Goal: Task Accomplishment & Management: Manage account settings

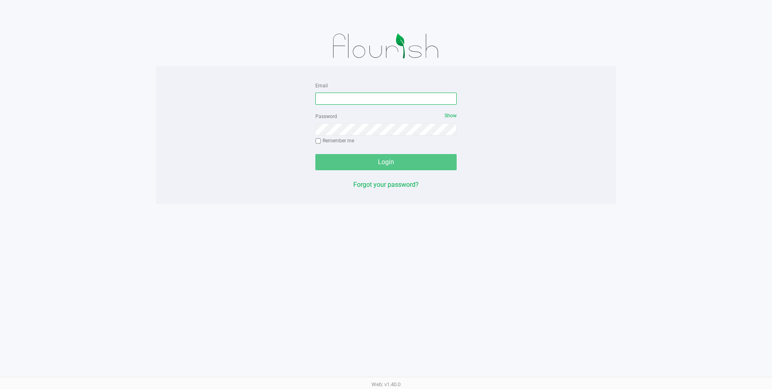
click at [339, 100] on input "Email" at bounding box center [385, 98] width 141 height 12
type input "[EMAIL_ADDRESS][DOMAIN_NAME]"
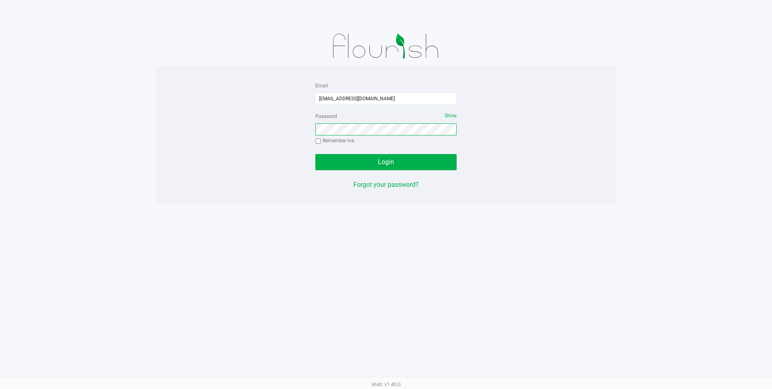
click at [315, 154] on button "Login" at bounding box center [385, 162] width 141 height 16
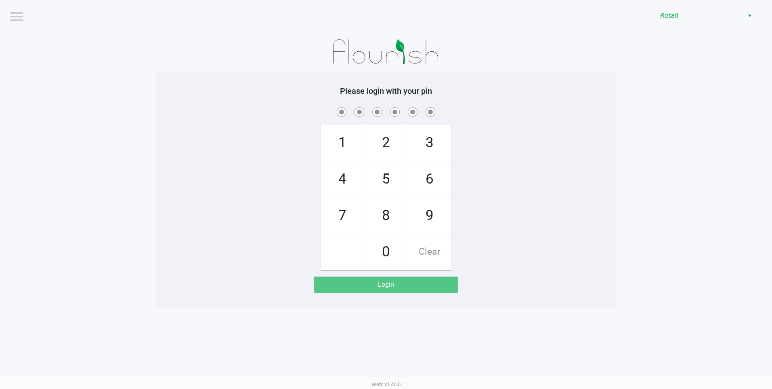
click at [376, 140] on span "2" at bounding box center [386, 143] width 43 height 36
checkbox input "true"
click at [376, 140] on span "2" at bounding box center [386, 143] width 43 height 36
checkbox input "true"
drag, startPoint x: 376, startPoint y: 140, endPoint x: 338, endPoint y: 140, distance: 38.0
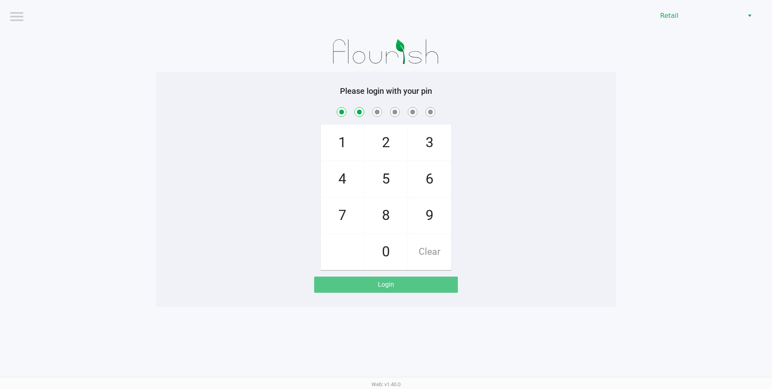
click at [338, 140] on span "1" at bounding box center [342, 143] width 43 height 36
checkbox input "true"
drag, startPoint x: 380, startPoint y: 212, endPoint x: 362, endPoint y: 213, distance: 18.6
click at [381, 212] on span "8" at bounding box center [386, 216] width 43 height 36
checkbox input "true"
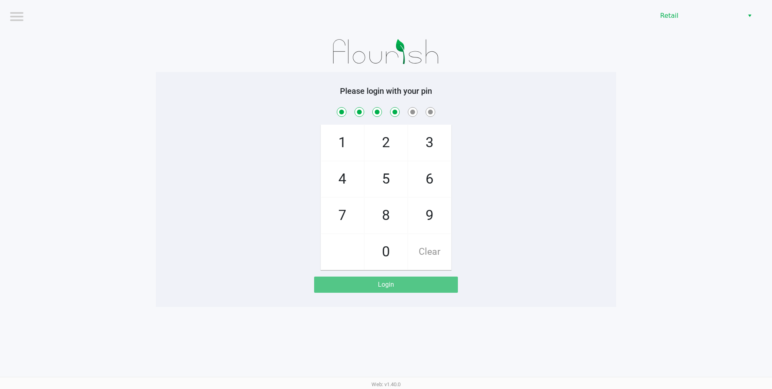
click at [350, 213] on span "7" at bounding box center [342, 216] width 43 height 36
checkbox input "true"
click at [382, 216] on span "8" at bounding box center [386, 216] width 43 height 36
checkbox input "true"
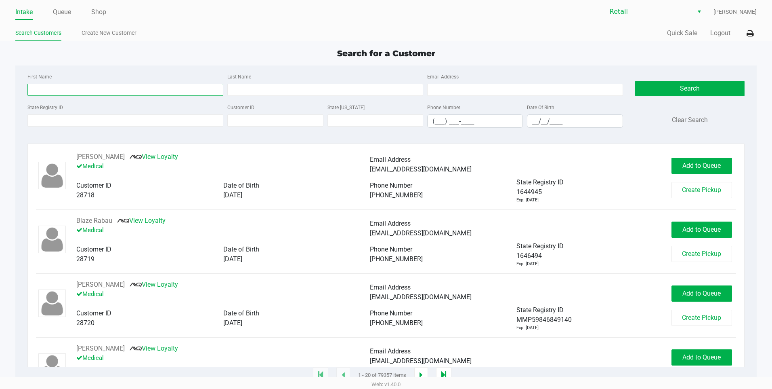
drag, startPoint x: 132, startPoint y: 84, endPoint x: 133, endPoint y: 88, distance: 4.6
click at [133, 86] on input "First Name" at bounding box center [125, 90] width 196 height 12
type input "esteban"
type input "cabrera"
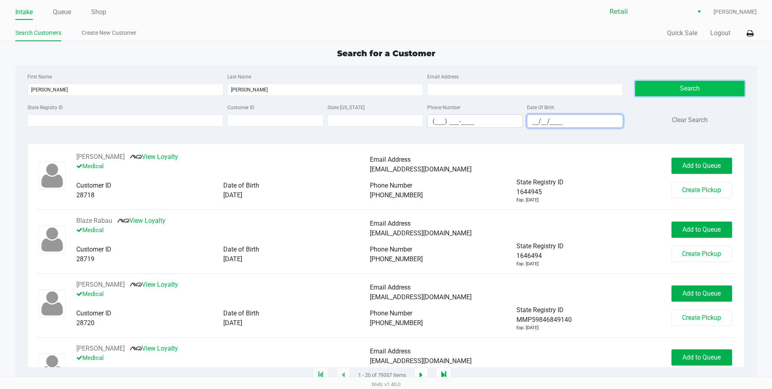
click at [680, 90] on button "Search" at bounding box center [689, 88] width 109 height 15
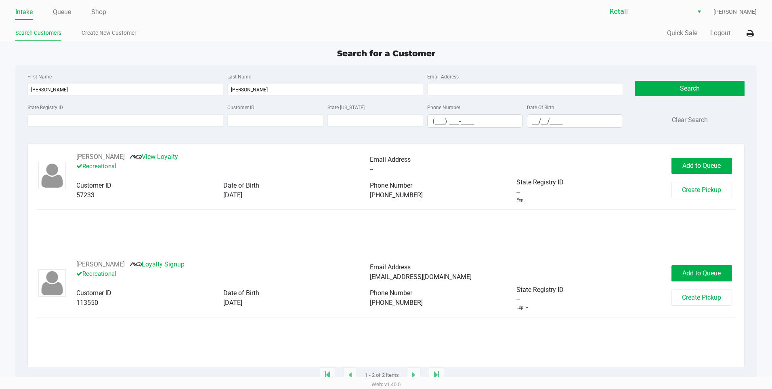
click at [435, 275] on div "Ecabrera@gmail.com" at bounding box center [517, 277] width 294 height 10
click at [437, 277] on div "Ecabrera@gmail.com" at bounding box center [517, 277] width 294 height 10
drag, startPoint x: 431, startPoint y: 275, endPoint x: 370, endPoint y: 282, distance: 61.8
click at [370, 282] on div "Ecabrera@gmail.com" at bounding box center [517, 277] width 294 height 10
copy span "Ecabrera@gmail.com"
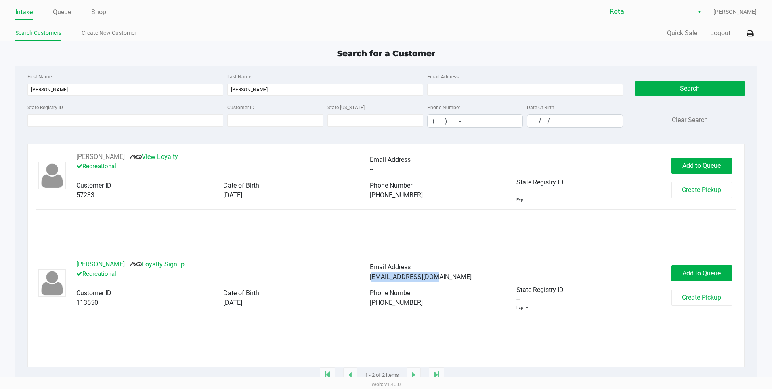
click at [89, 263] on button "Esteban Cabrera" at bounding box center [100, 264] width 48 height 10
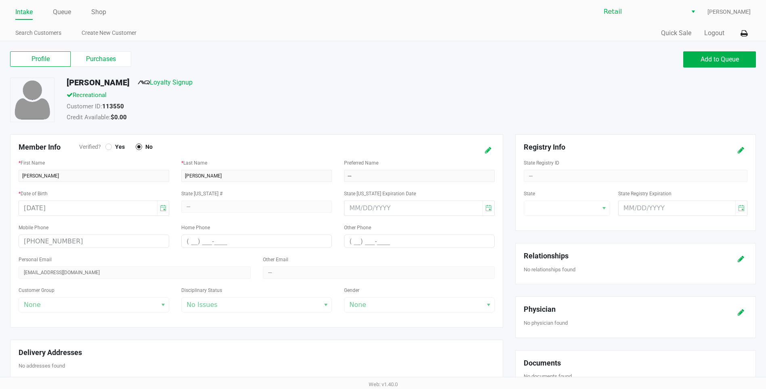
click at [488, 148] on icon at bounding box center [488, 150] width 6 height 6
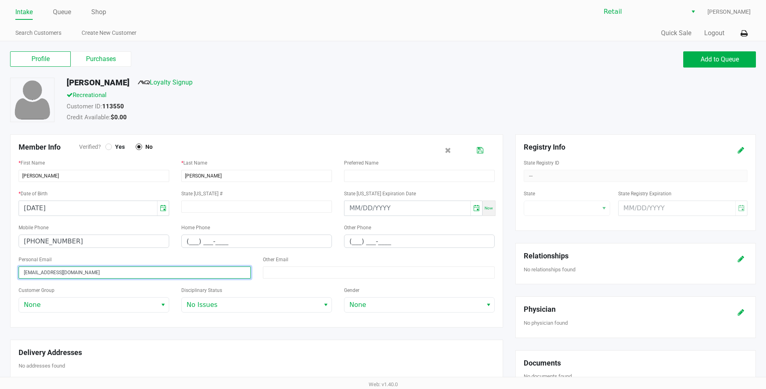
drag, startPoint x: 84, startPoint y: 270, endPoint x: -2, endPoint y: 248, distance: 88.1
click at [0, 248] on html "Intake Queue Shop Retail Della Newell Search Customers Create New Customer Quic…" at bounding box center [383, 194] width 766 height 389
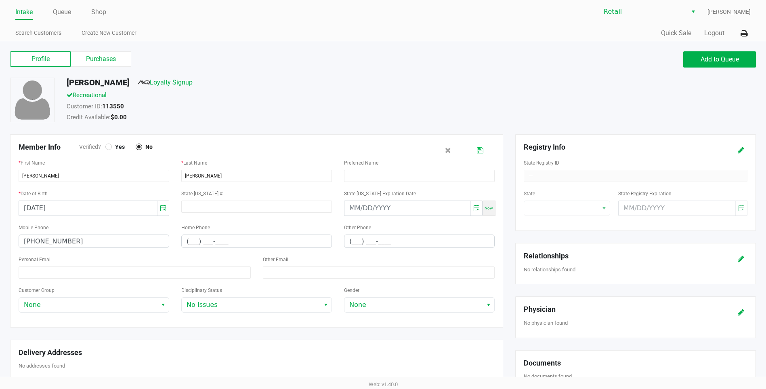
click at [483, 151] on icon at bounding box center [480, 150] width 6 height 6
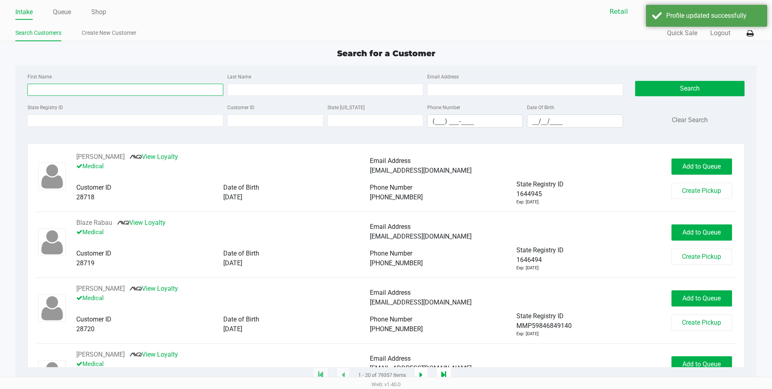
drag, startPoint x: 92, startPoint y: 86, endPoint x: 98, endPoint y: 71, distance: 15.1
click at [92, 86] on input "First Name" at bounding box center [125, 90] width 196 height 12
type input "esteban"
type input "cabrera"
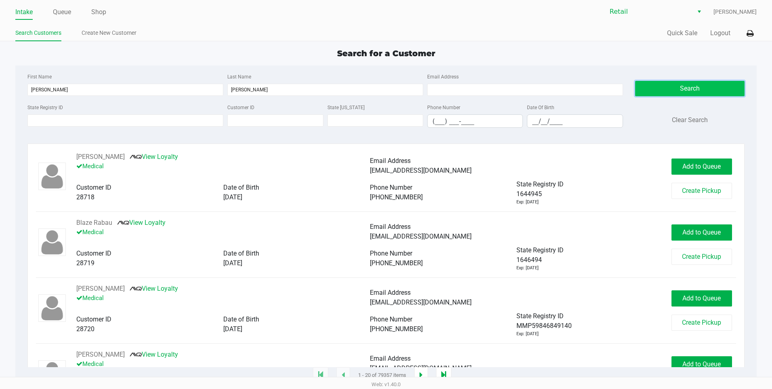
click at [674, 90] on button "Search" at bounding box center [689, 88] width 109 height 15
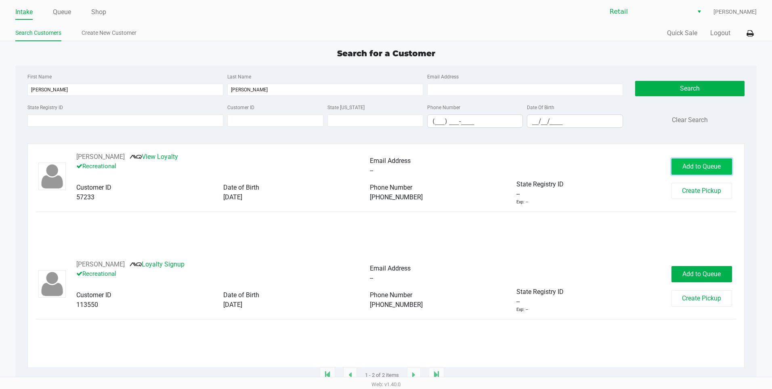
click at [712, 165] on span "Add to Queue" at bounding box center [702, 166] width 38 height 8
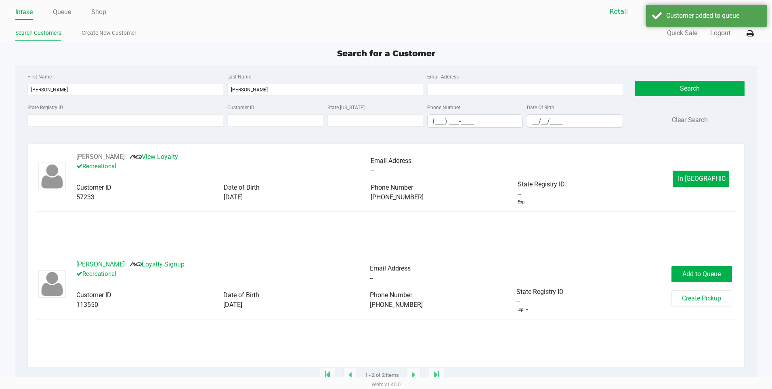
click at [105, 261] on button "Esteban Cabrera" at bounding box center [100, 264] width 48 height 10
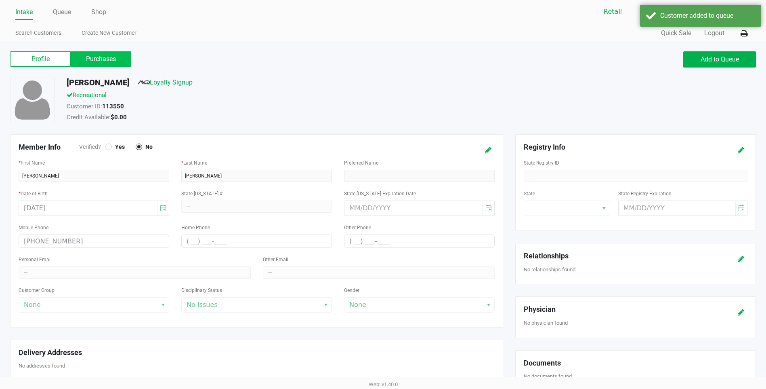
click at [119, 63] on label "Purchases" at bounding box center [101, 58] width 61 height 15
click at [0, 0] on 1 "Purchases" at bounding box center [0, 0] width 0 height 0
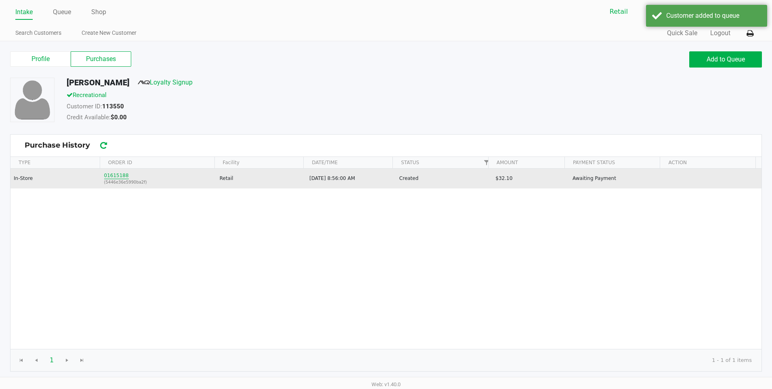
click at [118, 178] on button "01615188" at bounding box center [116, 175] width 25 height 7
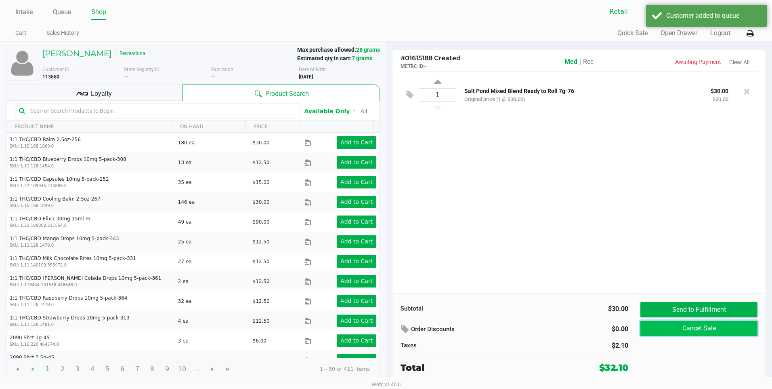
click at [689, 328] on button "Cancel Sale" at bounding box center [699, 327] width 117 height 15
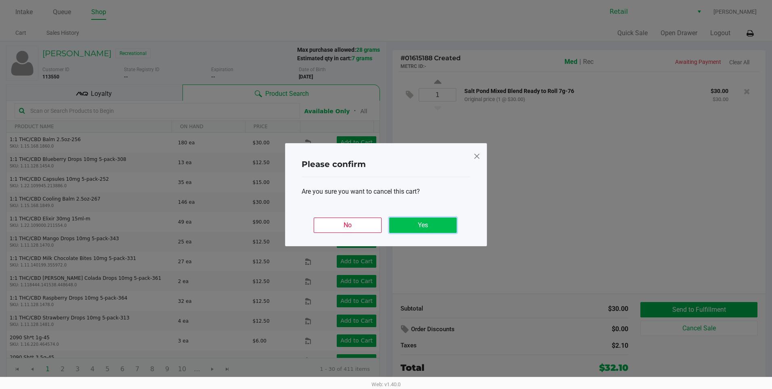
click at [408, 226] on button "Yes" at bounding box center [422, 224] width 67 height 15
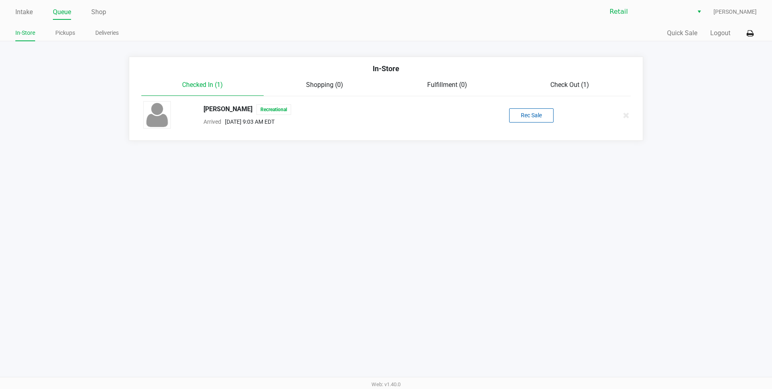
click at [63, 13] on link "Queue" at bounding box center [62, 11] width 18 height 11
click at [27, 15] on link "Intake" at bounding box center [23, 11] width 17 height 11
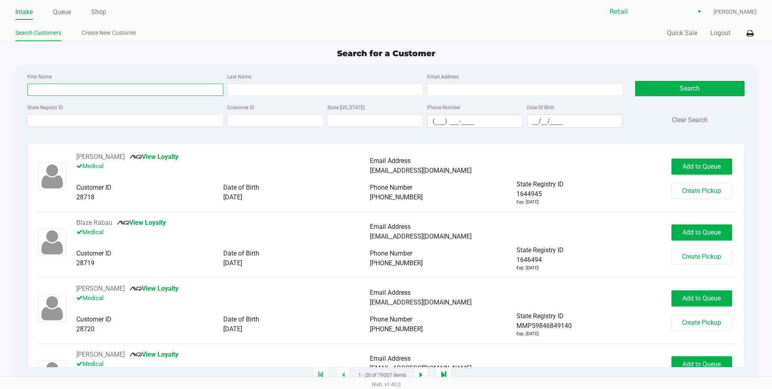
click at [64, 86] on input "First Name" at bounding box center [125, 90] width 196 height 12
type input "esteban"
type input "cabrera"
click at [708, 88] on button "Search" at bounding box center [689, 88] width 109 height 15
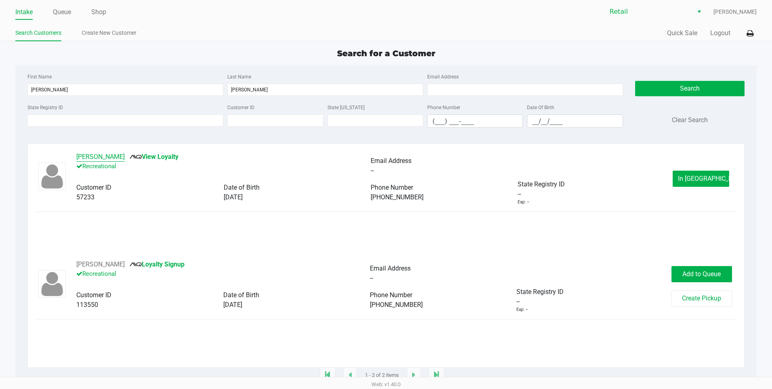
click at [91, 155] on button "Esteban Cabrera" at bounding box center [100, 157] width 48 height 10
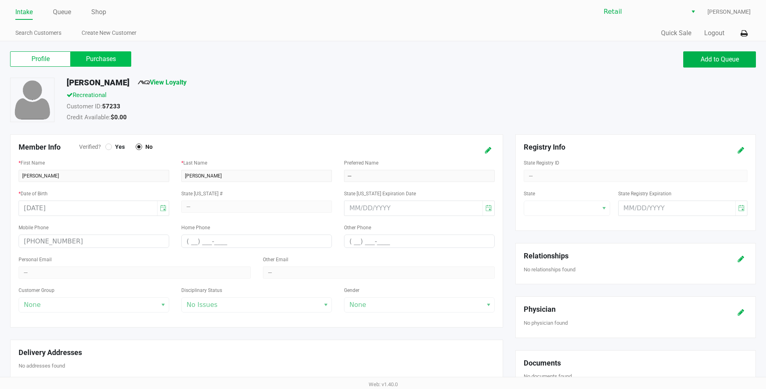
click at [92, 60] on label "Purchases" at bounding box center [101, 58] width 61 height 15
click at [0, 0] on 1 "Purchases" at bounding box center [0, 0] width 0 height 0
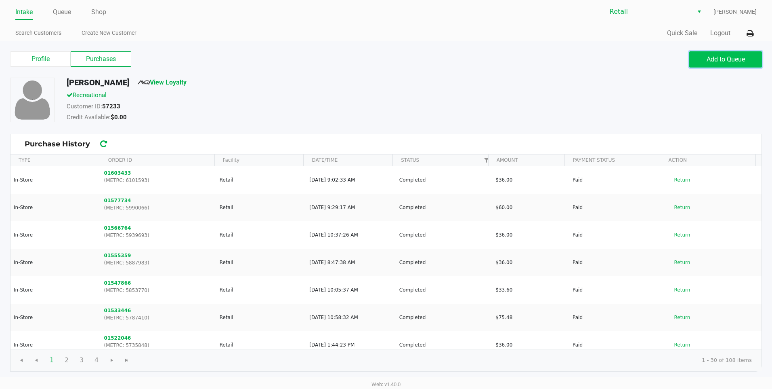
click at [725, 56] on span "Add to Queue" at bounding box center [726, 59] width 38 height 8
click at [53, 56] on label "Profile" at bounding box center [40, 58] width 61 height 15
click at [0, 0] on 0 "Profile" at bounding box center [0, 0] width 0 height 0
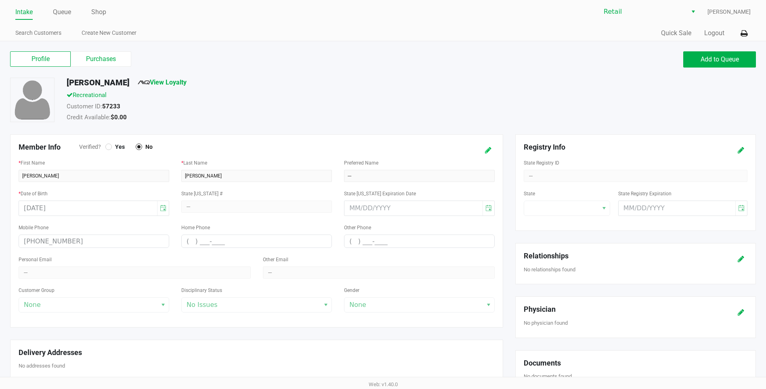
click at [483, 150] on button at bounding box center [488, 150] width 13 height 15
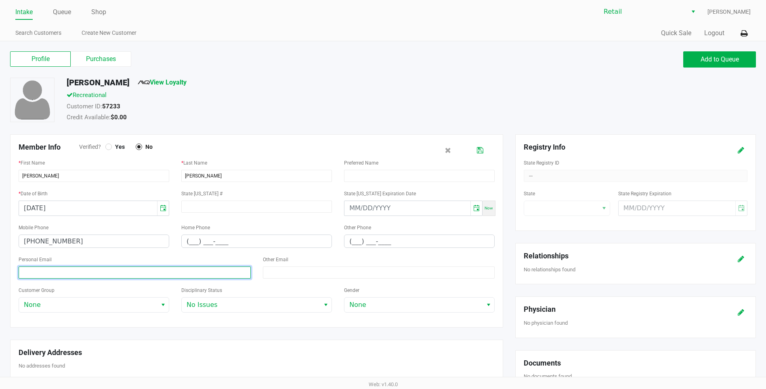
click at [162, 273] on input at bounding box center [135, 272] width 232 height 12
paste input "Ecabrera@gmail.com"
type input "Ecabrera@gmail.com"
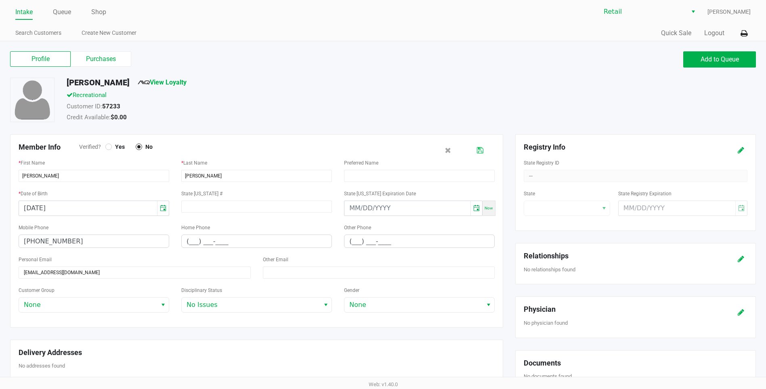
click at [477, 147] on button at bounding box center [480, 150] width 13 height 15
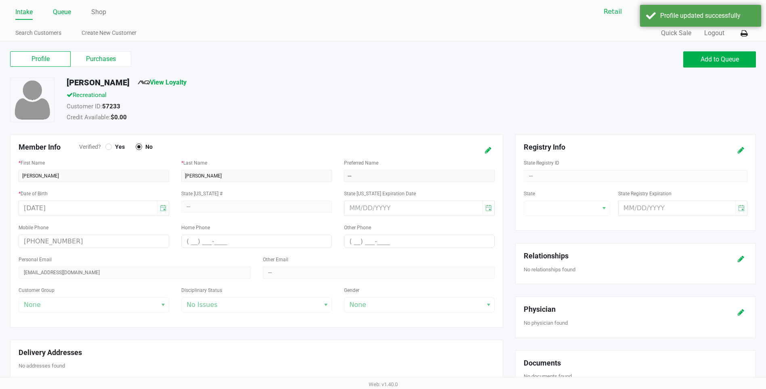
click at [55, 16] on link "Queue" at bounding box center [62, 11] width 18 height 11
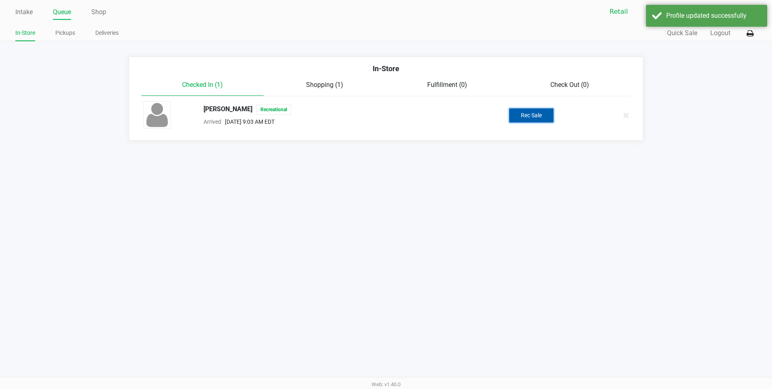
click at [532, 114] on button "Rec Sale" at bounding box center [531, 115] width 44 height 14
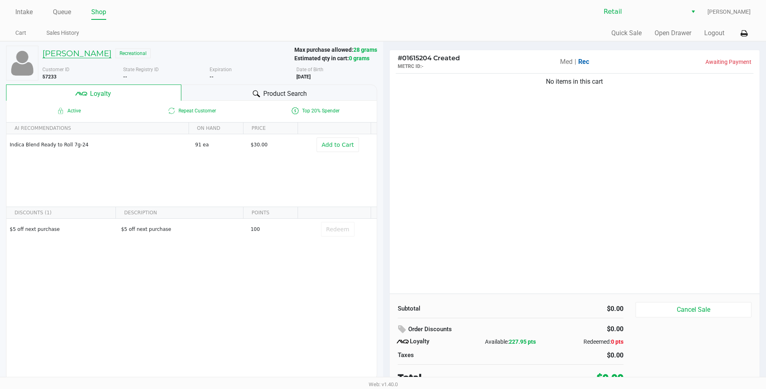
click at [102, 50] on h5 "Esteban Cabrera" at bounding box center [76, 53] width 69 height 10
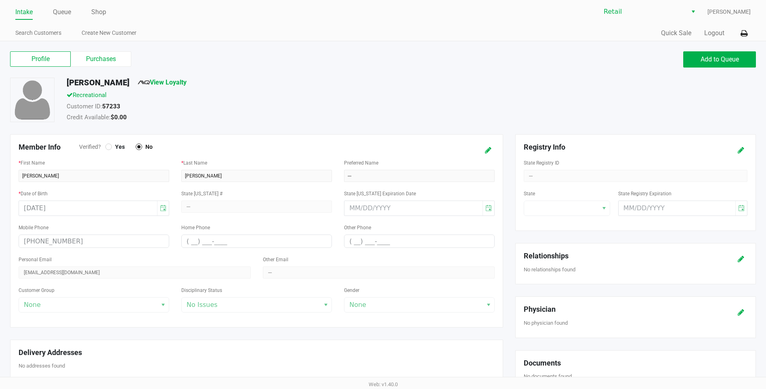
click at [166, 88] on span "View Loyalty" at bounding box center [162, 84] width 49 height 13
click at [176, 76] on div "Profile Purchases Add to Queue" at bounding box center [383, 63] width 758 height 28
click at [176, 82] on link "View Loyalty" at bounding box center [162, 82] width 49 height 8
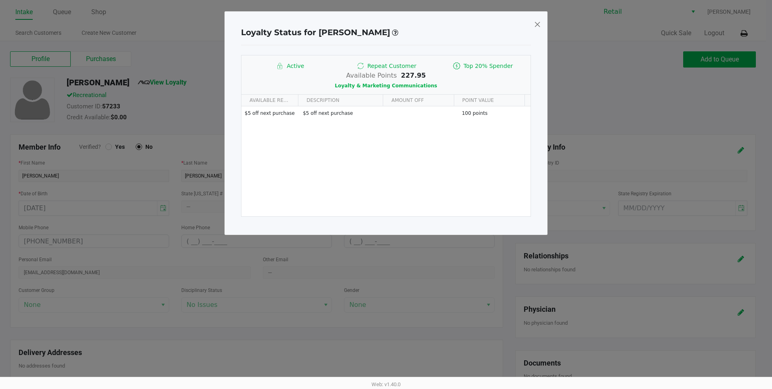
click at [536, 27] on span at bounding box center [537, 24] width 7 height 13
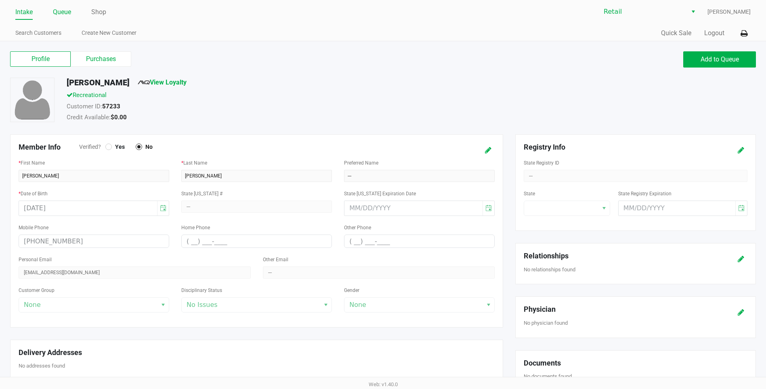
click at [64, 12] on link "Queue" at bounding box center [62, 11] width 18 height 11
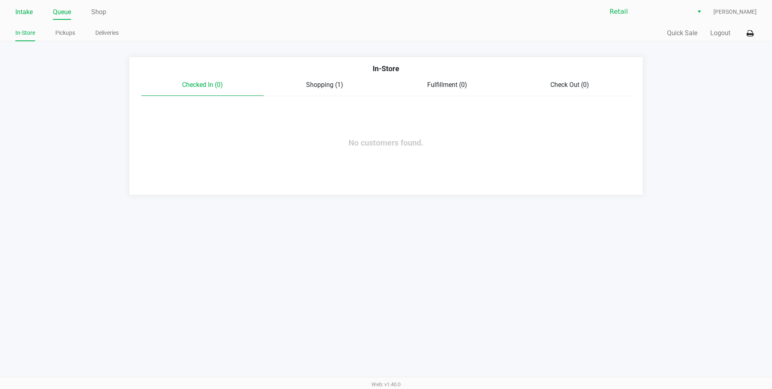
click at [21, 15] on link "Intake" at bounding box center [23, 11] width 17 height 11
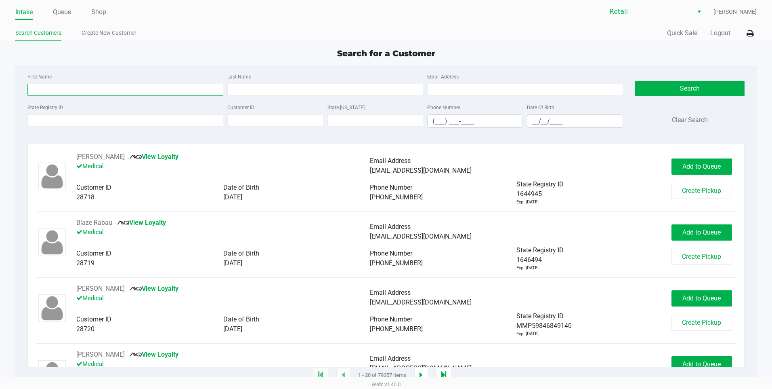
click at [112, 87] on input "First Name" at bounding box center [125, 90] width 196 height 12
type input "esteban"
type input "cabrera"
click at [681, 95] on button "Search" at bounding box center [689, 88] width 109 height 15
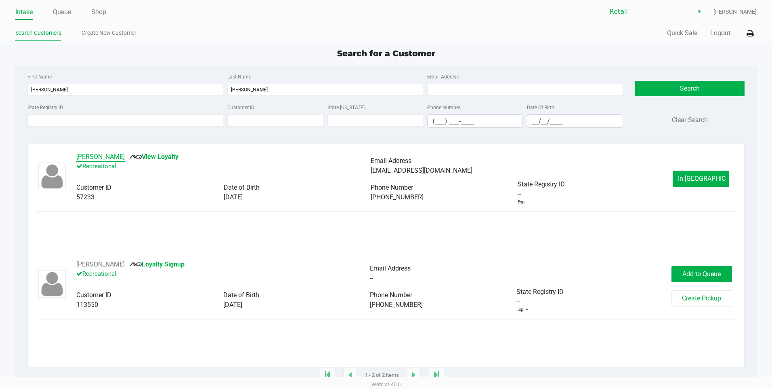
click at [103, 156] on button "Esteban Cabrera" at bounding box center [100, 157] width 48 height 10
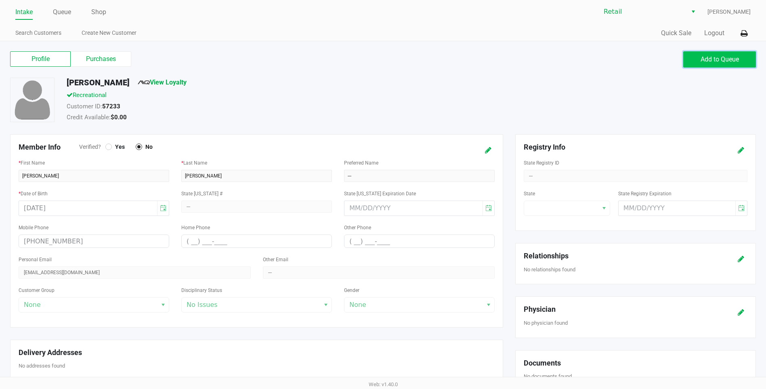
click at [707, 59] on span "Add to Queue" at bounding box center [720, 59] width 38 height 8
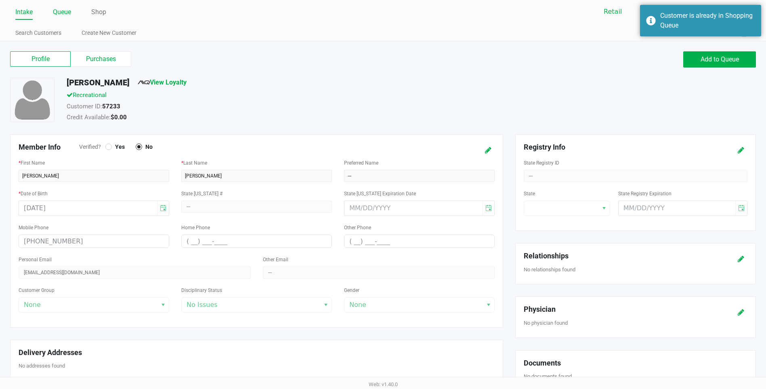
click at [71, 12] on link "Queue" at bounding box center [62, 11] width 18 height 11
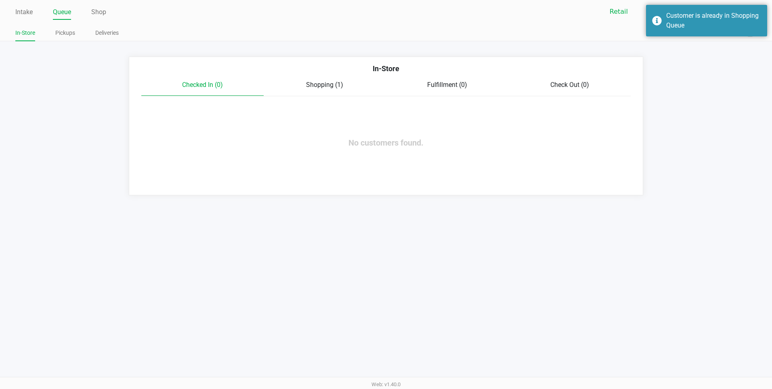
click at [325, 82] on span "Shopping (1)" at bounding box center [324, 85] width 37 height 8
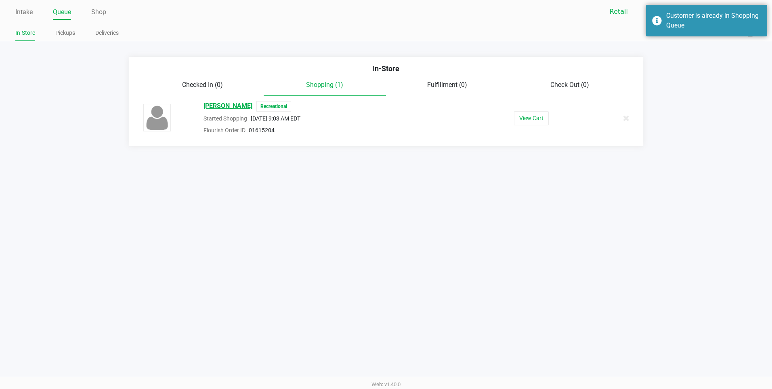
click at [215, 104] on span "Esteban Cabrera" at bounding box center [228, 106] width 49 height 11
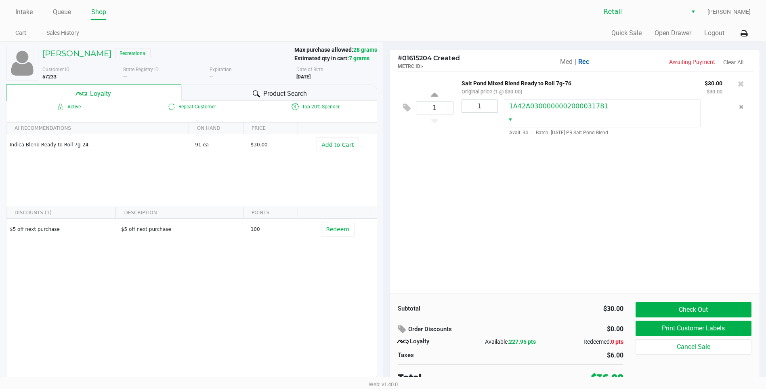
scroll to position [4, 0]
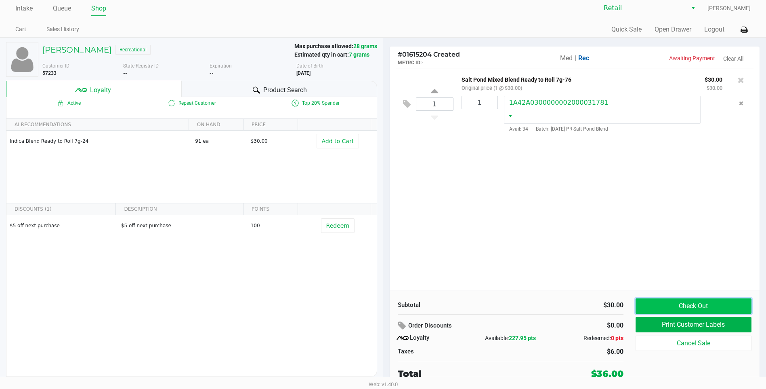
click at [675, 303] on button "Check Out" at bounding box center [694, 305] width 116 height 15
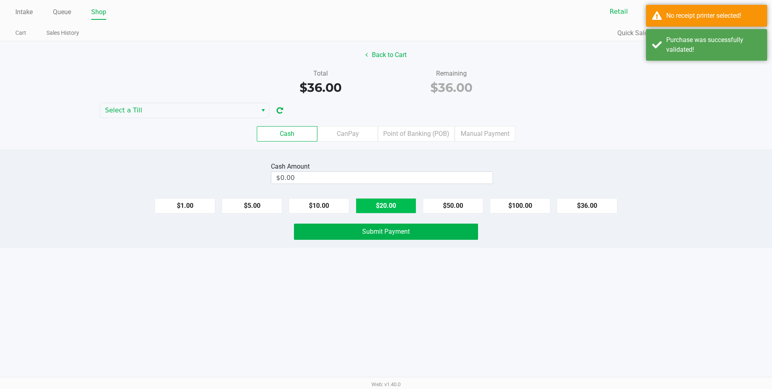
click at [381, 209] on button "$20.00" at bounding box center [386, 205] width 61 height 15
type input "$40.00"
click at [386, 232] on span "Submit Payment" at bounding box center [386, 231] width 48 height 8
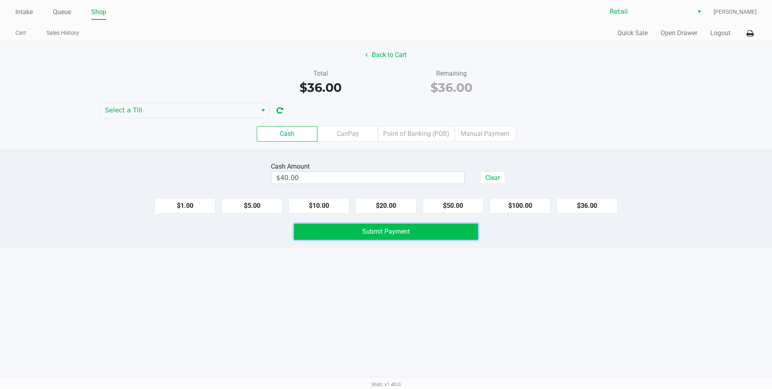
click at [386, 232] on span "Submit Payment" at bounding box center [386, 231] width 48 height 8
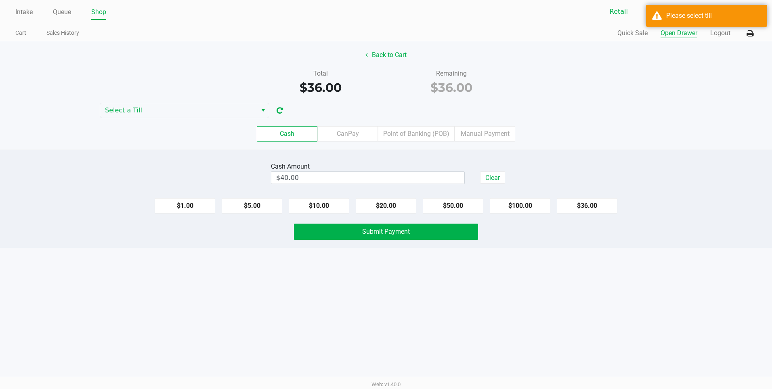
click at [679, 31] on button "Open Drawer" at bounding box center [679, 33] width 37 height 10
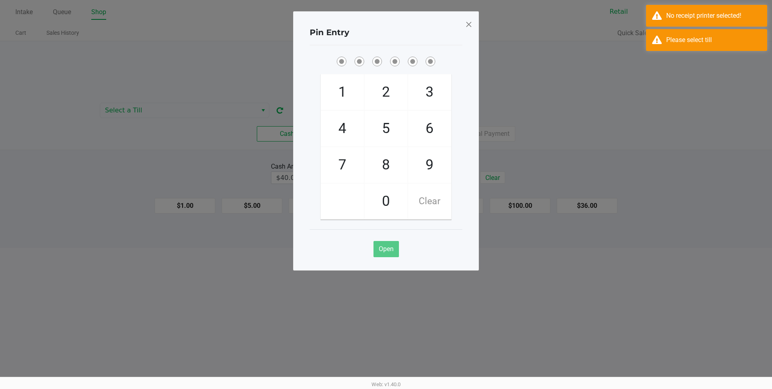
click at [386, 90] on span "2" at bounding box center [386, 92] width 43 height 36
checkbox input "true"
click at [386, 90] on span "2" at bounding box center [386, 92] width 43 height 36
checkbox input "true"
click at [339, 90] on span "1" at bounding box center [342, 92] width 43 height 36
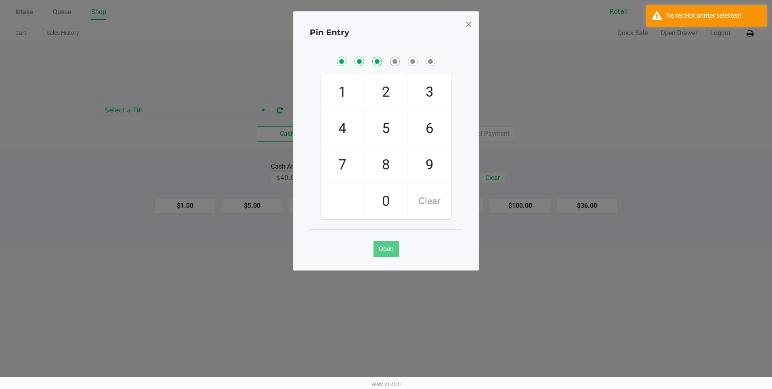
checkbox input "true"
click at [381, 160] on span "8" at bounding box center [386, 165] width 43 height 36
checkbox input "true"
drag, startPoint x: 340, startPoint y: 159, endPoint x: 358, endPoint y: 164, distance: 19.2
click at [340, 159] on span "7" at bounding box center [342, 165] width 43 height 36
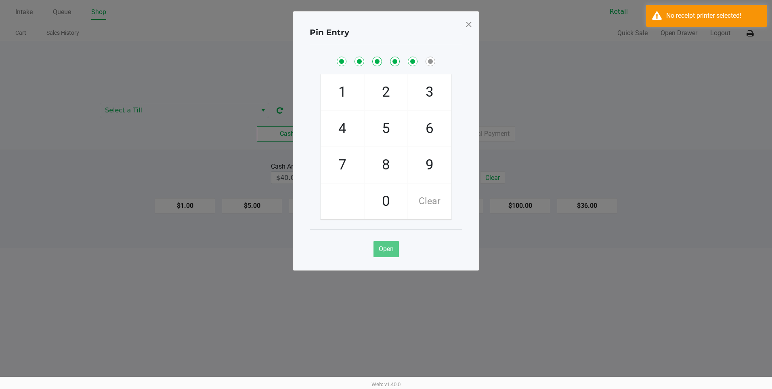
checkbox input "true"
click at [381, 166] on span "8" at bounding box center [386, 165] width 43 height 36
checkbox input "true"
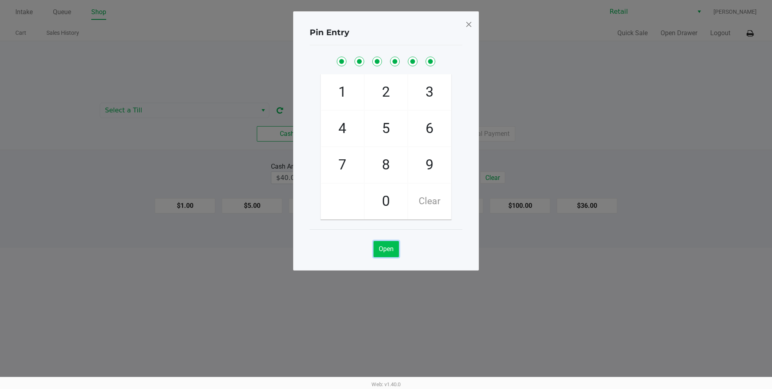
click at [393, 249] on span "Open" at bounding box center [386, 249] width 15 height 8
click at [469, 25] on span at bounding box center [468, 24] width 7 height 13
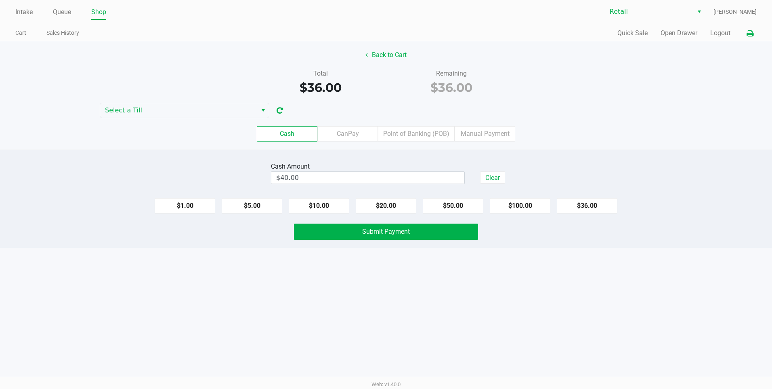
click at [751, 32] on icon at bounding box center [750, 34] width 7 height 6
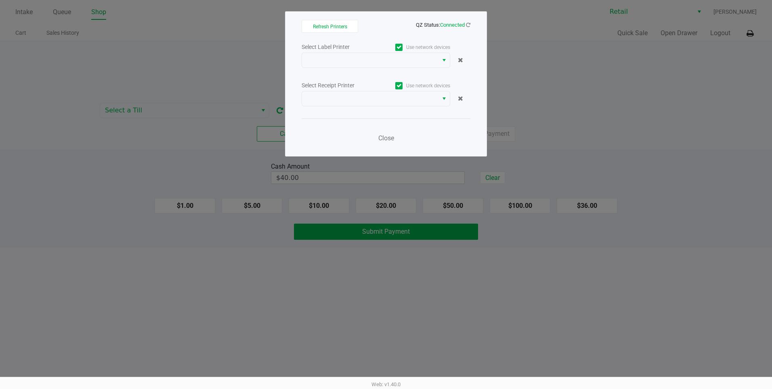
click at [403, 82] on span at bounding box center [398, 85] width 7 height 7
click at [0, 0] on input "Use network devices" at bounding box center [0, 0] width 0 height 0
click at [398, 44] on span at bounding box center [398, 47] width 7 height 7
click at [0, 0] on input "Use network devices" at bounding box center [0, 0] width 0 height 0
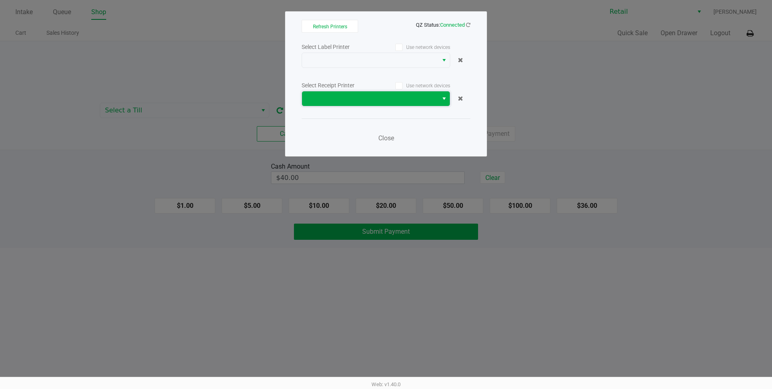
click at [406, 99] on span at bounding box center [370, 99] width 126 height 10
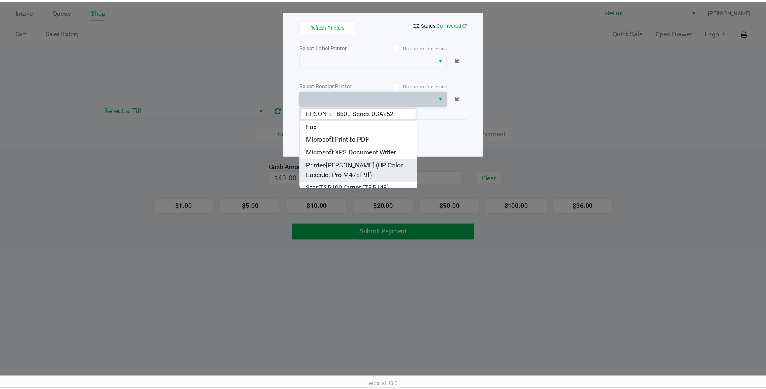
scroll to position [19, 0]
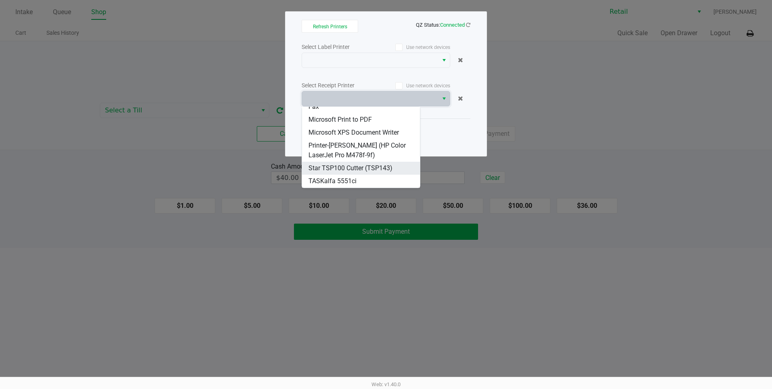
click at [371, 168] on span "Star TSP100 Cutter (TSP143)" at bounding box center [351, 168] width 84 height 10
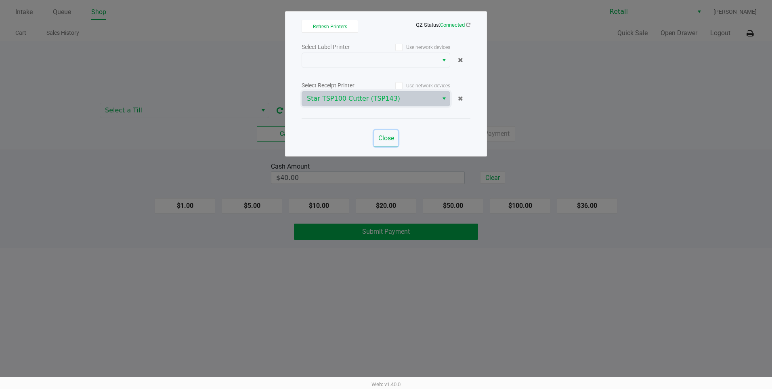
click at [377, 144] on button "Close" at bounding box center [386, 138] width 24 height 16
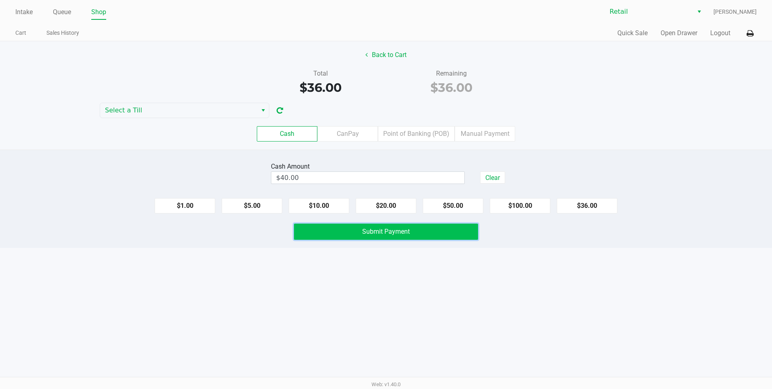
click at [399, 235] on span "Submit Payment" at bounding box center [386, 231] width 48 height 8
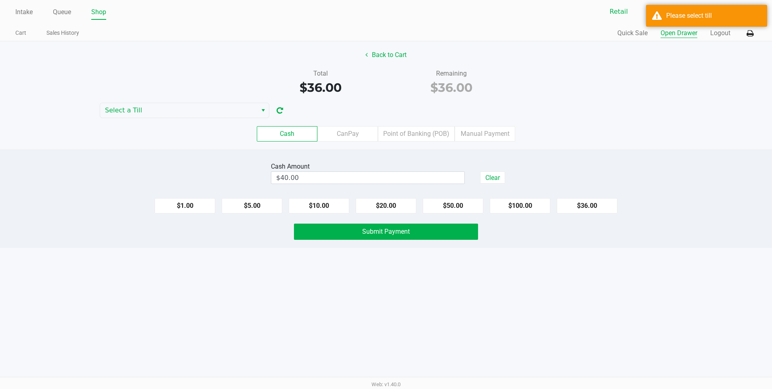
click at [669, 34] on button "Open Drawer" at bounding box center [679, 33] width 37 height 10
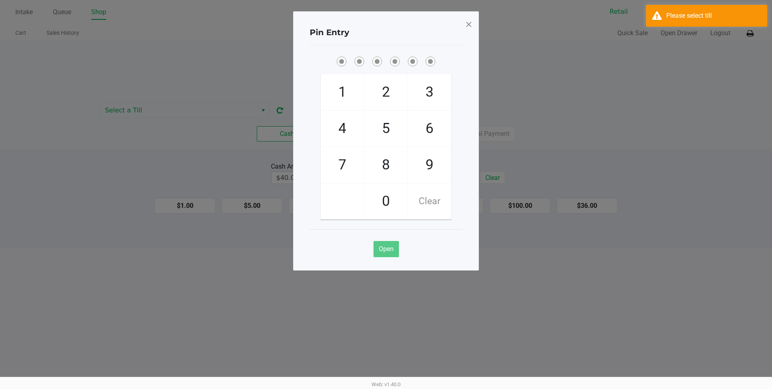
click at [376, 91] on span "2" at bounding box center [386, 92] width 43 height 36
checkbox input "true"
click at [376, 91] on span "2" at bounding box center [386, 92] width 43 height 36
checkbox input "true"
drag, startPoint x: 376, startPoint y: 91, endPoint x: 357, endPoint y: 130, distance: 43.9
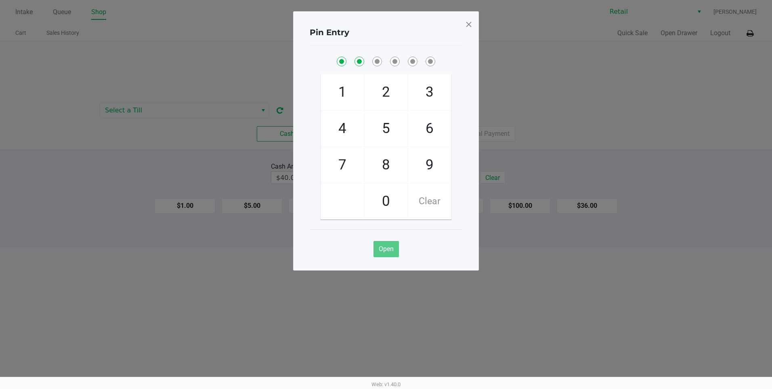
click at [340, 91] on span "1" at bounding box center [342, 92] width 43 height 36
checkbox input "true"
click at [380, 168] on span "8" at bounding box center [386, 165] width 43 height 36
checkbox input "true"
drag, startPoint x: 344, startPoint y: 166, endPoint x: 386, endPoint y: 169, distance: 42.1
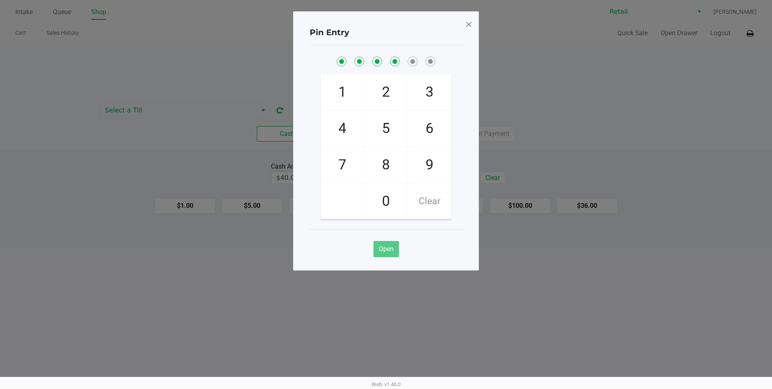
click at [348, 166] on span "7" at bounding box center [342, 165] width 43 height 36
checkbox input "true"
click at [389, 169] on span "8" at bounding box center [386, 165] width 43 height 36
checkbox input "true"
click at [473, 22] on div "Pin Entry 1 4 7 2 5 8 0 3 6 9 Clear Open" at bounding box center [386, 140] width 186 height 259
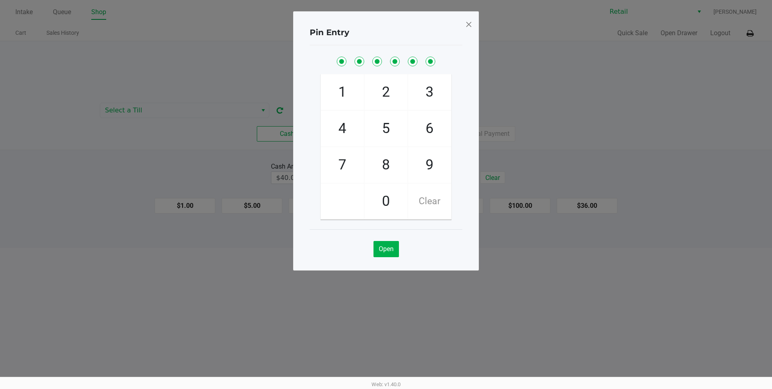
click at [467, 23] on span at bounding box center [468, 24] width 7 height 13
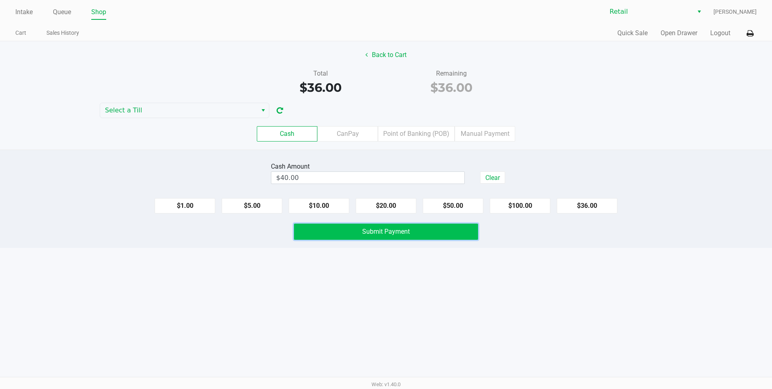
click at [467, 238] on button "Submit Payment" at bounding box center [386, 231] width 184 height 16
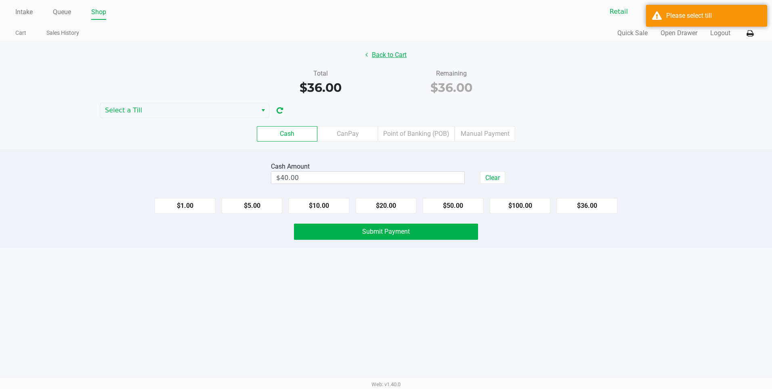
click at [395, 60] on button "Back to Cart" at bounding box center [386, 54] width 52 height 15
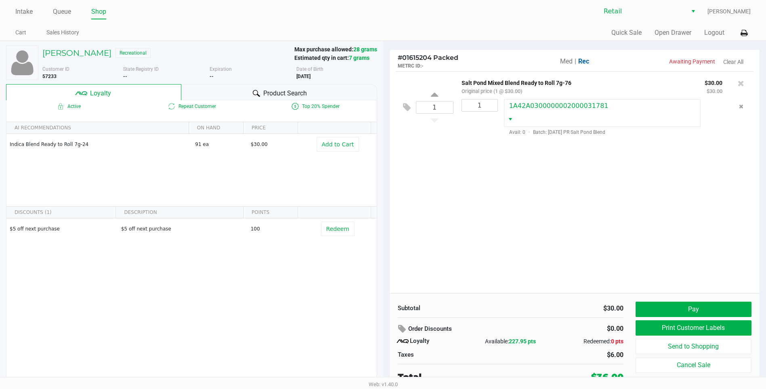
scroll to position [4, 0]
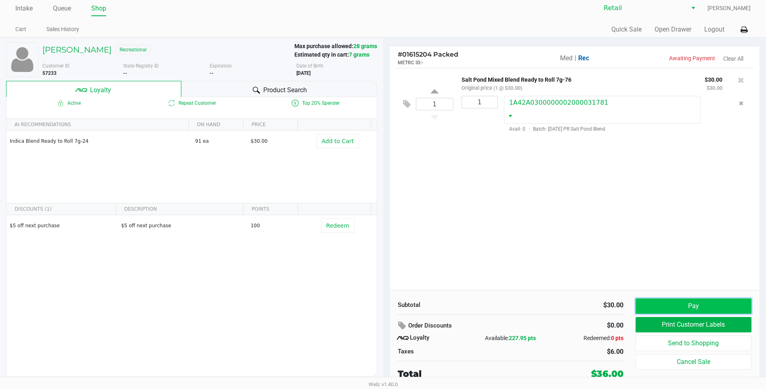
click at [670, 303] on button "Pay" at bounding box center [694, 305] width 116 height 15
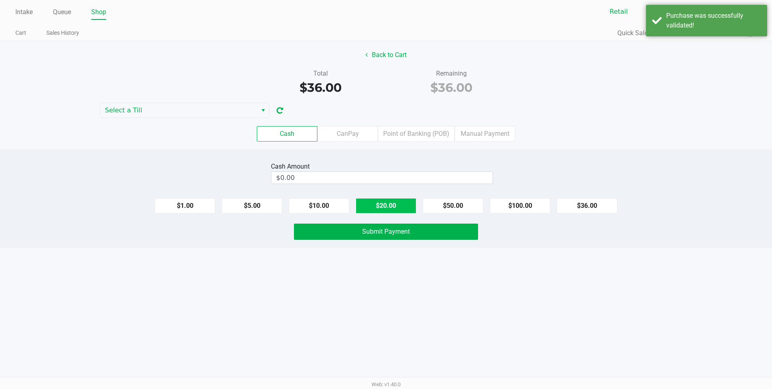
click at [378, 206] on button "$20.00" at bounding box center [386, 205] width 61 height 15
type input "$40.00"
click at [366, 52] on icon at bounding box center [367, 54] width 2 height 6
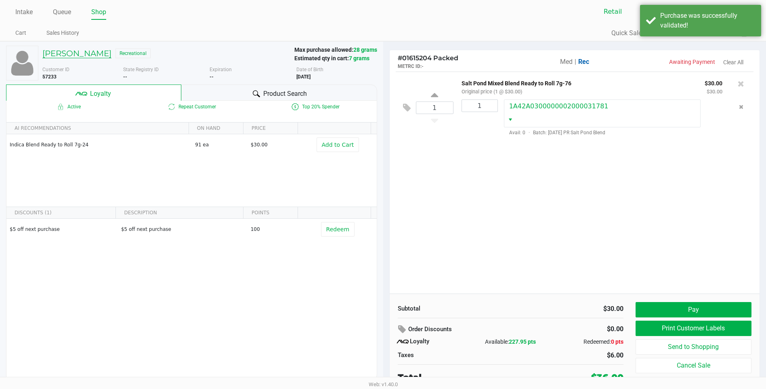
click at [81, 57] on h5 "Esteban Cabrera" at bounding box center [76, 53] width 69 height 10
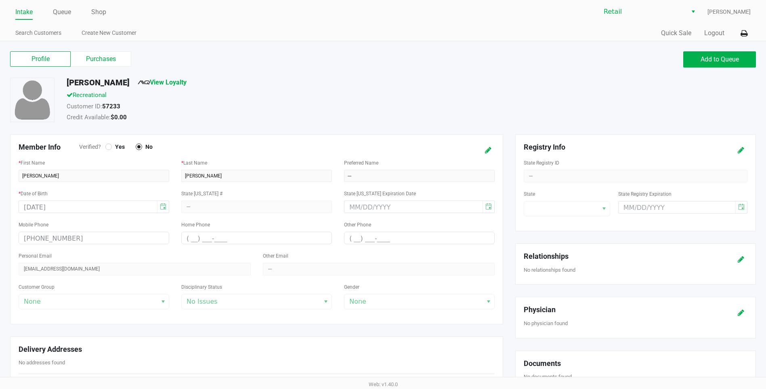
click at [134, 71] on div "Profile Purchases Add to Queue" at bounding box center [383, 63] width 758 height 28
click at [105, 46] on div "Profile Purchases Add to Queue Esteban Cabrera View Loyalty Recreational Custom…" at bounding box center [383, 348] width 766 height 614
click at [114, 64] on label "Purchases" at bounding box center [101, 58] width 61 height 15
click at [0, 0] on 1 "Purchases" at bounding box center [0, 0] width 0 height 0
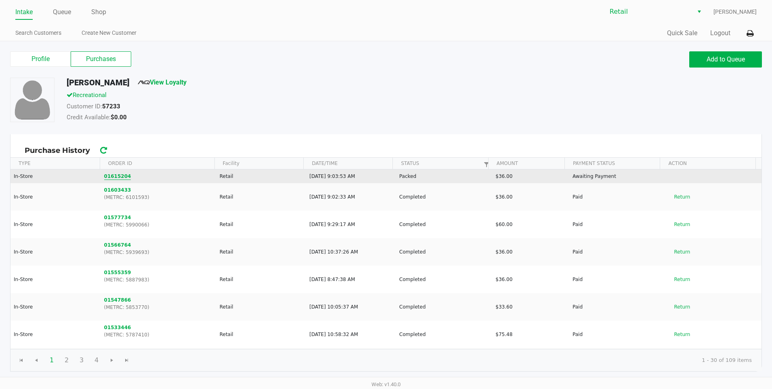
click at [121, 177] on button "01615204" at bounding box center [117, 175] width 27 height 7
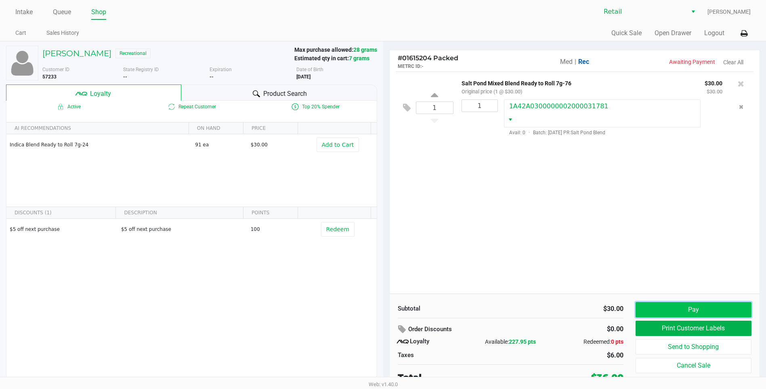
click at [658, 312] on button "Pay" at bounding box center [694, 309] width 116 height 15
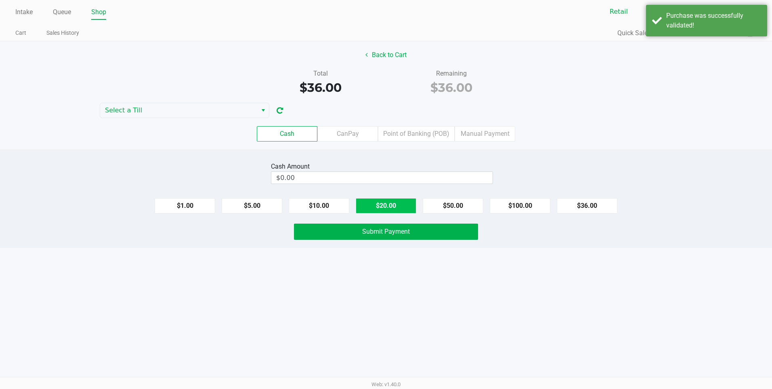
click at [388, 203] on button "$20.00" at bounding box center [386, 205] width 61 height 15
type input "$40.00"
click at [429, 252] on div "Intake Queue Shop Retail Della Newell Cart Sales History Quick Sale Open Drawer…" at bounding box center [386, 194] width 772 height 389
click at [439, 222] on div "Cash Amount $40.00 Clear $1.00 $5.00 $10.00 $20.00 $50.00 $100.00 $36.00 Submit…" at bounding box center [386, 198] width 772 height 98
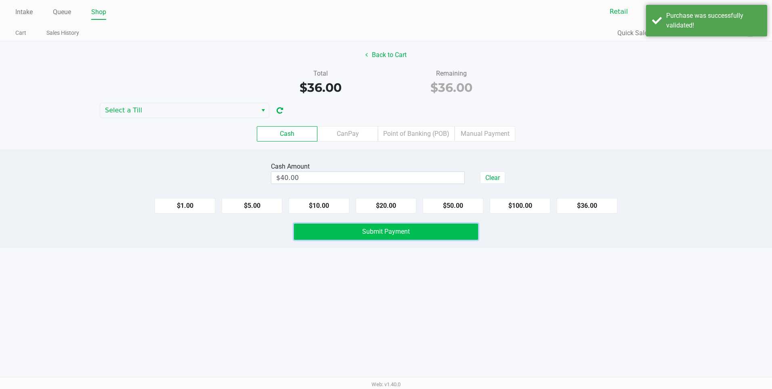
click at [439, 233] on button "Submit Payment" at bounding box center [386, 231] width 184 height 16
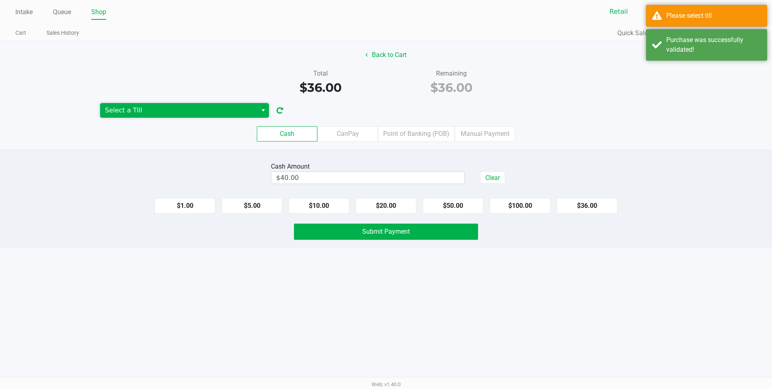
click at [167, 109] on span "Select a Till" at bounding box center [178, 110] width 147 height 10
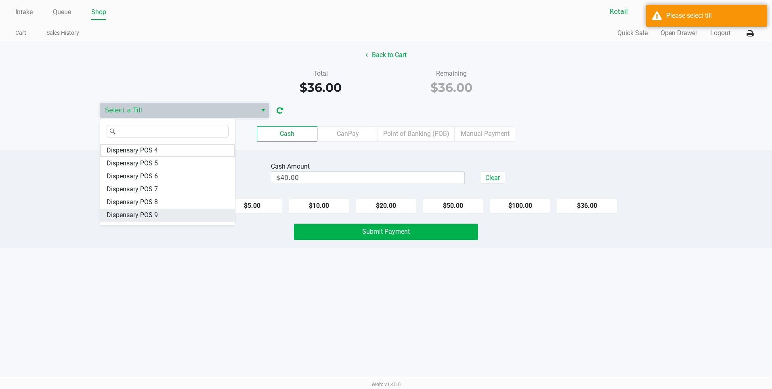
click at [170, 213] on li "Dispensary POS 9" at bounding box center [167, 214] width 135 height 13
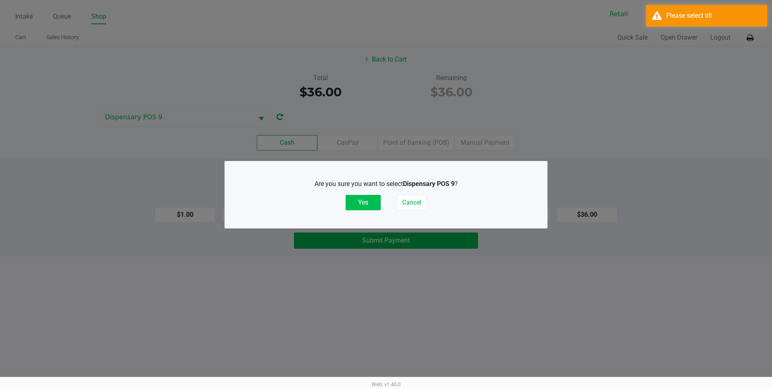
click at [363, 198] on button "Yes" at bounding box center [363, 202] width 35 height 15
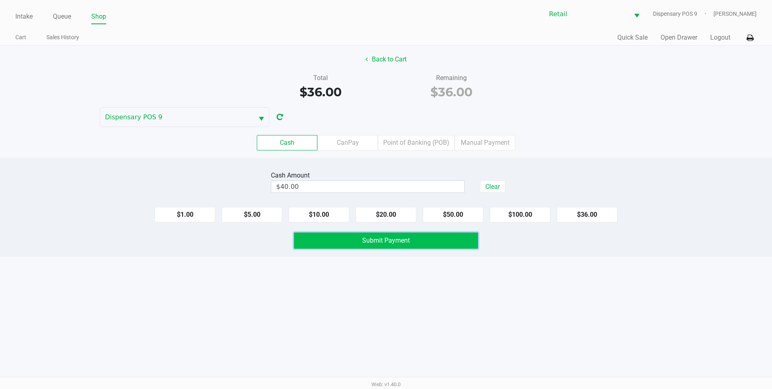
click at [393, 238] on span "Submit Payment" at bounding box center [386, 240] width 48 height 8
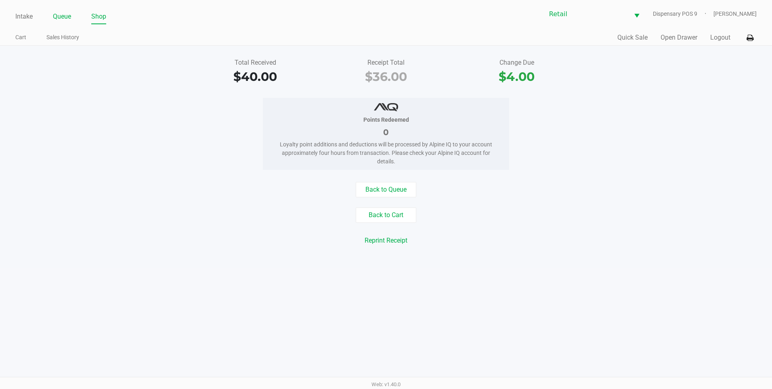
click at [63, 20] on link "Queue" at bounding box center [62, 16] width 18 height 11
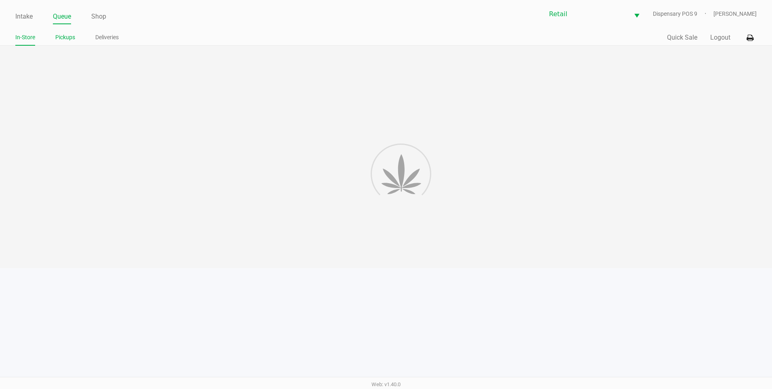
click at [69, 45] on li "Pickups" at bounding box center [65, 39] width 20 height 14
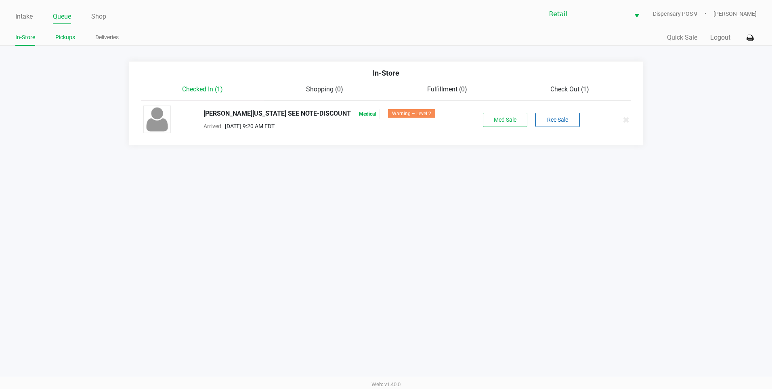
click at [63, 34] on link "Pickups" at bounding box center [65, 37] width 20 height 10
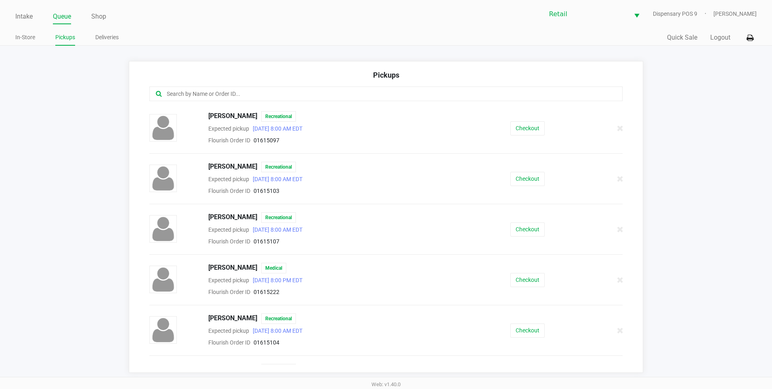
click at [271, 94] on input "text" at bounding box center [373, 93] width 415 height 9
type input "ab"
click at [181, 284] on div at bounding box center [172, 279] width 47 height 28
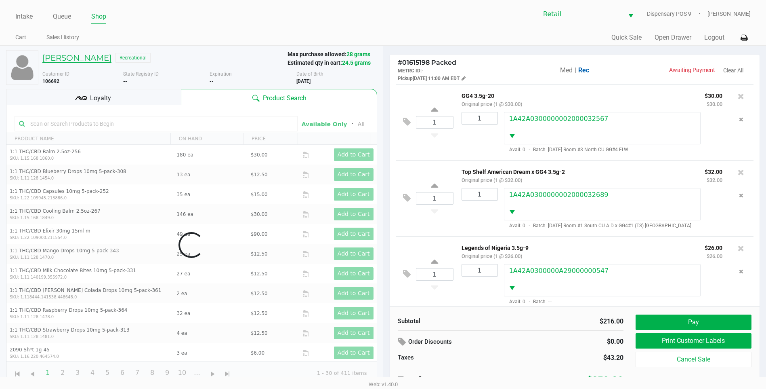
click at [86, 58] on h5 "Hormatullah Abdali" at bounding box center [76, 58] width 69 height 10
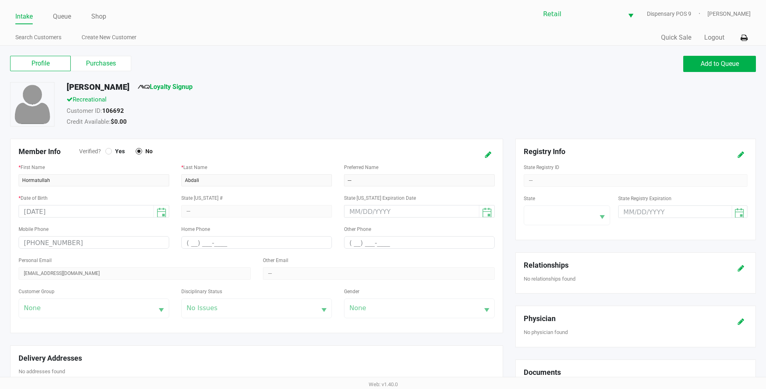
click at [108, 70] on label "Purchases" at bounding box center [101, 63] width 61 height 15
click at [0, 0] on 1 "Purchases" at bounding box center [0, 0] width 0 height 0
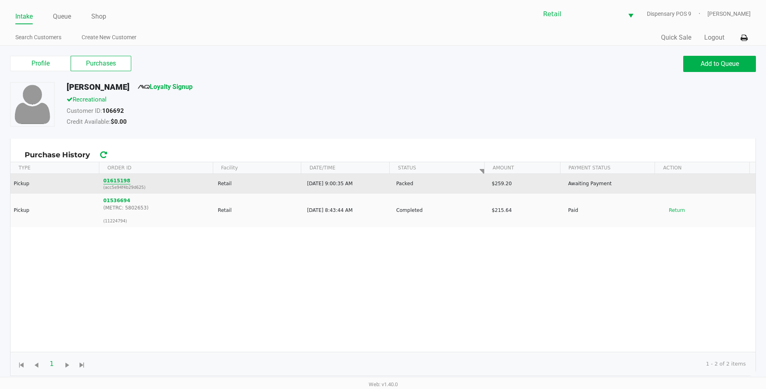
click at [113, 181] on button "01615198" at bounding box center [116, 180] width 27 height 7
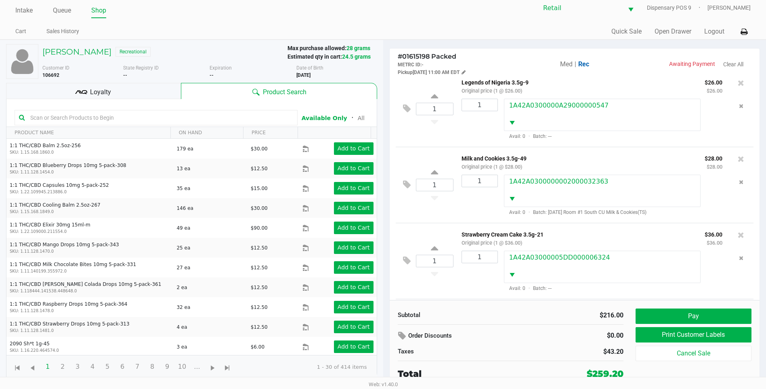
scroll to position [157, 0]
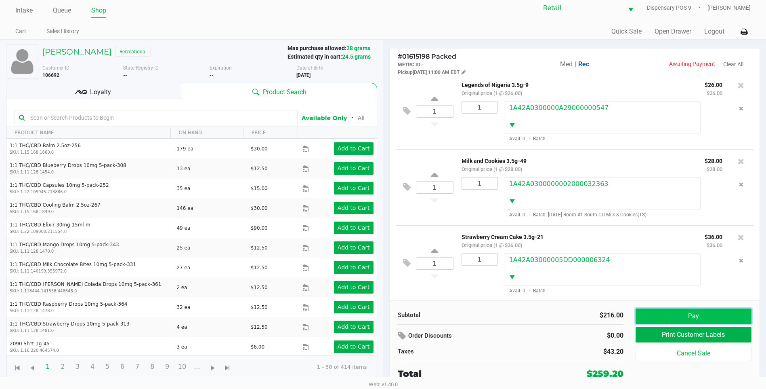
click at [705, 313] on button "Pay" at bounding box center [694, 315] width 116 height 15
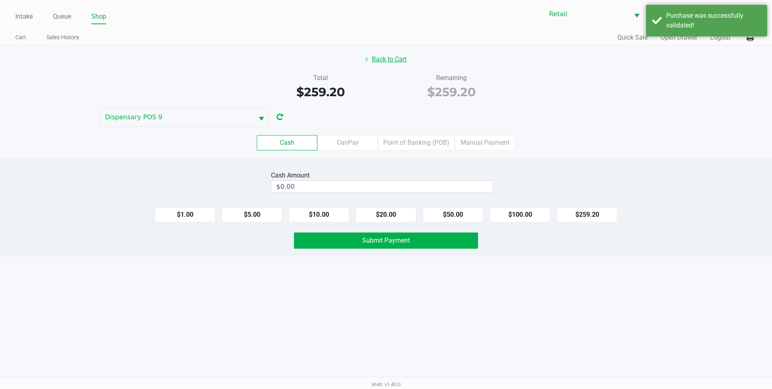
click at [396, 55] on button "Back to Cart" at bounding box center [386, 59] width 52 height 15
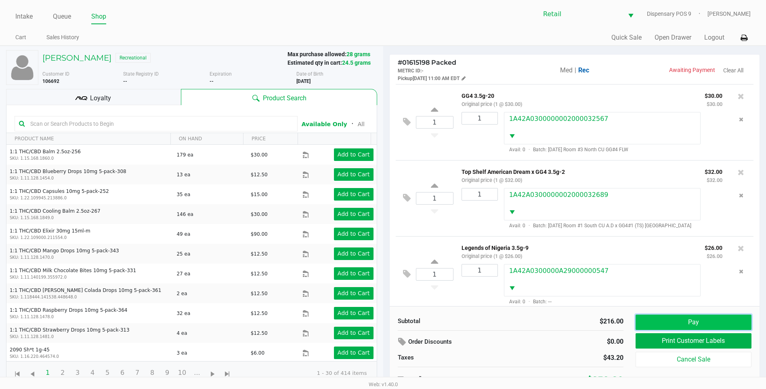
click at [697, 325] on button "Pay" at bounding box center [694, 321] width 116 height 15
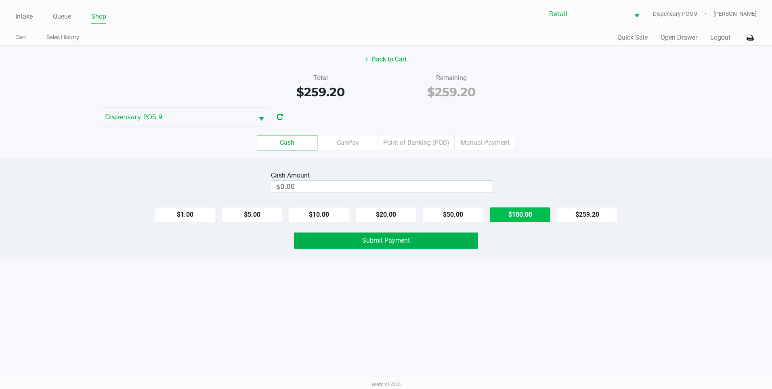
click at [527, 213] on button "$100.00" at bounding box center [520, 214] width 61 height 15
click at [452, 213] on button "$50.00" at bounding box center [453, 214] width 61 height 15
click at [299, 212] on button "$10.00" at bounding box center [319, 214] width 61 height 15
click at [536, 212] on button "$100.00" at bounding box center [520, 214] width 61 height 15
type input "$260.00"
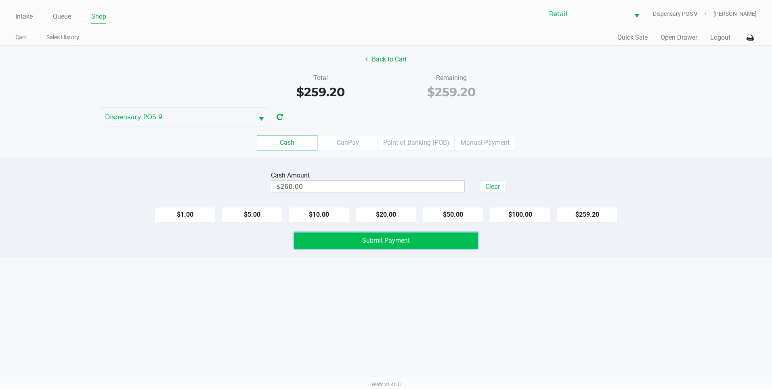
click at [464, 237] on button "Submit Payment" at bounding box center [386, 240] width 184 height 16
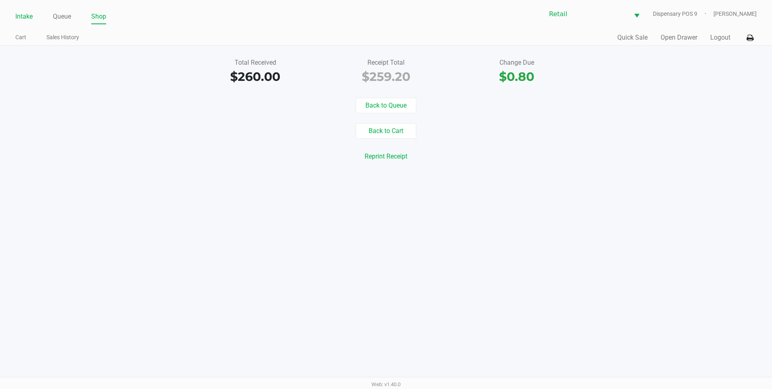
click at [18, 13] on link "Intake" at bounding box center [23, 16] width 17 height 11
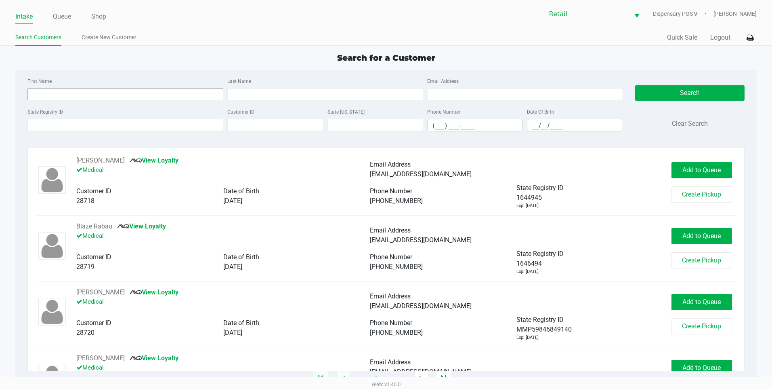
drag, startPoint x: 155, startPoint y: 87, endPoint x: 156, endPoint y: 98, distance: 11.0
click at [155, 87] on div "First Name" at bounding box center [125, 88] width 200 height 24
drag, startPoint x: 156, startPoint y: 99, endPoint x: 157, endPoint y: 95, distance: 4.1
click at [156, 99] on input "First Name" at bounding box center [125, 94] width 196 height 12
type input "Melissa"
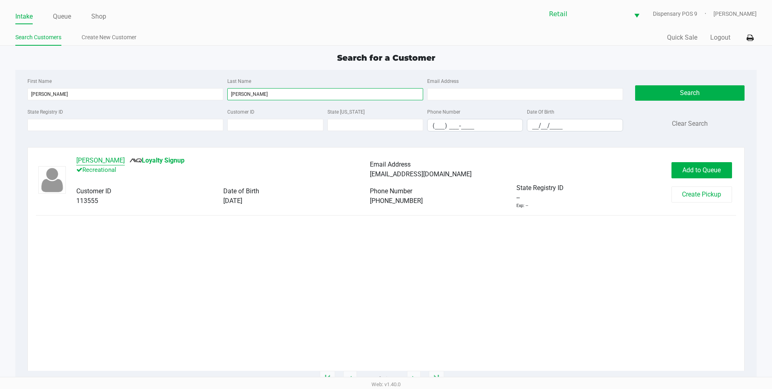
type input "Rodriguez"
click at [110, 156] on button "Melissa Rodriguez" at bounding box center [100, 161] width 48 height 10
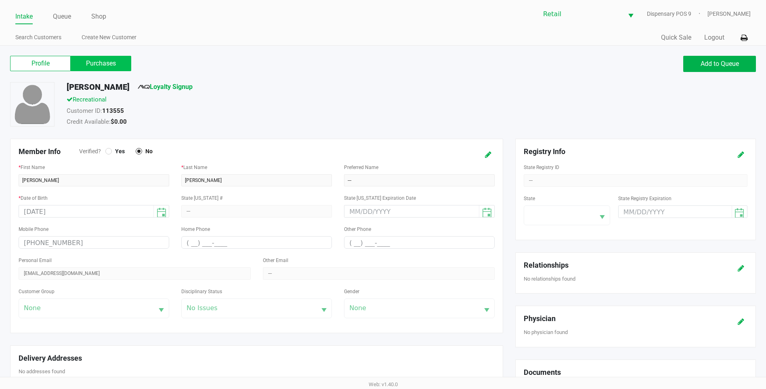
click at [104, 56] on label "Purchases" at bounding box center [101, 63] width 61 height 15
click at [0, 0] on 1 "Purchases" at bounding box center [0, 0] width 0 height 0
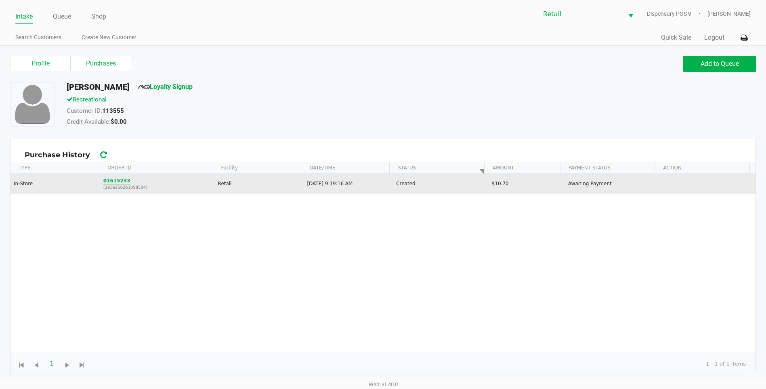
click at [120, 183] on button "01615233" at bounding box center [116, 180] width 27 height 7
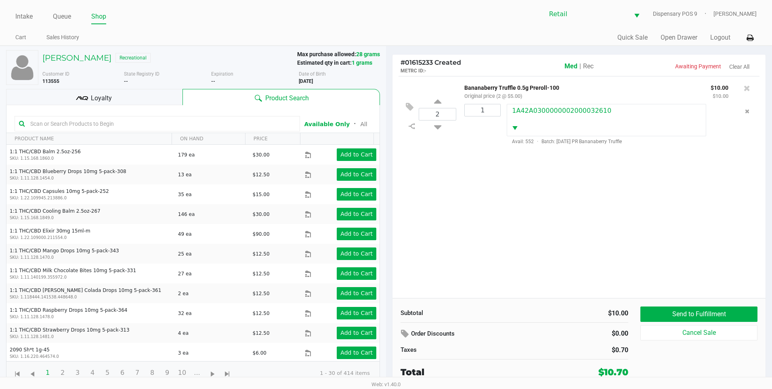
click at [593, 69] on span "Rec" at bounding box center [588, 66] width 11 height 8
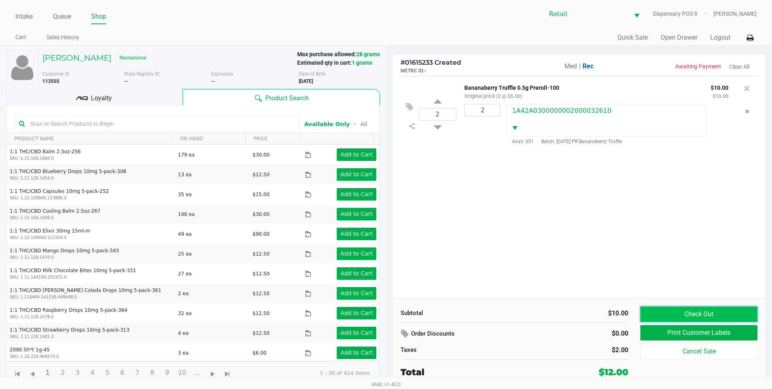
click at [679, 311] on button "Check Out" at bounding box center [699, 313] width 117 height 15
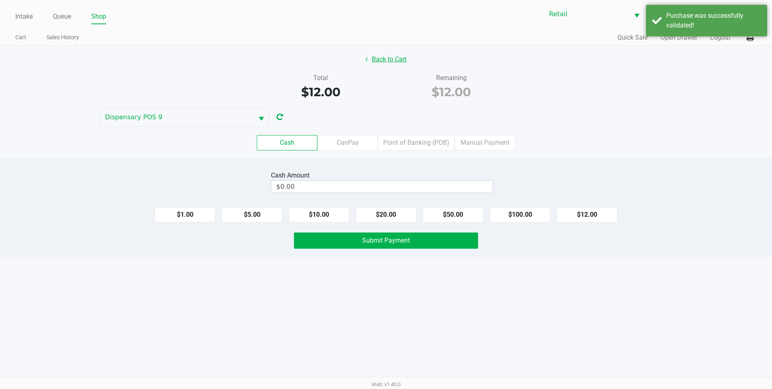
click at [392, 62] on button "Back to Cart" at bounding box center [386, 59] width 52 height 15
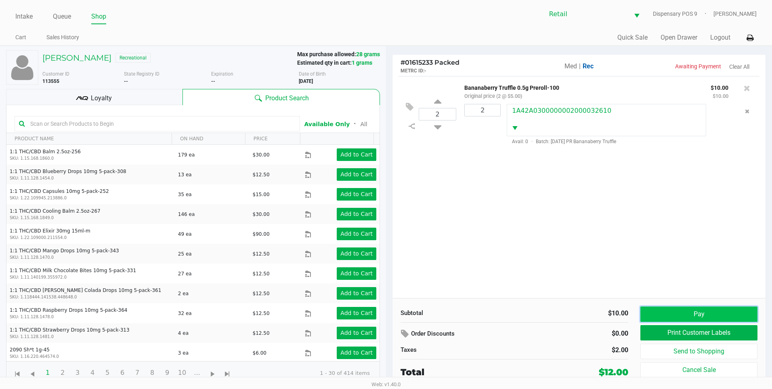
click at [717, 313] on button "Pay" at bounding box center [699, 313] width 117 height 15
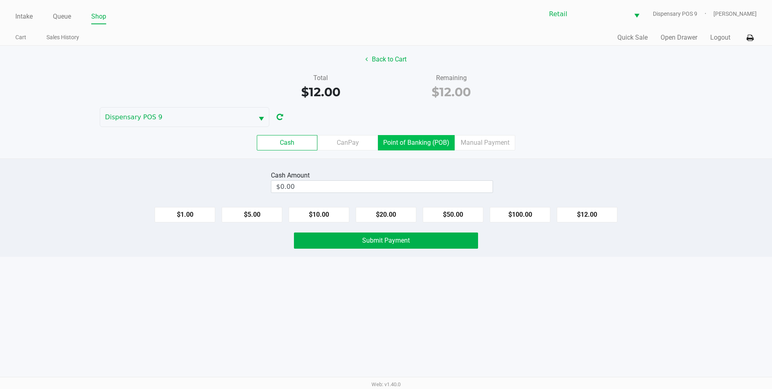
click at [441, 138] on label "Point of Banking (POB)" at bounding box center [416, 142] width 77 height 15
click at [0, 0] on 7 "Point of Banking (POB)" at bounding box center [0, 0] width 0 height 0
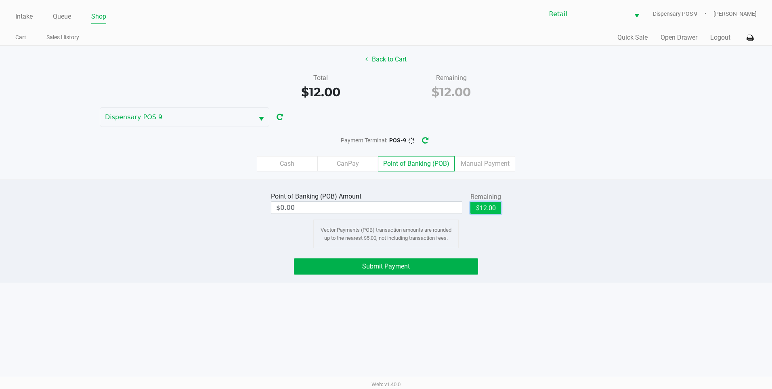
click at [494, 212] on button "$12.00" at bounding box center [486, 208] width 31 height 12
click at [470, 268] on button "Submit Payment" at bounding box center [386, 266] width 184 height 16
click at [429, 269] on button "Submit Payment" at bounding box center [386, 266] width 184 height 16
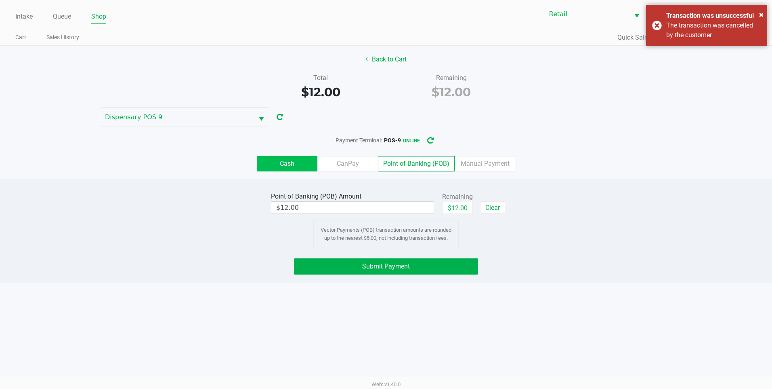
click at [296, 168] on label "Cash" at bounding box center [287, 163] width 61 height 15
click at [0, 0] on 0 "Cash" at bounding box center [0, 0] width 0 height 0
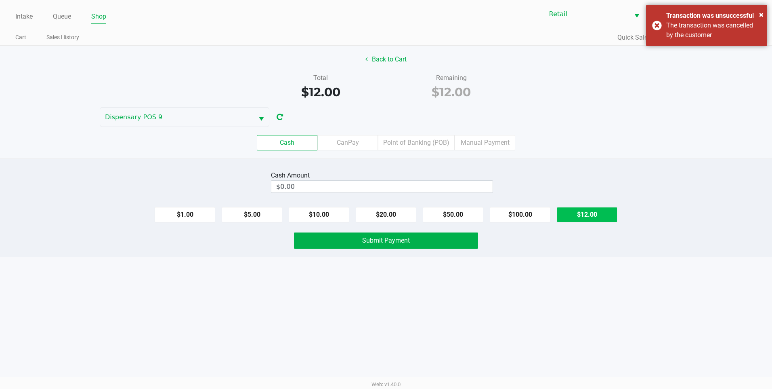
click at [606, 216] on button "$12.00" at bounding box center [587, 214] width 61 height 15
type input "$12.00"
click at [450, 237] on button "Submit Payment" at bounding box center [386, 240] width 184 height 16
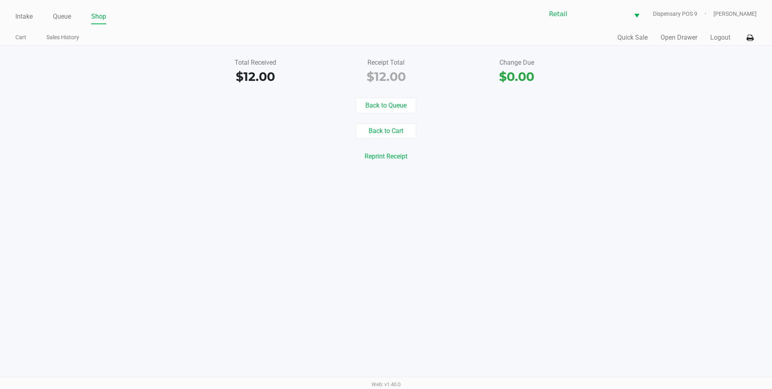
click at [23, 9] on div "Intake Queue Shop" at bounding box center [200, 16] width 371 height 15
click at [23, 16] on link "Intake" at bounding box center [23, 16] width 17 height 11
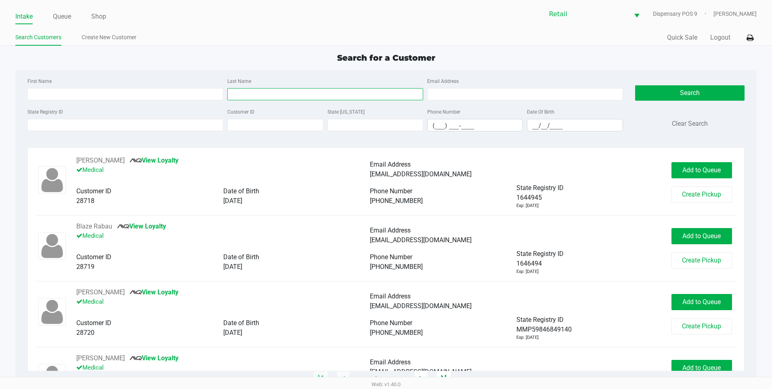
click at [252, 96] on input "Last Name" at bounding box center [325, 94] width 196 height 12
type input "hov"
click at [65, 17] on link "Queue" at bounding box center [62, 16] width 18 height 11
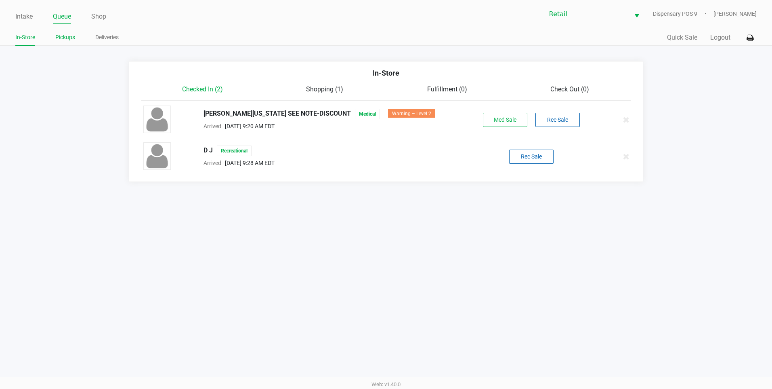
click at [66, 36] on link "Pickups" at bounding box center [65, 37] width 20 height 10
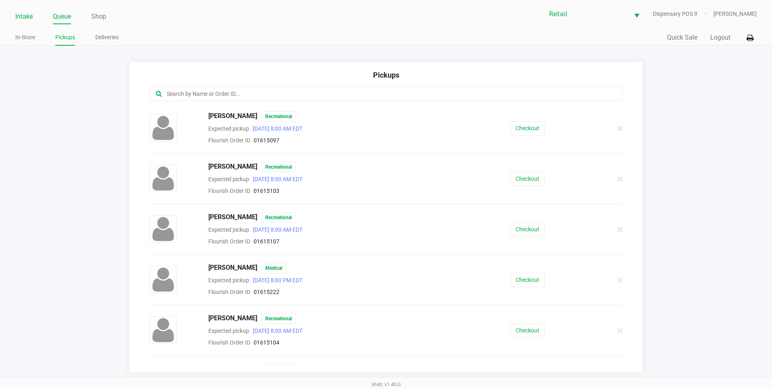
click at [22, 15] on link "Intake" at bounding box center [23, 16] width 17 height 11
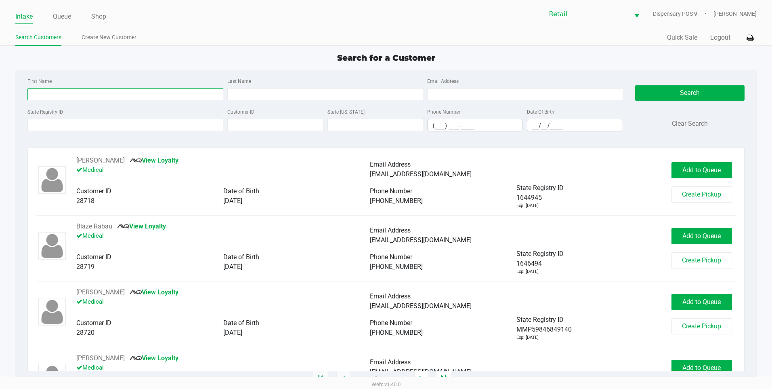
click at [63, 91] on input "First Name" at bounding box center [125, 94] width 196 height 12
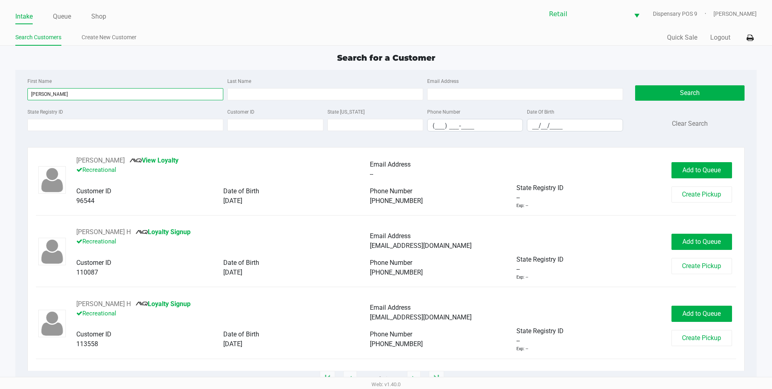
type input "Darron"
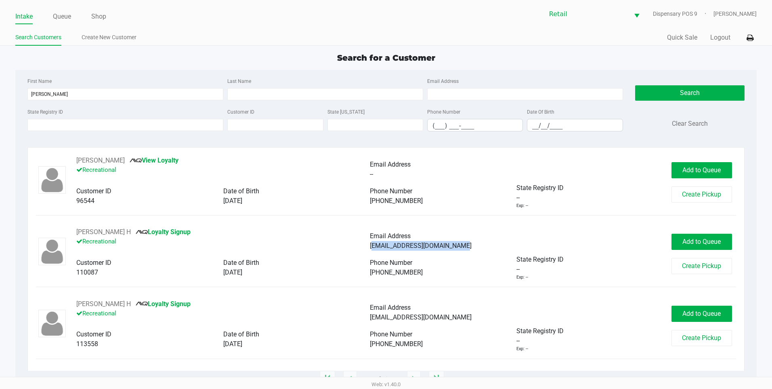
drag, startPoint x: 464, startPoint y: 247, endPoint x: 370, endPoint y: 251, distance: 94.2
click at [370, 251] on div "Darron H Loyalty Signup Recreational Email Address Dhovhannessian04@gmail.com" at bounding box center [369, 240] width 587 height 27
copy span "Dhovhannessian04@gmail.com"
drag, startPoint x: 688, startPoint y: 165, endPoint x: 456, endPoint y: 236, distance: 242.9
click at [687, 165] on button "Add to Queue" at bounding box center [702, 170] width 61 height 16
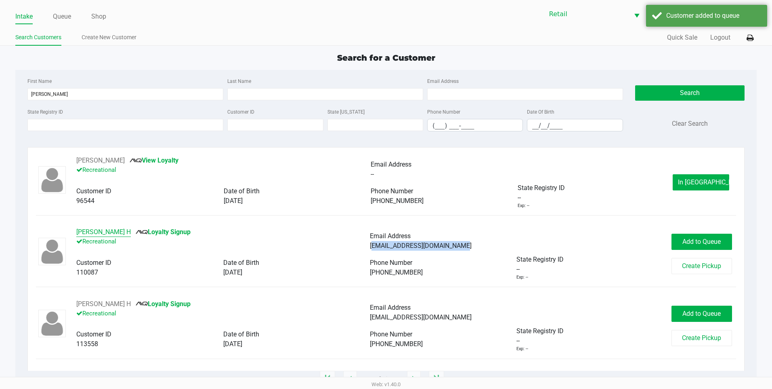
click at [88, 236] on button "Darron H" at bounding box center [103, 232] width 55 height 10
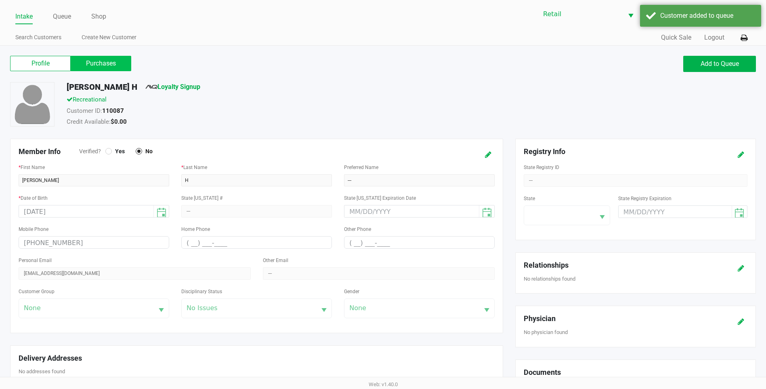
click at [106, 69] on label "Purchases" at bounding box center [101, 63] width 61 height 15
click at [0, 0] on 1 "Purchases" at bounding box center [0, 0] width 0 height 0
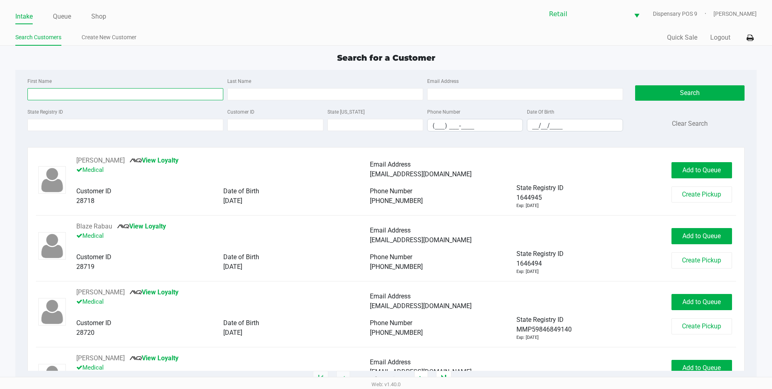
click at [51, 97] on input "First Name" at bounding box center [125, 94] width 196 height 12
type input "Darron"
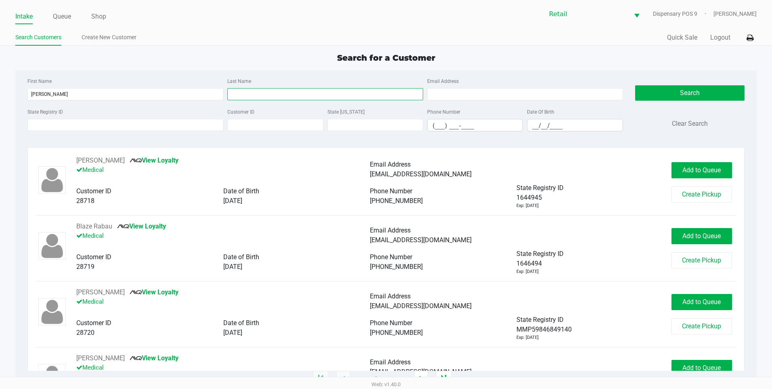
click at [248, 97] on input "Last Name" at bounding box center [325, 94] width 196 height 12
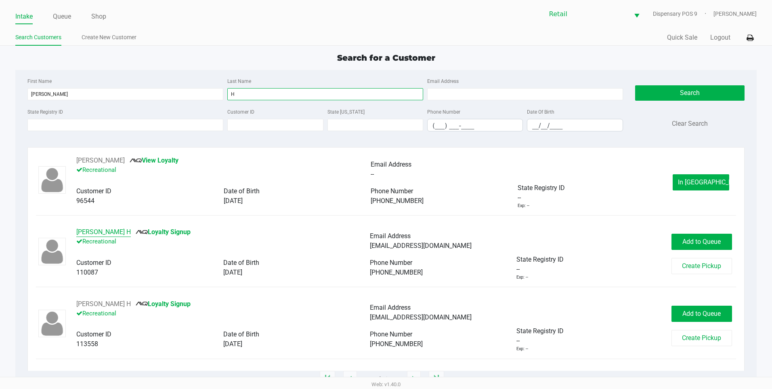
type input "H"
click at [98, 230] on button "Darron H" at bounding box center [103, 232] width 55 height 10
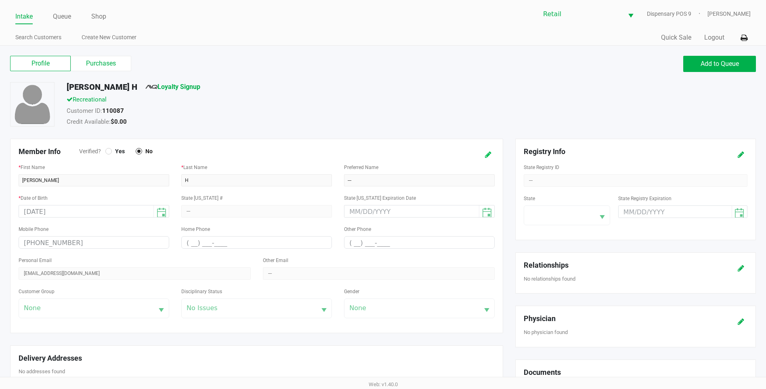
click at [487, 154] on icon at bounding box center [488, 155] width 6 height 6
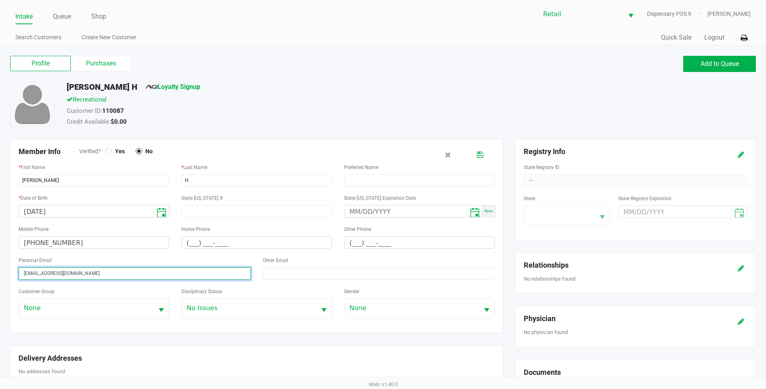
drag, startPoint x: 139, startPoint y: 278, endPoint x: -2, endPoint y: 236, distance: 147.1
click at [0, 236] on html "Intake Queue Shop Retail Dispensary POS 9 Della Newell Search Customers Create …" at bounding box center [383, 194] width 766 height 389
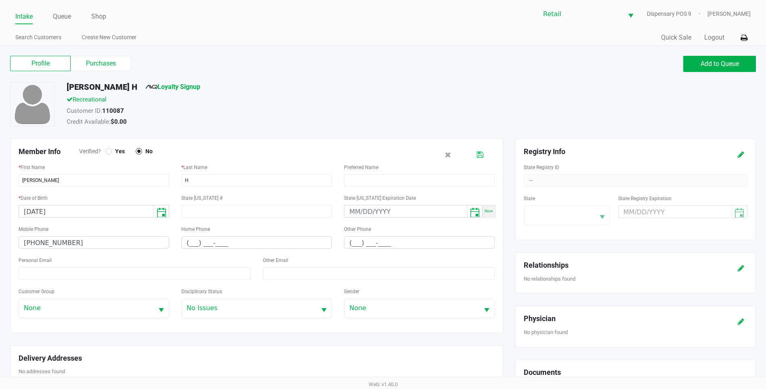
click at [483, 152] on icon at bounding box center [480, 155] width 6 height 6
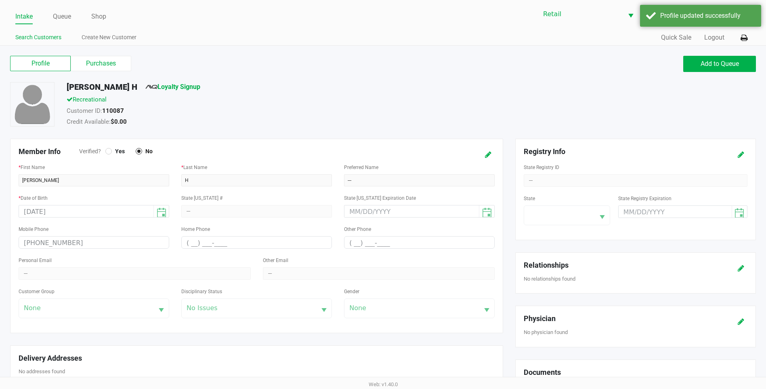
click at [41, 34] on link "Search Customers" at bounding box center [38, 37] width 46 height 10
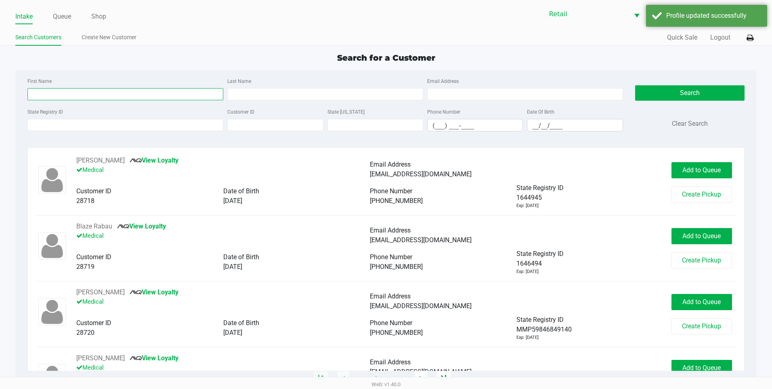
click at [72, 96] on input "First Name" at bounding box center [125, 94] width 196 height 12
type input "Darron"
type input "H"
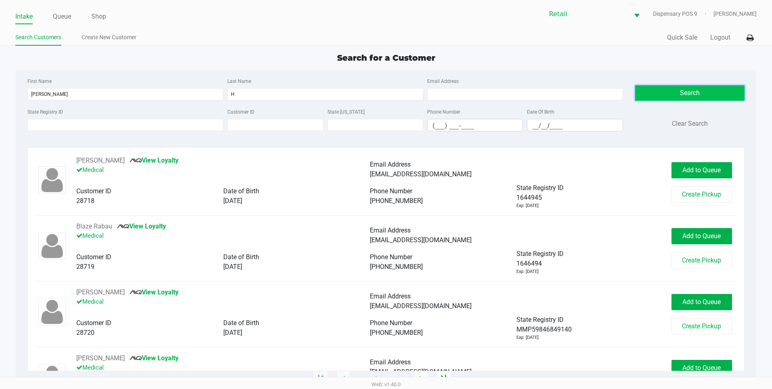
click at [638, 89] on button "Search" at bounding box center [689, 92] width 109 height 15
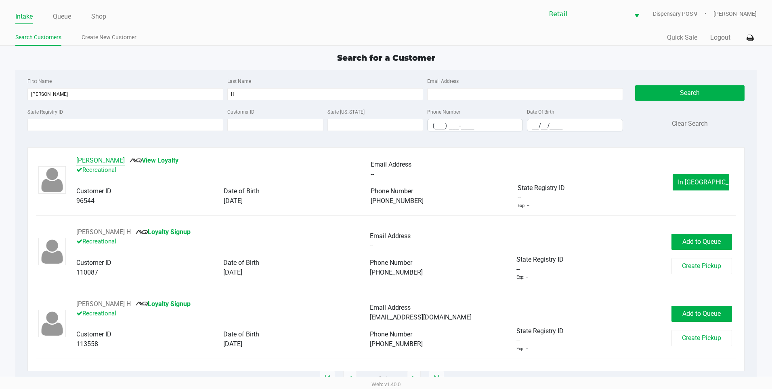
click at [125, 161] on button "Darron Hovhannessian" at bounding box center [100, 161] width 48 height 10
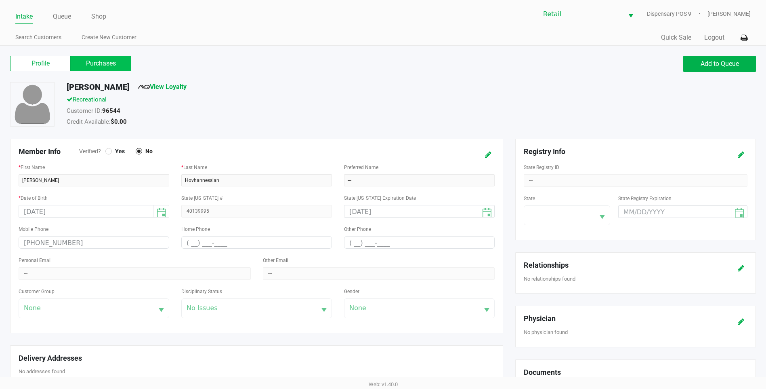
click at [105, 64] on label "Purchases" at bounding box center [101, 63] width 61 height 15
click at [0, 0] on 1 "Purchases" at bounding box center [0, 0] width 0 height 0
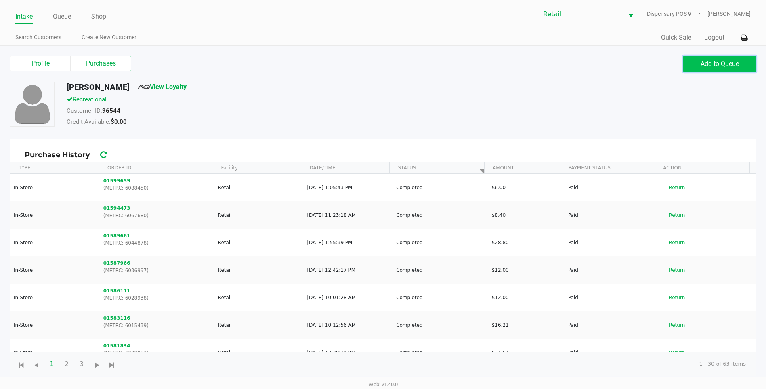
click at [731, 67] on span "Add to Queue" at bounding box center [720, 64] width 38 height 8
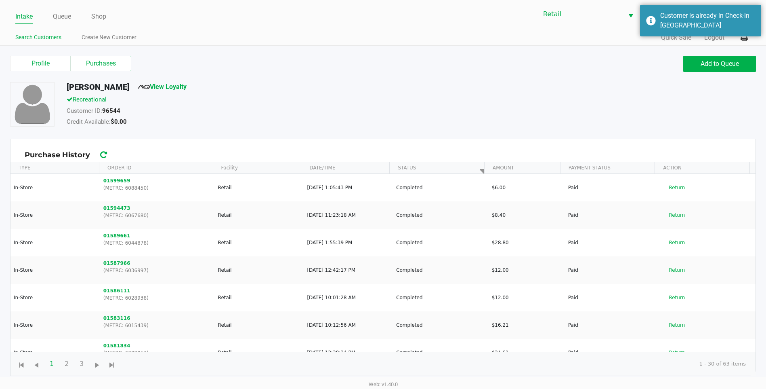
click at [47, 38] on link "Search Customers" at bounding box center [38, 37] width 46 height 10
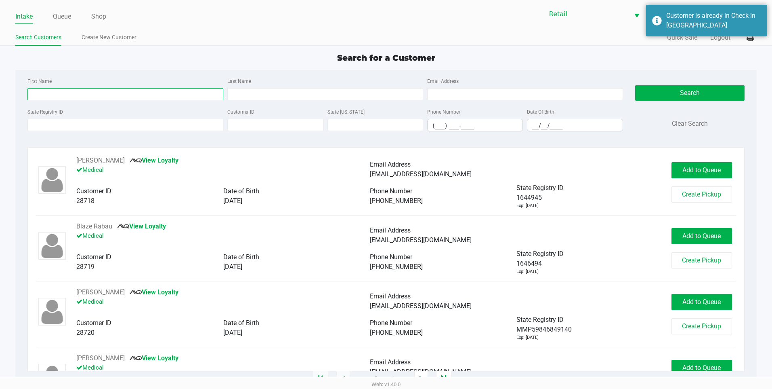
click at [41, 90] on input "First Name" at bounding box center [125, 94] width 196 height 12
type input "Darron"
type input "H"
click at [717, 92] on button "Search" at bounding box center [689, 92] width 109 height 15
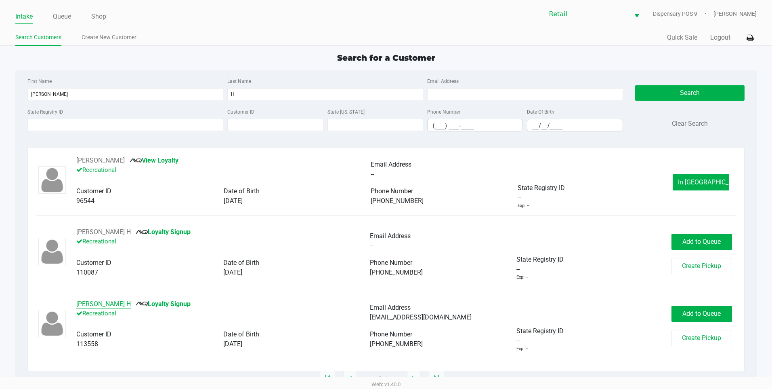
click at [93, 303] on button "Darron H" at bounding box center [103, 304] width 55 height 10
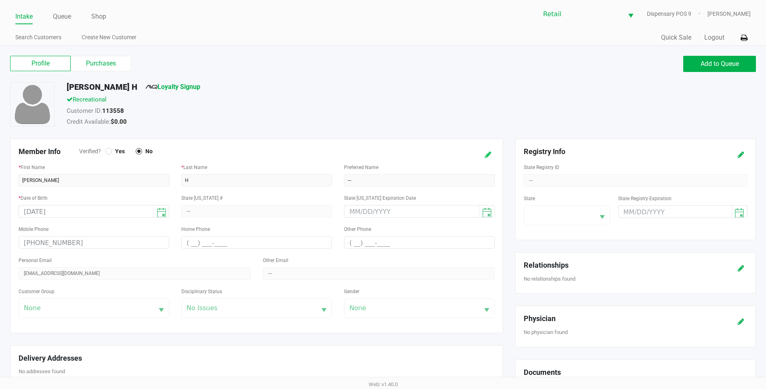
click at [490, 158] on icon at bounding box center [488, 155] width 6 height 6
drag, startPoint x: 483, startPoint y: 158, endPoint x: 460, endPoint y: 158, distance: 23.0
click at [481, 158] on icon at bounding box center [480, 155] width 6 height 6
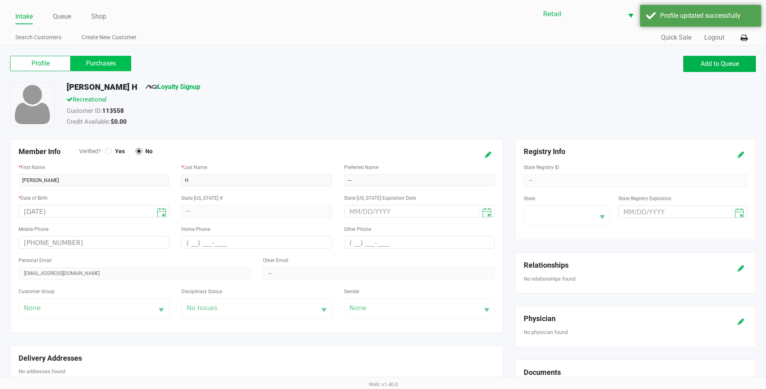
click at [104, 71] on label "Purchases" at bounding box center [101, 63] width 61 height 15
click at [0, 0] on 1 "Purchases" at bounding box center [0, 0] width 0 height 0
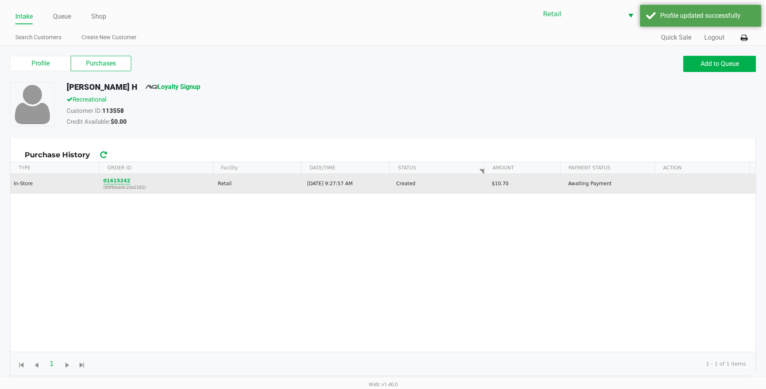
click at [114, 180] on button "01615242" at bounding box center [116, 180] width 27 height 7
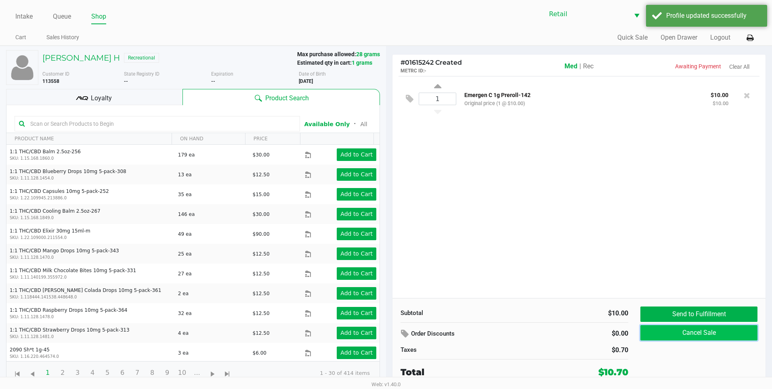
click at [706, 335] on button "Cancel Sale" at bounding box center [699, 332] width 117 height 15
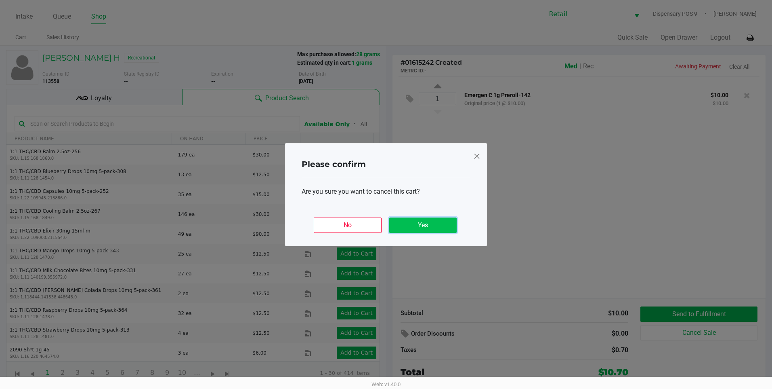
click at [430, 226] on button "Yes" at bounding box center [422, 224] width 67 height 15
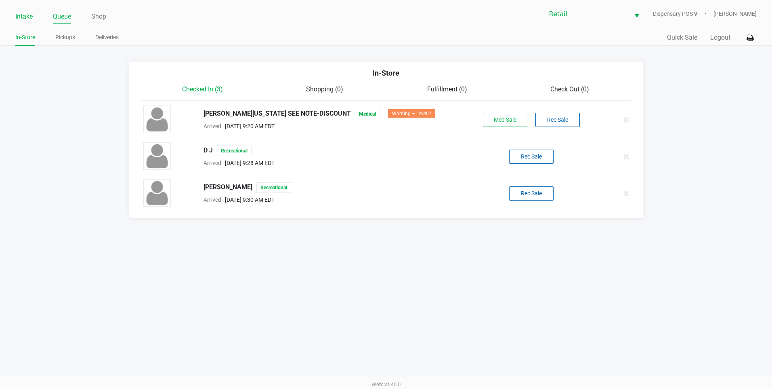
click at [22, 12] on link "Intake" at bounding box center [23, 16] width 17 height 11
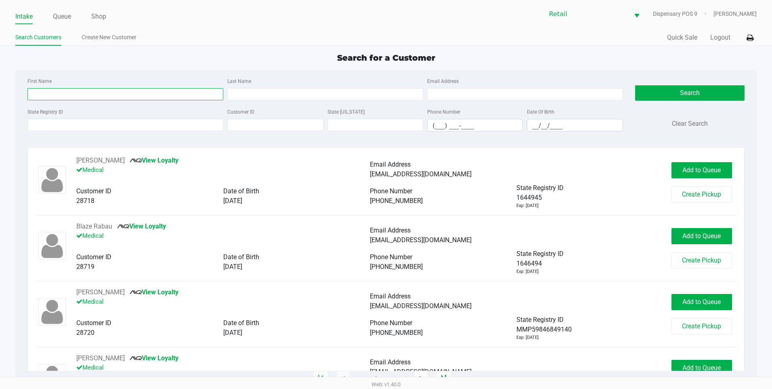
click at [69, 94] on input "First Name" at bounding box center [125, 94] width 196 height 12
type input "Darron"
type input "H"
click at [687, 86] on button "Search" at bounding box center [689, 92] width 109 height 15
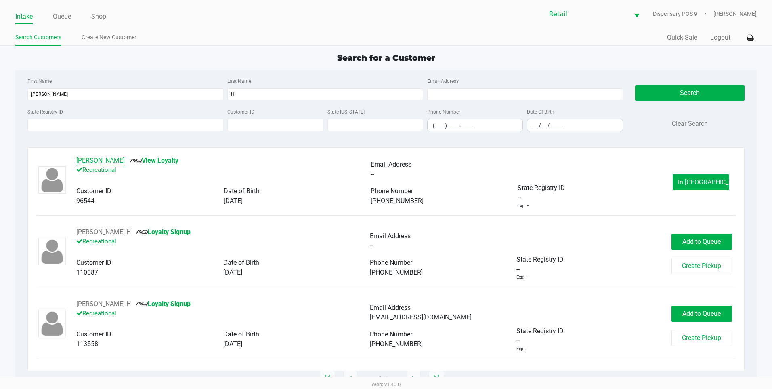
click at [119, 161] on button "Darron Hovhannessian" at bounding box center [100, 161] width 48 height 10
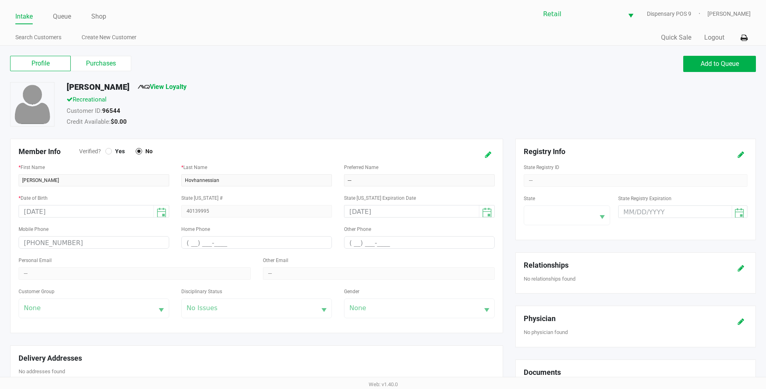
click at [485, 155] on button at bounding box center [488, 154] width 13 height 15
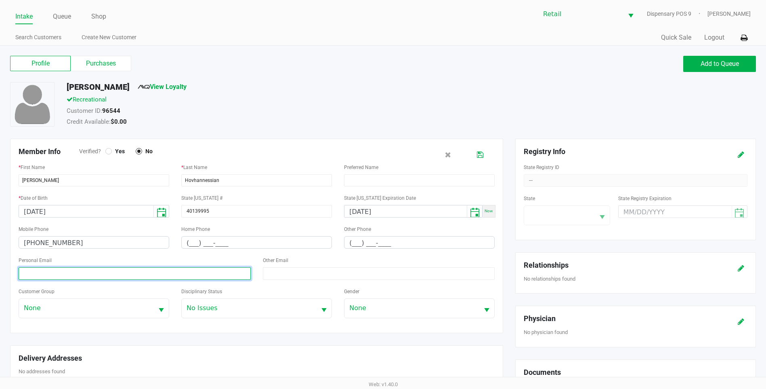
click at [183, 272] on input at bounding box center [135, 273] width 232 height 13
paste input "Dhovhannessian04@gmail.com"
type input "Dhovhannessian04@gmail.com"
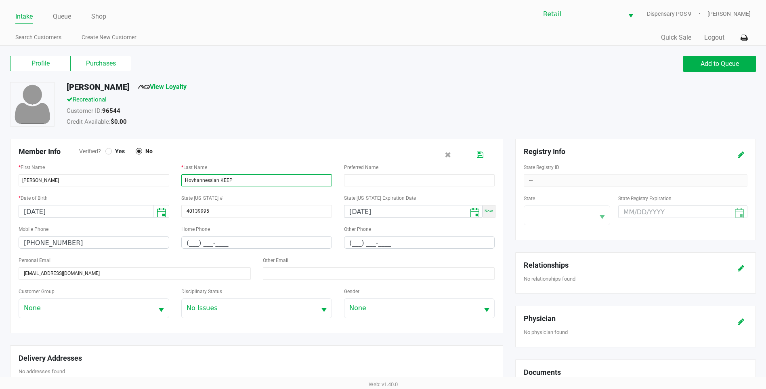
type input "Hovhannessian KEEP"
click at [479, 158] on icon at bounding box center [480, 155] width 6 height 6
click at [56, 17] on link "Queue" at bounding box center [62, 16] width 18 height 11
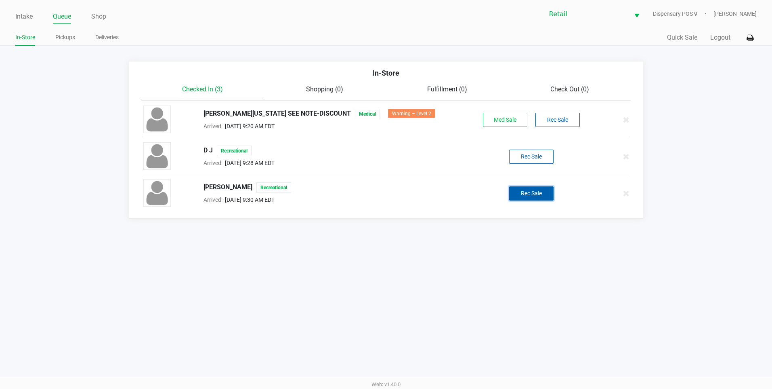
click at [540, 191] on button "Rec Sale" at bounding box center [531, 193] width 44 height 14
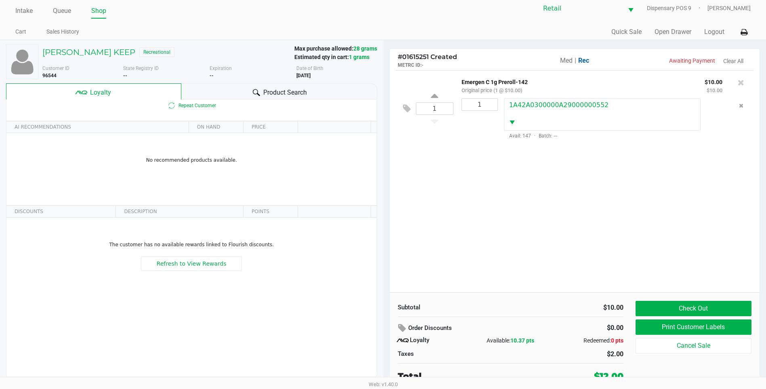
scroll to position [8, 0]
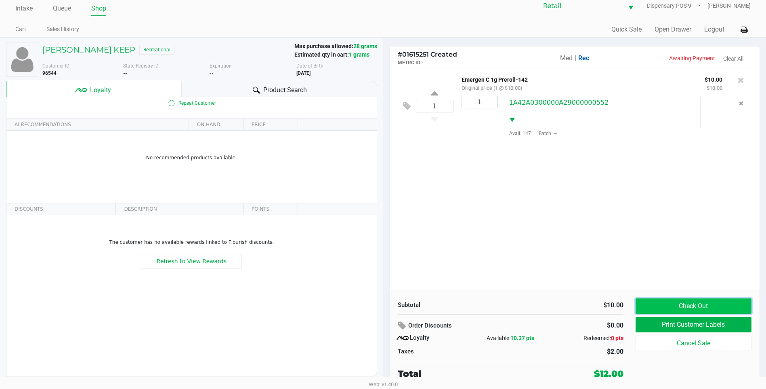
click at [650, 305] on button "Check Out" at bounding box center [694, 305] width 116 height 15
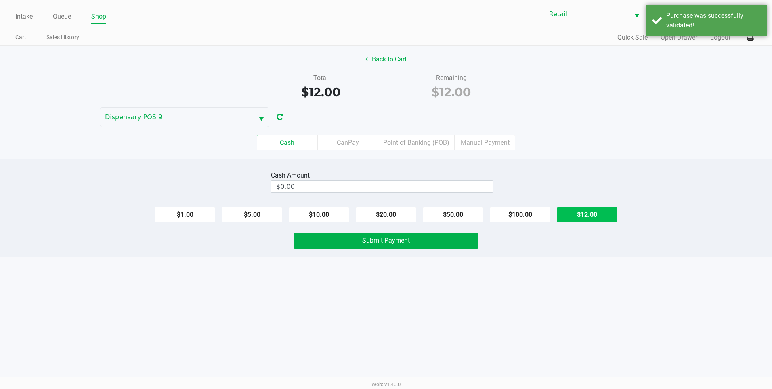
click at [607, 217] on button "$12.00" at bounding box center [587, 214] width 61 height 15
type input "$12.00"
click at [398, 242] on span "Submit Payment" at bounding box center [386, 240] width 48 height 8
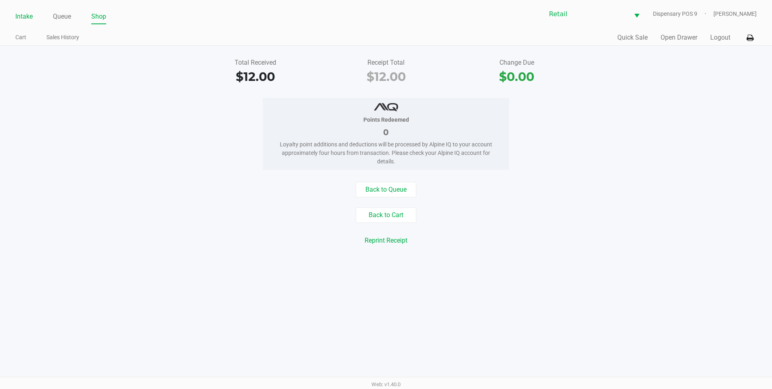
click at [23, 21] on link "Intake" at bounding box center [23, 16] width 17 height 11
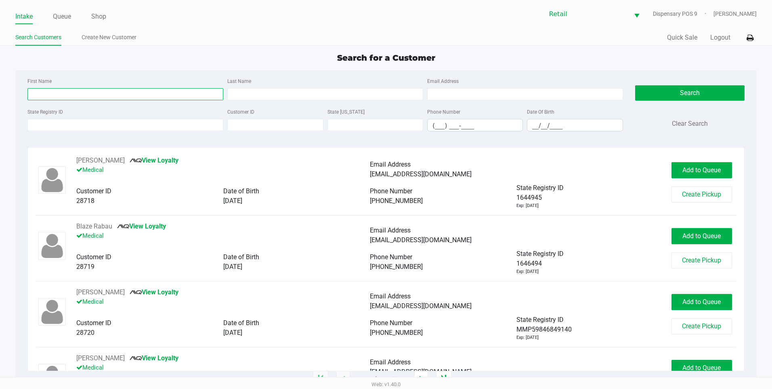
drag, startPoint x: 81, startPoint y: 91, endPoint x: 72, endPoint y: 86, distance: 10.0
click at [81, 91] on input "First Name" at bounding box center [125, 94] width 196 height 12
type input "zackary"
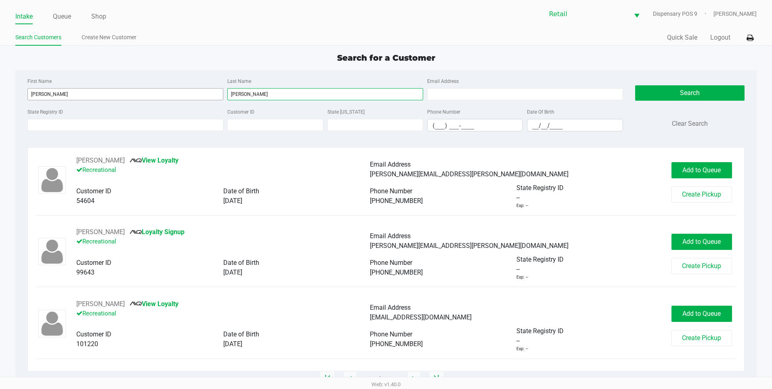
type input "puello"
drag, startPoint x: 83, startPoint y: 99, endPoint x: 0, endPoint y: 59, distance: 92.1
click at [0, 61] on html "Intake Queue Shop Retail Dispensary POS 9 Della Newell Search Customers Create …" at bounding box center [386, 194] width 772 height 389
type input "Erick"
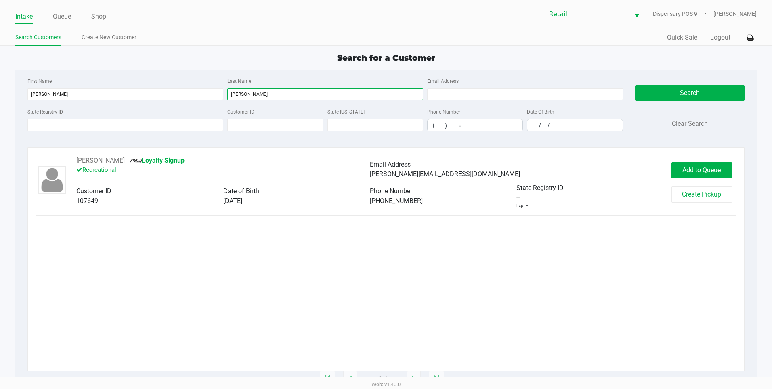
type input "minaya"
click at [149, 160] on link "Loyalty Signup" at bounding box center [157, 160] width 55 height 8
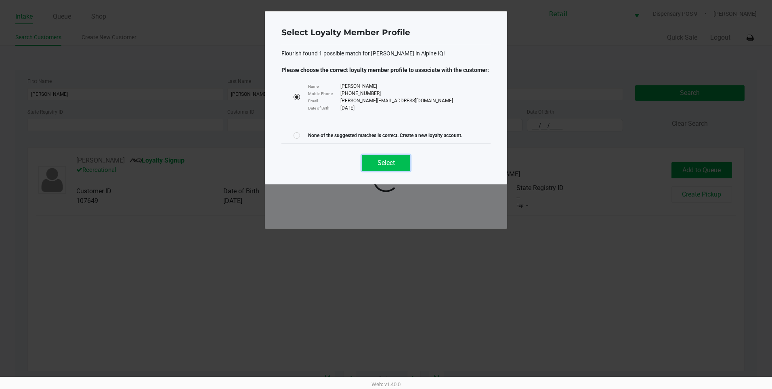
click at [393, 162] on span "Select" at bounding box center [386, 163] width 17 height 8
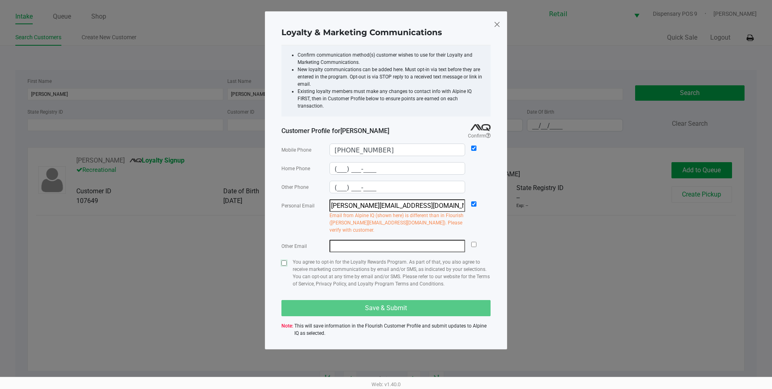
click at [283, 260] on input "checkbox" at bounding box center [284, 262] width 5 height 5
checkbox input "true"
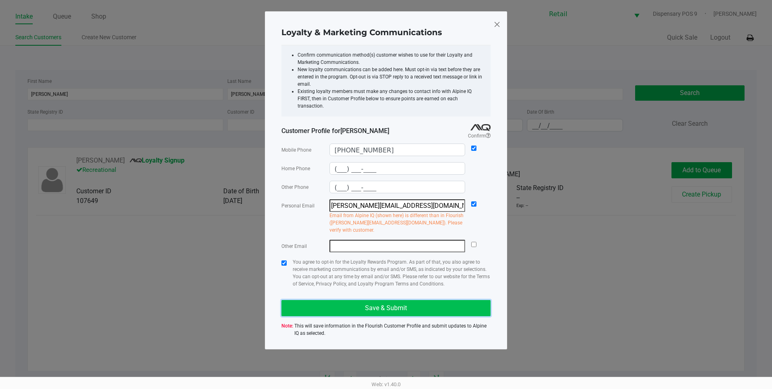
click at [330, 300] on button "Save & Submit" at bounding box center [386, 308] width 209 height 16
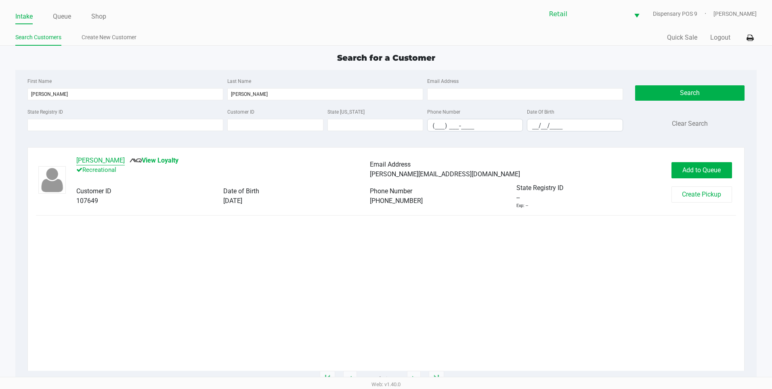
click at [99, 162] on button "Erick Minaya" at bounding box center [100, 161] width 48 height 10
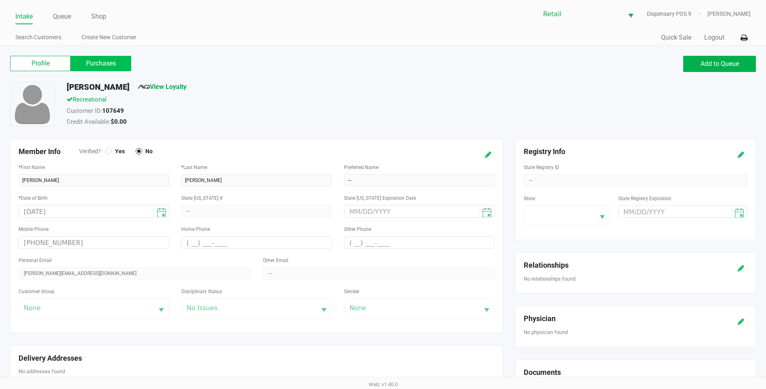
click at [87, 63] on label "Purchases" at bounding box center [101, 63] width 61 height 15
click at [0, 0] on 1 "Purchases" at bounding box center [0, 0] width 0 height 0
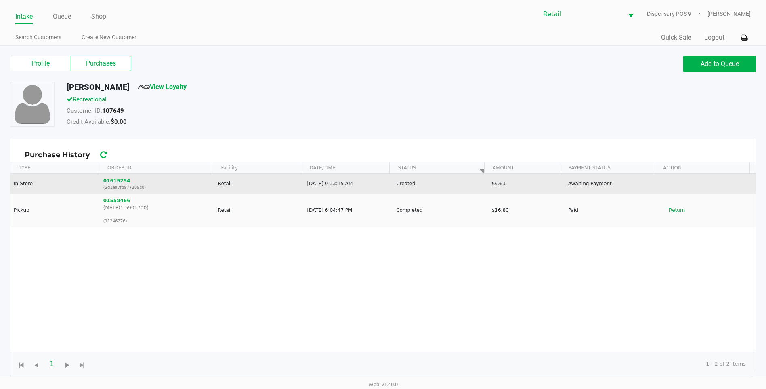
click at [119, 178] on button "01615254" at bounding box center [116, 180] width 27 height 7
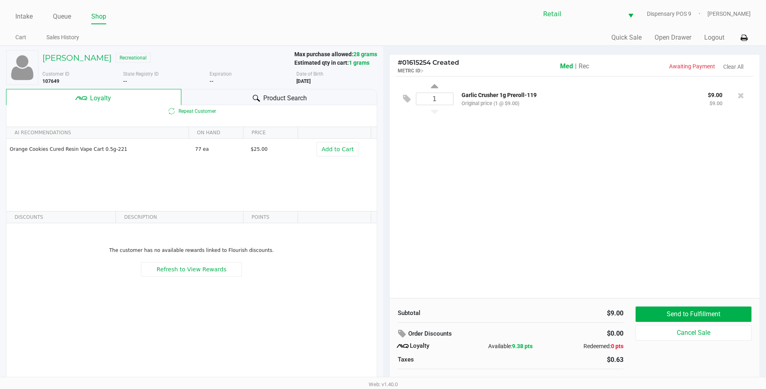
click at [589, 64] on span "Rec" at bounding box center [584, 66] width 11 height 8
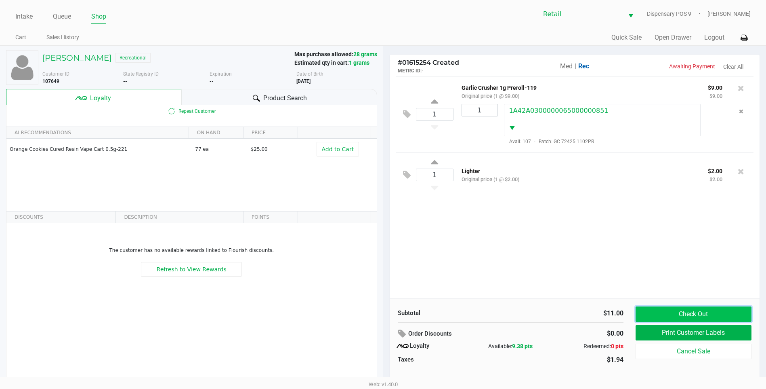
click at [689, 316] on button "Check Out" at bounding box center [694, 313] width 116 height 15
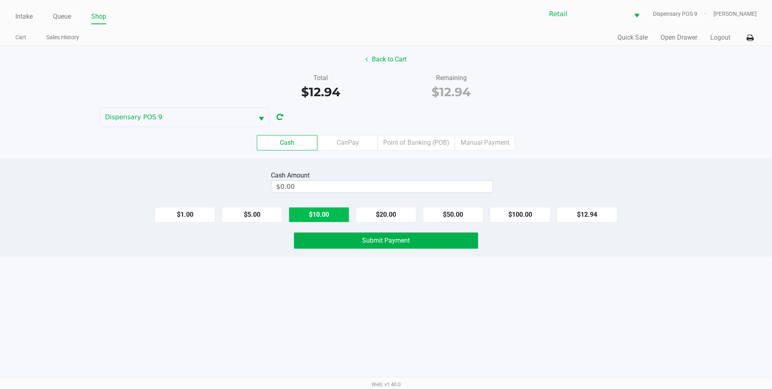
click at [321, 216] on button "$10.00" at bounding box center [319, 214] width 61 height 15
click at [269, 212] on button "$5.00" at bounding box center [252, 214] width 61 height 15
type input "$15.00"
click at [369, 242] on span "Submit Payment" at bounding box center [386, 240] width 48 height 8
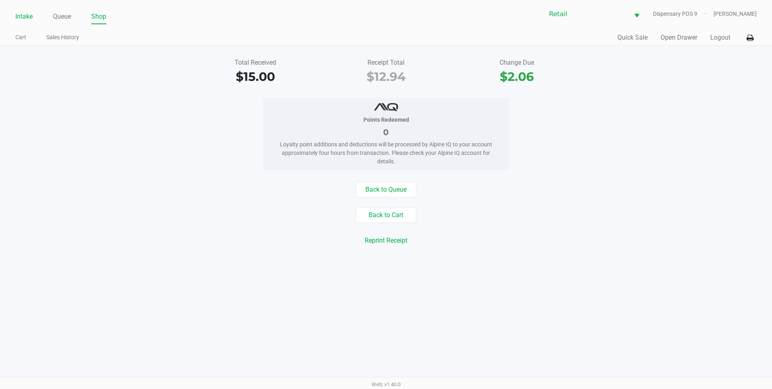
click at [28, 17] on link "Intake" at bounding box center [23, 16] width 17 height 11
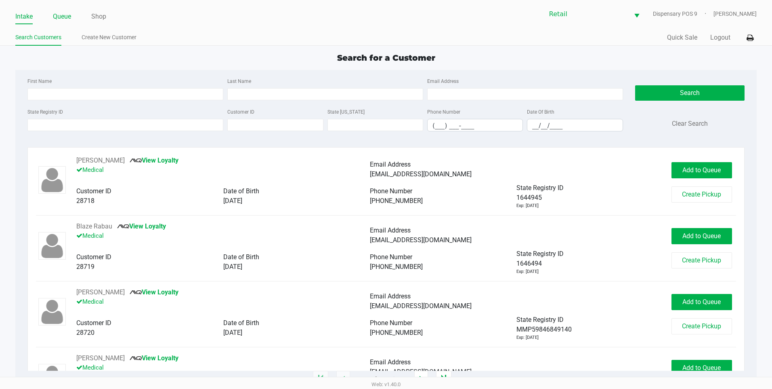
click at [59, 13] on link "Queue" at bounding box center [62, 16] width 18 height 11
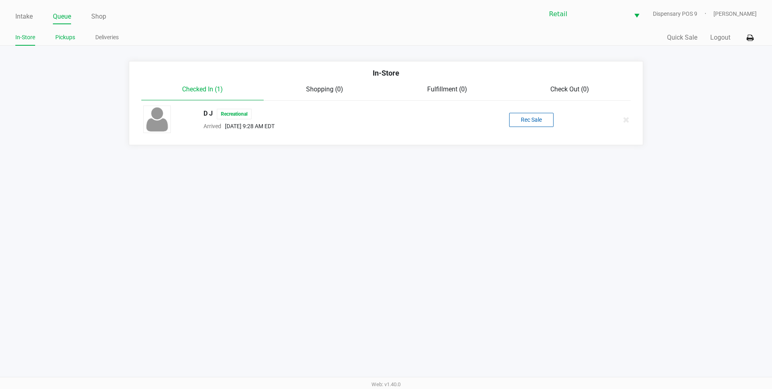
click at [61, 39] on link "Pickups" at bounding box center [65, 37] width 20 height 10
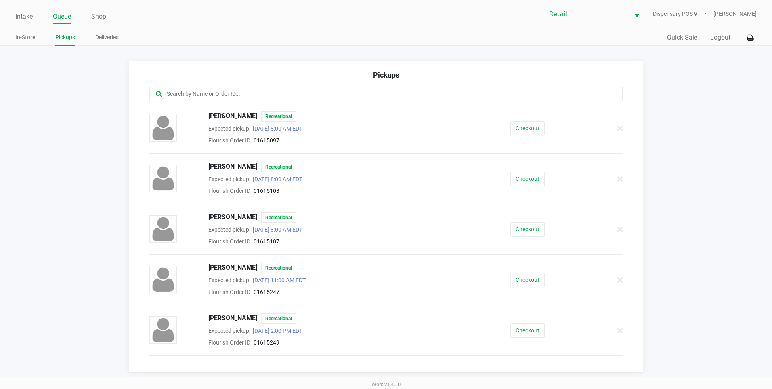
click at [286, 88] on div at bounding box center [386, 93] width 474 height 15
click at [290, 98] on input "text" at bounding box center [373, 93] width 415 height 9
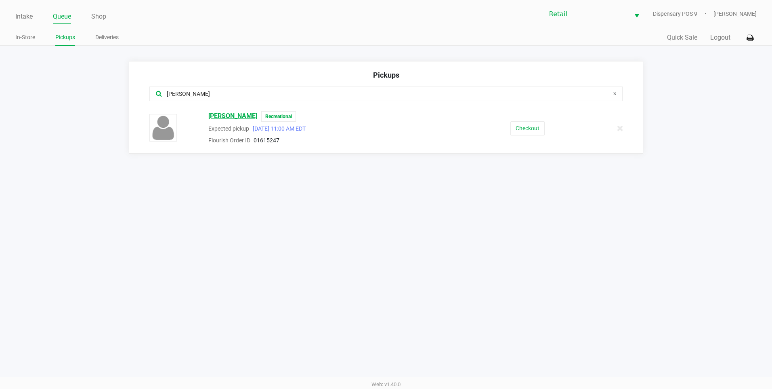
type input "pabis"
click at [218, 119] on span "Adam Pabis" at bounding box center [232, 116] width 49 height 11
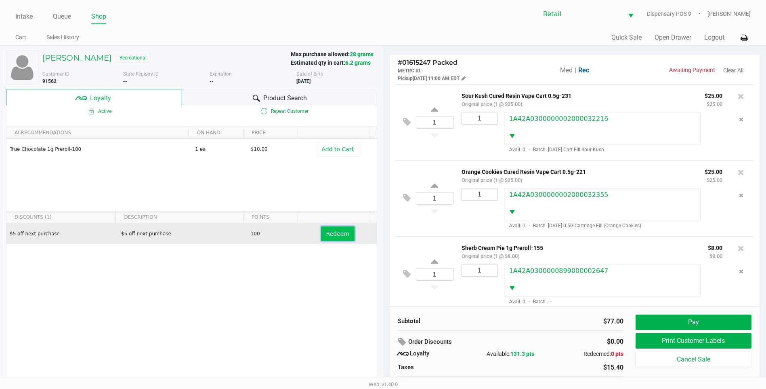
click at [340, 233] on span "Redeem" at bounding box center [337, 233] width 23 height 6
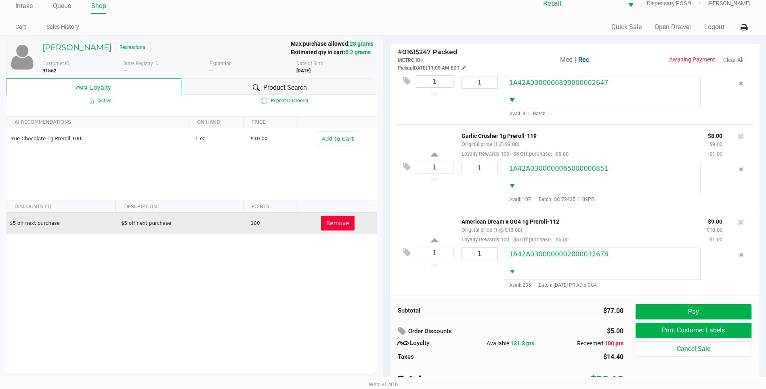
scroll to position [16, 0]
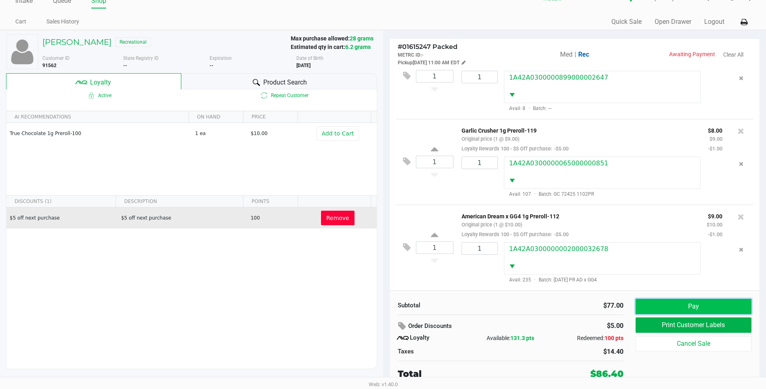
click at [684, 309] on button "Pay" at bounding box center [694, 305] width 116 height 15
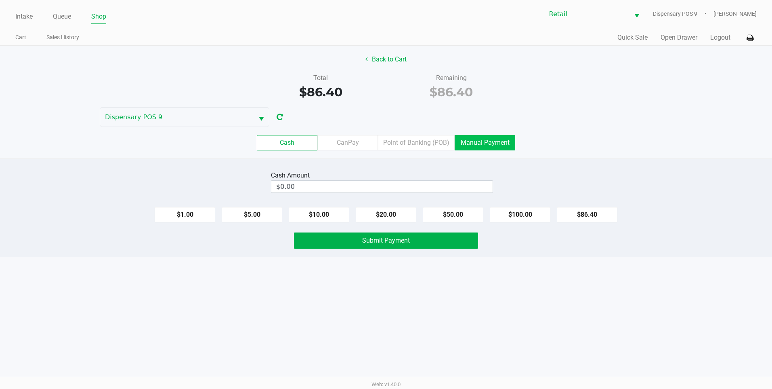
click at [513, 141] on label "Manual Payment" at bounding box center [485, 142] width 61 height 15
click at [0, 0] on 8 "Manual Payment" at bounding box center [0, 0] width 0 height 0
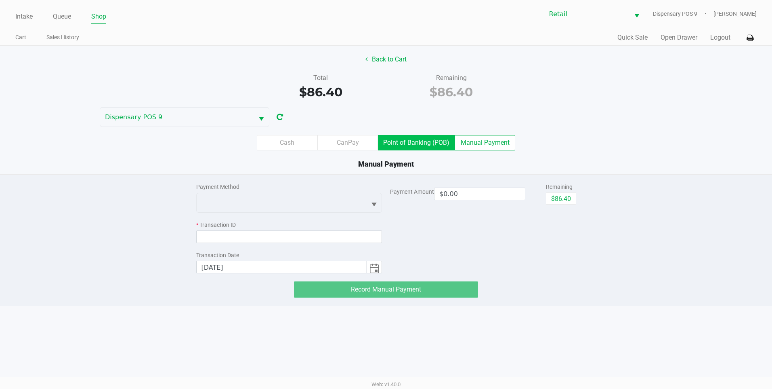
click at [403, 142] on label "Point of Banking (POB)" at bounding box center [416, 142] width 77 height 15
click at [0, 0] on 7 "Point of Banking (POB)" at bounding box center [0, 0] width 0 height 0
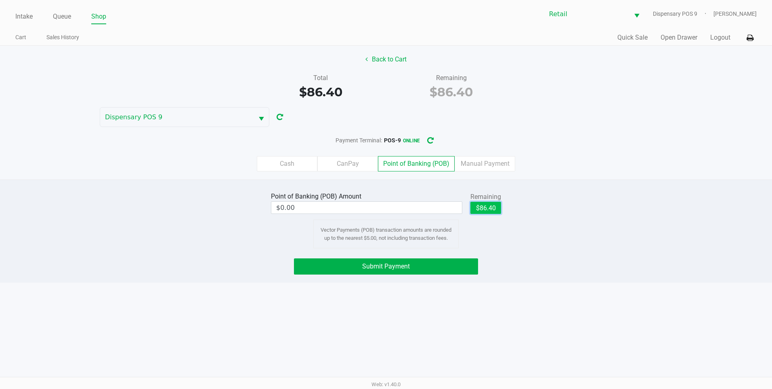
click at [483, 207] on button "$86.40" at bounding box center [486, 208] width 31 height 12
type input "$86.40"
click at [454, 271] on button "Submit Payment" at bounding box center [386, 266] width 184 height 16
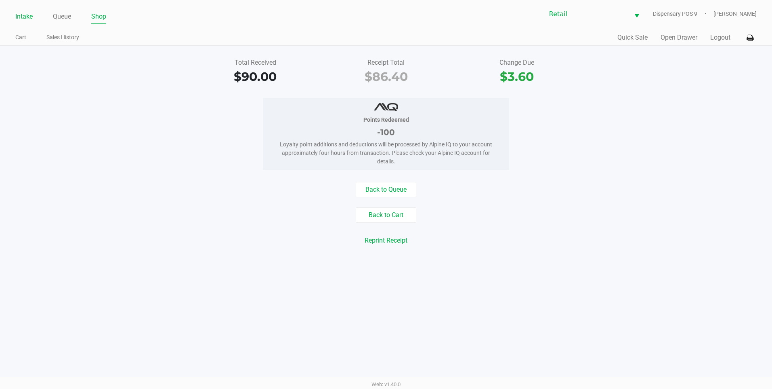
click at [28, 17] on link "Intake" at bounding box center [23, 16] width 17 height 11
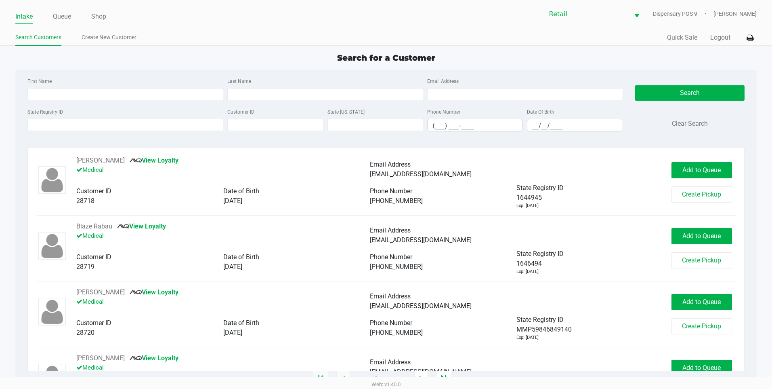
click at [39, 38] on link "Search Customers" at bounding box center [38, 37] width 46 height 10
click at [56, 88] on input "First Name" at bounding box center [125, 94] width 196 height 12
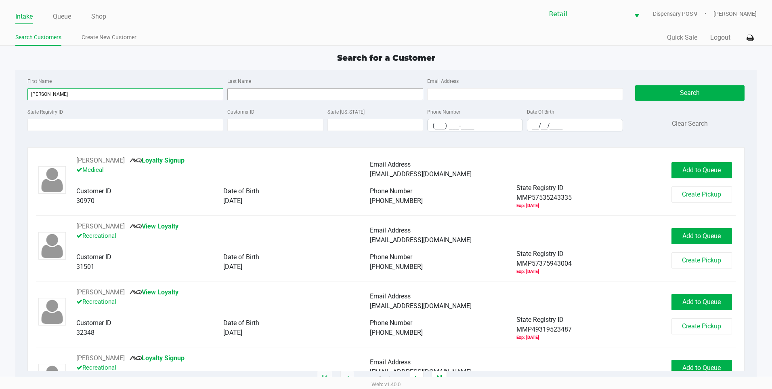
type input "russell"
click at [317, 94] on input "Last Name" at bounding box center [325, 94] width 196 height 12
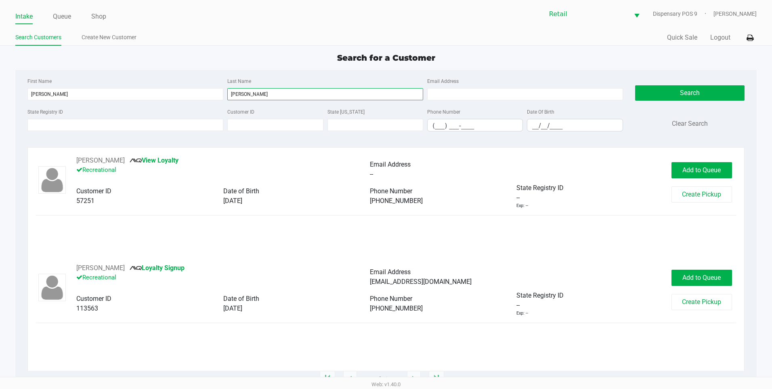
type input "bizier"
drag, startPoint x: 449, startPoint y: 282, endPoint x: 372, endPoint y: 286, distance: 77.7
click at [372, 286] on div "Russellbizier@email.com" at bounding box center [517, 282] width 294 height 10
copy span "Russellbizier@email.com"
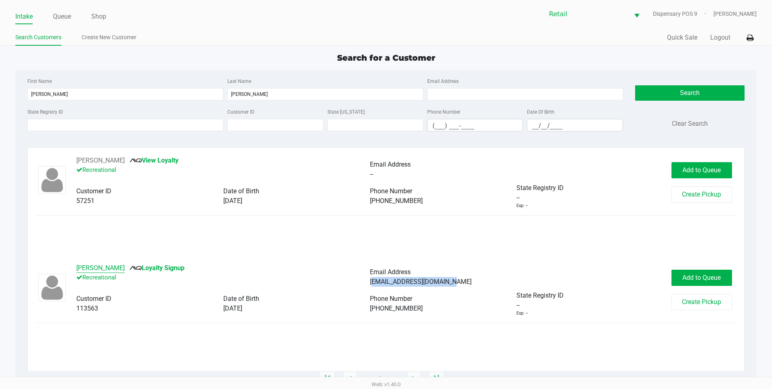
click at [103, 267] on button "Russell Bizier" at bounding box center [100, 268] width 48 height 10
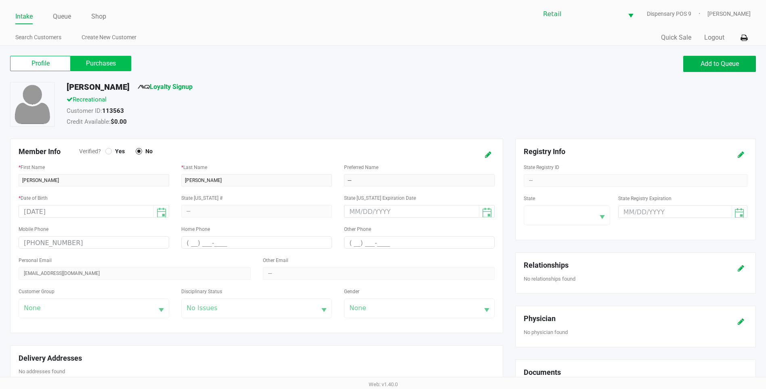
click at [87, 67] on label "Purchases" at bounding box center [101, 63] width 61 height 15
click at [0, 0] on 1 "Purchases" at bounding box center [0, 0] width 0 height 0
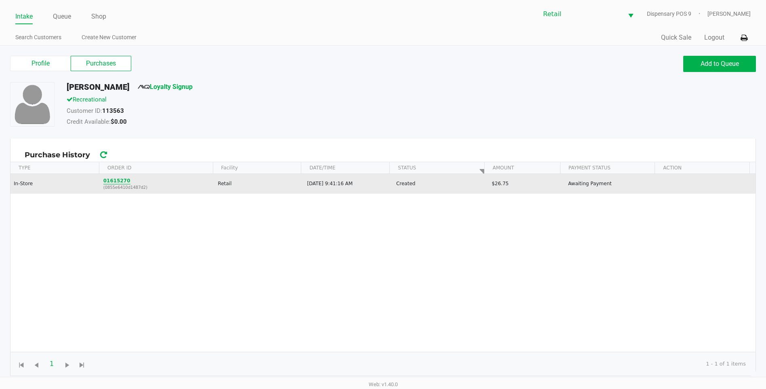
click at [112, 177] on button "01615270" at bounding box center [116, 180] width 27 height 7
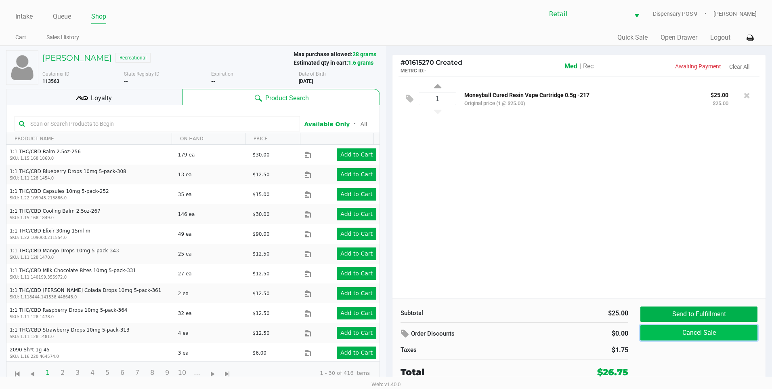
click at [719, 336] on button "Cancel Sale" at bounding box center [699, 332] width 117 height 15
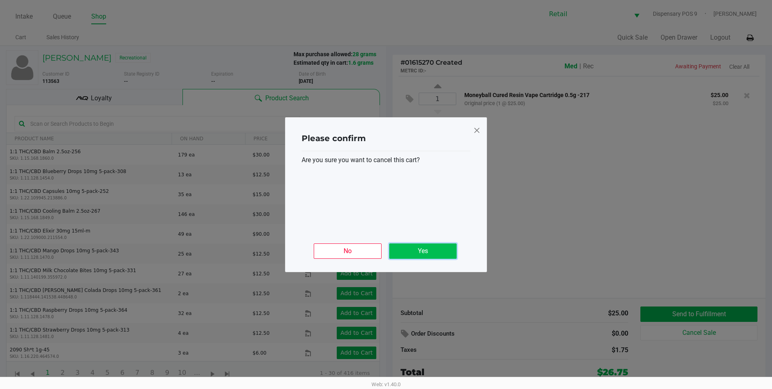
click at [416, 255] on button "Yes" at bounding box center [422, 250] width 67 height 15
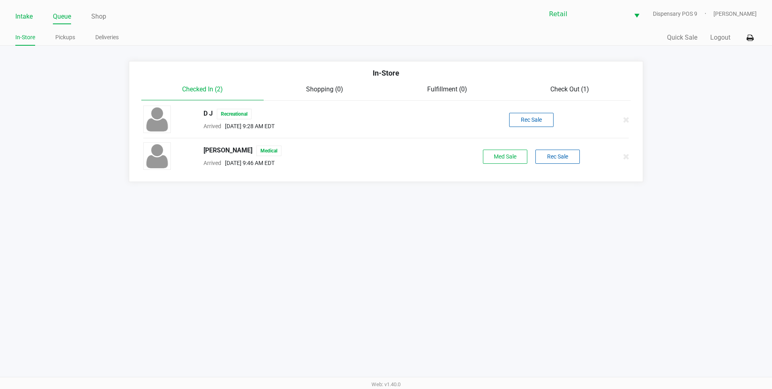
click at [23, 18] on link "Intake" at bounding box center [23, 16] width 17 height 11
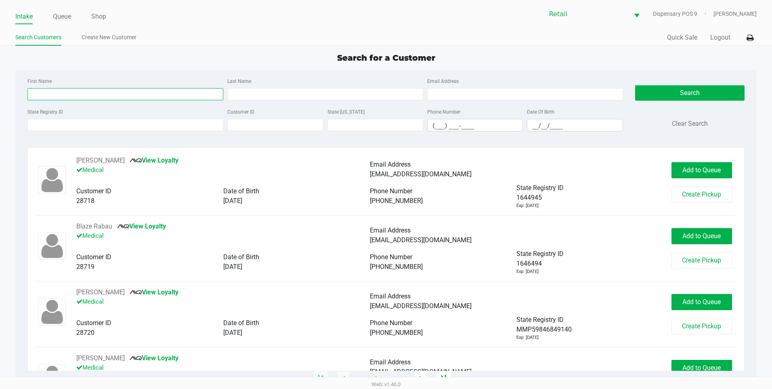
click at [67, 90] on input "First Name" at bounding box center [125, 94] width 196 height 12
type input "russell"
type input "bizier"
click at [696, 97] on button "Search" at bounding box center [689, 92] width 109 height 15
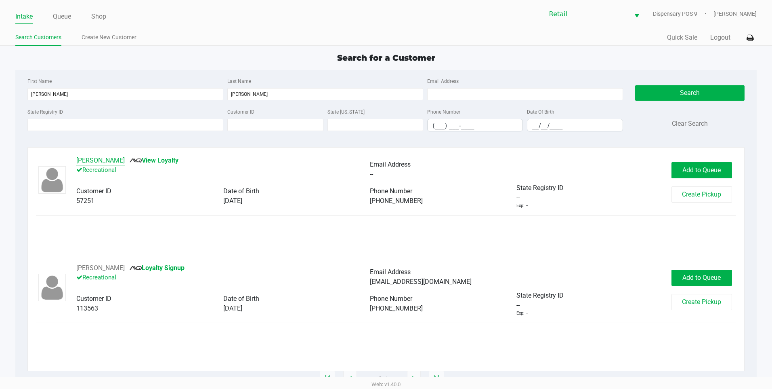
click at [105, 158] on button "Russell Bizier" at bounding box center [100, 161] width 48 height 10
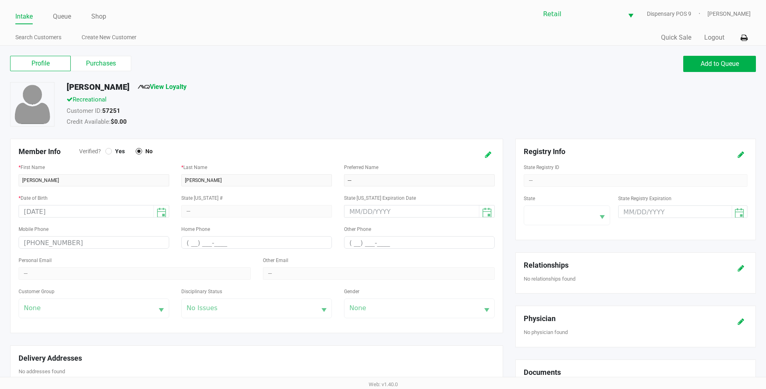
click at [488, 158] on button at bounding box center [488, 154] width 13 height 15
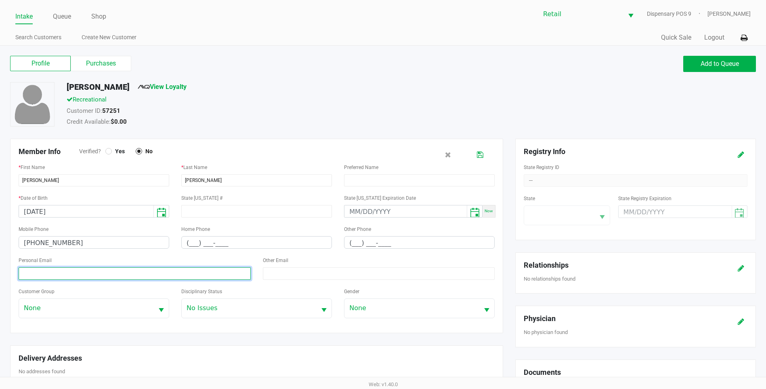
drag, startPoint x: 105, startPoint y: 271, endPoint x: 110, endPoint y: 271, distance: 5.3
click at [105, 271] on input at bounding box center [135, 273] width 232 height 13
paste input "Russellbizier@email.com"
type input "Russellbizier@email.com"
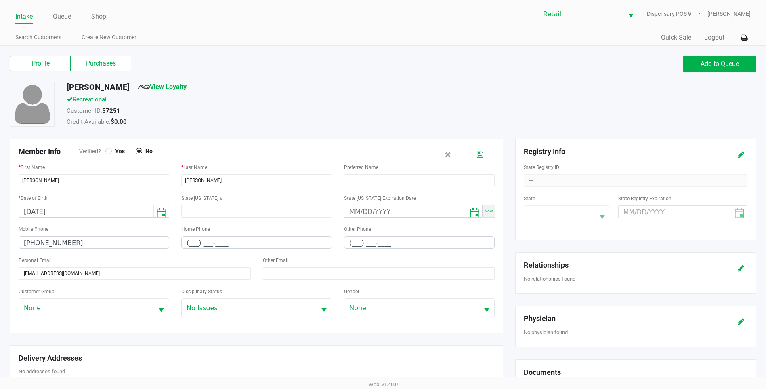
click at [481, 156] on icon at bounding box center [480, 155] width 6 height 6
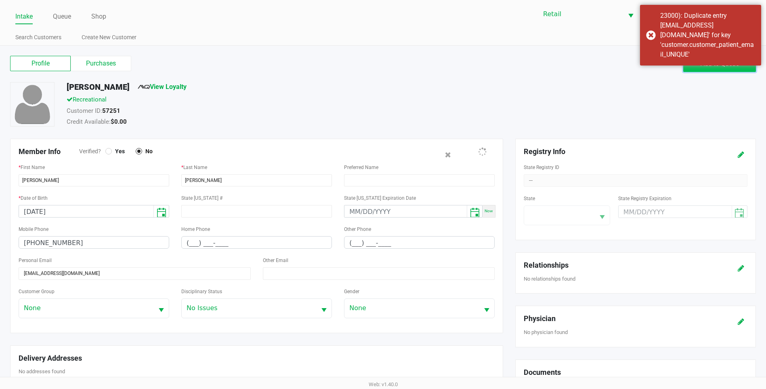
click at [696, 71] on button "Add to Queue" at bounding box center [719, 64] width 73 height 16
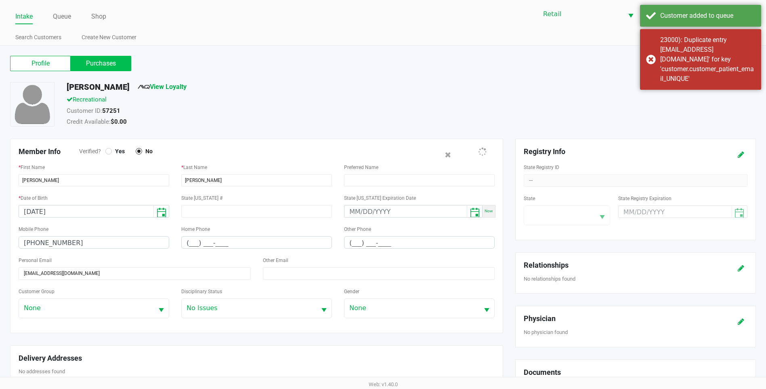
click at [111, 58] on label "Purchases" at bounding box center [101, 63] width 61 height 15
click at [0, 0] on 1 "Purchases" at bounding box center [0, 0] width 0 height 0
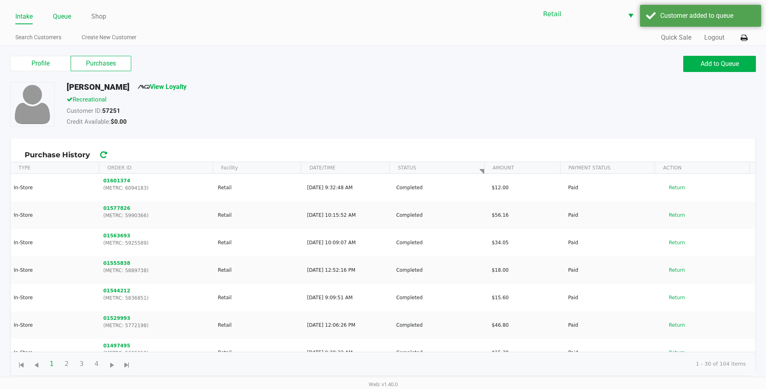
click at [57, 17] on link "Queue" at bounding box center [62, 16] width 18 height 11
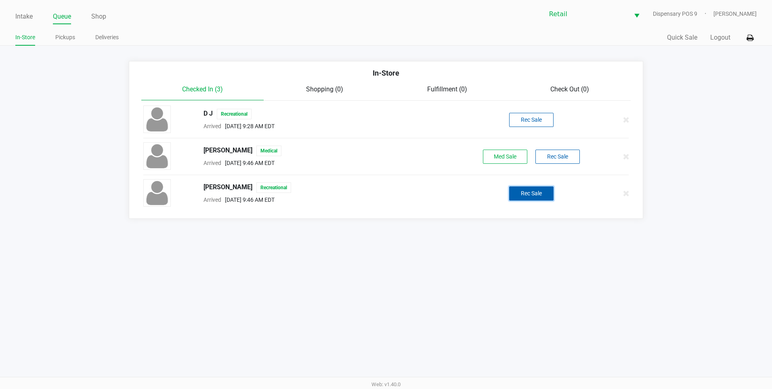
click at [532, 191] on button "Rec Sale" at bounding box center [531, 193] width 44 height 14
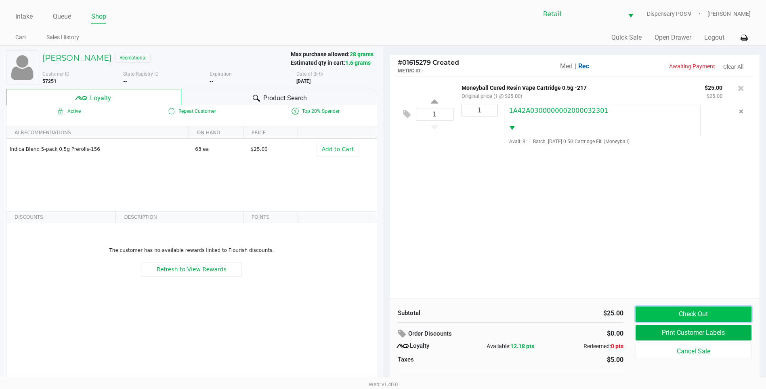
click at [701, 316] on button "Check Out" at bounding box center [694, 313] width 116 height 15
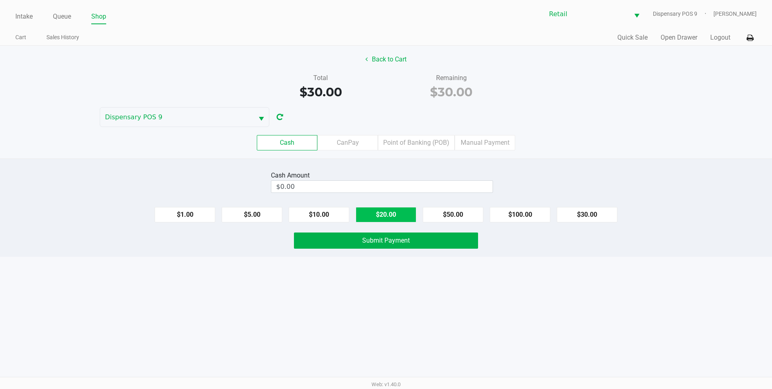
click at [390, 214] on button "$20.00" at bounding box center [386, 214] width 61 height 15
type input "$40.00"
click at [394, 240] on span "Submit Payment" at bounding box center [386, 240] width 48 height 8
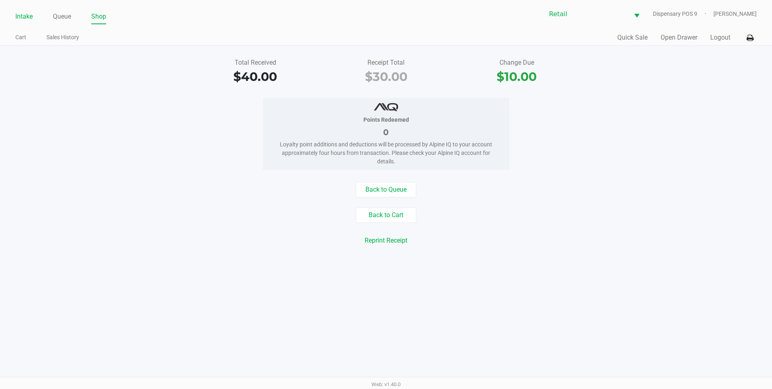
click at [24, 15] on link "Intake" at bounding box center [23, 16] width 17 height 11
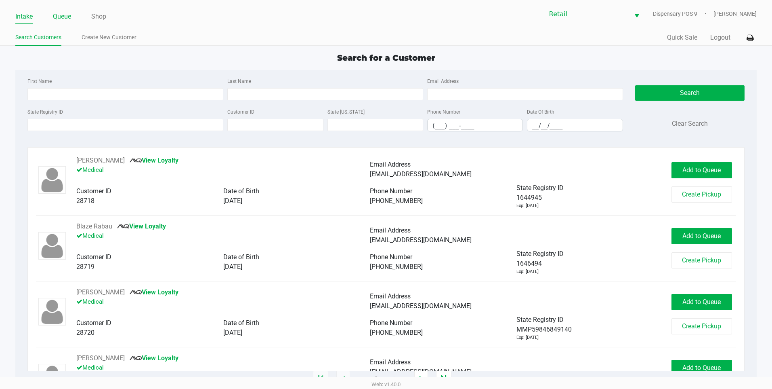
click at [67, 17] on link "Queue" at bounding box center [62, 16] width 18 height 11
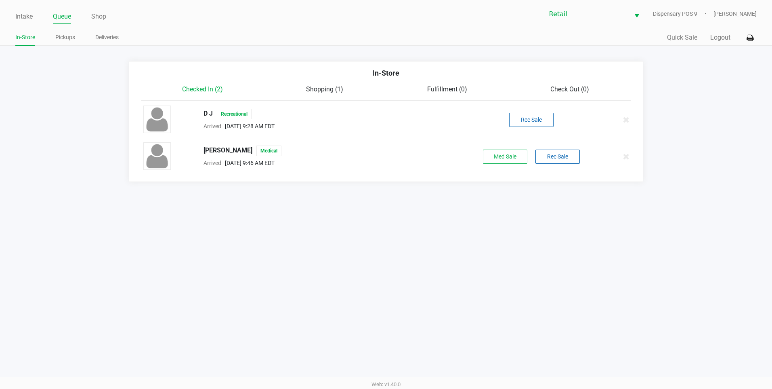
click at [334, 90] on span "Shopping (1)" at bounding box center [324, 89] width 37 height 8
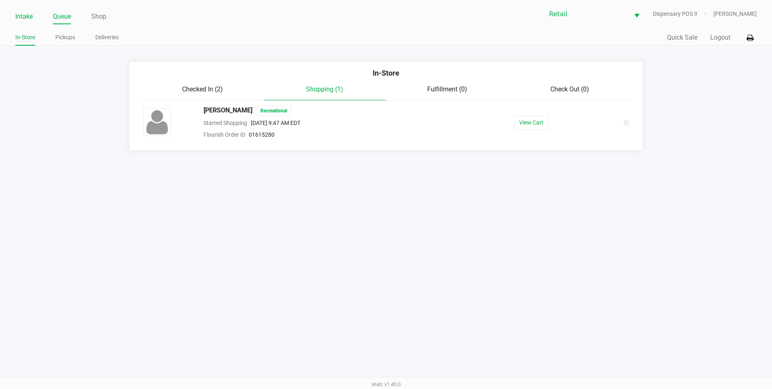
click at [20, 13] on link "Intake" at bounding box center [23, 16] width 17 height 11
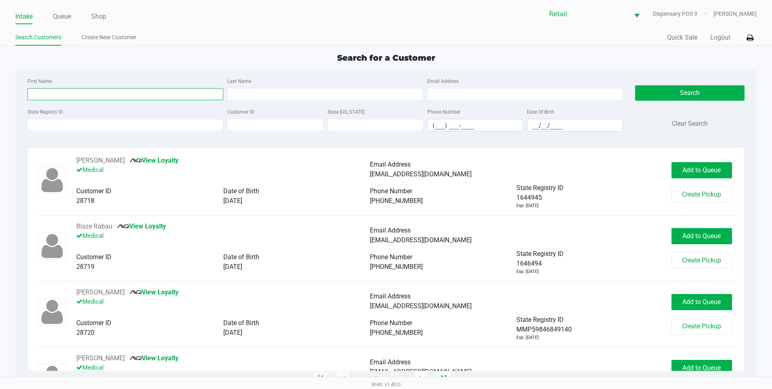
click at [69, 94] on input "First Name" at bounding box center [125, 94] width 196 height 12
type input "Thomas"
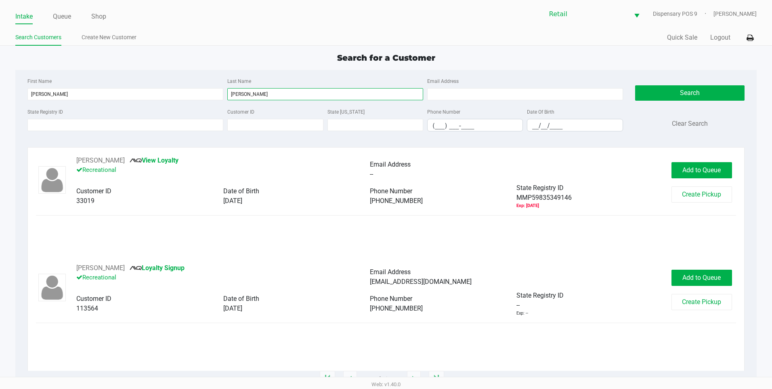
type input "walters"
drag, startPoint x: 454, startPoint y: 283, endPoint x: 371, endPoint y: 285, distance: 83.2
click at [371, 285] on div "ThomasWalters@email.com" at bounding box center [517, 282] width 294 height 10
copy span "ThomasWalters@email.com"
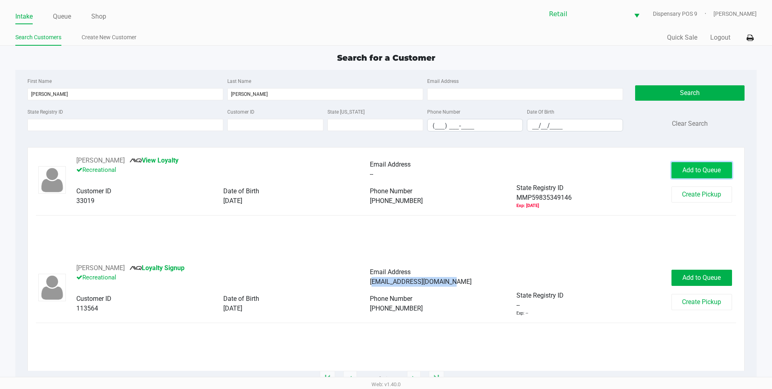
click at [701, 171] on span "Add to Queue" at bounding box center [702, 170] width 38 height 8
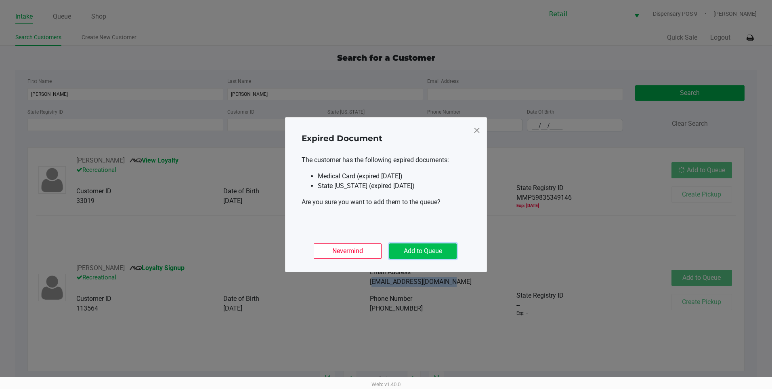
drag, startPoint x: 423, startPoint y: 245, endPoint x: 396, endPoint y: 268, distance: 36.1
click at [424, 246] on button "Add to Queue" at bounding box center [422, 250] width 67 height 15
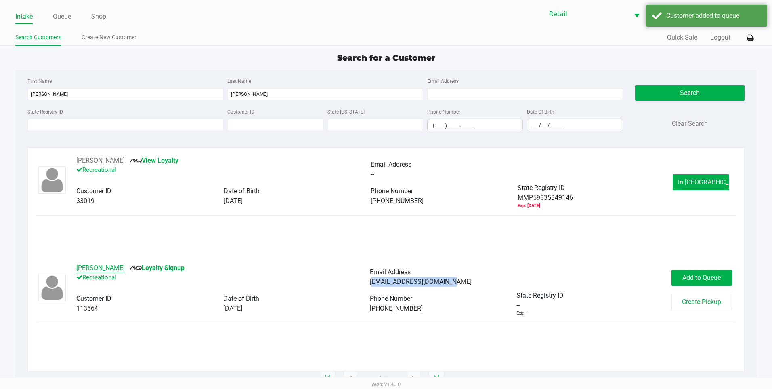
click at [101, 264] on button "Thomas Walters" at bounding box center [100, 268] width 48 height 10
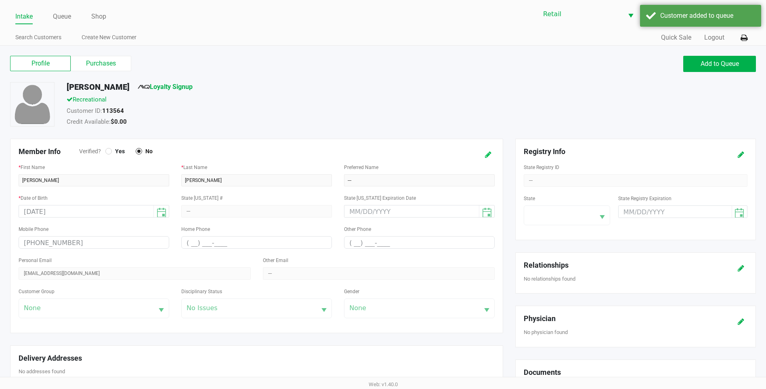
click at [485, 160] on button at bounding box center [488, 154] width 13 height 15
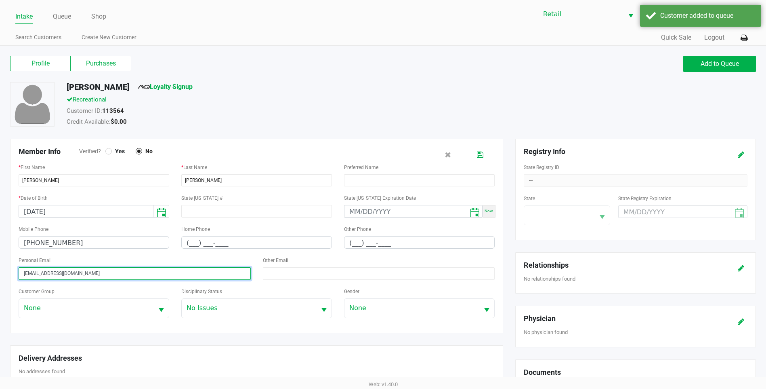
drag, startPoint x: 110, startPoint y: 267, endPoint x: 0, endPoint y: 183, distance: 138.3
click at [0, 183] on html "Intake Queue Shop Retail Dispensary POS 9 Della Newell Search Customers Create …" at bounding box center [383, 194] width 766 height 389
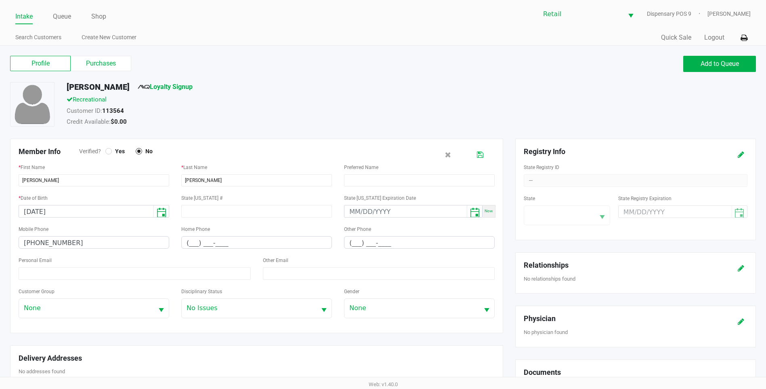
click at [478, 157] on icon at bounding box center [480, 155] width 6 height 6
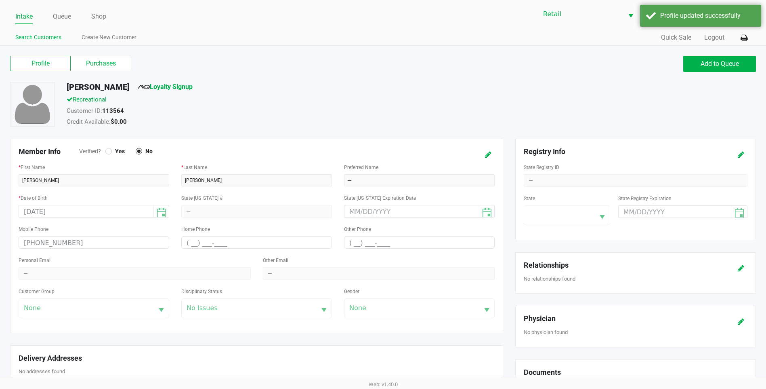
click at [33, 33] on link "Search Customers" at bounding box center [38, 37] width 46 height 10
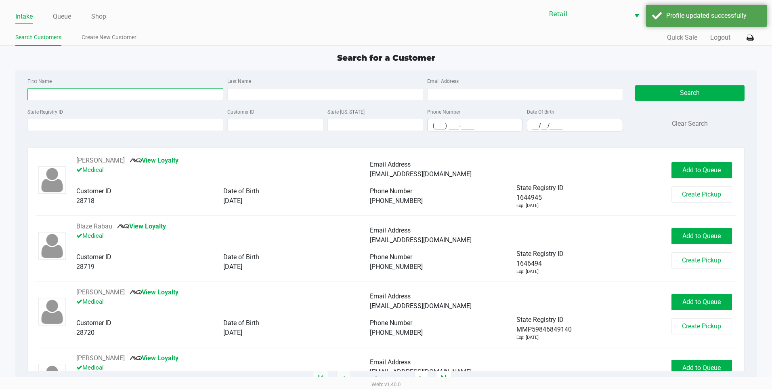
click at [72, 96] on input "First Name" at bounding box center [125, 94] width 196 height 12
type input "Thomas"
type input "walters"
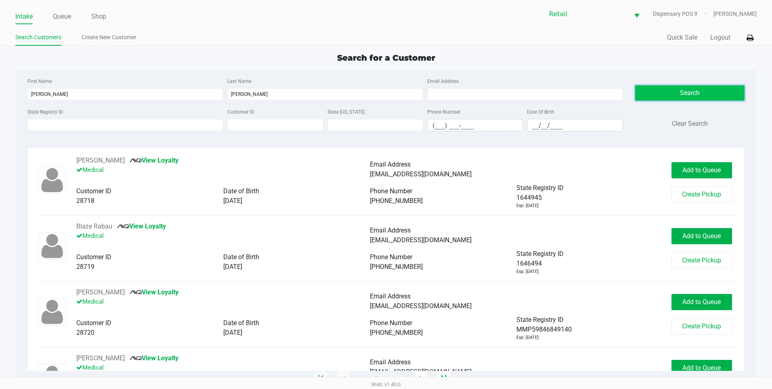
click at [643, 93] on button "Search" at bounding box center [689, 92] width 109 height 15
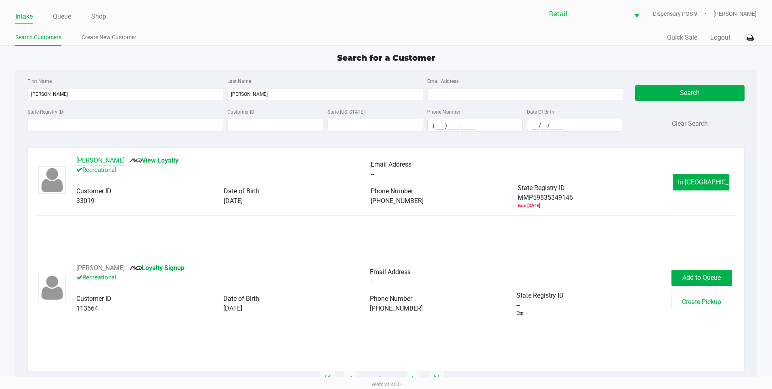
click at [115, 159] on button "Thomas Walters" at bounding box center [100, 161] width 48 height 10
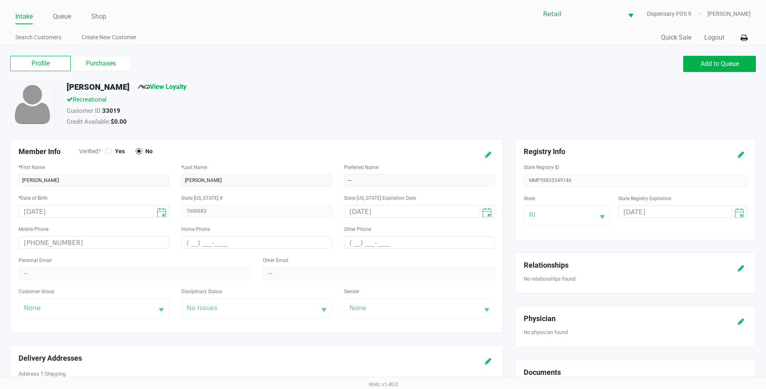
click at [492, 150] on button at bounding box center [488, 154] width 13 height 15
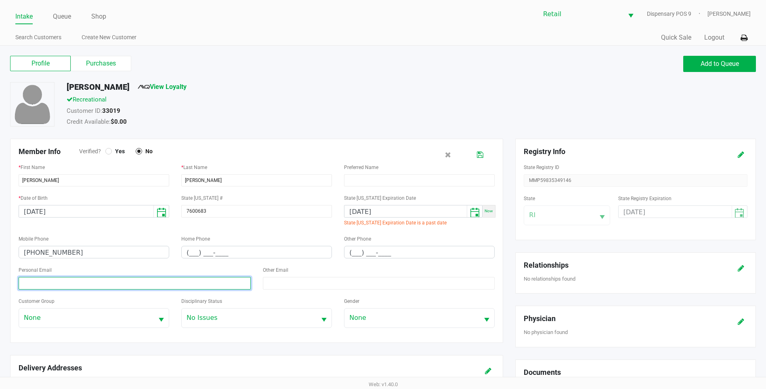
click at [153, 289] on input at bounding box center [135, 283] width 232 height 13
paste input "ThomasWalters@email.com"
type input "ThomasWalters@email.com"
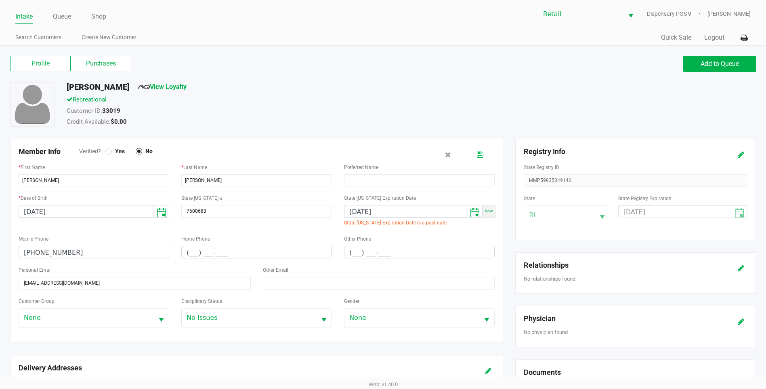
click at [482, 150] on button at bounding box center [480, 154] width 13 height 15
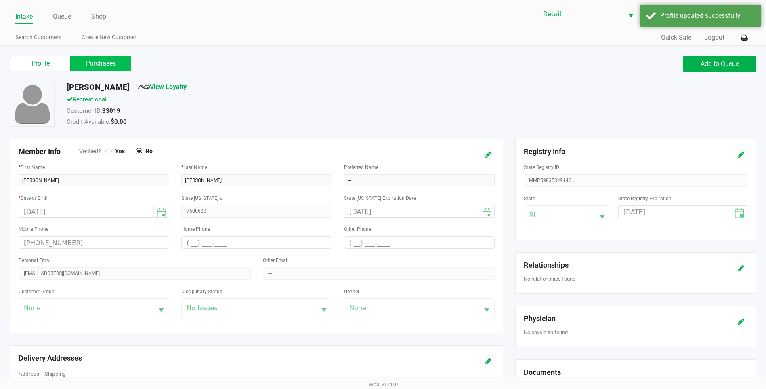
click at [113, 65] on label "Purchases" at bounding box center [101, 63] width 61 height 15
click at [0, 0] on 1 "Purchases" at bounding box center [0, 0] width 0 height 0
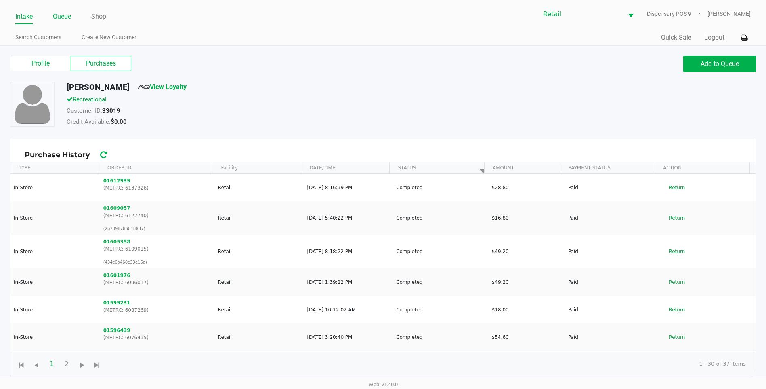
click at [63, 19] on link "Queue" at bounding box center [62, 16] width 18 height 11
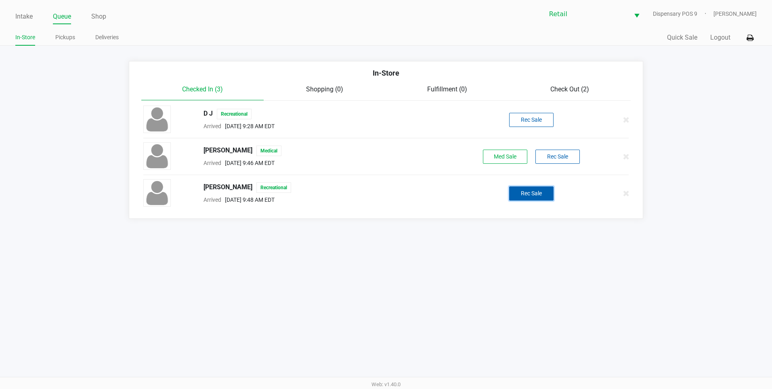
click at [544, 189] on button "Rec Sale" at bounding box center [531, 193] width 44 height 14
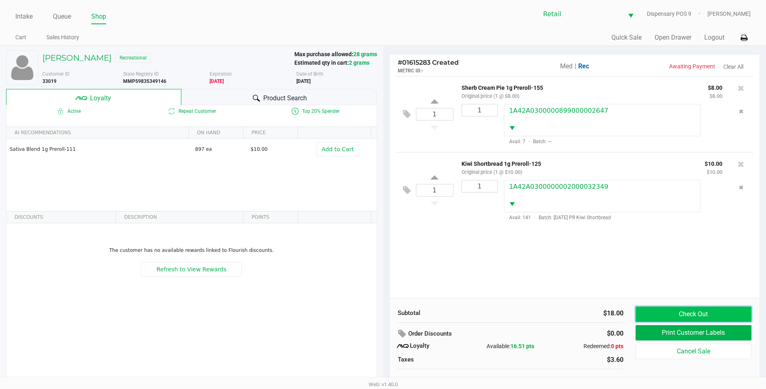
click at [686, 315] on button "Check Out" at bounding box center [694, 313] width 116 height 15
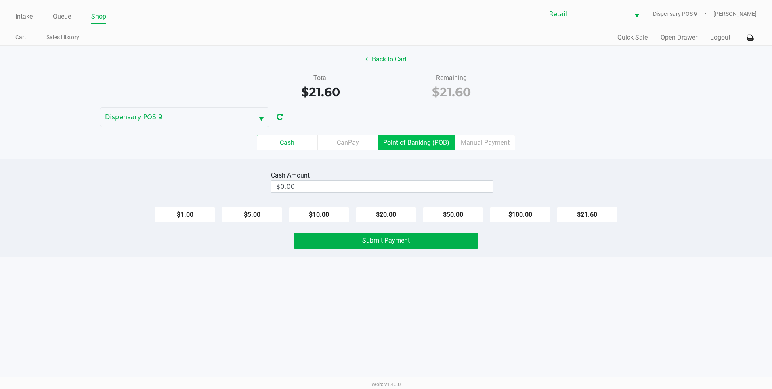
click at [405, 137] on label "Point of Banking (POB)" at bounding box center [416, 142] width 77 height 15
click at [0, 0] on 7 "Point of Banking (POB)" at bounding box center [0, 0] width 0 height 0
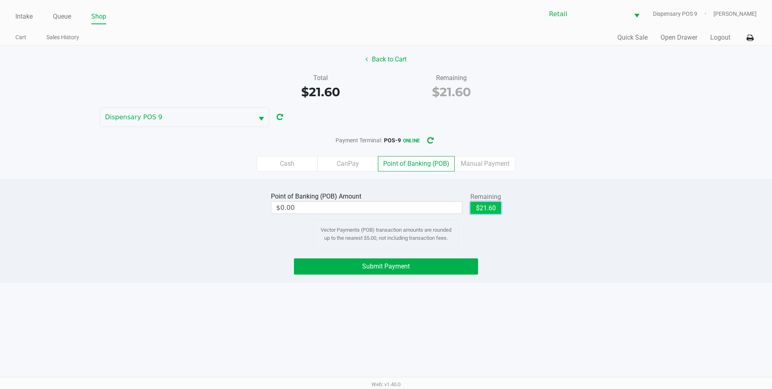
click at [492, 206] on button "$21.60" at bounding box center [486, 208] width 31 height 12
type input "$21.60"
click at [469, 267] on button "Submit Payment" at bounding box center [386, 266] width 184 height 16
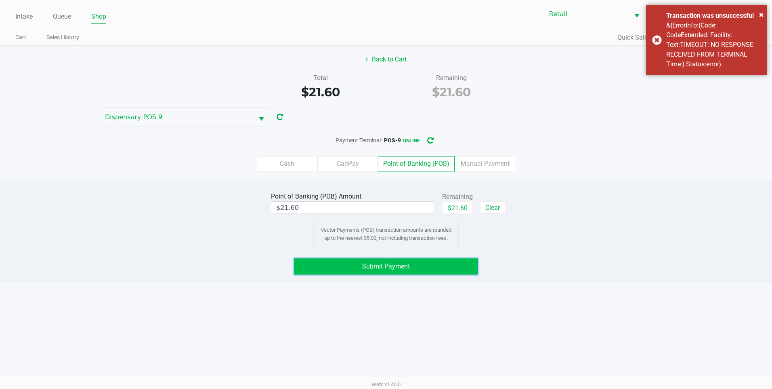
click at [431, 267] on button "Submit Payment" at bounding box center [386, 266] width 184 height 16
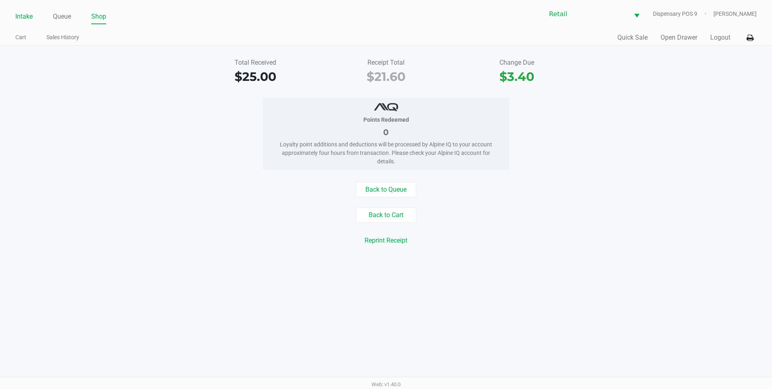
click at [26, 20] on link "Intake" at bounding box center [23, 16] width 17 height 11
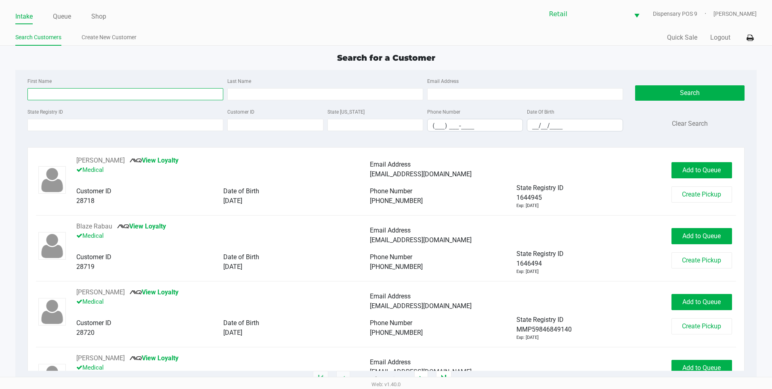
click at [56, 96] on input "First Name" at bounding box center [125, 94] width 196 height 12
type input "Brian"
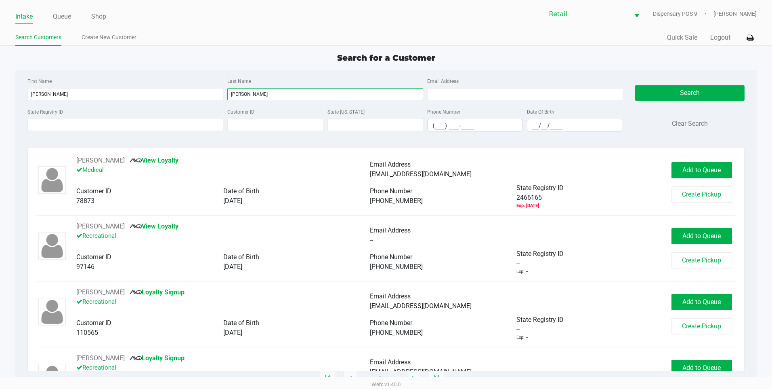
type input "Williams"
click at [157, 157] on link "View Loyalty" at bounding box center [154, 160] width 49 height 8
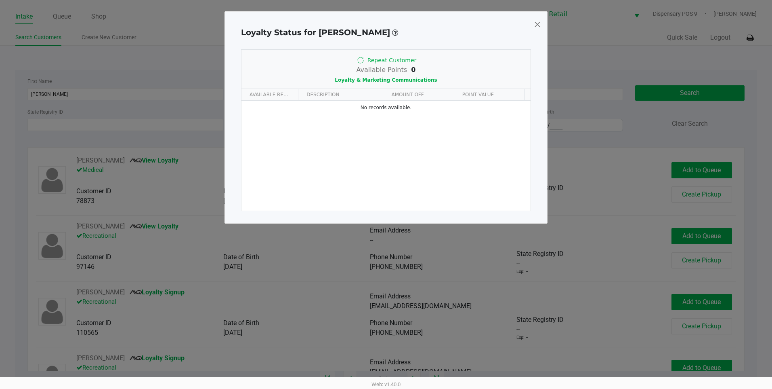
click at [536, 23] on span at bounding box center [537, 24] width 7 height 13
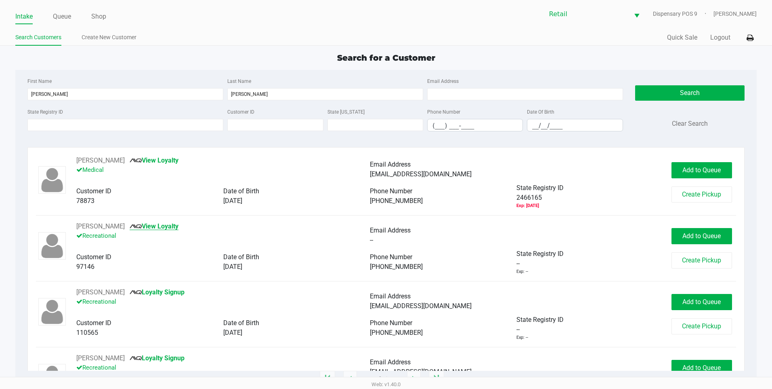
click at [162, 224] on link "View Loyalty" at bounding box center [154, 226] width 49 height 8
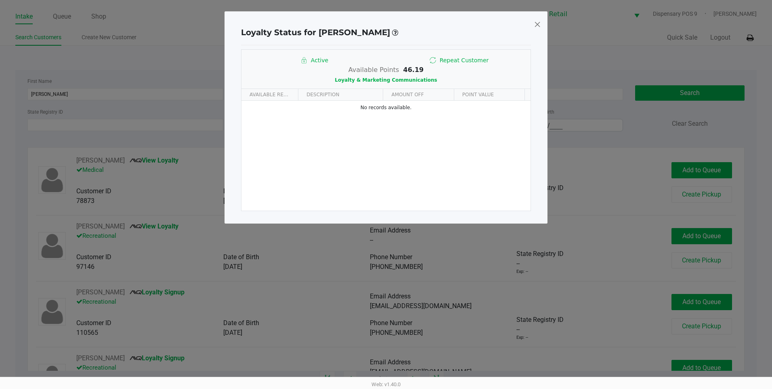
click at [537, 26] on span at bounding box center [537, 24] width 7 height 13
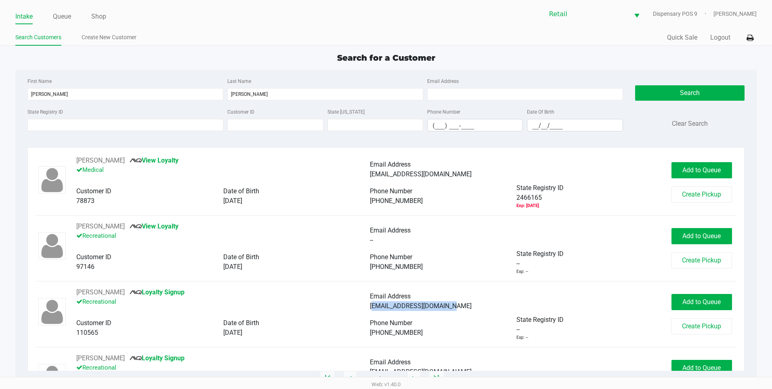
drag, startPoint x: 443, startPoint y: 307, endPoint x: 368, endPoint y: 308, distance: 75.5
click at [370, 308] on div "Brianwilliams@gmail.com" at bounding box center [517, 306] width 294 height 10
copy span "Brianwilliams@gmail.com"
click at [697, 233] on span "Add to Queue" at bounding box center [702, 236] width 38 height 8
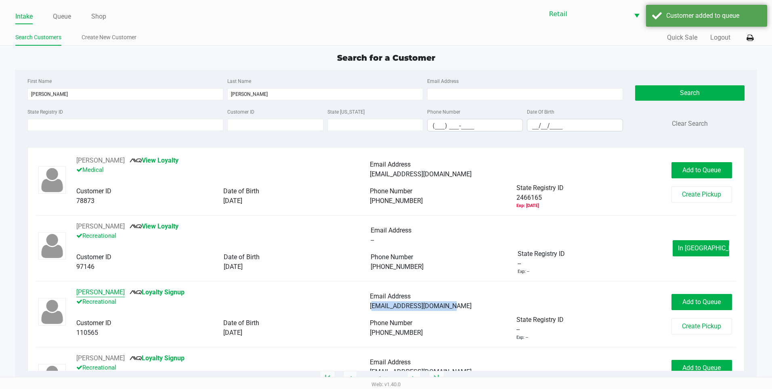
click at [105, 293] on button "Brian Williams" at bounding box center [100, 292] width 48 height 10
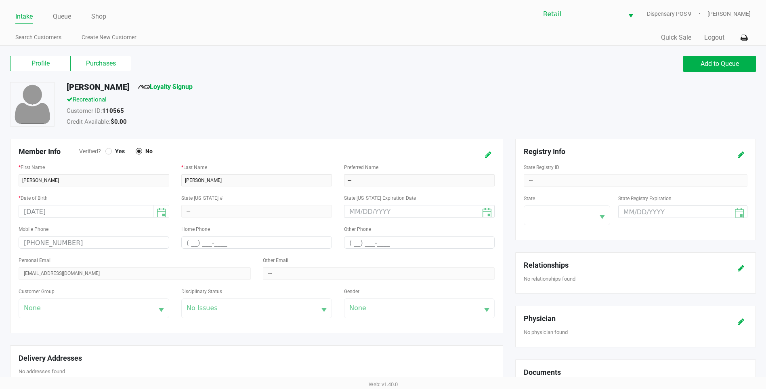
drag, startPoint x: 491, startPoint y: 153, endPoint x: 484, endPoint y: 153, distance: 7.3
click at [488, 153] on icon at bounding box center [488, 155] width 6 height 6
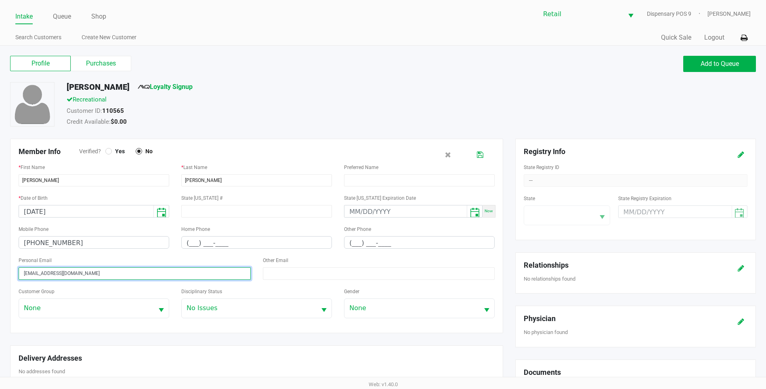
drag, startPoint x: 118, startPoint y: 275, endPoint x: -2, endPoint y: 217, distance: 133.3
click at [0, 217] on html "Intake Queue Shop Retail Dispensary POS 9 Della Newell Search Customers Create …" at bounding box center [383, 194] width 766 height 389
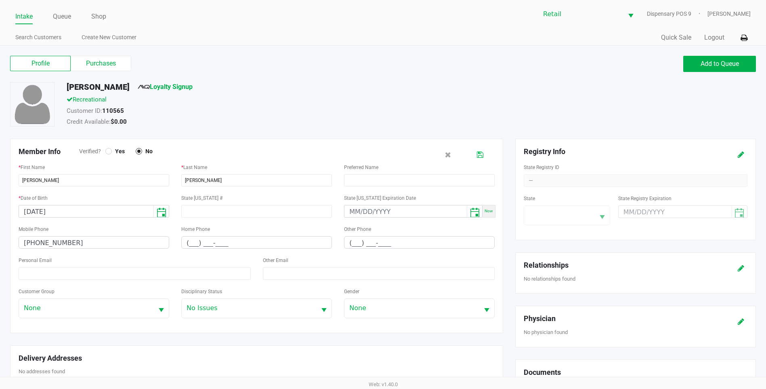
drag, startPoint x: 481, startPoint y: 156, endPoint x: 391, endPoint y: 131, distance: 92.9
click at [481, 156] on icon at bounding box center [480, 155] width 6 height 6
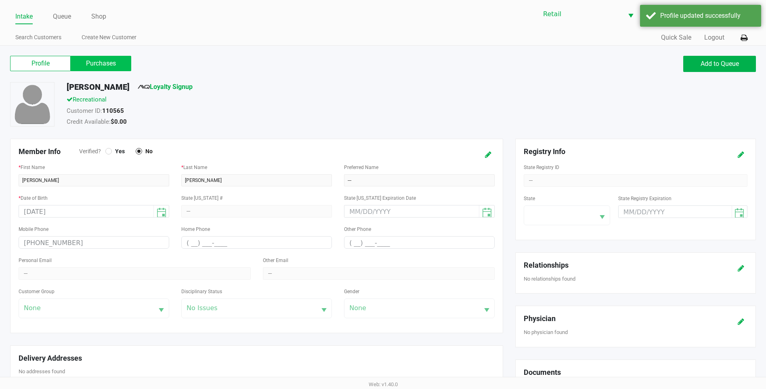
click at [103, 65] on label "Purchases" at bounding box center [101, 63] width 61 height 15
click at [0, 0] on 1 "Purchases" at bounding box center [0, 0] width 0 height 0
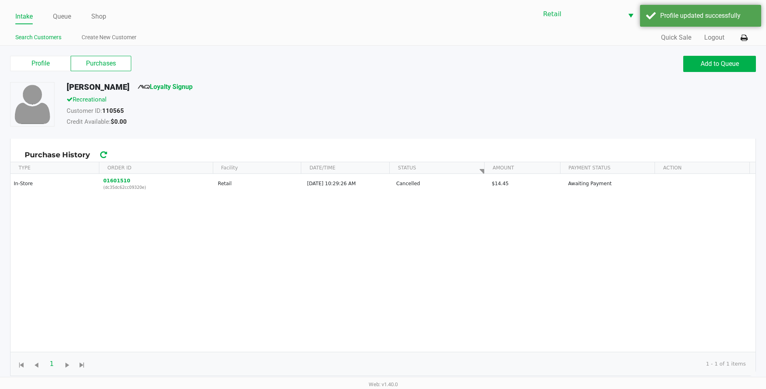
click at [38, 41] on link "Search Customers" at bounding box center [38, 37] width 46 height 10
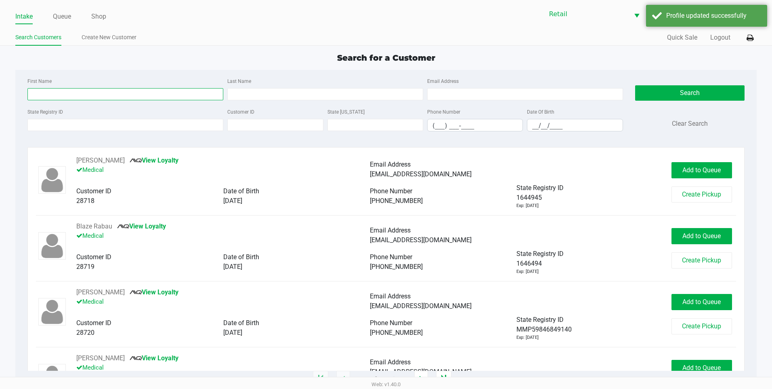
click at [58, 89] on input "First Name" at bounding box center [125, 94] width 196 height 12
type input "Brian"
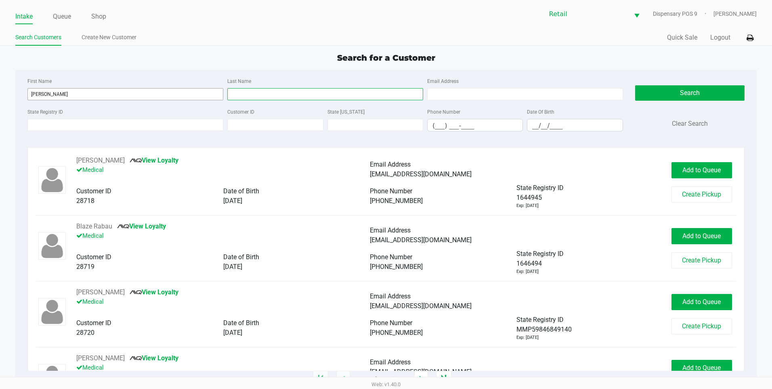
type input "Williams"
click at [715, 93] on button "Search" at bounding box center [689, 92] width 109 height 15
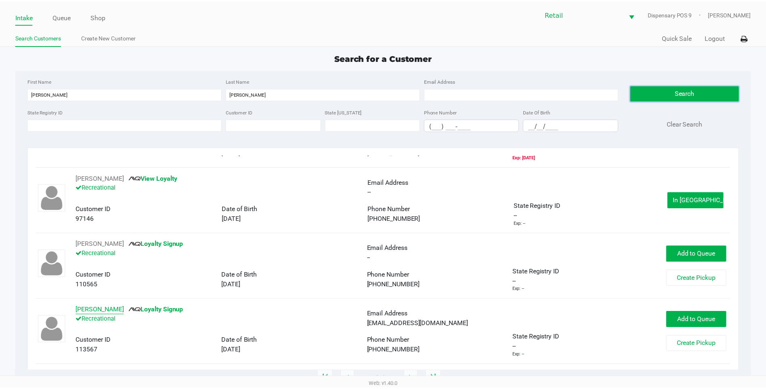
scroll to position [48, 0]
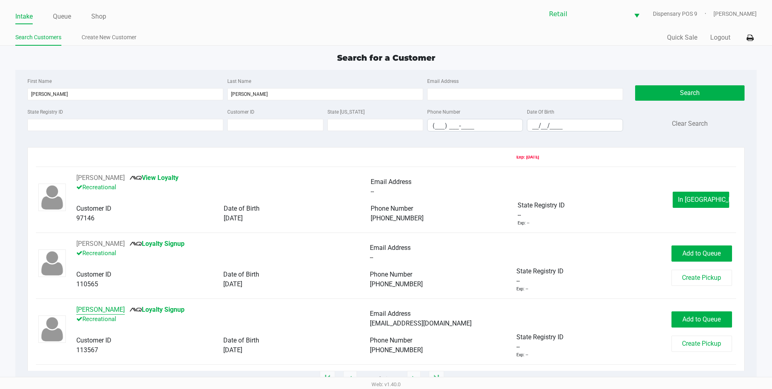
click at [108, 309] on button "Brian Williams" at bounding box center [100, 310] width 48 height 10
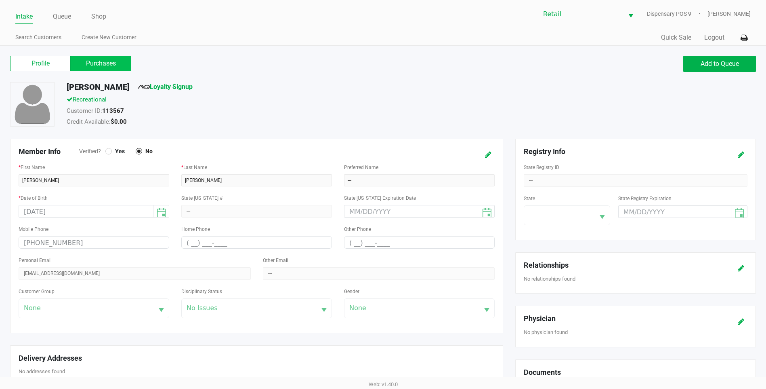
click at [98, 60] on label "Purchases" at bounding box center [101, 63] width 61 height 15
click at [0, 0] on 1 "Purchases" at bounding box center [0, 0] width 0 height 0
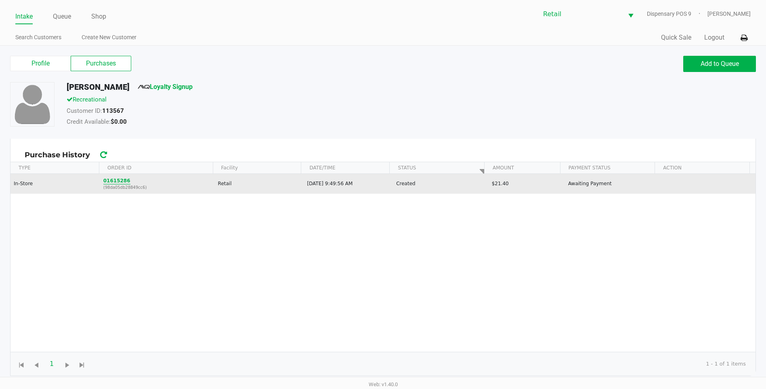
click at [112, 181] on button "01615286" at bounding box center [116, 180] width 27 height 7
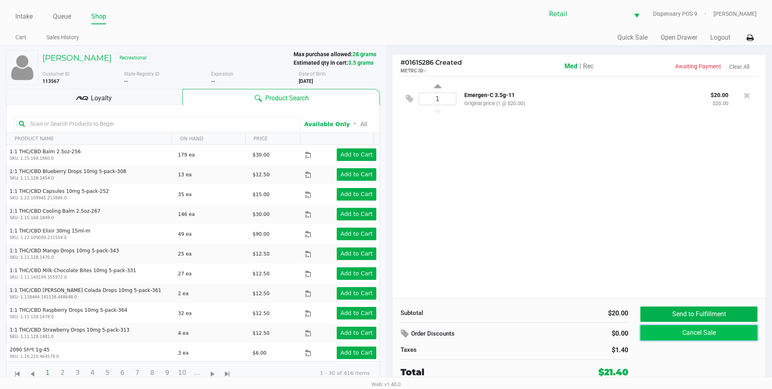
click at [692, 339] on button "Cancel Sale" at bounding box center [699, 332] width 117 height 15
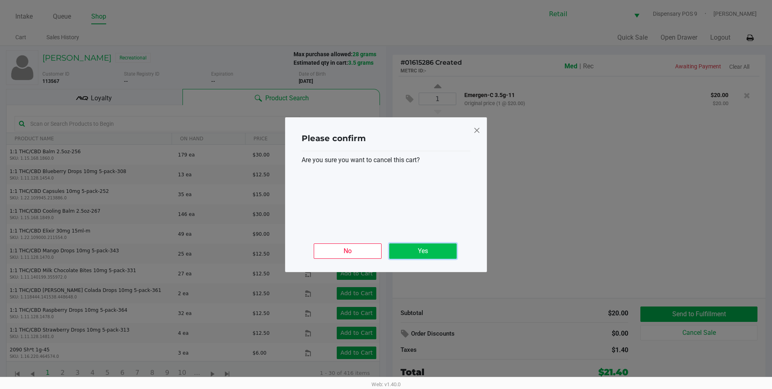
click at [431, 248] on button "Yes" at bounding box center [422, 250] width 67 height 15
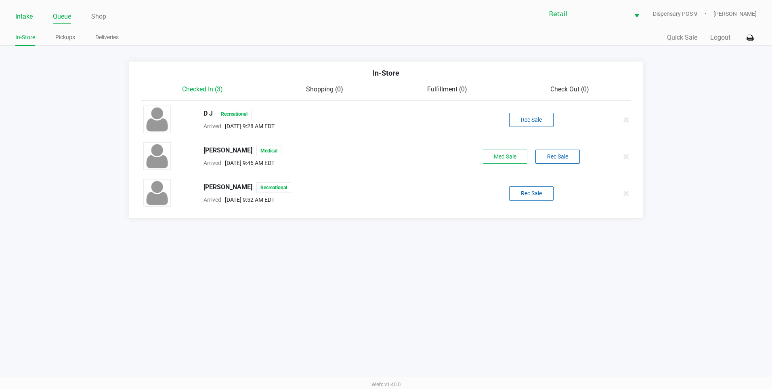
click at [21, 19] on link "Intake" at bounding box center [23, 16] width 17 height 11
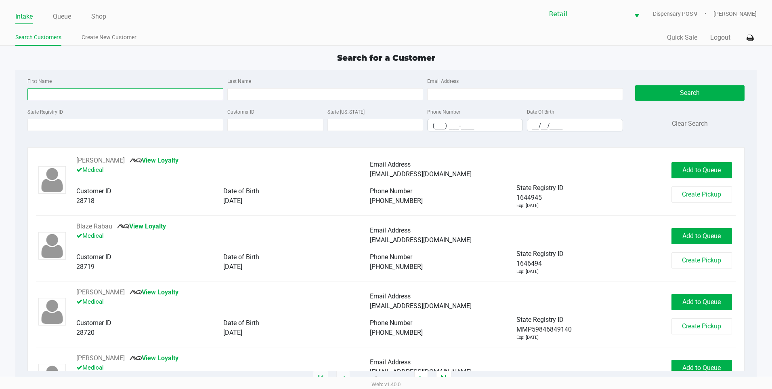
click at [40, 95] on input "First Name" at bounding box center [125, 94] width 196 height 12
type input "Brian"
type input "Williams"
click at [695, 88] on button "Search" at bounding box center [689, 92] width 109 height 15
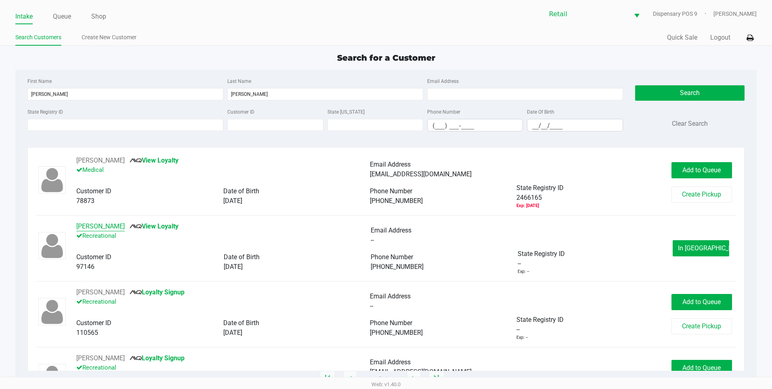
click at [99, 226] on button "Brian Williams" at bounding box center [100, 226] width 48 height 10
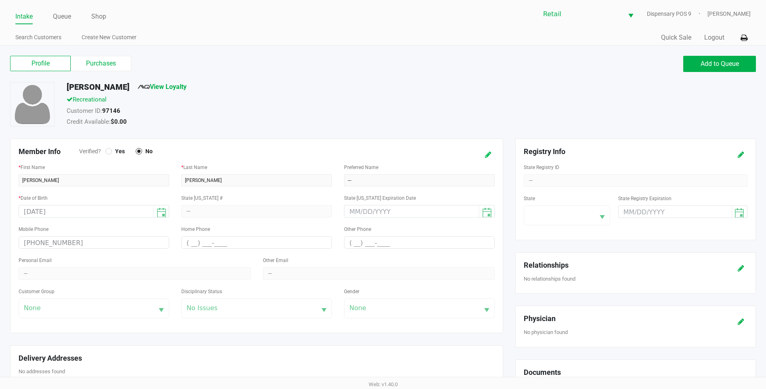
click at [491, 158] on icon at bounding box center [488, 155] width 6 height 6
click at [256, 172] on div "* Last Name Williams" at bounding box center [256, 174] width 151 height 24
click at [259, 179] on input "Williams" at bounding box center [256, 180] width 151 height 12
type input "Williams KEEP"
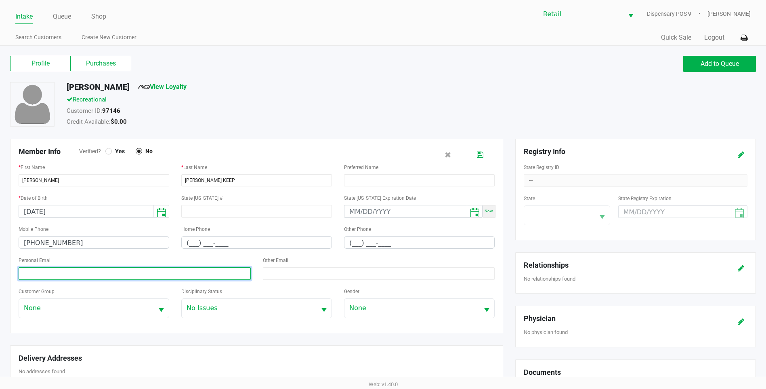
click at [104, 277] on input at bounding box center [135, 273] width 232 height 13
paste input "Brianwilliams@gmail.com"
type input "Brianwilliams@gmail.com"
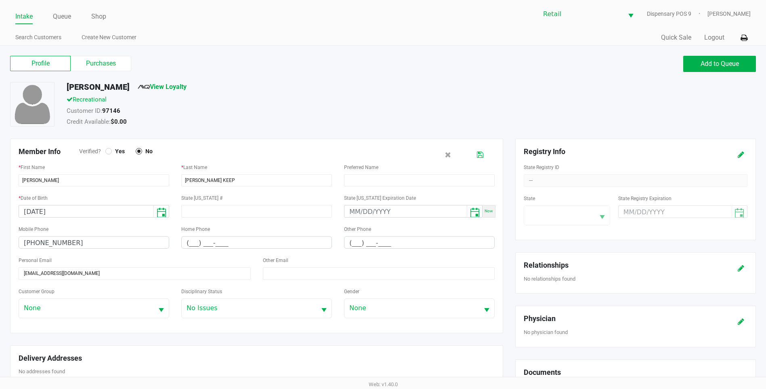
click at [484, 153] on button at bounding box center [480, 154] width 13 height 15
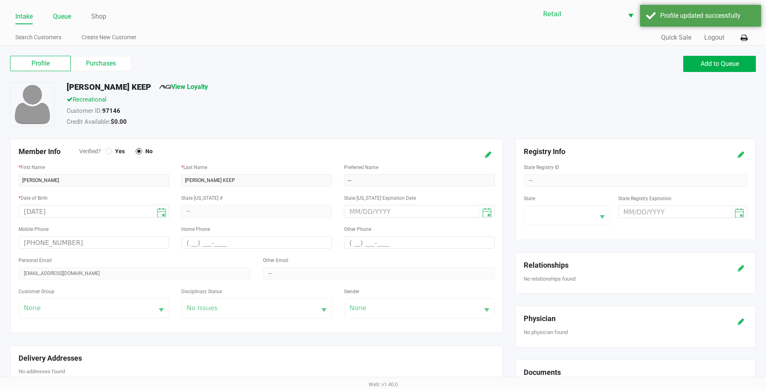
drag, startPoint x: 62, startPoint y: 11, endPoint x: 63, endPoint y: 15, distance: 4.5
click at [63, 13] on link "Queue" at bounding box center [62, 16] width 18 height 11
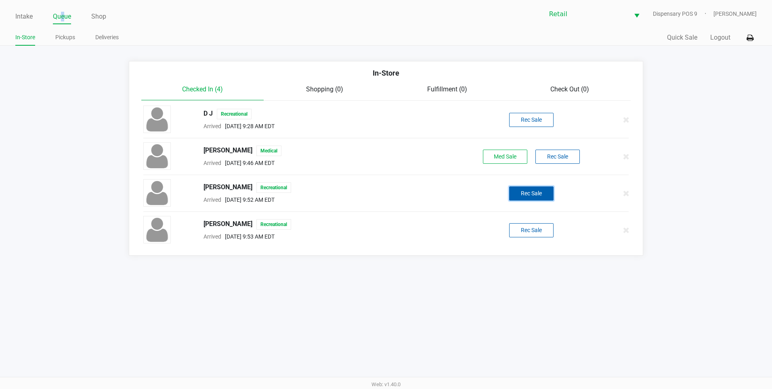
click at [527, 195] on button "Rec Sale" at bounding box center [531, 193] width 44 height 14
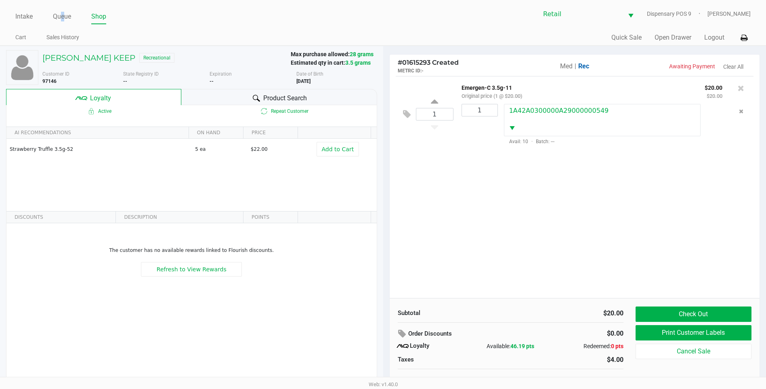
scroll to position [8, 0]
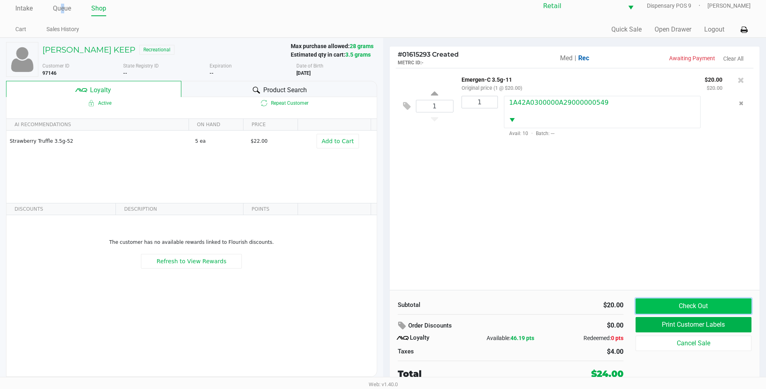
click at [717, 303] on button "Check Out" at bounding box center [694, 305] width 116 height 15
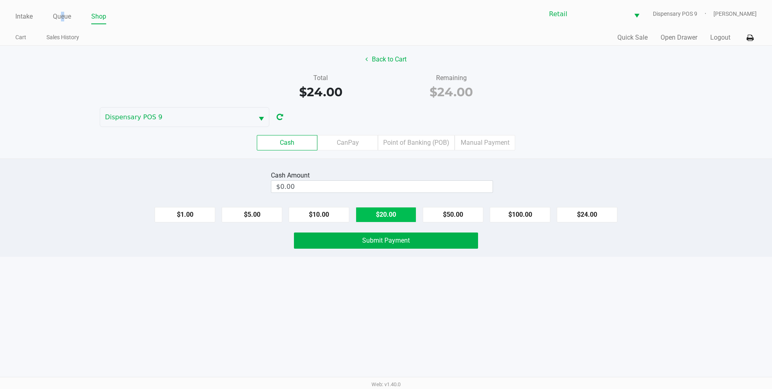
click at [387, 213] on button "$20.00" at bounding box center [386, 214] width 61 height 15
click at [241, 218] on button "$5.00" at bounding box center [252, 214] width 61 height 15
type input "$25.00"
click at [373, 245] on button "Submit Payment" at bounding box center [386, 240] width 184 height 16
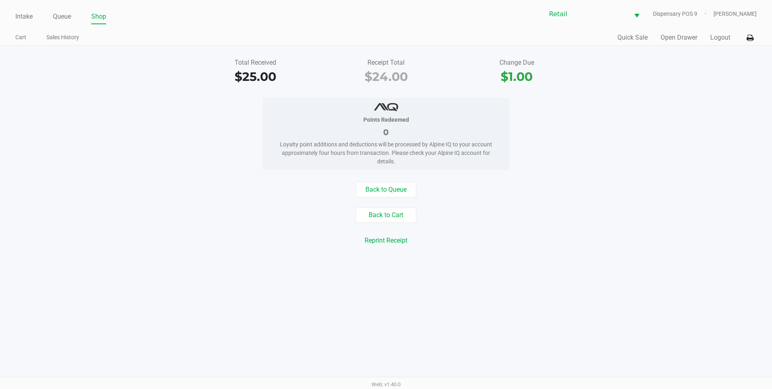
click at [34, 17] on ul "Intake Queue Shop" at bounding box center [200, 17] width 371 height 14
click at [30, 16] on link "Intake" at bounding box center [23, 16] width 17 height 11
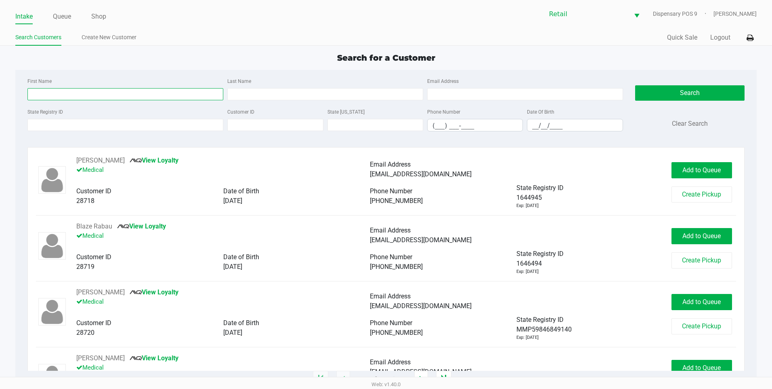
click at [88, 98] on input "First Name" at bounding box center [125, 94] width 196 height 12
type input "Steven"
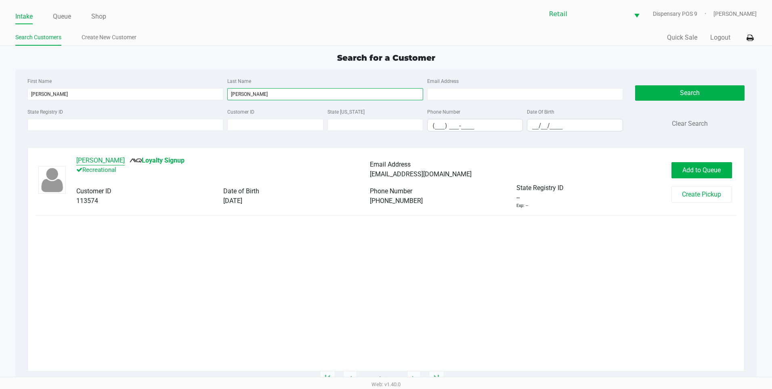
type input "Feliciano"
click at [101, 158] on button "Steven Feliciano" at bounding box center [100, 161] width 48 height 10
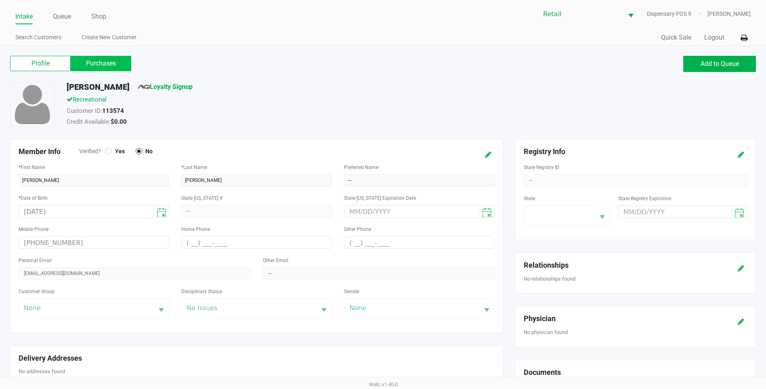
click at [116, 58] on label "Purchases" at bounding box center [101, 63] width 61 height 15
click at [0, 0] on 1 "Purchases" at bounding box center [0, 0] width 0 height 0
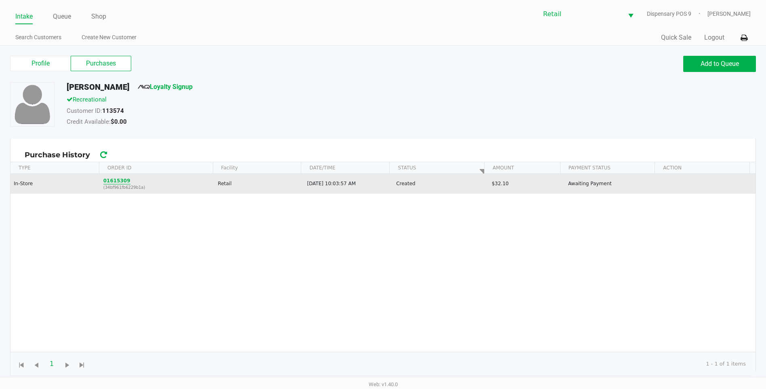
click at [123, 181] on button "01615309" at bounding box center [116, 180] width 27 height 7
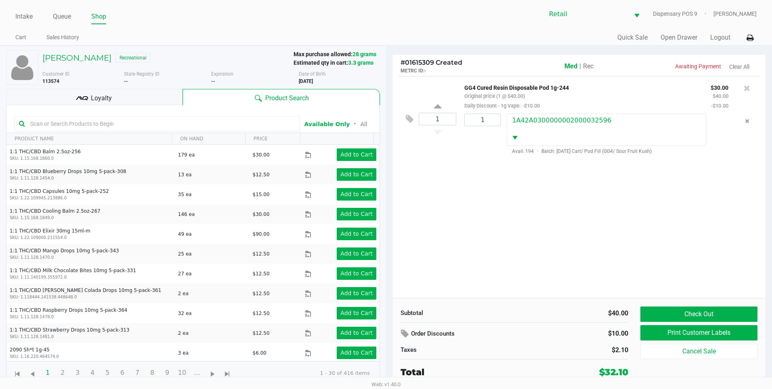
click at [590, 63] on span "Rec" at bounding box center [588, 66] width 11 height 8
click at [718, 313] on button "Check Out" at bounding box center [699, 313] width 117 height 15
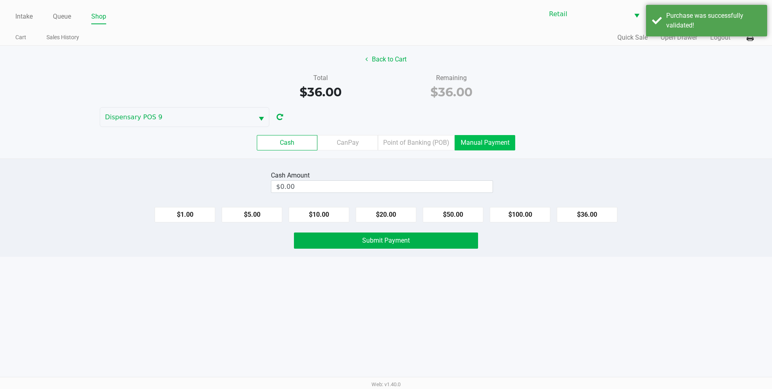
click at [479, 141] on label "Manual Payment" at bounding box center [485, 142] width 61 height 15
click at [0, 0] on 8 "Manual Payment" at bounding box center [0, 0] width 0 height 0
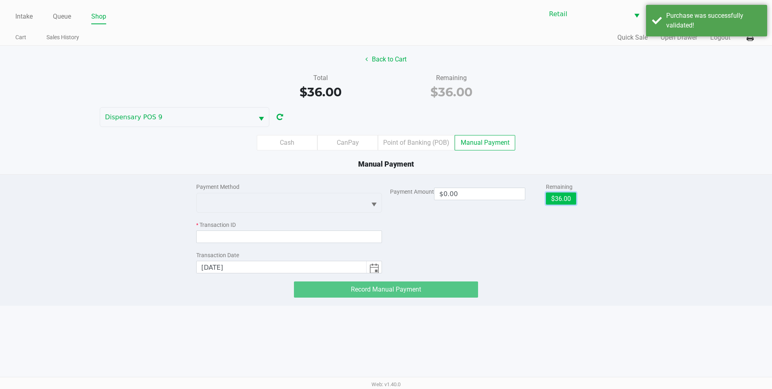
click at [569, 199] on button "$36.00" at bounding box center [561, 198] width 30 height 12
type input "$36.00"
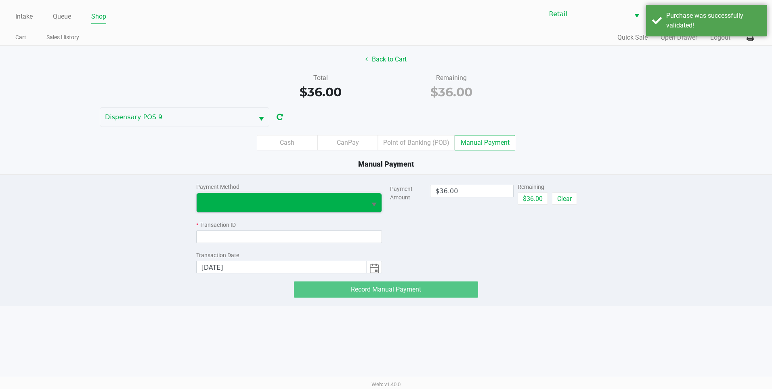
click at [361, 209] on span at bounding box center [282, 202] width 170 height 19
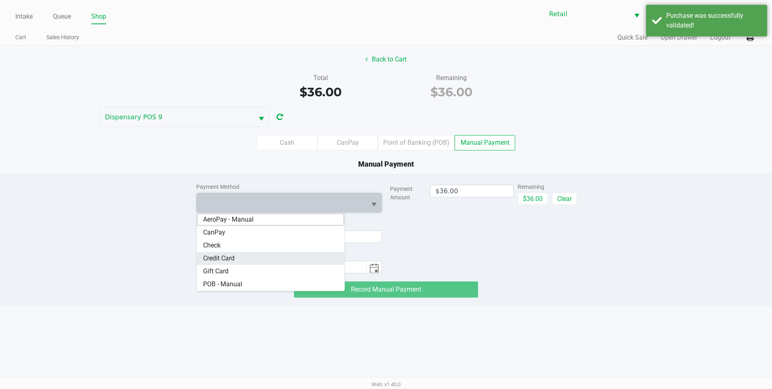
click at [214, 259] on span "Credit Card" at bounding box center [219, 258] width 32 height 10
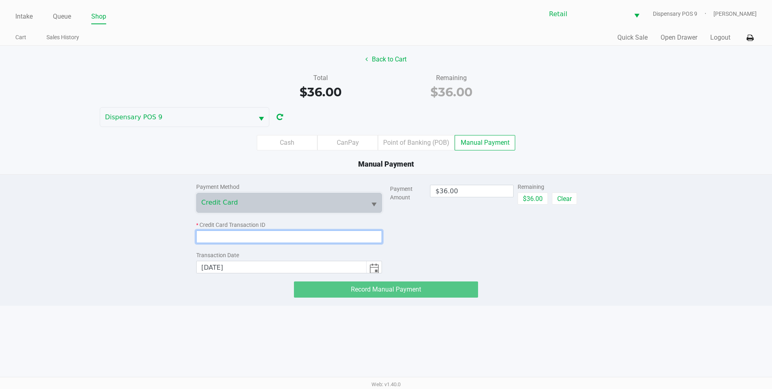
click at [214, 240] on input at bounding box center [289, 236] width 186 height 13
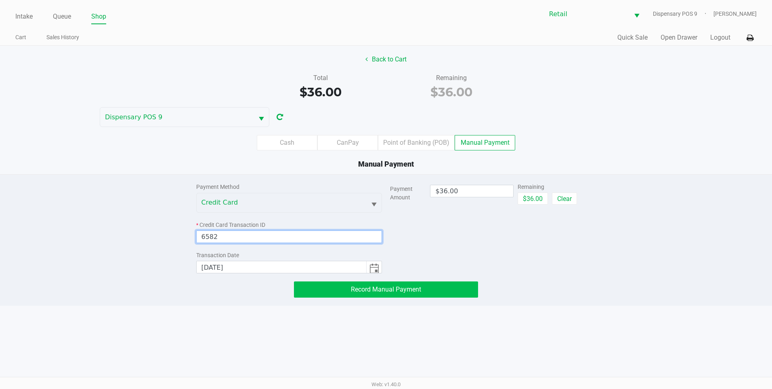
type input "6582"
click at [446, 286] on button "Record Manual Payment" at bounding box center [386, 289] width 184 height 16
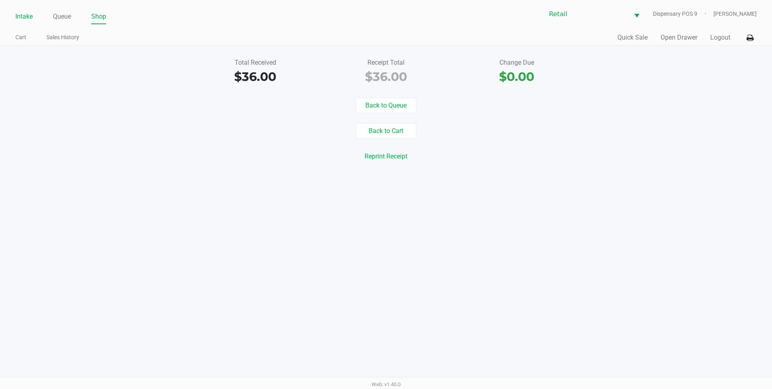
click at [27, 19] on link "Intake" at bounding box center [23, 16] width 17 height 11
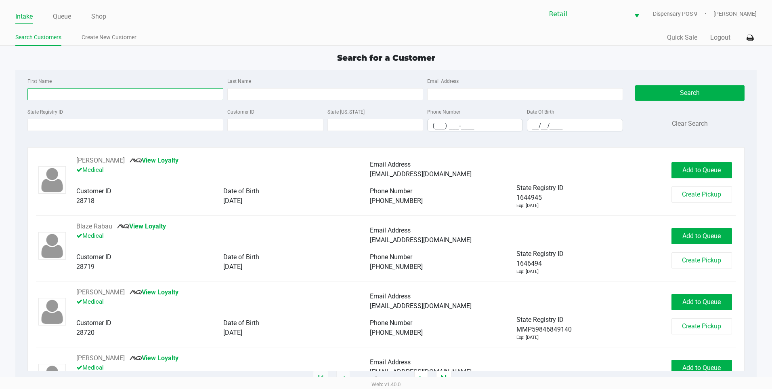
click at [57, 90] on input "First Name" at bounding box center [125, 94] width 196 height 12
type input "Wilmer"
type input "x"
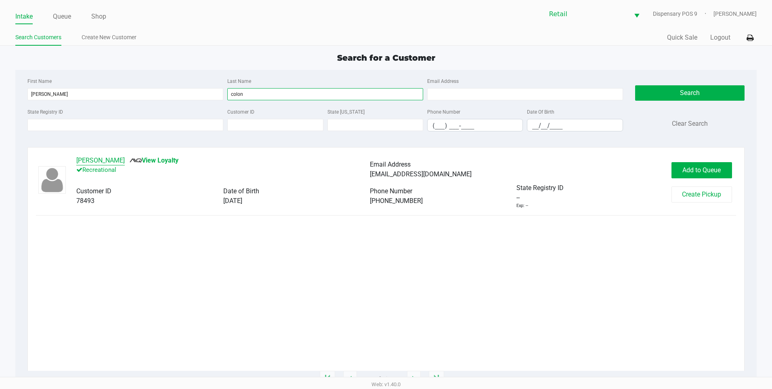
type input "colon"
click at [91, 163] on button "Wilmer Colon" at bounding box center [100, 161] width 48 height 10
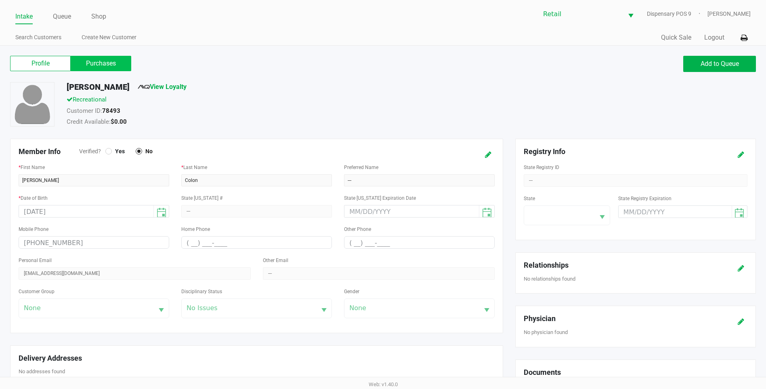
click at [111, 64] on label "Purchases" at bounding box center [101, 63] width 61 height 15
click at [0, 0] on 1 "Purchases" at bounding box center [0, 0] width 0 height 0
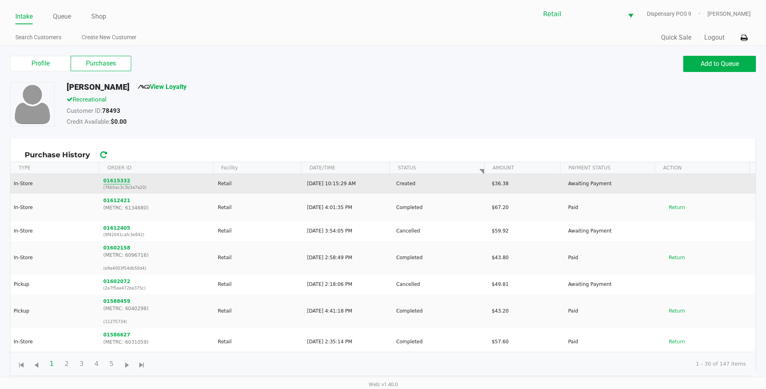
click at [113, 177] on button "01615332" at bounding box center [116, 180] width 27 height 7
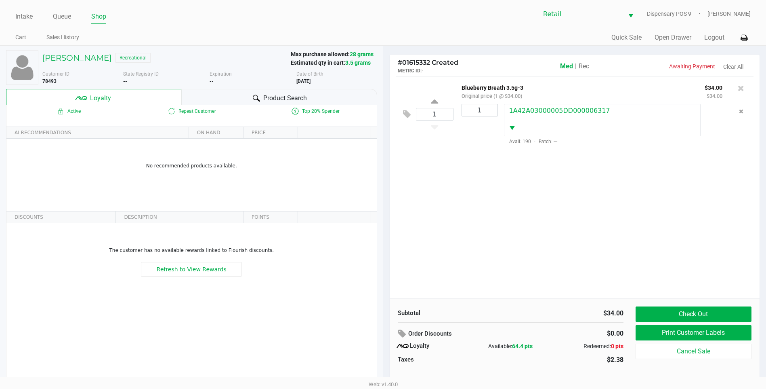
click at [588, 62] on span "Rec" at bounding box center [584, 66] width 11 height 8
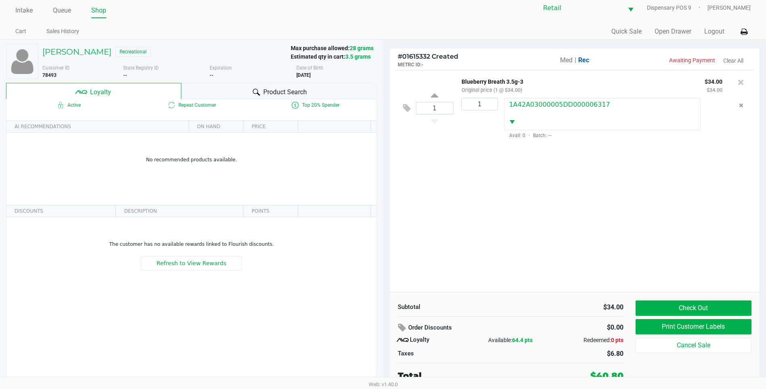
scroll to position [8, 0]
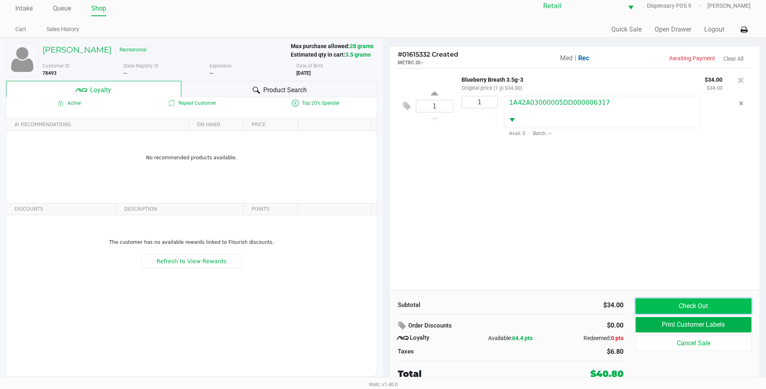
click at [686, 303] on button "Check Out" at bounding box center [694, 305] width 116 height 15
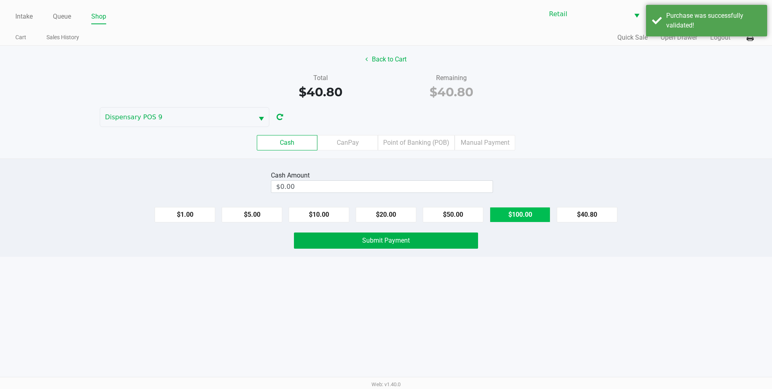
click at [544, 216] on button "$100.00" at bounding box center [520, 214] width 61 height 15
type input "$100.00"
click at [463, 235] on button "Submit Payment" at bounding box center [386, 240] width 184 height 16
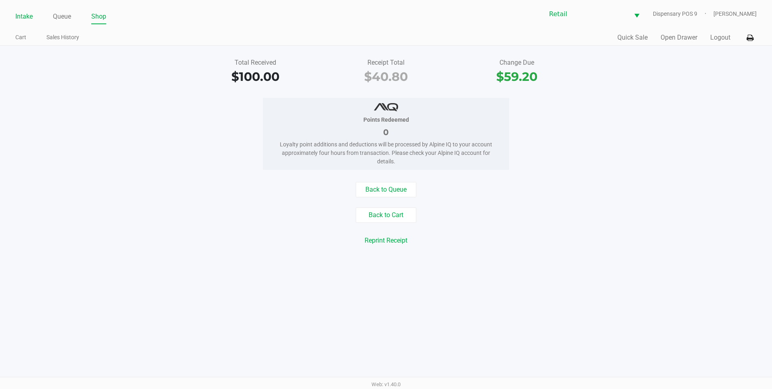
click at [30, 10] on li "Intake" at bounding box center [23, 17] width 17 height 14
click at [29, 13] on link "Intake" at bounding box center [23, 16] width 17 height 11
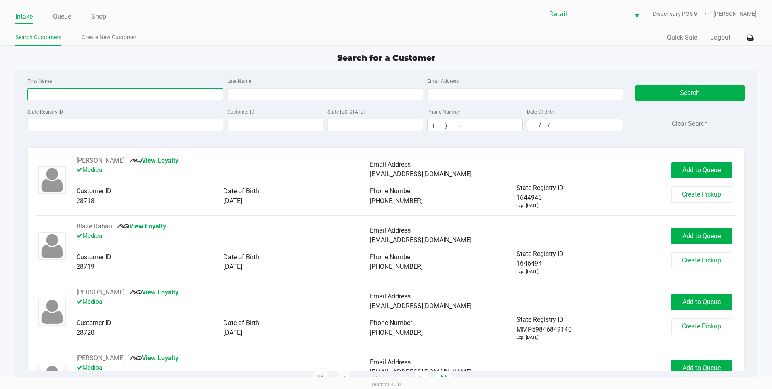
click at [66, 96] on input "First Name" at bounding box center [125, 94] width 196 height 12
type input "amanda"
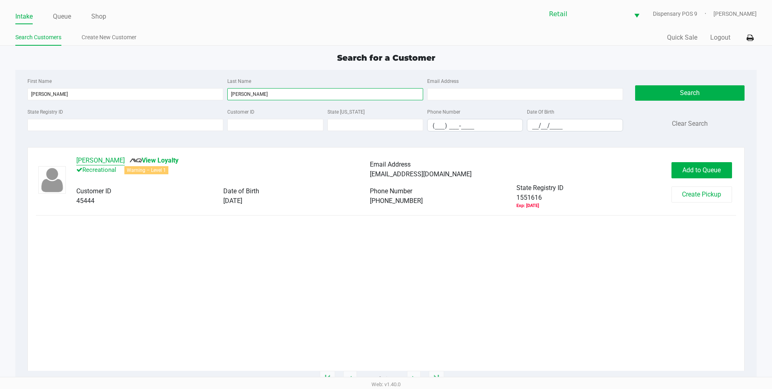
type input "walker"
click at [105, 160] on button "Amanda Walker" at bounding box center [100, 161] width 48 height 10
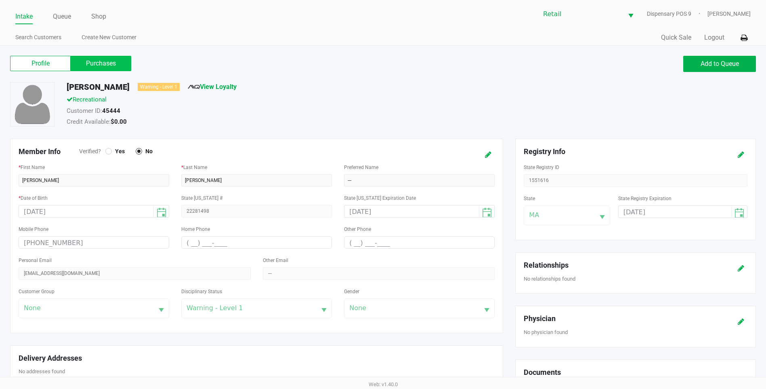
click at [97, 64] on label "Purchases" at bounding box center [101, 63] width 61 height 15
click at [0, 0] on 1 "Purchases" at bounding box center [0, 0] width 0 height 0
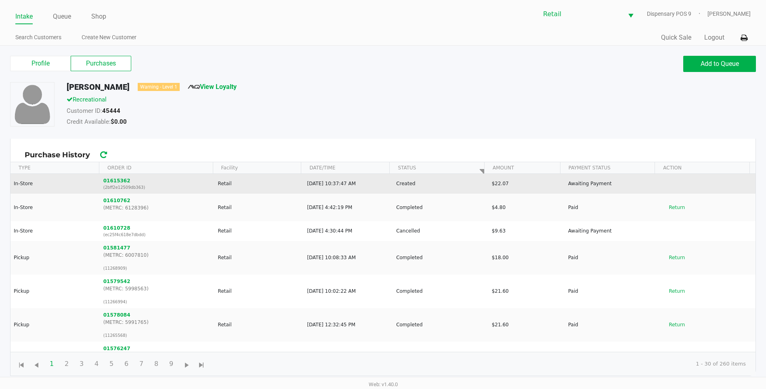
click at [116, 184] on p "(2bff2e12509db363)" at bounding box center [157, 187] width 108 height 6
click at [117, 178] on button "01615362" at bounding box center [116, 180] width 27 height 7
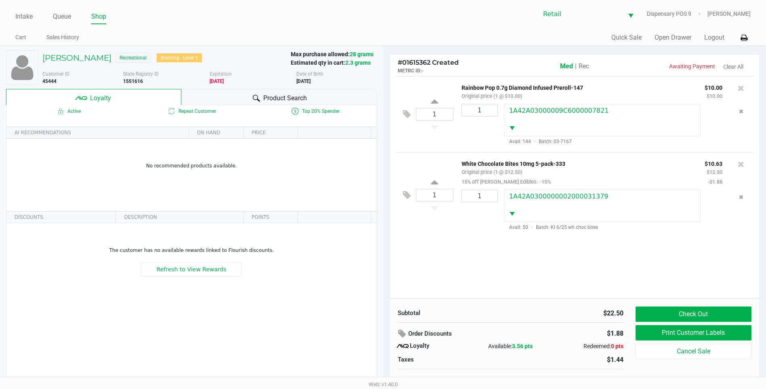
click at [584, 68] on span "Rec" at bounding box center [584, 66] width 11 height 8
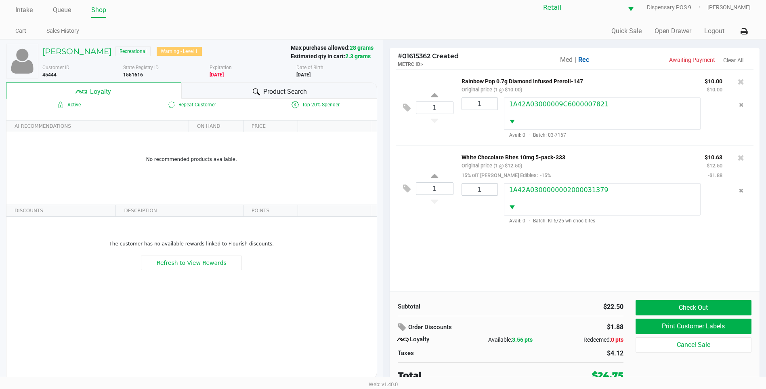
scroll to position [8, 0]
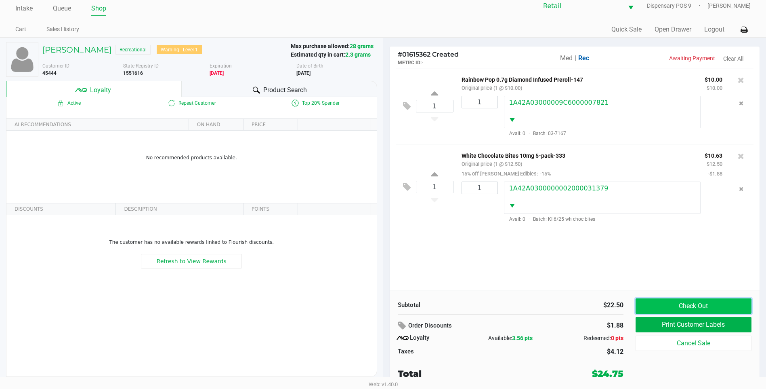
click at [714, 307] on button "Check Out" at bounding box center [694, 305] width 116 height 15
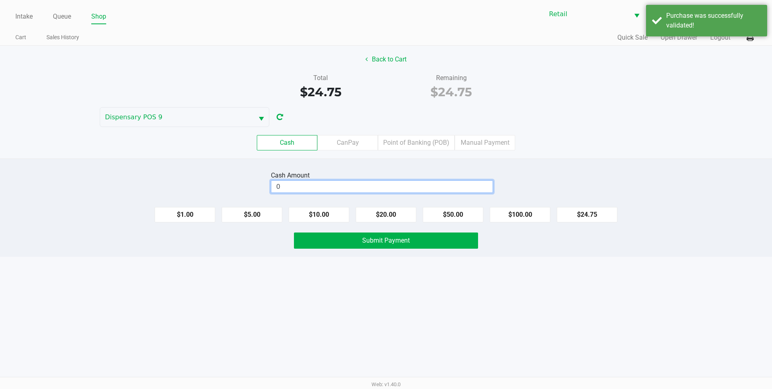
click at [388, 187] on input "0" at bounding box center [381, 187] width 221 height 12
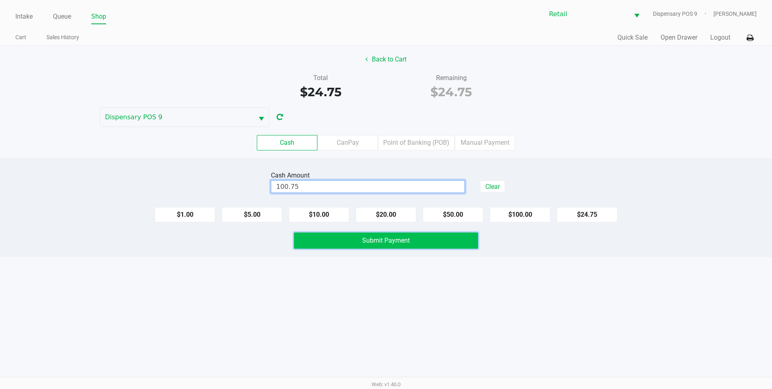
type input "$100.75"
click at [353, 244] on button "Submit Payment" at bounding box center [386, 240] width 184 height 16
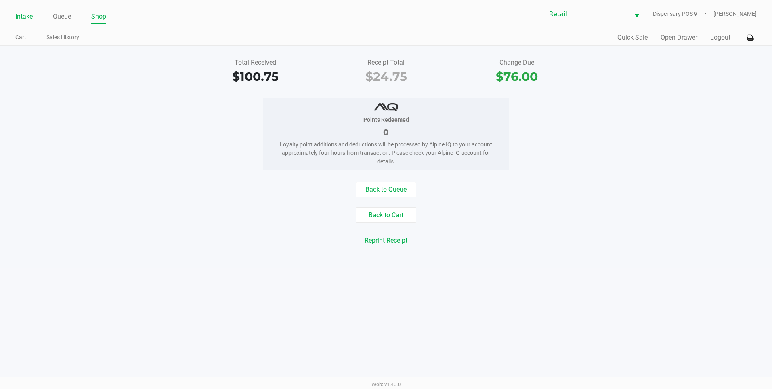
click at [20, 13] on link "Intake" at bounding box center [23, 16] width 17 height 11
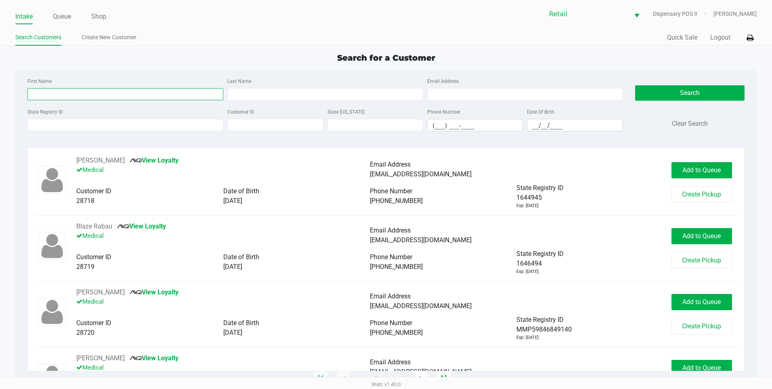
click at [114, 95] on input "First Name" at bounding box center [125, 94] width 196 height 12
type input "dustin"
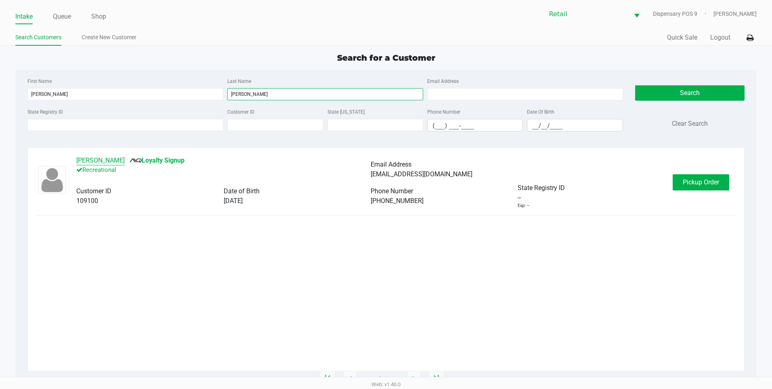
type input "jenkins"
click at [98, 158] on button "Dustin Jenkins" at bounding box center [100, 161] width 48 height 10
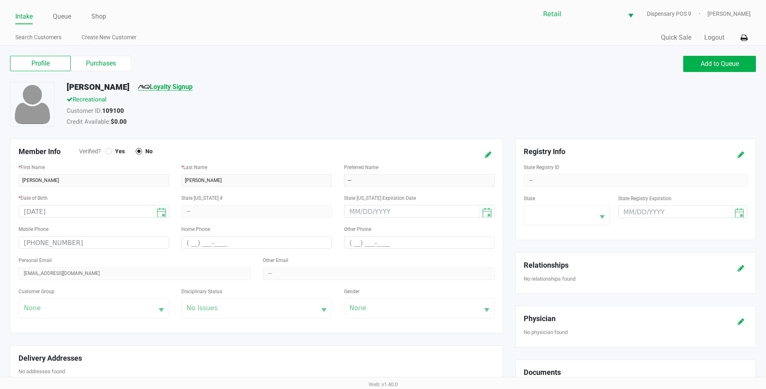
click at [168, 88] on link "Loyalty Signup" at bounding box center [165, 87] width 55 height 8
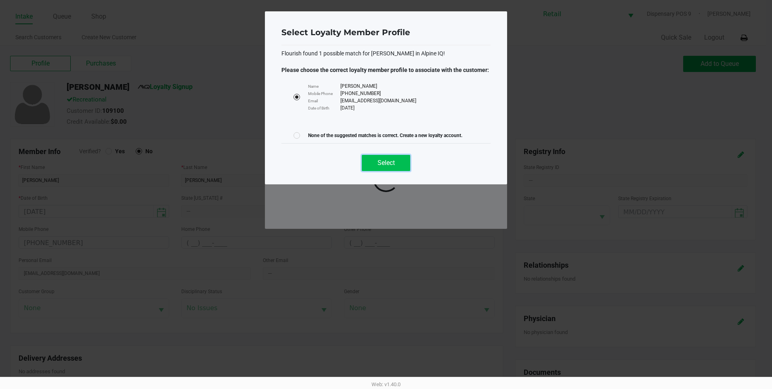
click at [389, 166] on span "Select" at bounding box center [386, 163] width 17 height 8
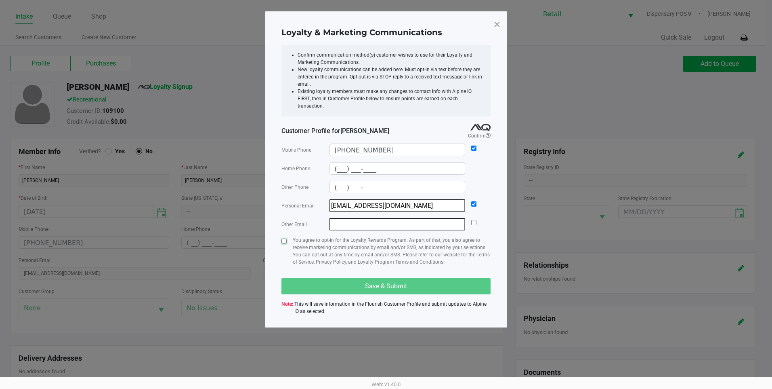
click at [284, 238] on input "checkbox" at bounding box center [284, 240] width 5 height 5
checkbox input "true"
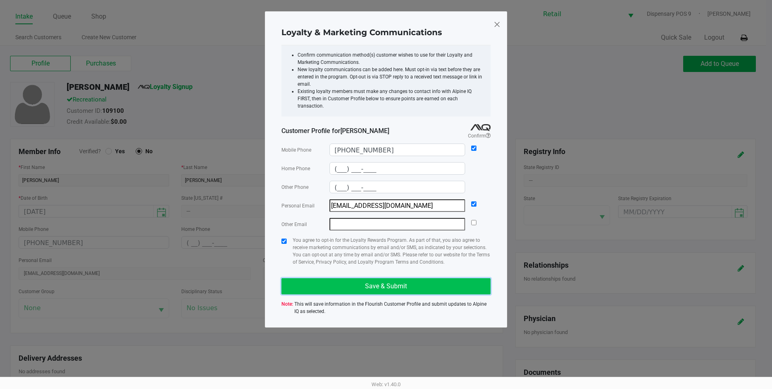
click at [341, 283] on button "Save & Submit" at bounding box center [386, 286] width 209 height 16
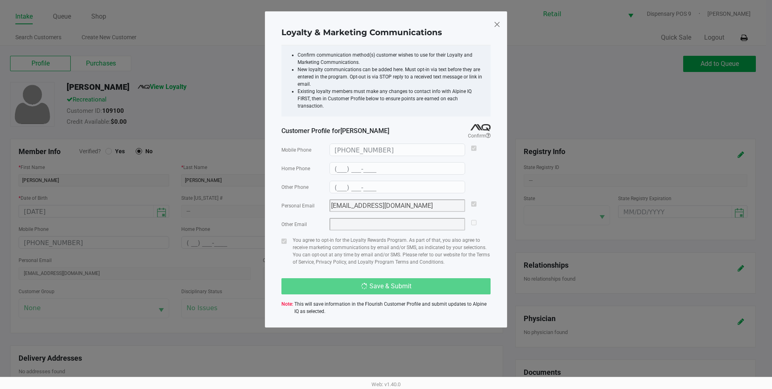
type input "(___) ___-____"
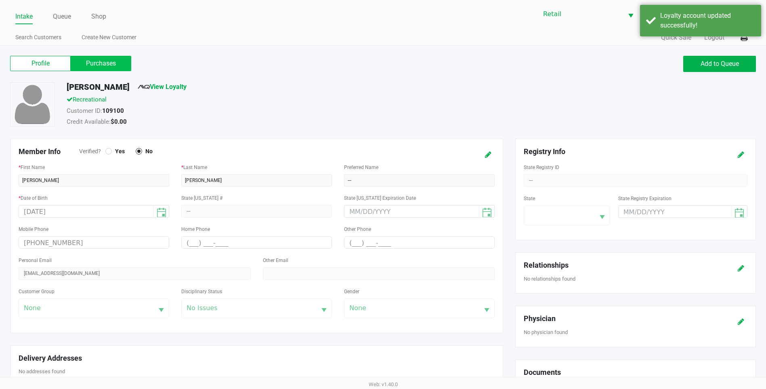
click at [111, 62] on label "Purchases" at bounding box center [101, 63] width 61 height 15
click at [0, 0] on 1 "Purchases" at bounding box center [0, 0] width 0 height 0
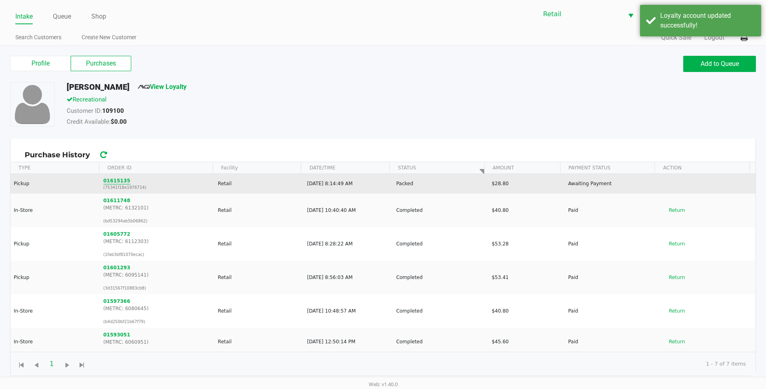
click at [113, 178] on button "01615135" at bounding box center [116, 180] width 27 height 7
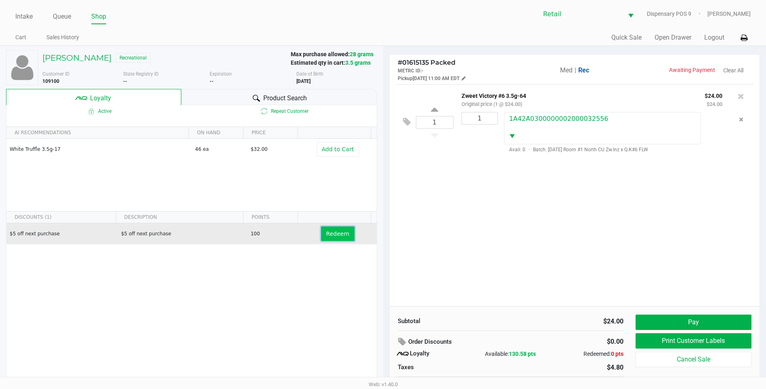
click at [329, 229] on button "Redeem" at bounding box center [338, 233] width 34 height 15
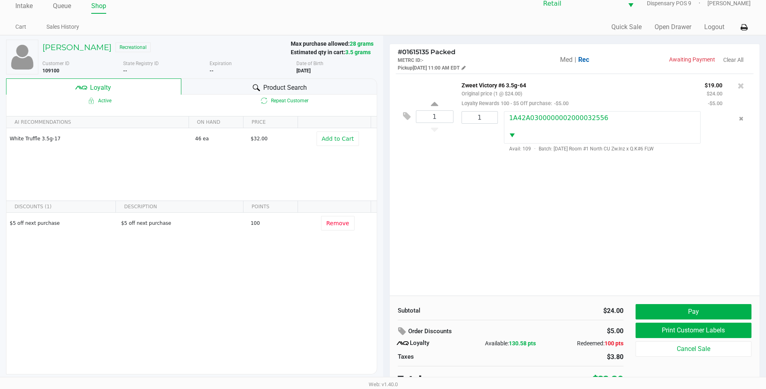
scroll to position [16, 0]
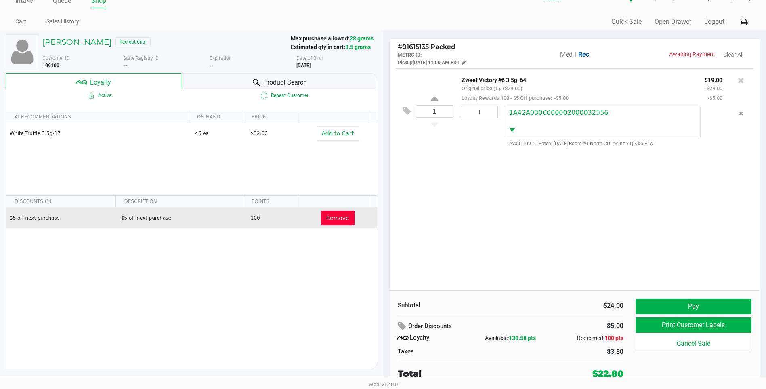
click at [332, 218] on span "Remove" at bounding box center [337, 217] width 23 height 6
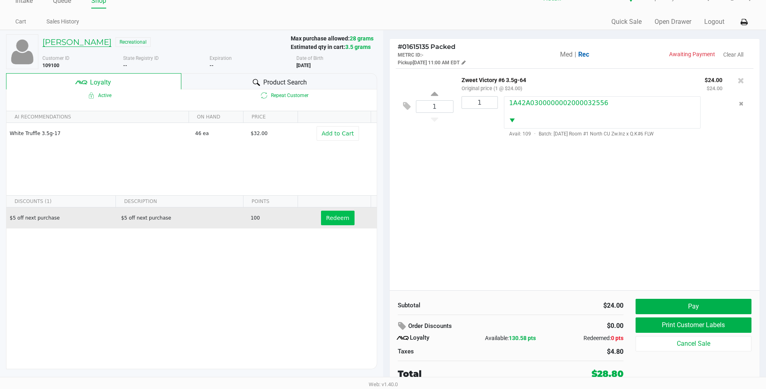
click at [64, 40] on h5 "Dustin Jenkins" at bounding box center [76, 42] width 69 height 10
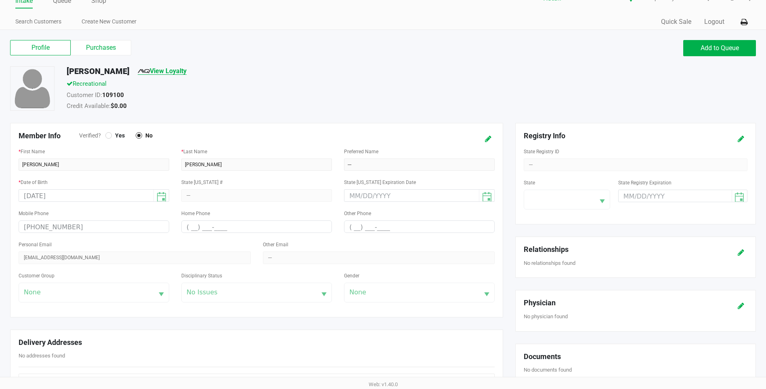
click at [165, 67] on link "View Loyalty" at bounding box center [162, 71] width 49 height 8
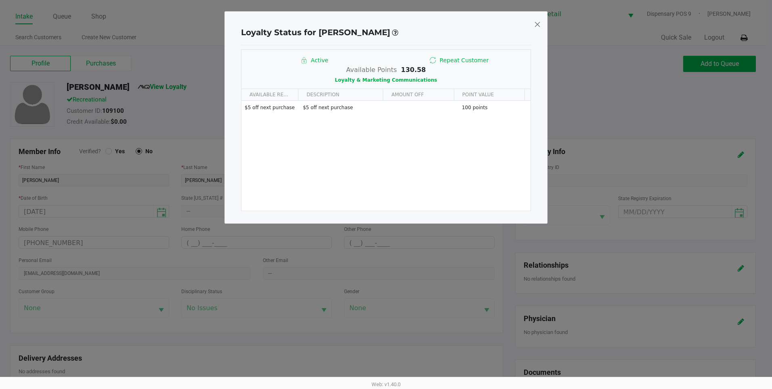
click at [540, 23] on span at bounding box center [537, 24] width 7 height 13
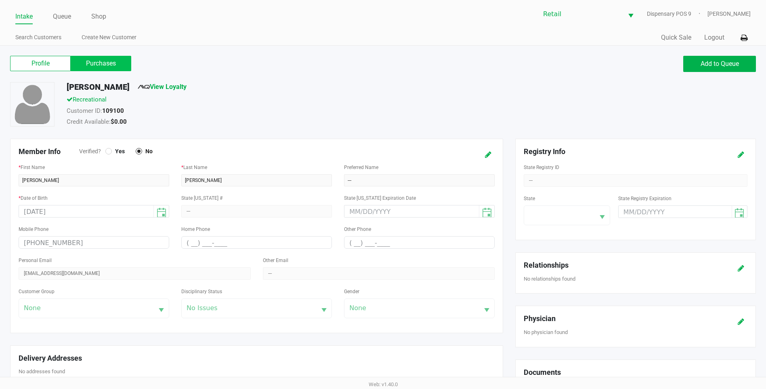
click at [116, 69] on label "Purchases" at bounding box center [101, 63] width 61 height 15
click at [0, 0] on 1 "Purchases" at bounding box center [0, 0] width 0 height 0
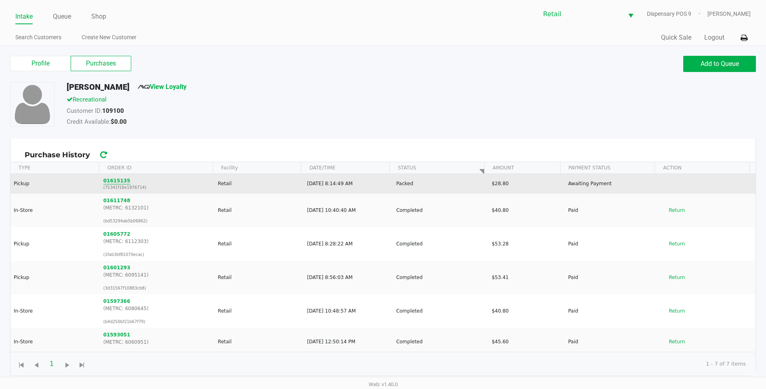
click at [111, 182] on button "01615135" at bounding box center [116, 180] width 27 height 7
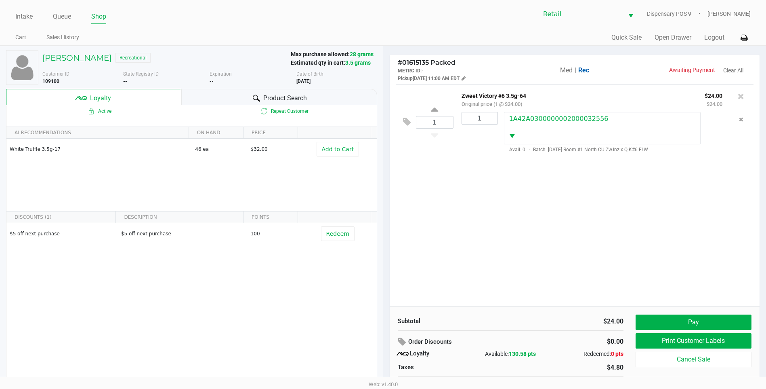
scroll to position [16, 0]
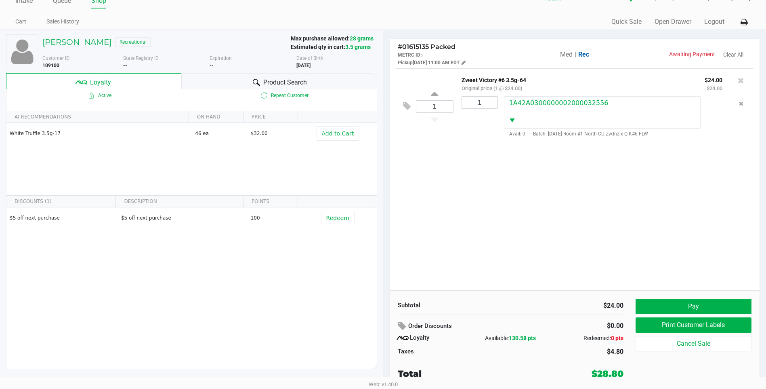
drag, startPoint x: 586, startPoint y: 269, endPoint x: 507, endPoint y: 211, distance: 97.1
click at [507, 211] on div "1 Zweet Victory #6 3.5g-64 Original price (1 @ $24.00) $24.00 $24.00 1 1A42A030…" at bounding box center [575, 179] width 370 height 222
click at [693, 301] on button "Pay" at bounding box center [694, 305] width 116 height 15
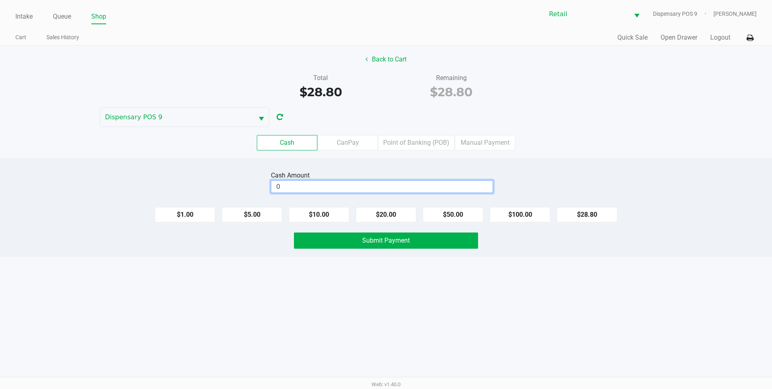
click at [386, 183] on input "0" at bounding box center [381, 187] width 221 height 12
type input "$29.00"
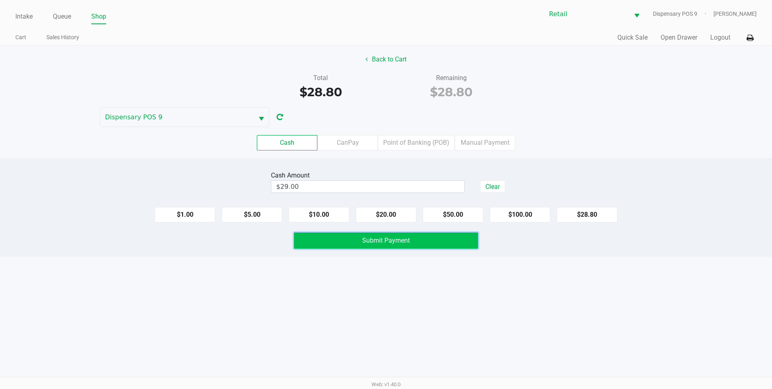
click at [404, 243] on span "Submit Payment" at bounding box center [386, 240] width 48 height 8
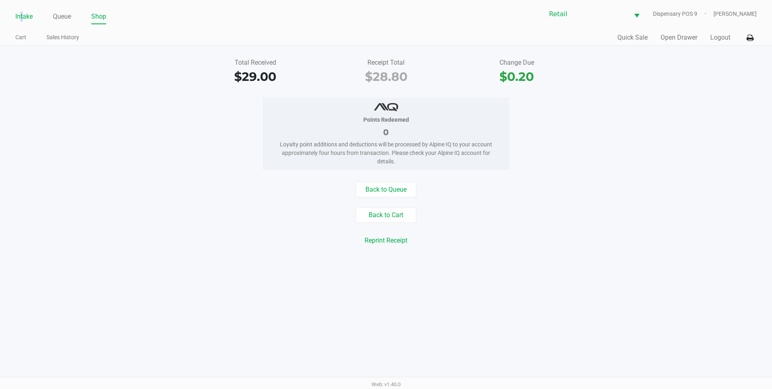
click at [22, 18] on link "Intake" at bounding box center [23, 16] width 17 height 11
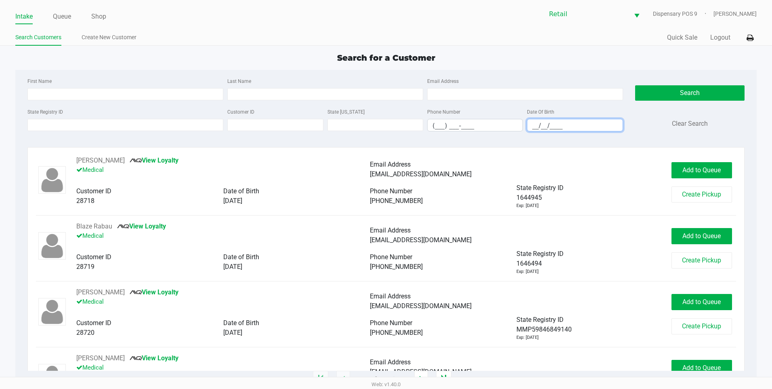
click at [534, 124] on input "__/__/____" at bounding box center [574, 125] width 95 height 13
type input "03/19/2002"
click at [134, 92] on input "First Name" at bounding box center [125, 94] width 196 height 12
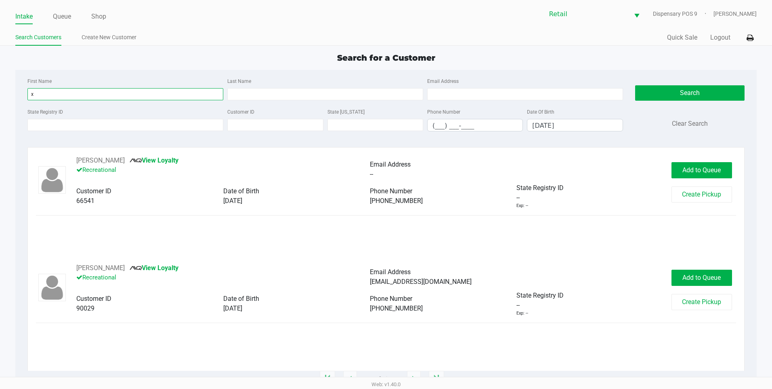
type input "x"
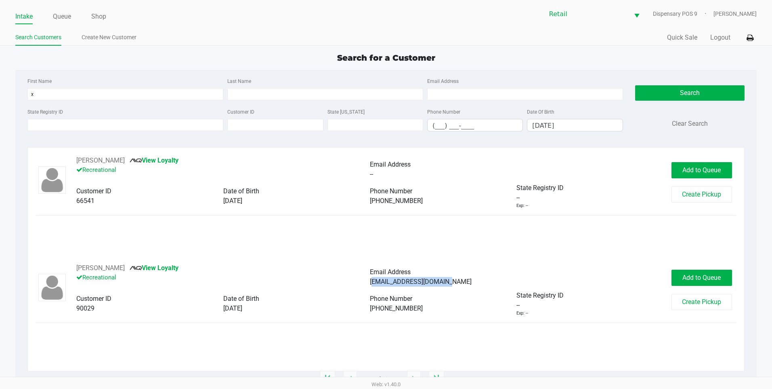
drag, startPoint x: 446, startPoint y: 282, endPoint x: 370, endPoint y: 286, distance: 75.6
click at [370, 286] on div "Torresxavi3r@gmail.com" at bounding box center [517, 282] width 294 height 10
copy span "Torresxavi3r@gmail.com"
click at [149, 267] on link "View Loyalty" at bounding box center [154, 268] width 49 height 8
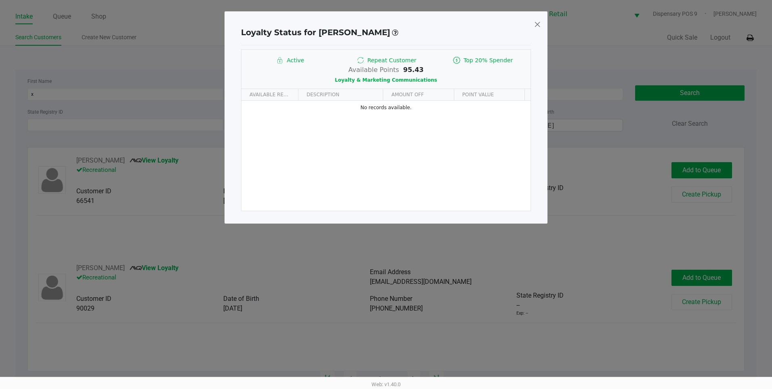
drag, startPoint x: 535, startPoint y: 26, endPoint x: 453, endPoint y: 49, distance: 85.6
click at [536, 26] on span at bounding box center [537, 24] width 7 height 13
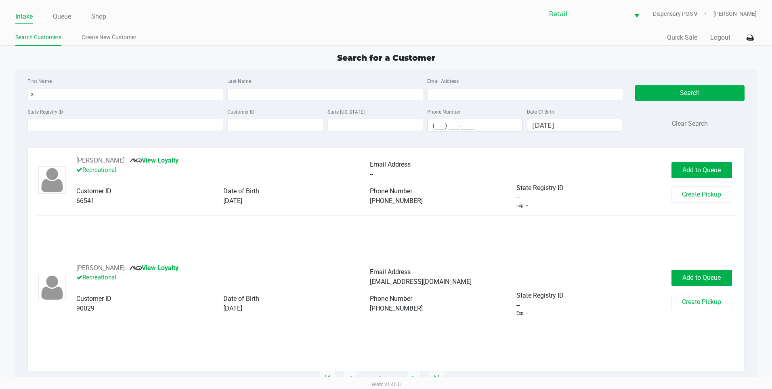
click at [179, 160] on link "View Loyalty" at bounding box center [154, 160] width 49 height 8
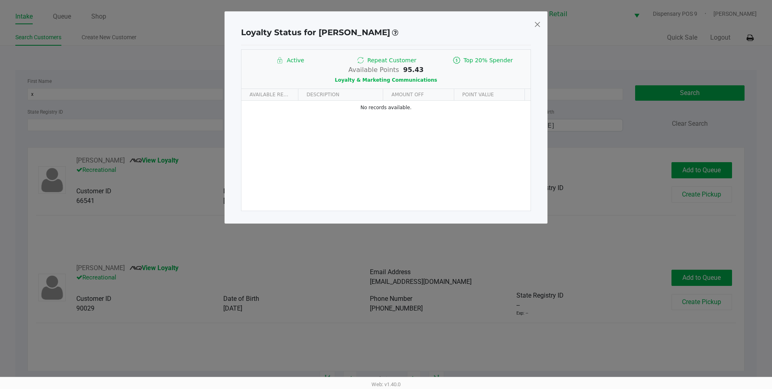
click at [540, 25] on span at bounding box center [537, 24] width 7 height 13
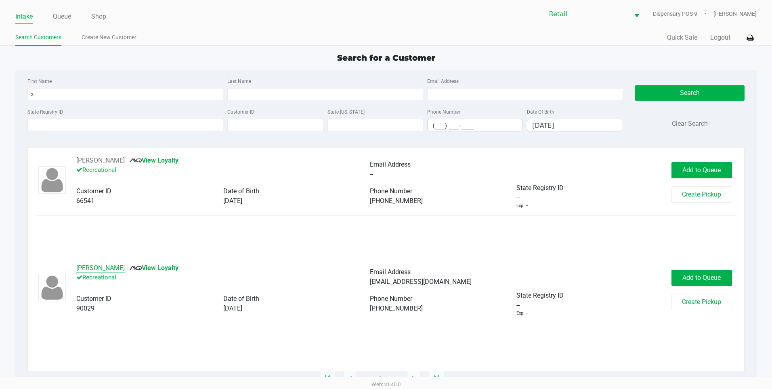
click at [94, 267] on button "Xavier Torres" at bounding box center [100, 268] width 48 height 10
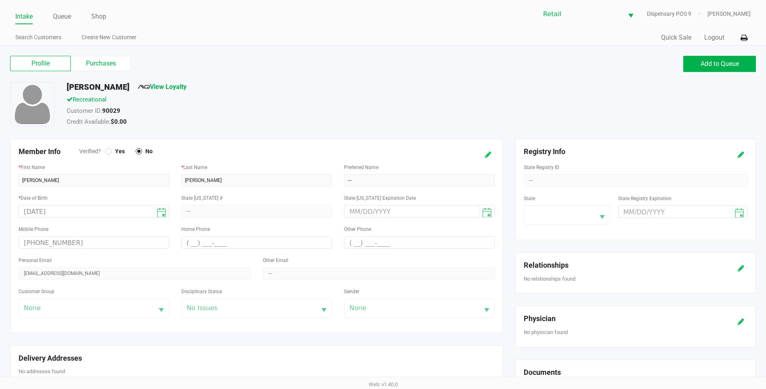
click at [489, 155] on icon at bounding box center [488, 155] width 6 height 6
click at [271, 175] on input "Torres" at bounding box center [256, 180] width 151 height 12
type input "Torres KEEP"
click at [477, 157] on button at bounding box center [480, 154] width 13 height 15
click at [99, 61] on label "Purchases" at bounding box center [101, 63] width 61 height 15
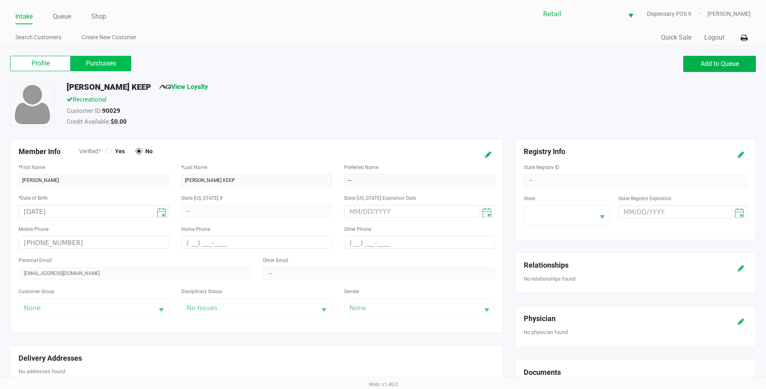
click at [0, 0] on 1 "Purchases" at bounding box center [0, 0] width 0 height 0
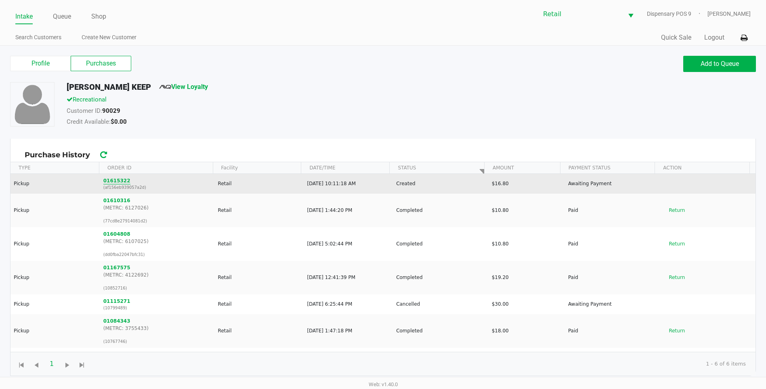
click at [123, 182] on button "01615322" at bounding box center [116, 180] width 27 height 7
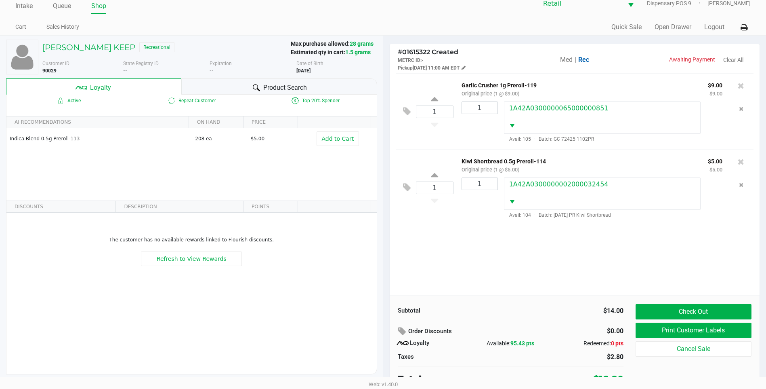
scroll to position [16, 0]
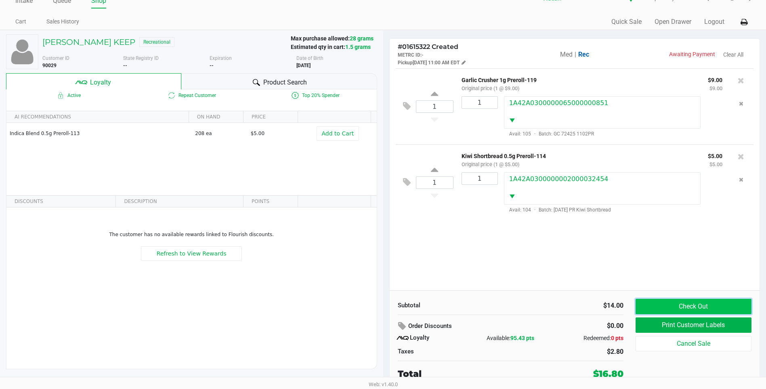
click at [706, 311] on button "Check Out" at bounding box center [694, 305] width 116 height 15
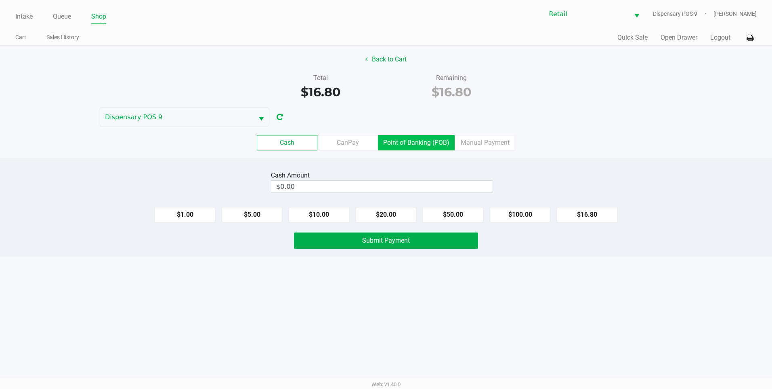
click at [423, 147] on label "Point of Banking (POB)" at bounding box center [416, 142] width 77 height 15
click at [0, 0] on 7 "Point of Banking (POB)" at bounding box center [0, 0] width 0 height 0
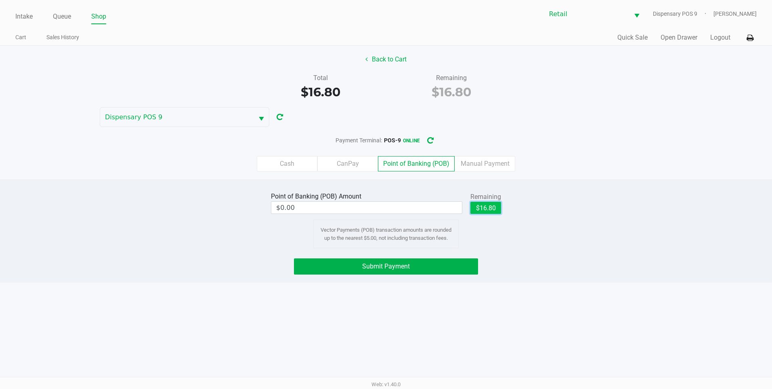
click at [481, 204] on button "$16.80" at bounding box center [486, 208] width 31 height 12
type input "$16.80"
click at [469, 264] on button "Submit Payment" at bounding box center [386, 266] width 184 height 16
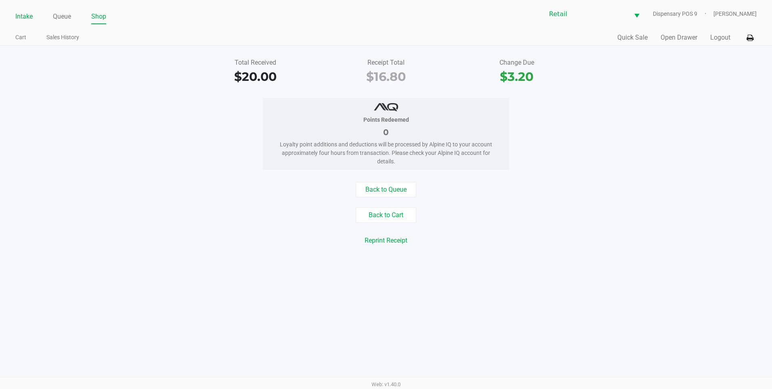
click at [21, 18] on link "Intake" at bounding box center [23, 16] width 17 height 11
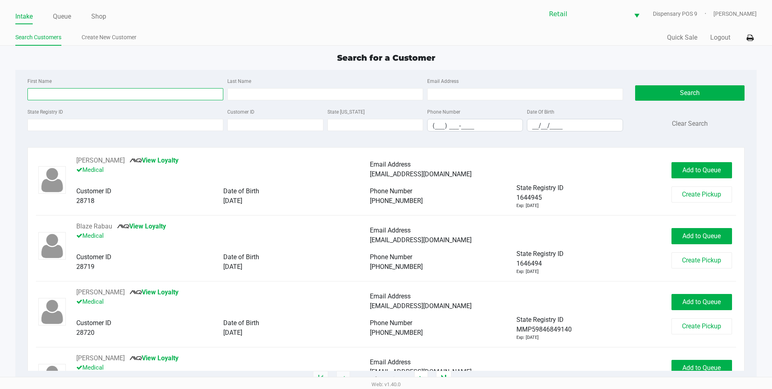
click at [76, 94] on input "First Name" at bounding box center [125, 94] width 196 height 12
type input "rebecca"
type input "jones"
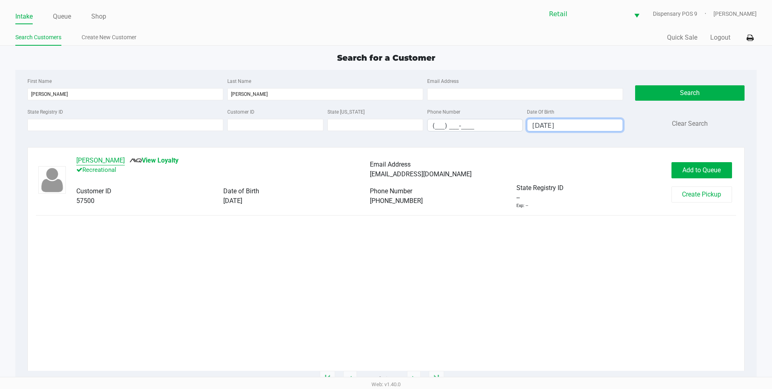
type input "12/19/1955"
click at [101, 164] on button "Rebecca Jones" at bounding box center [100, 161] width 48 height 10
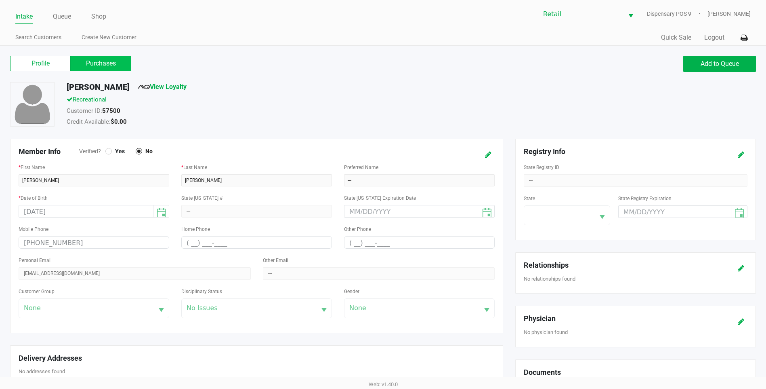
click at [108, 70] on label "Purchases" at bounding box center [101, 63] width 61 height 15
click at [0, 0] on 1 "Purchases" at bounding box center [0, 0] width 0 height 0
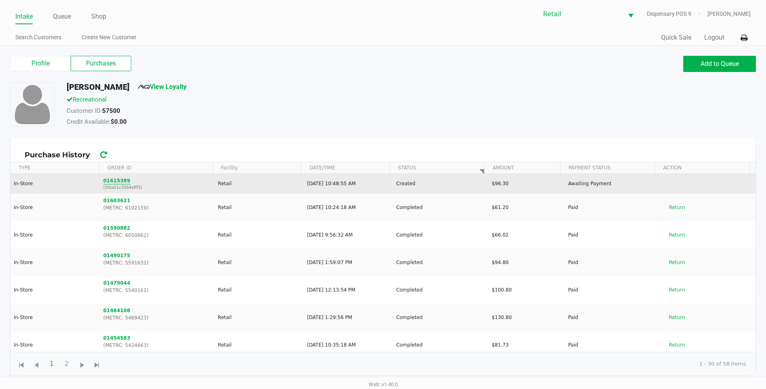
click at [120, 179] on button "01615389" at bounding box center [116, 180] width 27 height 7
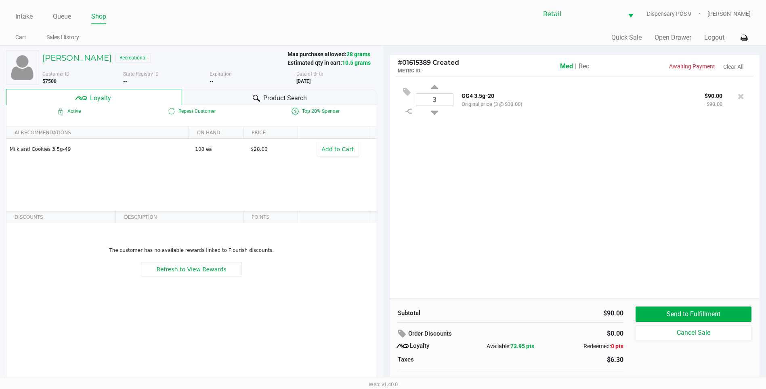
click at [587, 67] on span "Rec" at bounding box center [584, 66] width 11 height 8
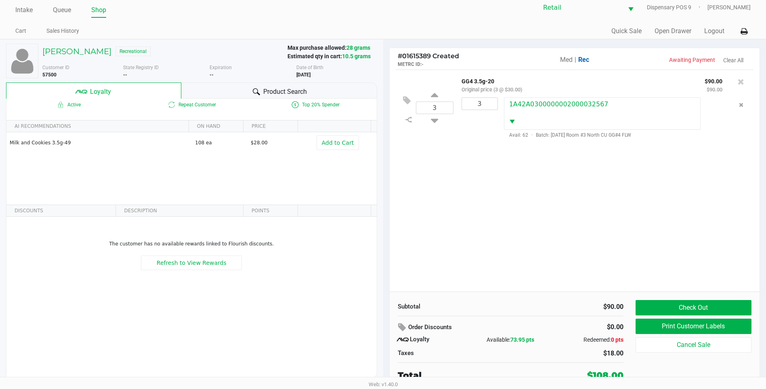
scroll to position [8, 0]
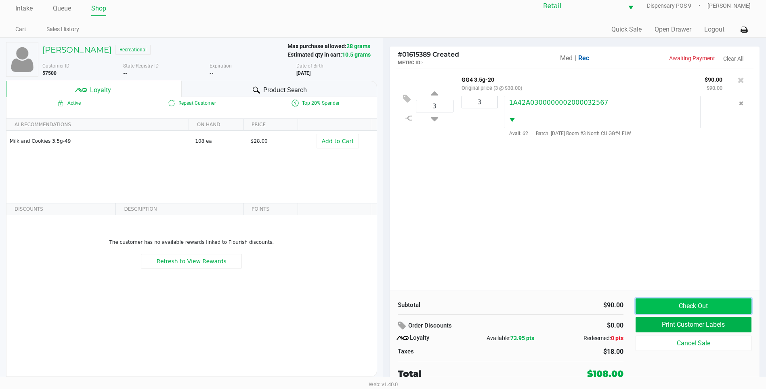
click at [690, 304] on button "Check Out" at bounding box center [694, 305] width 116 height 15
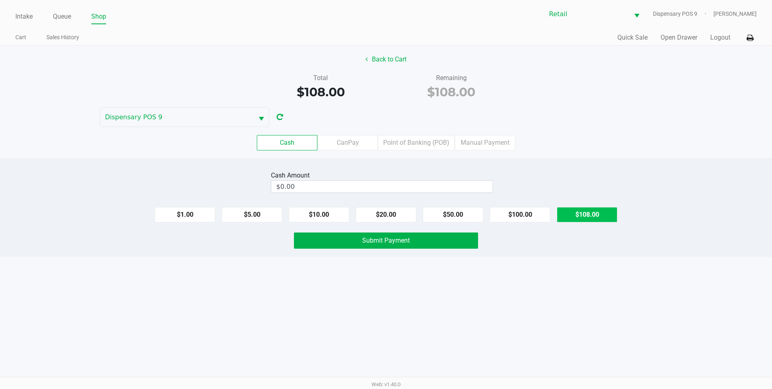
click at [589, 214] on button "$108.00" at bounding box center [587, 214] width 61 height 15
type input "$108.00"
click at [428, 245] on button "Submit Payment" at bounding box center [386, 240] width 184 height 16
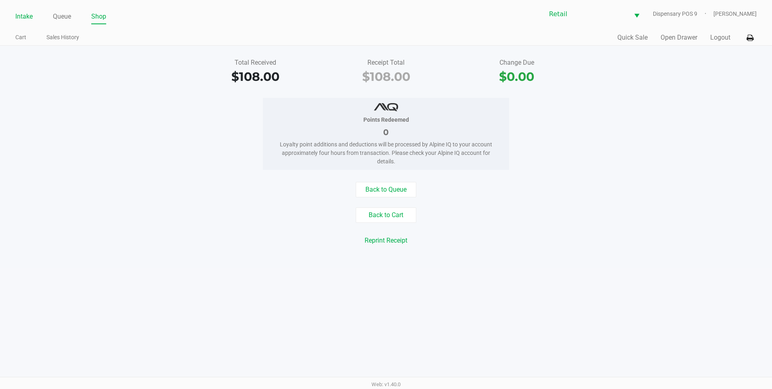
click at [20, 16] on link "Intake" at bounding box center [23, 16] width 17 height 11
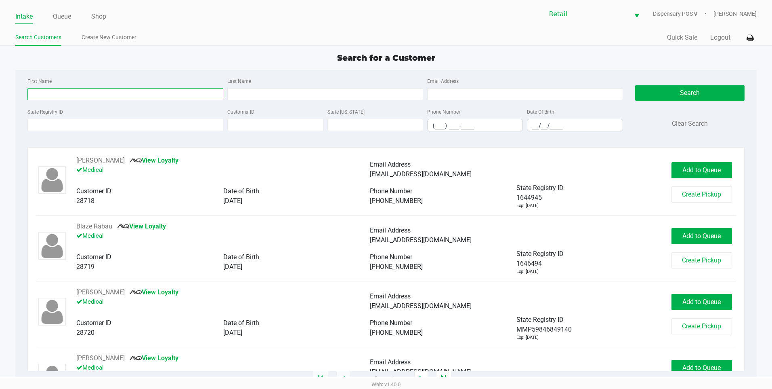
click at [102, 95] on input "First Name" at bounding box center [125, 94] width 196 height 12
type input "jesse"
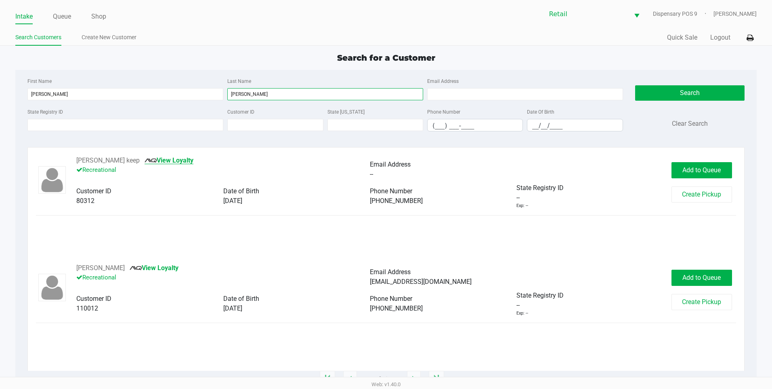
type input "leite"
click at [153, 164] on link "View Loyalty" at bounding box center [169, 160] width 49 height 8
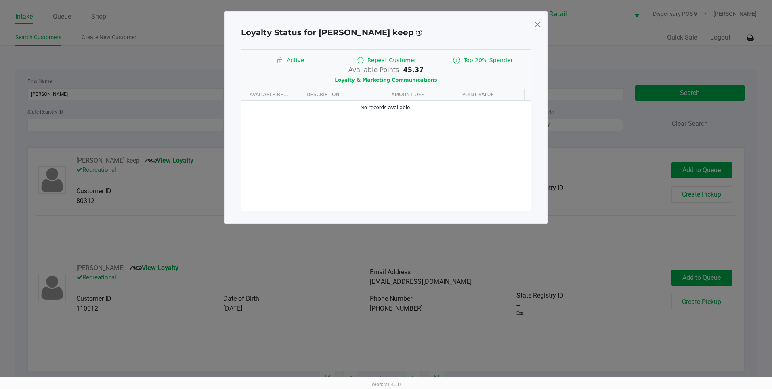
click at [536, 27] on span at bounding box center [537, 24] width 7 height 13
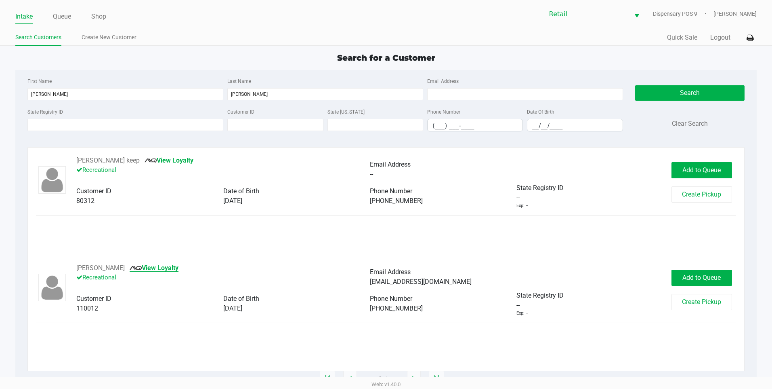
click at [157, 269] on link "View Loyalty" at bounding box center [154, 268] width 49 height 8
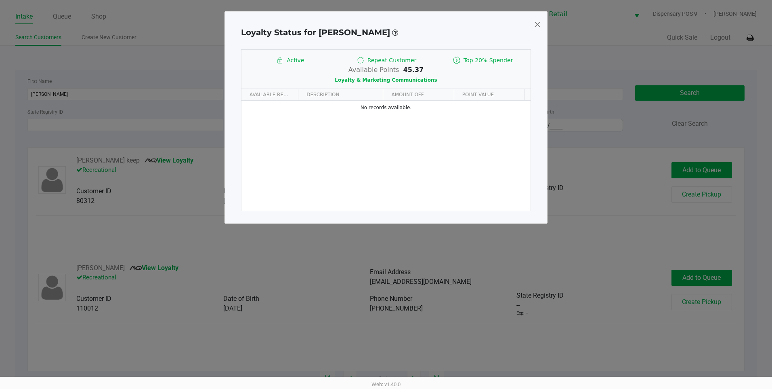
click at [538, 25] on span at bounding box center [537, 24] width 7 height 13
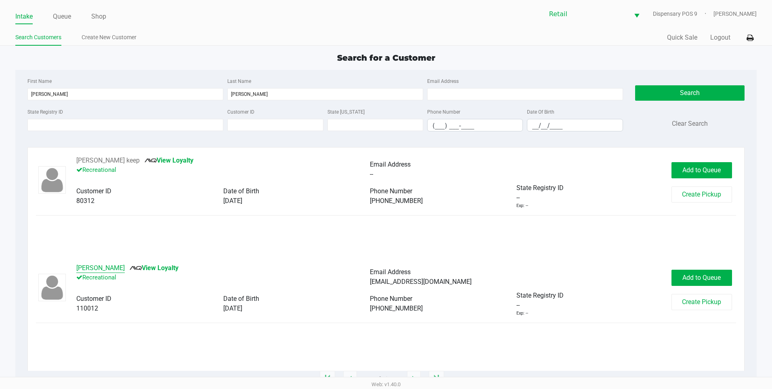
click at [103, 267] on button "Jesse Leite" at bounding box center [100, 268] width 48 height 10
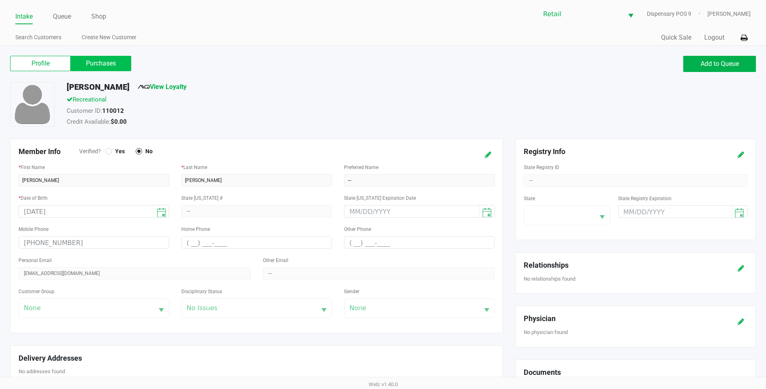
click at [118, 61] on label "Purchases" at bounding box center [101, 63] width 61 height 15
click at [0, 0] on 1 "Purchases" at bounding box center [0, 0] width 0 height 0
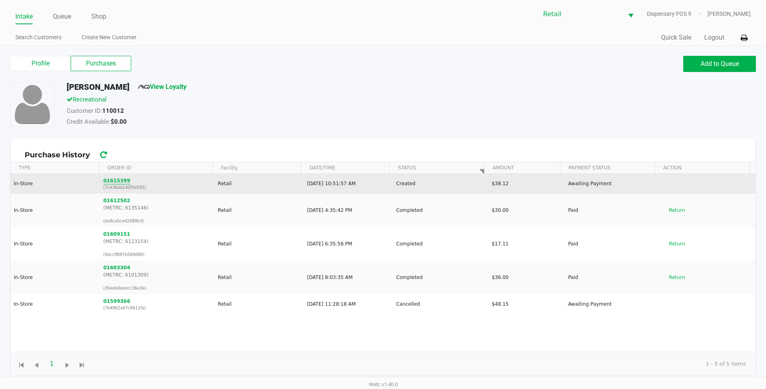
click at [117, 179] on button "01615399" at bounding box center [116, 180] width 27 height 7
click at [121, 184] on button "01615399" at bounding box center [116, 180] width 27 height 7
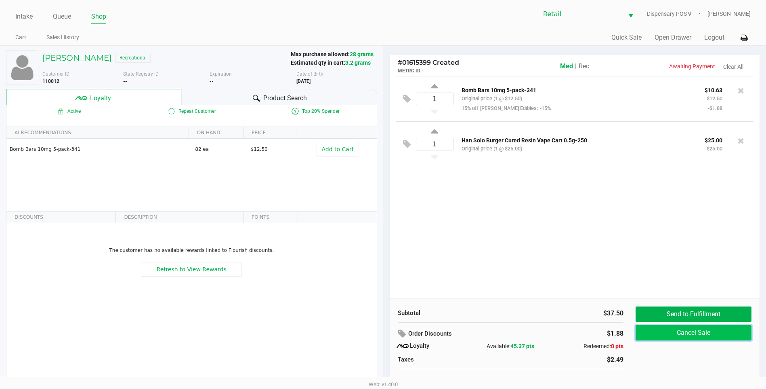
click at [696, 336] on button "Cancel Sale" at bounding box center [694, 332] width 116 height 15
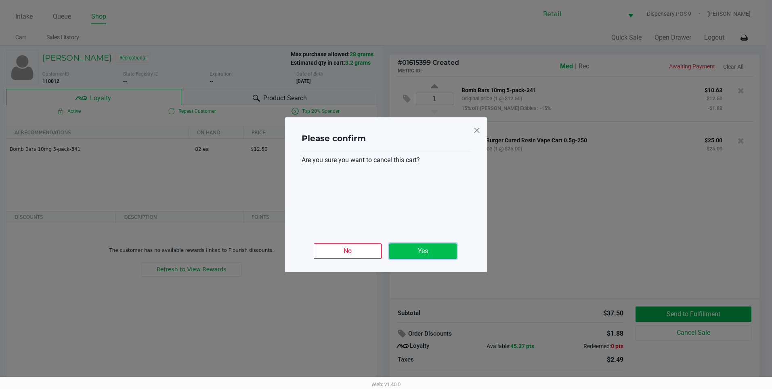
click at [429, 248] on button "Yes" at bounding box center [422, 250] width 67 height 15
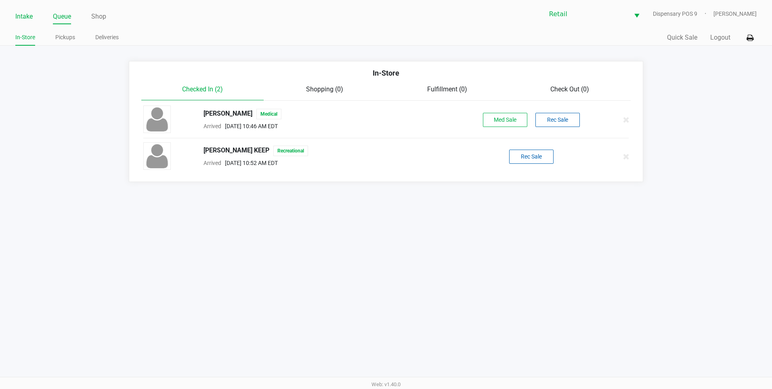
click at [21, 18] on link "Intake" at bounding box center [23, 16] width 17 height 11
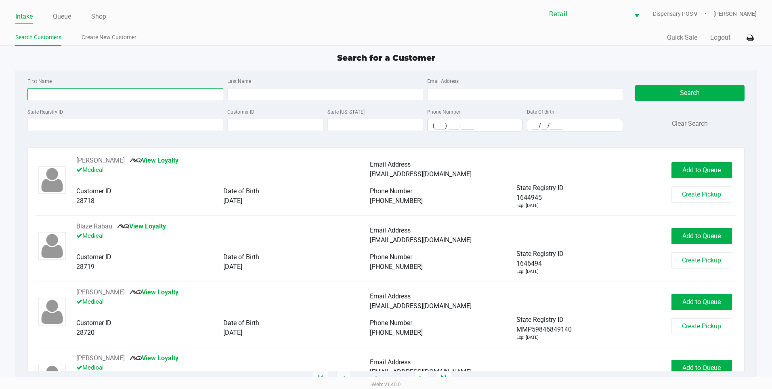
click at [97, 99] on input "First Name" at bounding box center [125, 94] width 196 height 12
type input "jesse"
type input "leite"
click at [686, 93] on button "Search" at bounding box center [689, 92] width 109 height 15
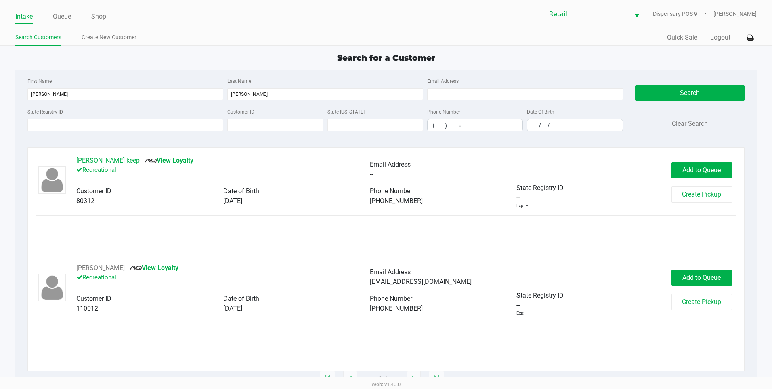
click at [111, 162] on button "jesse leite keep" at bounding box center [107, 161] width 63 height 10
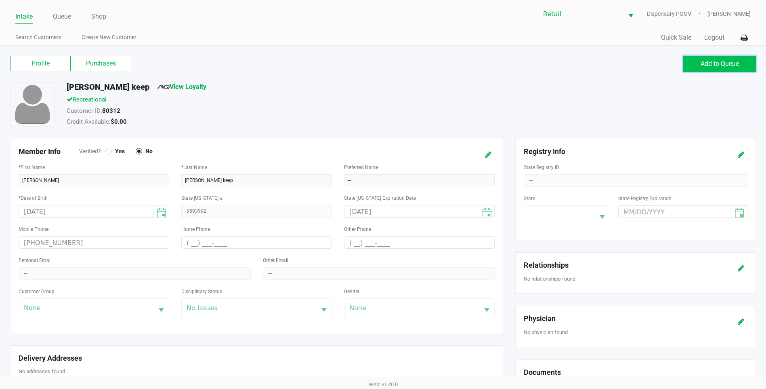
click at [710, 59] on button "Add to Queue" at bounding box center [719, 64] width 73 height 16
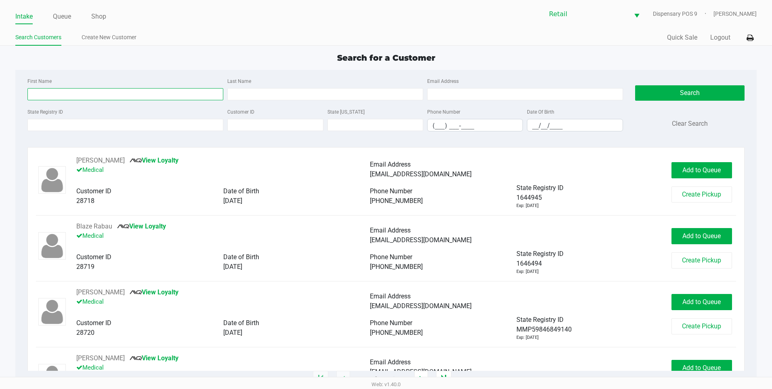
click at [77, 89] on input "First Name" at bounding box center [125, 94] width 196 height 12
type input "jesse"
type input "leite"
click at [688, 94] on button "Search" at bounding box center [689, 92] width 109 height 15
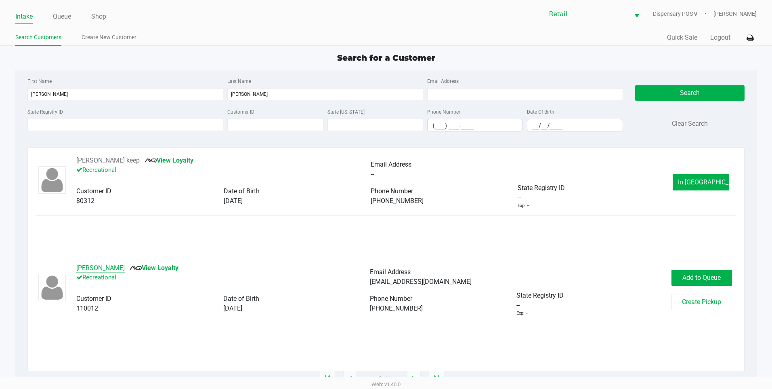
click at [99, 265] on button "Jesse Leite" at bounding box center [100, 268] width 48 height 10
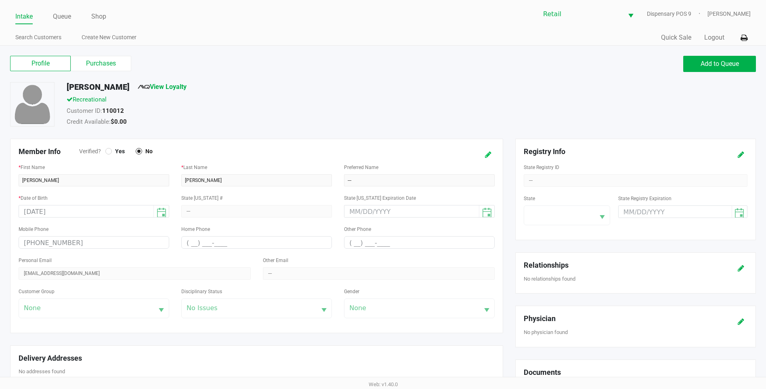
click at [485, 149] on button at bounding box center [488, 154] width 13 height 15
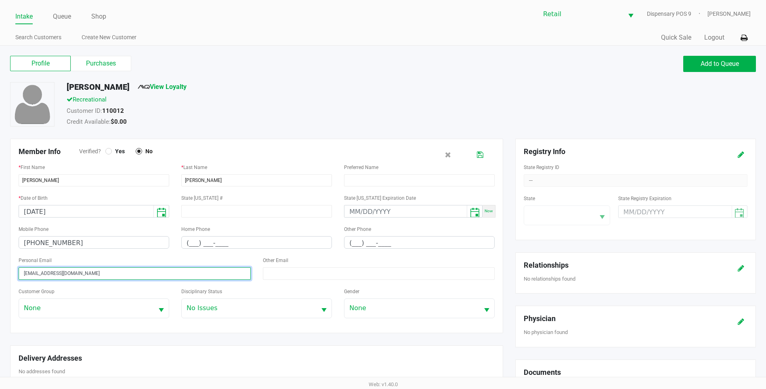
drag, startPoint x: 98, startPoint y: 274, endPoint x: -2, endPoint y: 245, distance: 103.9
click at [0, 245] on html "Intake Queue Shop Retail Dispensary POS 9 Della Newell Search Customers Create …" at bounding box center [383, 194] width 766 height 389
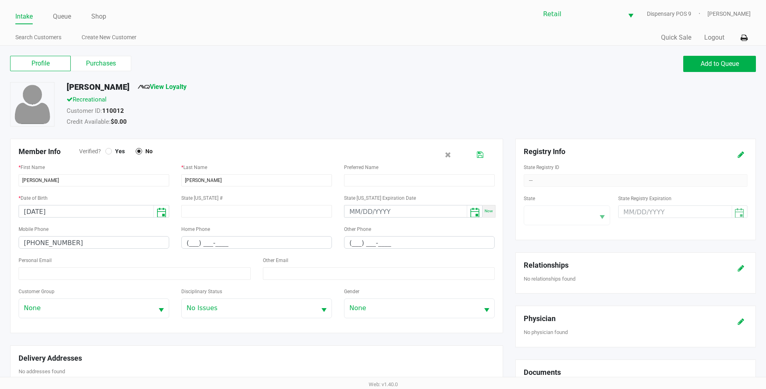
click at [477, 158] on icon at bounding box center [480, 155] width 6 height 6
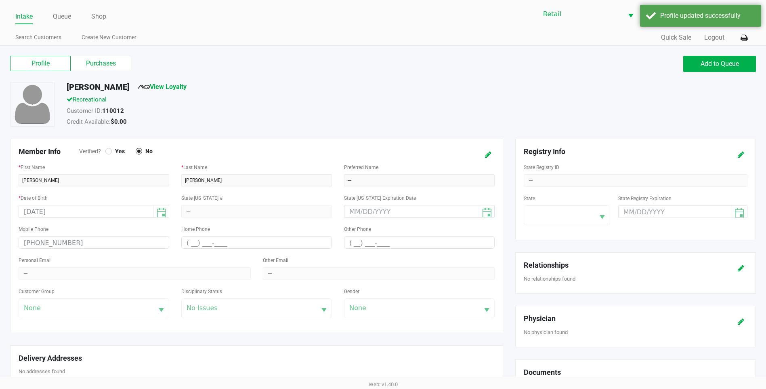
click at [23, 17] on link "Intake" at bounding box center [23, 16] width 17 height 11
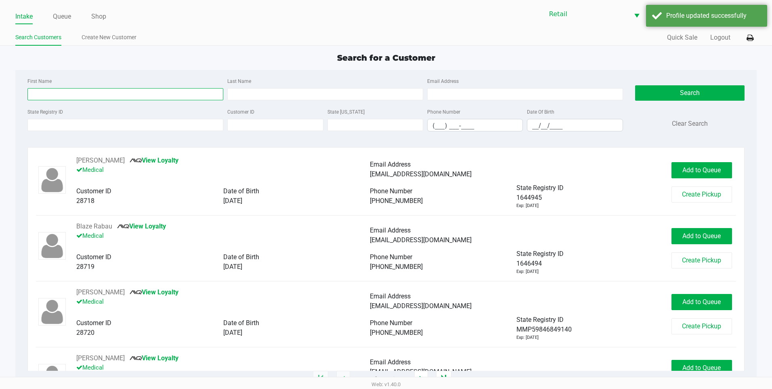
click at [57, 96] on input "First Name" at bounding box center [125, 94] width 196 height 12
type input "jesse"
type input "leite"
click at [679, 91] on button "Search" at bounding box center [689, 92] width 109 height 15
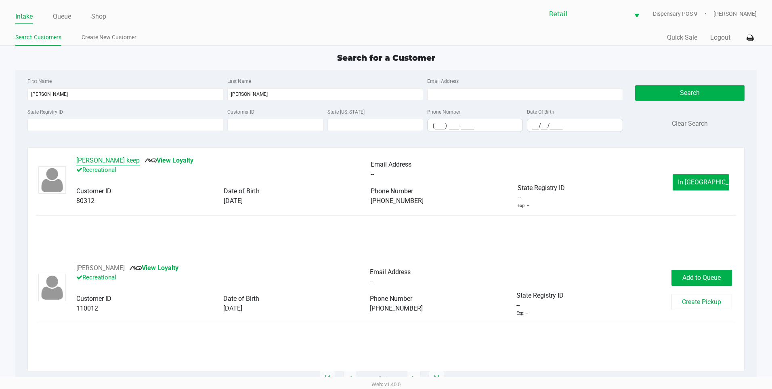
click at [95, 156] on button "jesse leite keep" at bounding box center [107, 161] width 63 height 10
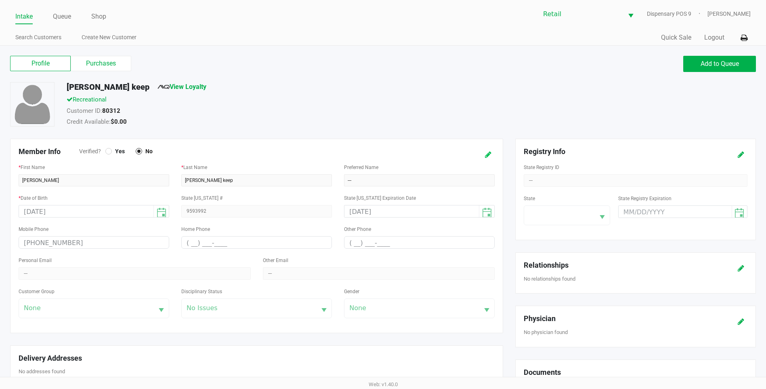
click at [486, 155] on icon at bounding box center [488, 155] width 6 height 6
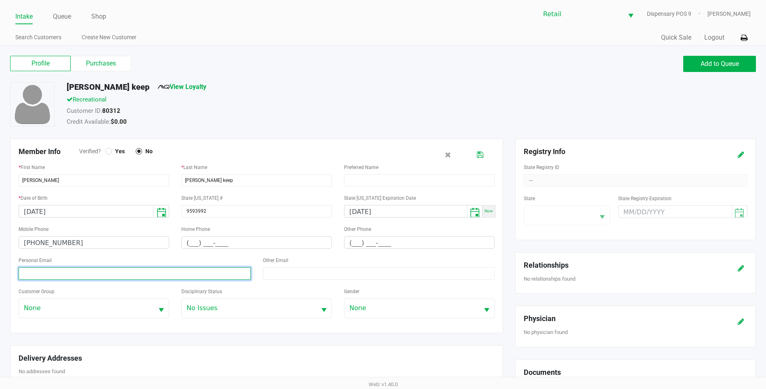
click at [220, 274] on input at bounding box center [135, 273] width 232 height 13
paste input "jjames_43@yahoo.com"
type input "jjames_43@yahoo.com"
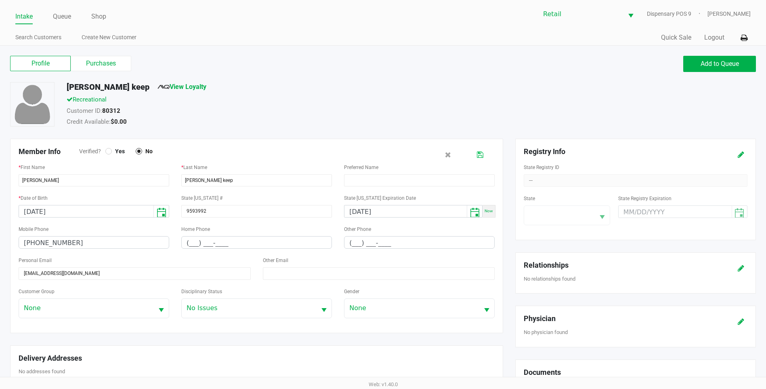
click at [479, 153] on icon at bounding box center [480, 155] width 6 height 6
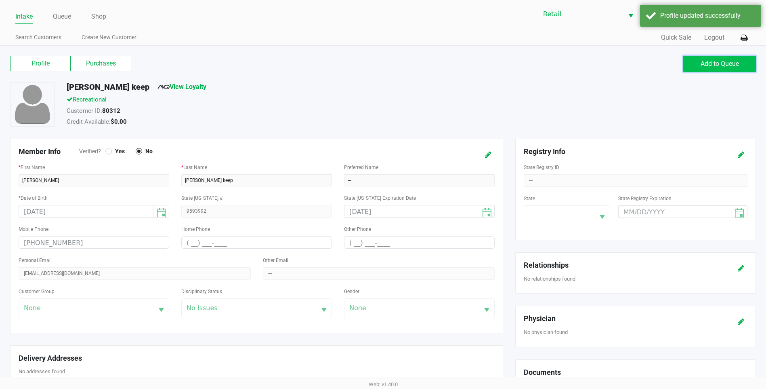
click at [738, 64] on span "Add to Queue" at bounding box center [720, 64] width 38 height 8
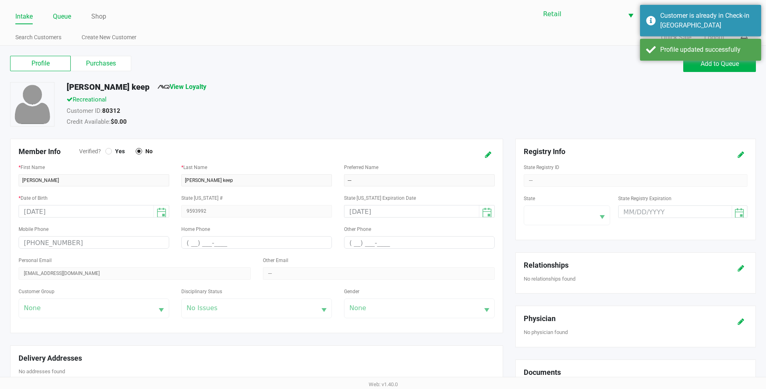
drag, startPoint x: 73, startPoint y: 13, endPoint x: 68, endPoint y: 13, distance: 4.4
click at [68, 13] on ul "Intake Queue Shop" at bounding box center [199, 17] width 368 height 14
drag, startPoint x: 68, startPoint y: 13, endPoint x: 61, endPoint y: 13, distance: 7.7
click at [61, 13] on link "Queue" at bounding box center [62, 16] width 18 height 11
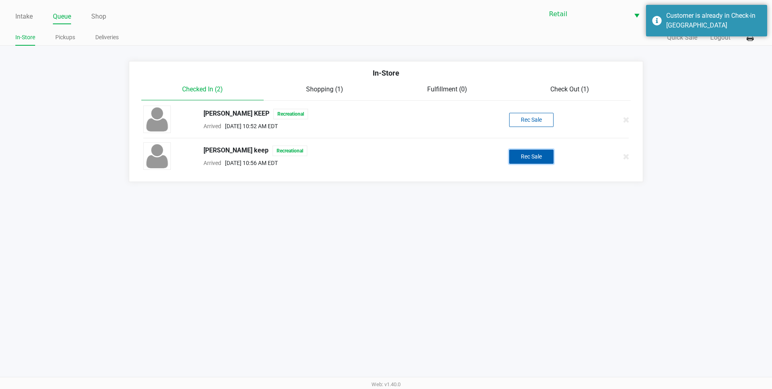
click at [538, 156] on button "Rec Sale" at bounding box center [531, 156] width 44 height 14
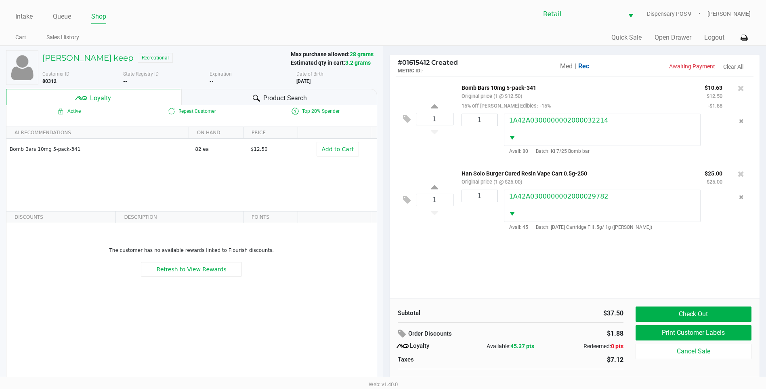
scroll to position [8, 0]
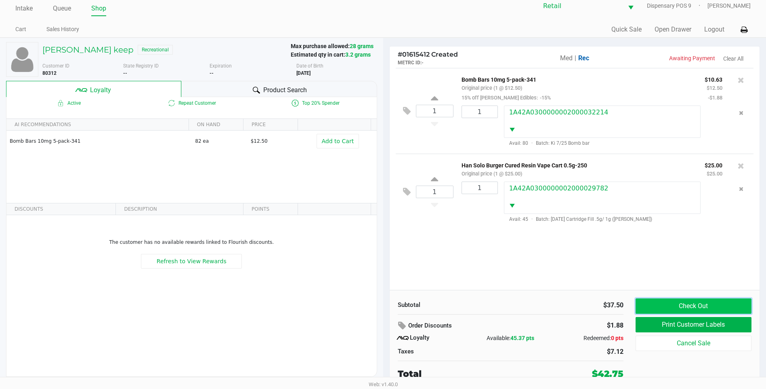
click at [695, 305] on button "Check Out" at bounding box center [694, 305] width 116 height 15
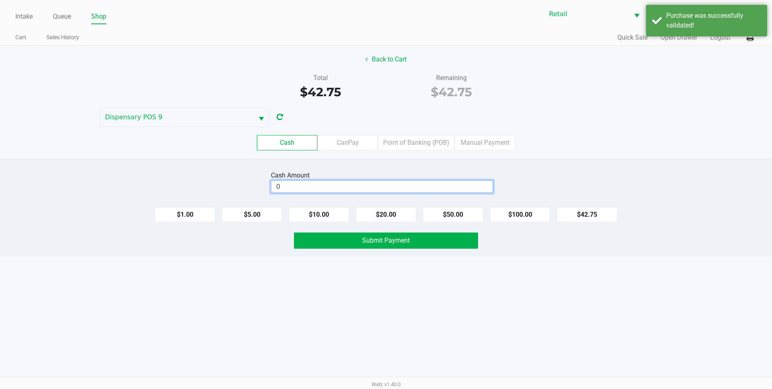
click at [308, 187] on input "0" at bounding box center [381, 187] width 221 height 12
click at [515, 215] on button "$100.00" at bounding box center [520, 214] width 61 height 15
type input "$100.00"
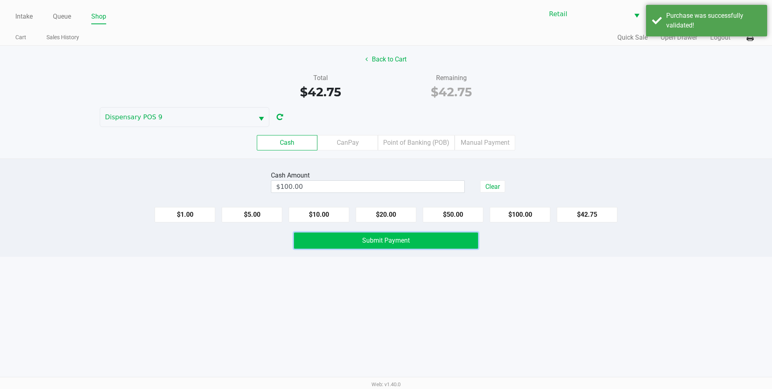
click at [419, 245] on button "Submit Payment" at bounding box center [386, 240] width 184 height 16
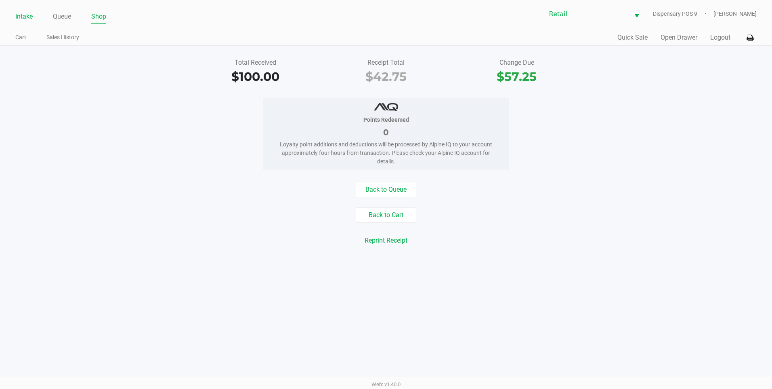
click at [23, 17] on link "Intake" at bounding box center [23, 16] width 17 height 11
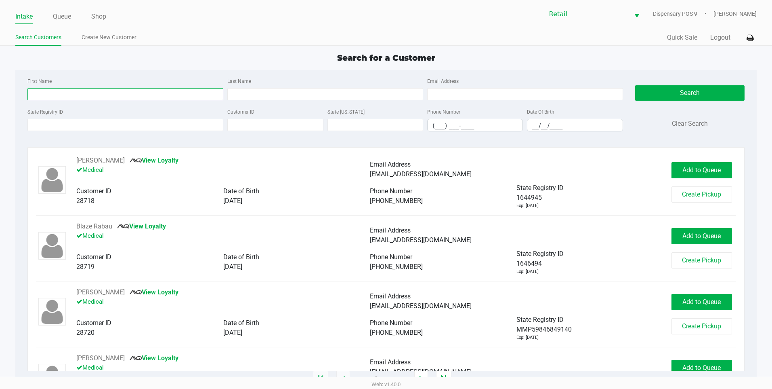
click at [123, 95] on input "First Name" at bounding box center [125, 94] width 196 height 12
type input "jesus"
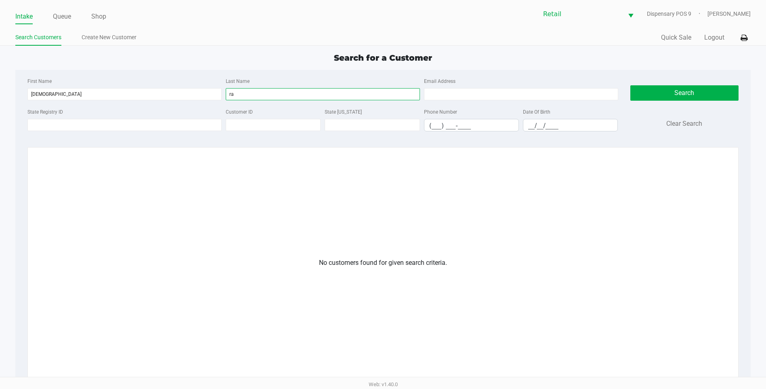
type input "r"
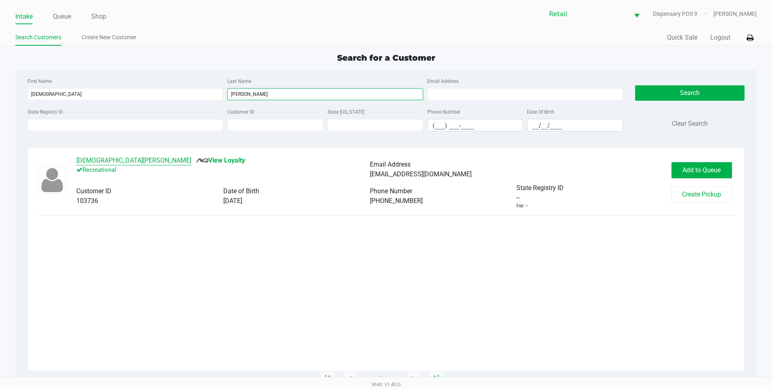
type input "nieves"
click at [94, 160] on button "Jesus Nieves" at bounding box center [133, 161] width 115 height 10
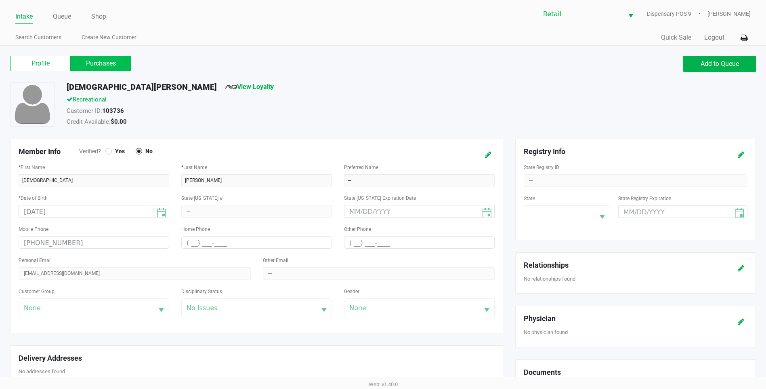
click at [96, 69] on label "Purchases" at bounding box center [101, 63] width 61 height 15
click at [0, 0] on 1 "Purchases" at bounding box center [0, 0] width 0 height 0
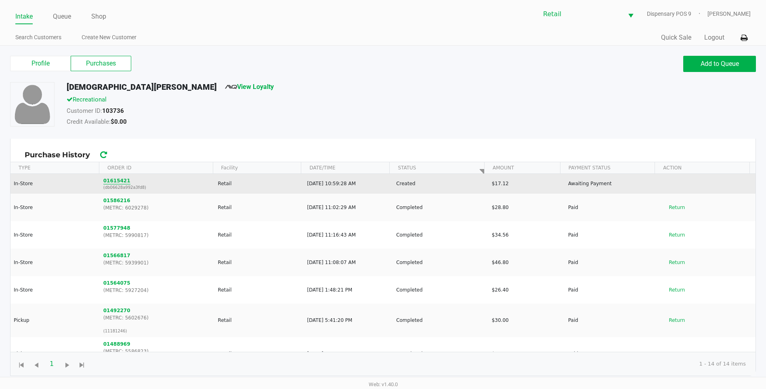
click at [118, 183] on button "01615421" at bounding box center [116, 180] width 27 height 7
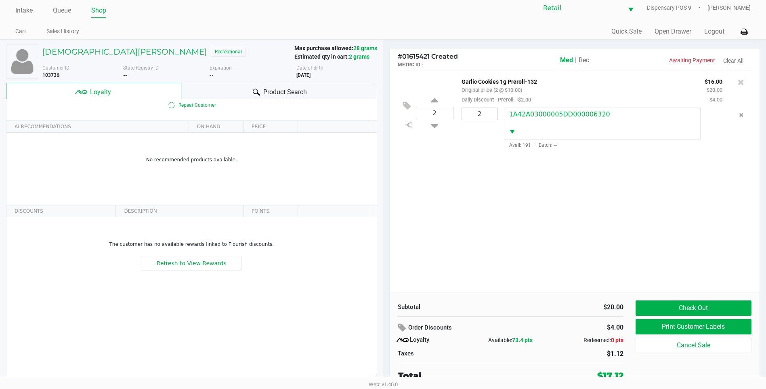
scroll to position [8, 0]
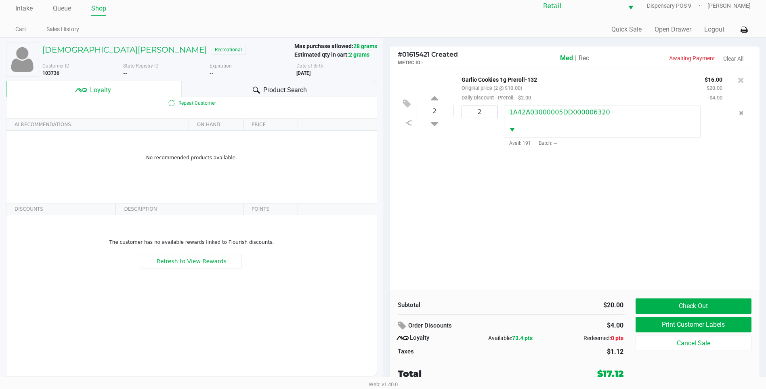
click at [584, 59] on span "Rec" at bounding box center [584, 58] width 11 height 8
click at [711, 305] on button "Check Out" at bounding box center [694, 305] width 116 height 15
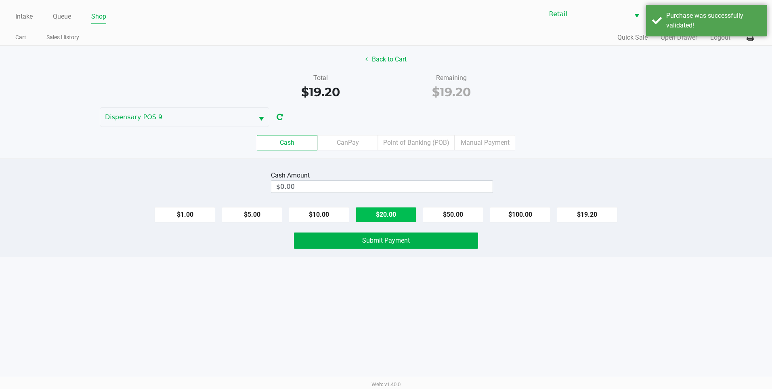
click at [371, 214] on button "$20.00" at bounding box center [386, 214] width 61 height 15
type input "$20.00"
click at [384, 246] on button "Submit Payment" at bounding box center [386, 240] width 184 height 16
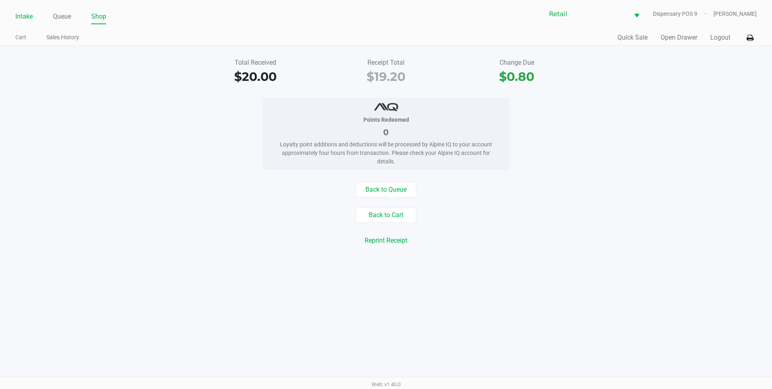
click at [26, 18] on link "Intake" at bounding box center [23, 16] width 17 height 11
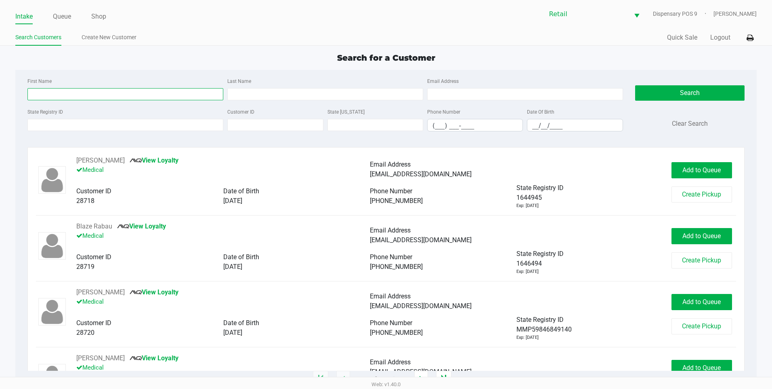
click at [57, 96] on input "First Name" at bounding box center [125, 94] width 196 height 12
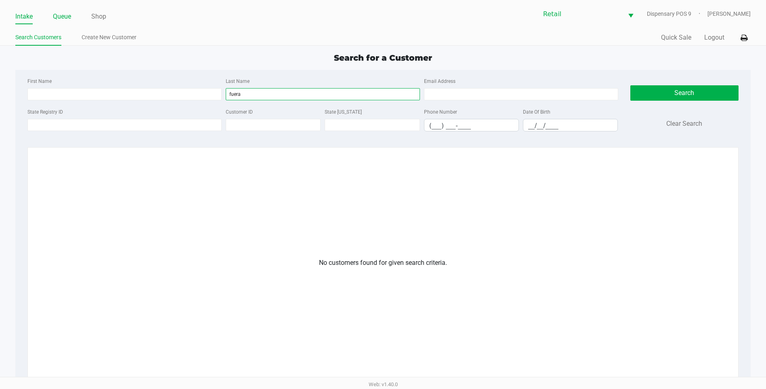
type input "fuera"
click at [61, 18] on link "Queue" at bounding box center [62, 16] width 18 height 11
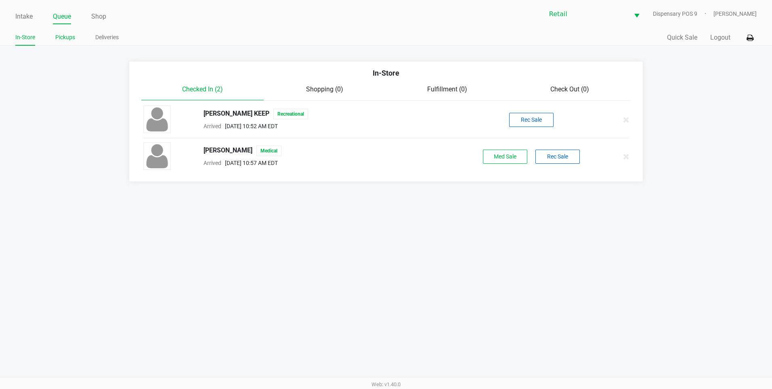
click at [62, 32] on li "Pickups" at bounding box center [65, 39] width 20 height 14
click at [61, 33] on link "Pickups" at bounding box center [65, 37] width 20 height 10
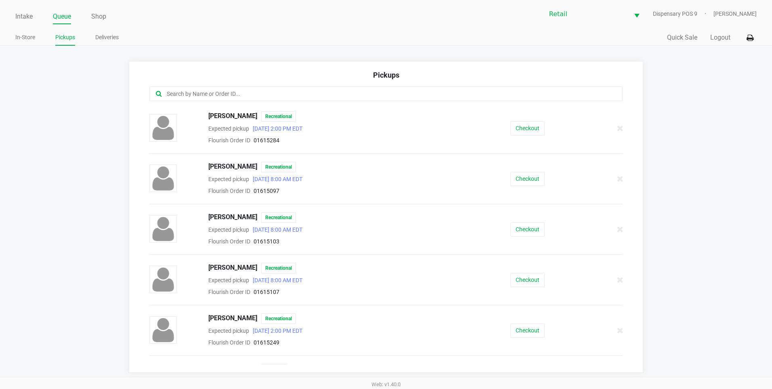
click at [187, 91] on input "text" at bounding box center [373, 93] width 415 height 9
type input "f"
click at [215, 216] on span "Cheryl Furia" at bounding box center [232, 217] width 49 height 11
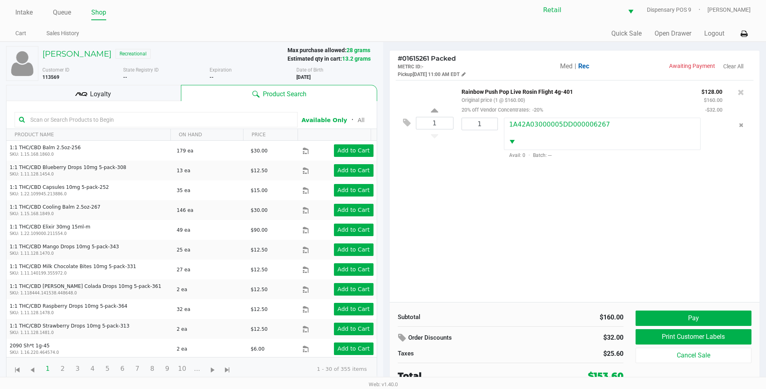
scroll to position [6, 0]
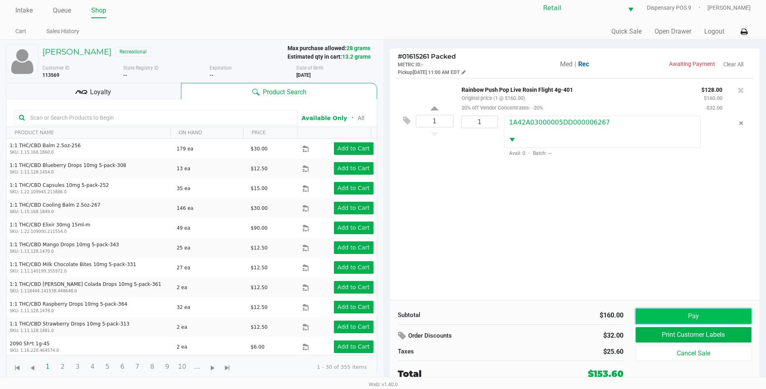
click at [684, 315] on button "Pay" at bounding box center [694, 315] width 116 height 15
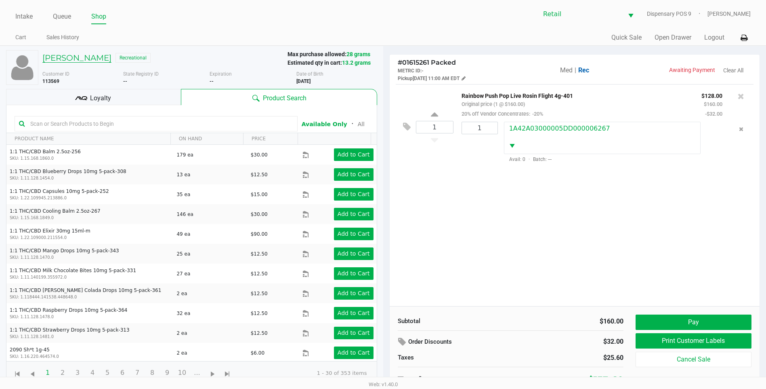
click at [66, 60] on h5 "Cheryl Furia" at bounding box center [76, 58] width 69 height 10
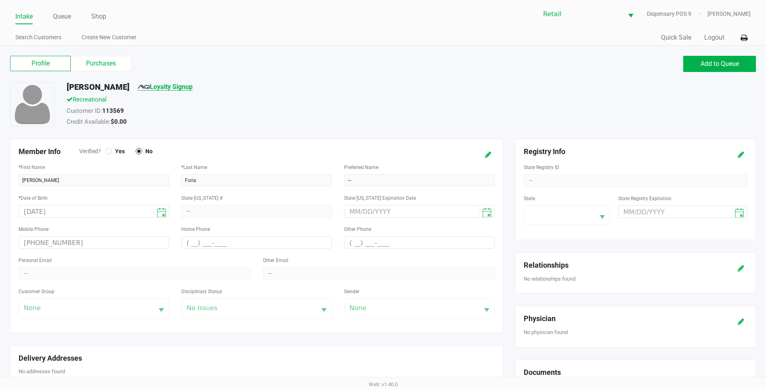
click at [146, 90] on link "Loyalty Signup" at bounding box center [165, 87] width 55 height 8
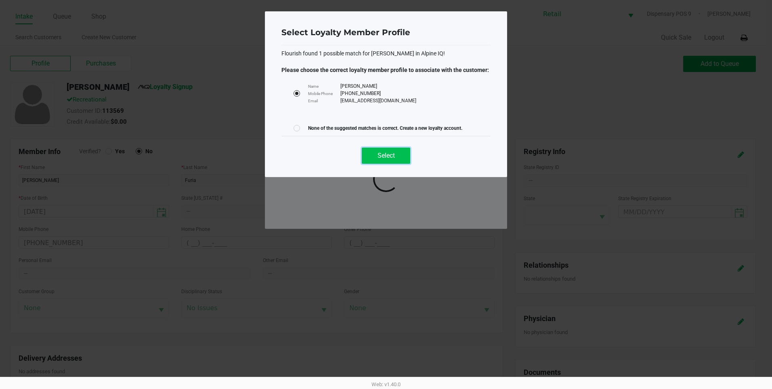
click at [389, 155] on span "Select" at bounding box center [386, 155] width 17 height 8
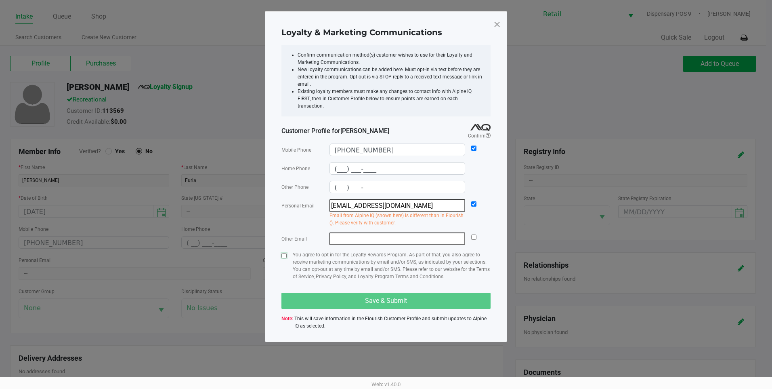
click at [283, 253] on input "checkbox" at bounding box center [284, 255] width 5 height 5
checkbox input "true"
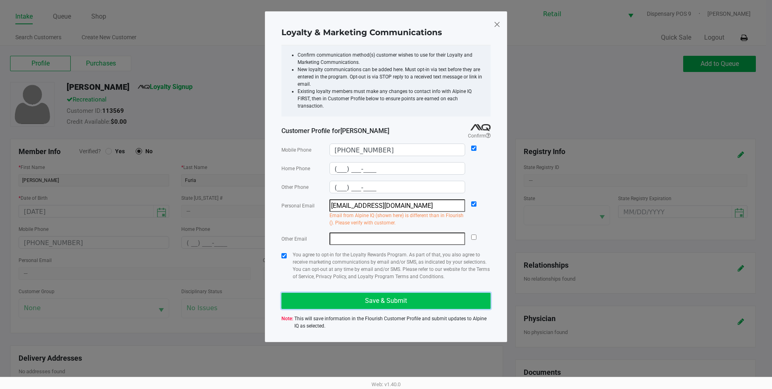
click at [321, 292] on button "Save & Submit" at bounding box center [386, 300] width 209 height 16
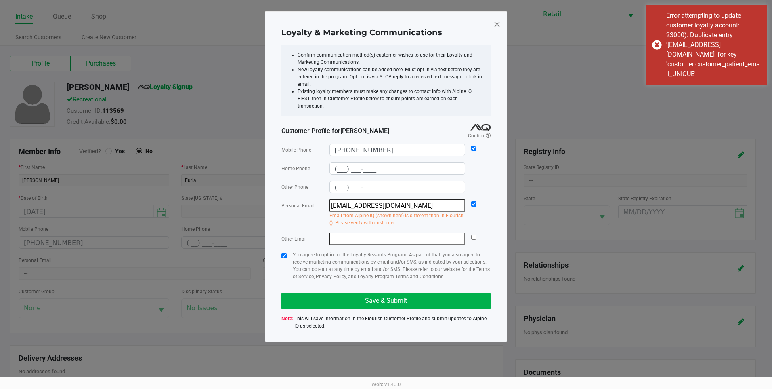
click at [497, 20] on span at bounding box center [497, 24] width 7 height 13
type input "(___) ___-____"
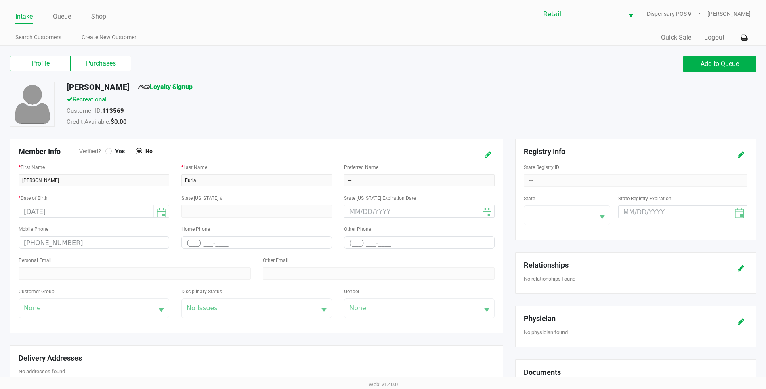
click at [489, 159] on button at bounding box center [488, 154] width 13 height 15
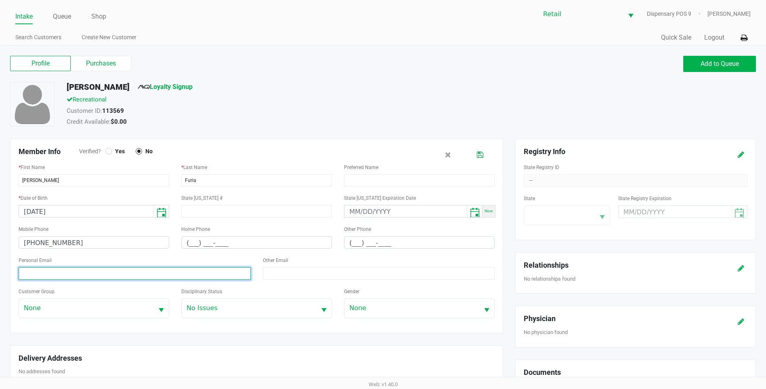
click at [155, 272] on input at bounding box center [135, 273] width 232 height 13
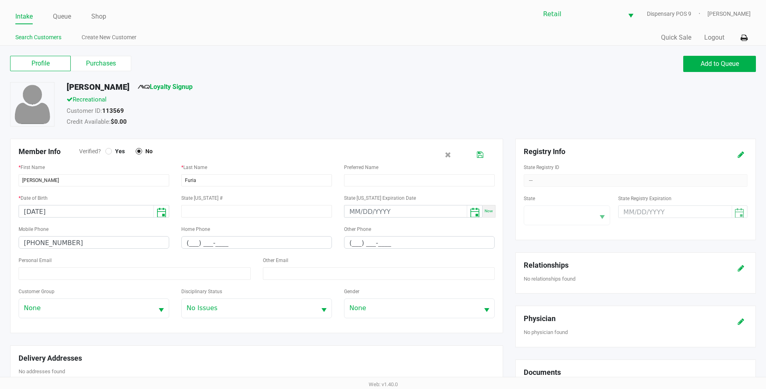
click at [54, 41] on link "Search Customers" at bounding box center [38, 37] width 46 height 10
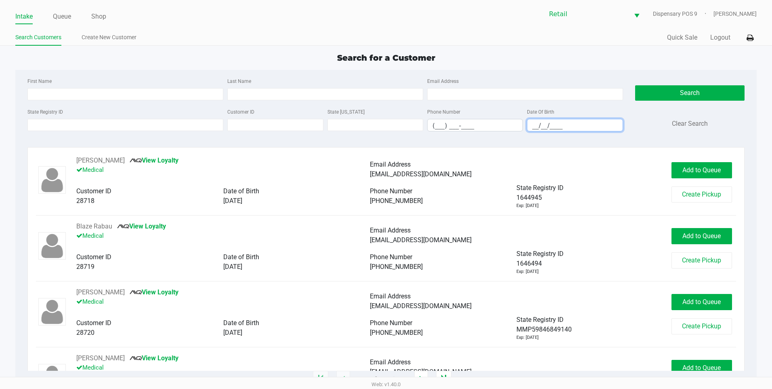
click at [531, 122] on input "__/__/____" at bounding box center [574, 125] width 95 height 13
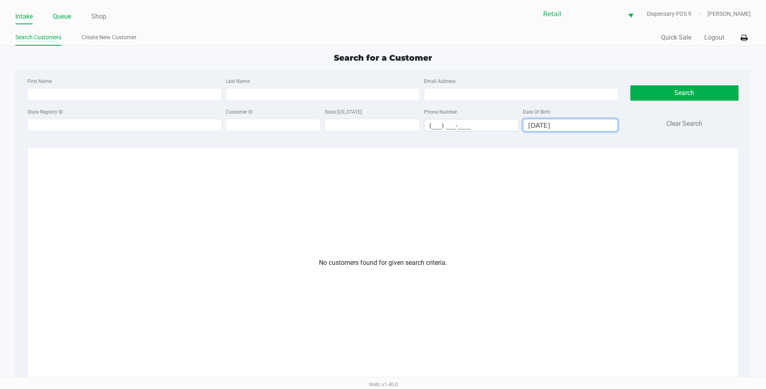
type input "12/09/1960"
click at [65, 20] on link "Queue" at bounding box center [62, 16] width 18 height 11
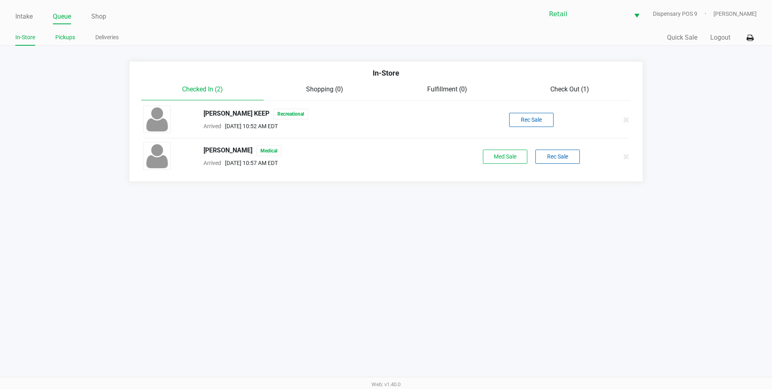
click at [66, 38] on link "Pickups" at bounding box center [65, 37] width 20 height 10
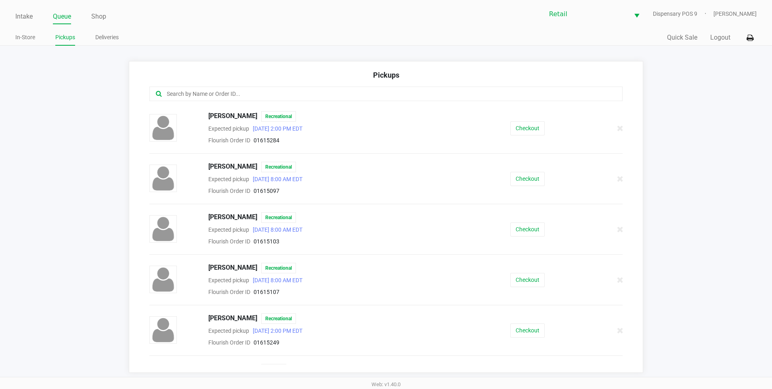
click at [205, 93] on input "text" at bounding box center [373, 93] width 415 height 9
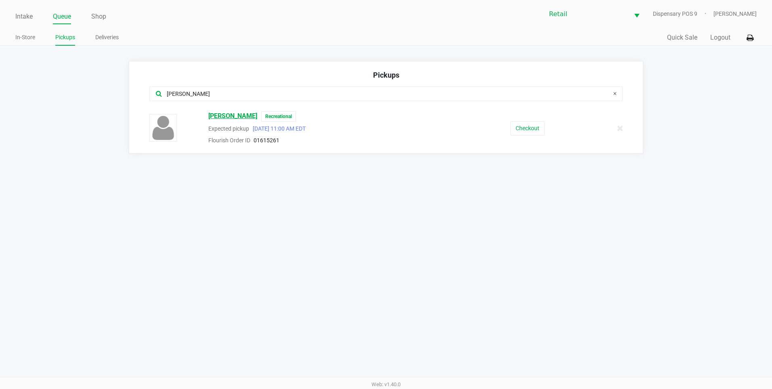
type input "cher"
click at [237, 119] on span "Cheryl Furia" at bounding box center [232, 116] width 49 height 11
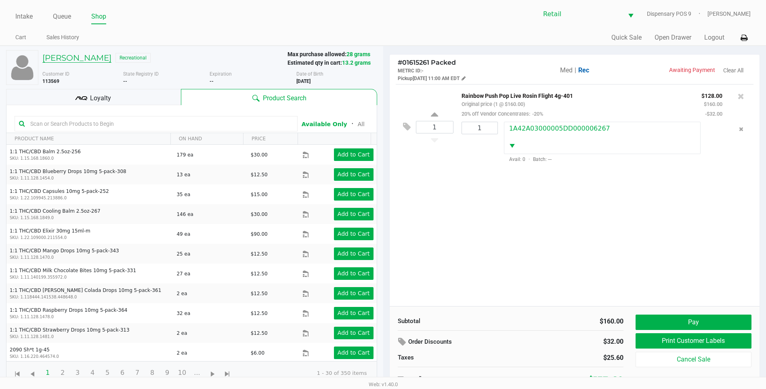
click at [63, 62] on h5 "Cheryl Furia" at bounding box center [76, 58] width 69 height 10
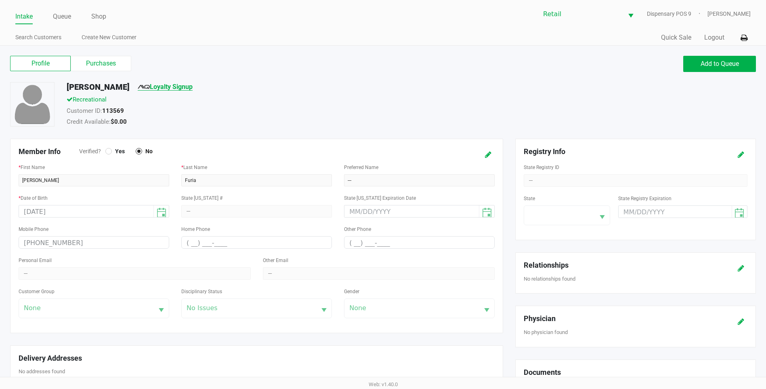
click at [152, 86] on link "Loyalty Signup" at bounding box center [165, 87] width 55 height 8
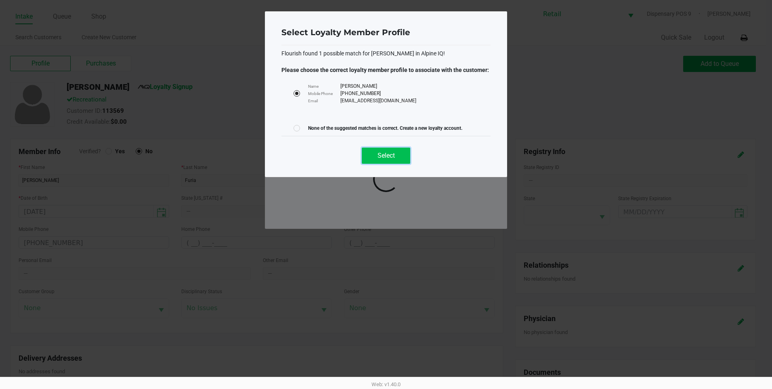
click at [384, 153] on span "Select" at bounding box center [386, 155] width 17 height 8
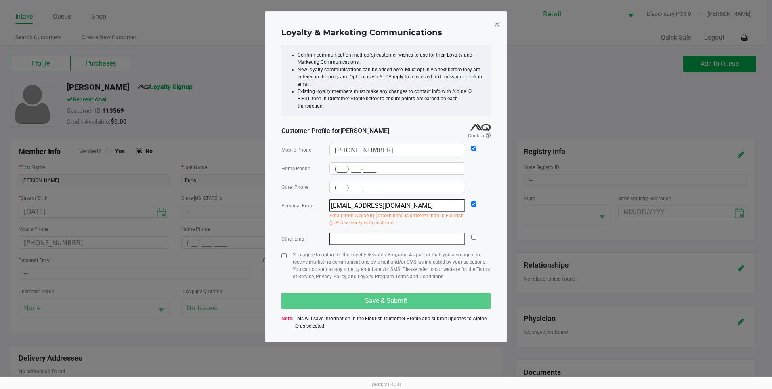
click at [414, 201] on input "loudon327@icloud.com" at bounding box center [398, 205] width 136 height 13
drag, startPoint x: 409, startPoint y: 197, endPoint x: 312, endPoint y: 205, distance: 97.7
click at [312, 205] on div "Personal Email loudon327@icloud.com Email from Alpine IQ (shown here) is differ…" at bounding box center [386, 212] width 209 height 27
type input "cherriefuria@yahoo.com"
click at [284, 253] on input "checkbox" at bounding box center [284, 255] width 5 height 5
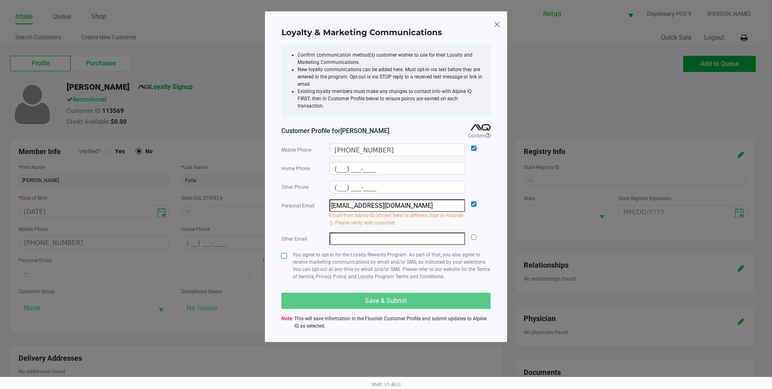
checkbox input "true"
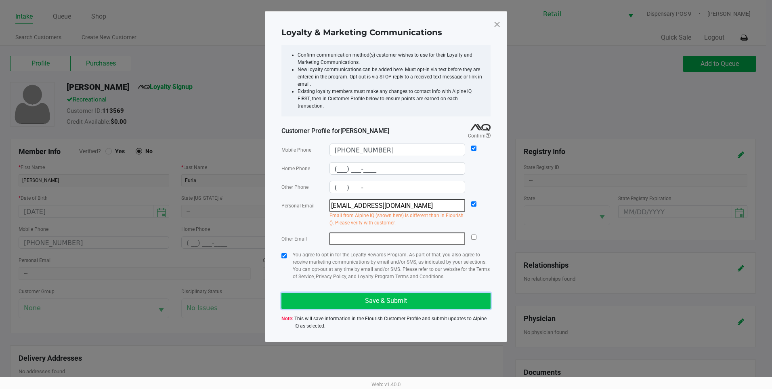
click at [317, 292] on button "Save & Submit" at bounding box center [386, 300] width 209 height 16
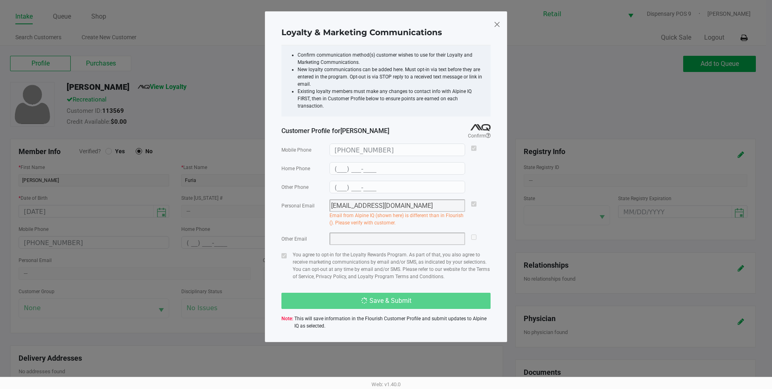
type input "(___) ___-____"
type input "cherriefuria@yahoo.com"
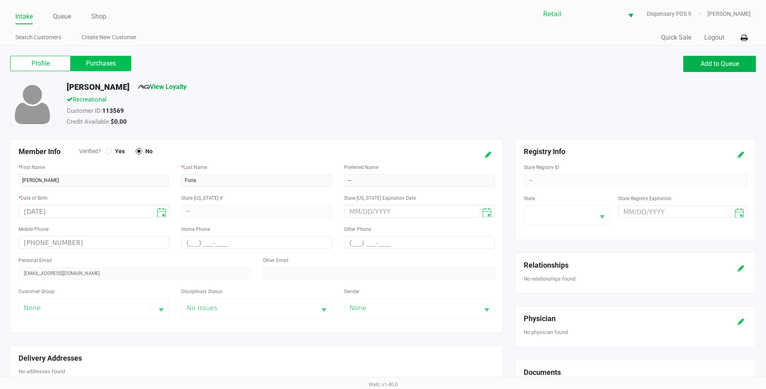
click at [116, 69] on label "Purchases" at bounding box center [101, 63] width 61 height 15
click at [0, 0] on 1 "Purchases" at bounding box center [0, 0] width 0 height 0
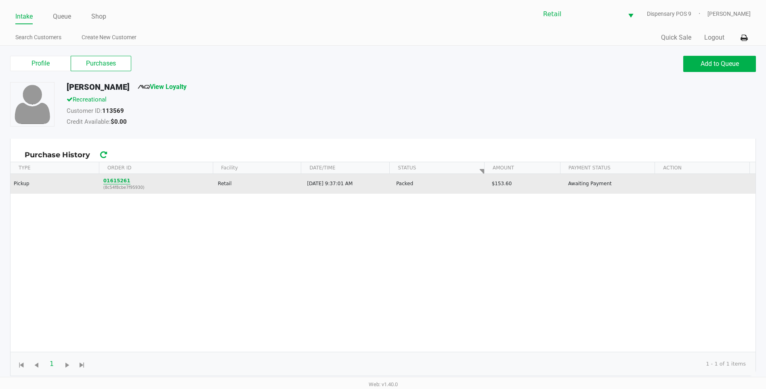
click at [118, 181] on button "01615261" at bounding box center [116, 180] width 27 height 7
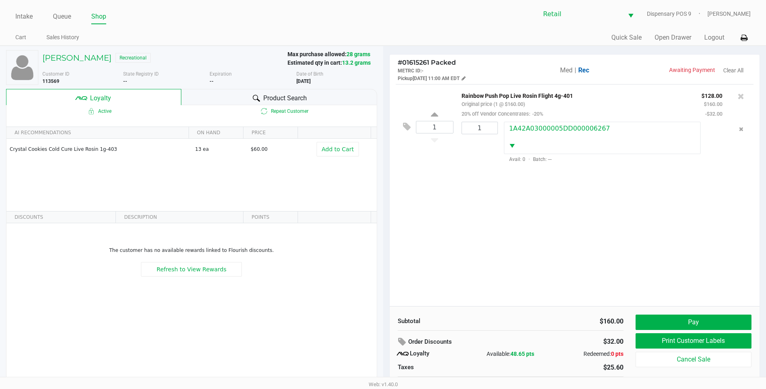
scroll to position [16, 0]
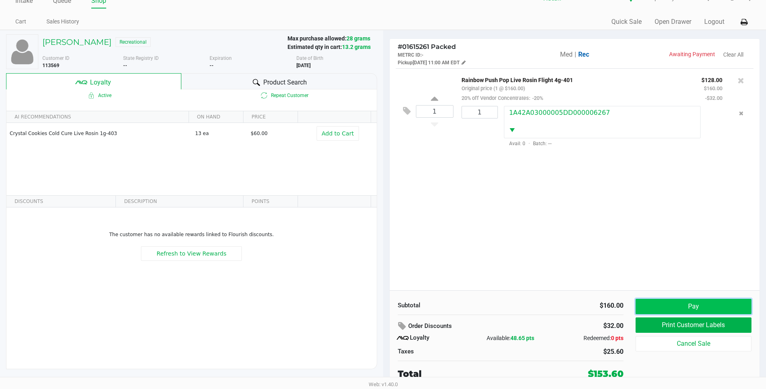
click at [683, 300] on button "Pay" at bounding box center [694, 305] width 116 height 15
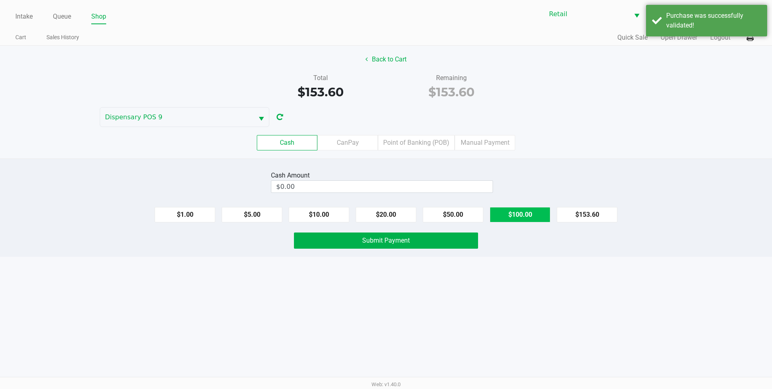
click at [516, 216] on button "$100.00" at bounding box center [520, 214] width 61 height 15
type input "$200.00"
click at [439, 242] on button "Submit Payment" at bounding box center [386, 240] width 184 height 16
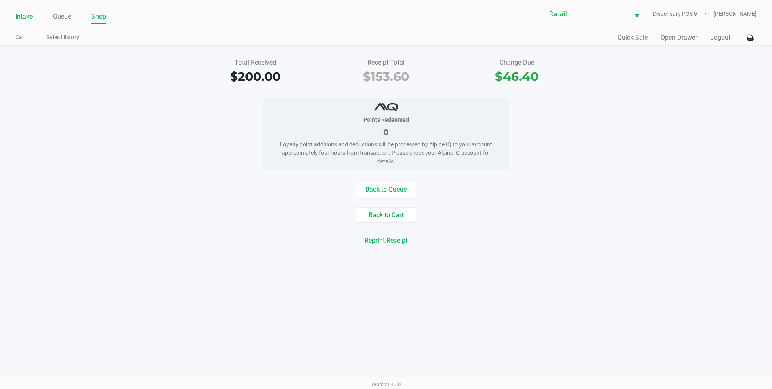
click at [29, 16] on link "Intake" at bounding box center [23, 16] width 17 height 11
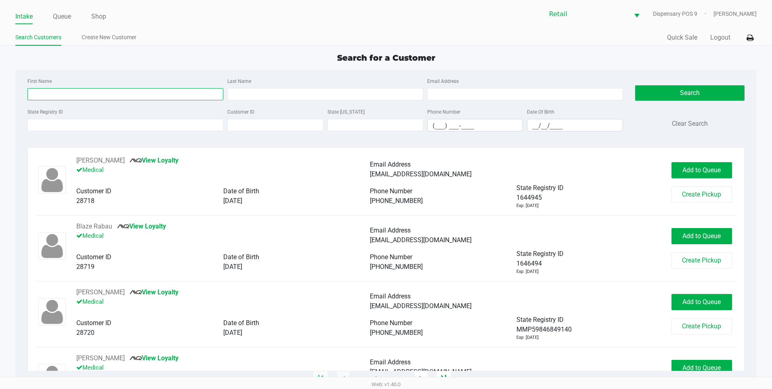
click at [103, 98] on input "First Name" at bounding box center [125, 94] width 196 height 12
type input "linda"
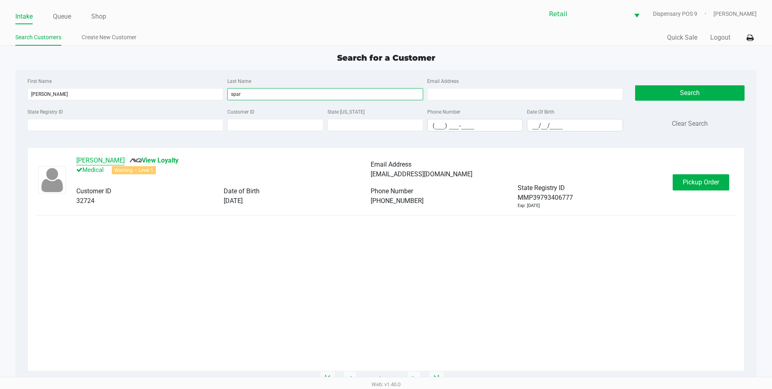
type input "spar"
click at [100, 162] on button "Linda M Sparfven" at bounding box center [100, 161] width 48 height 10
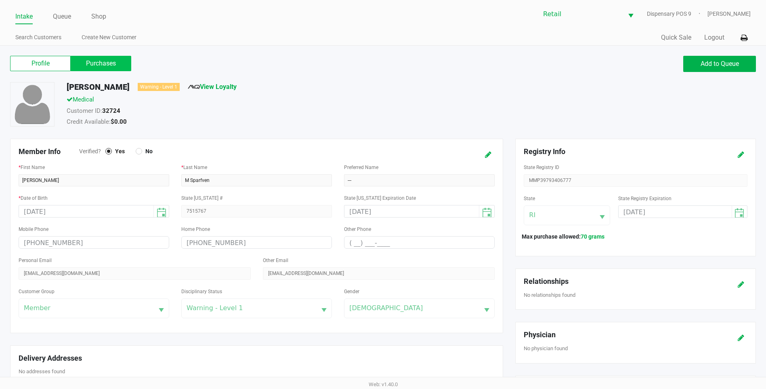
click at [92, 67] on label "Purchases" at bounding box center [101, 63] width 61 height 15
click at [0, 0] on 1 "Purchases" at bounding box center [0, 0] width 0 height 0
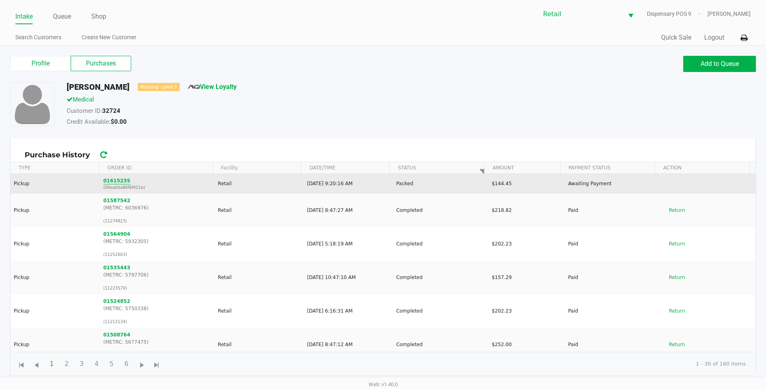
click at [119, 179] on button "01615235" at bounding box center [116, 180] width 27 height 7
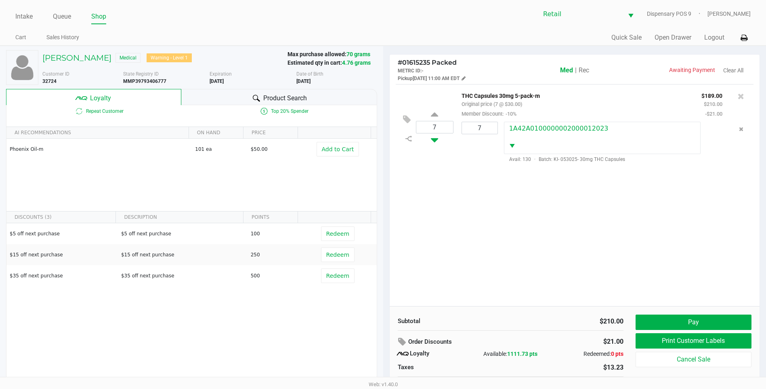
click at [437, 140] on icon at bounding box center [434, 138] width 7 height 10
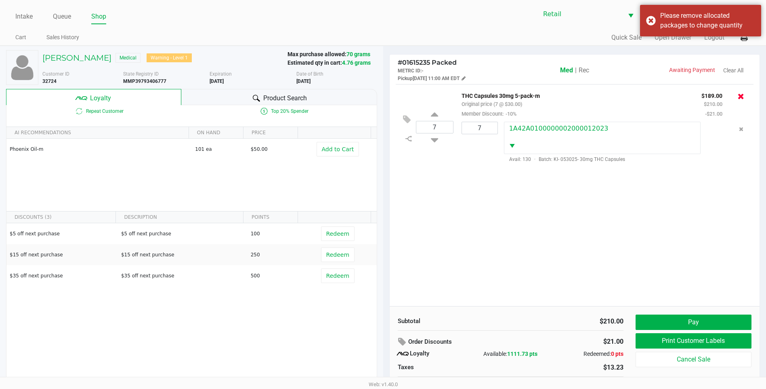
click at [742, 98] on icon at bounding box center [741, 96] width 6 height 8
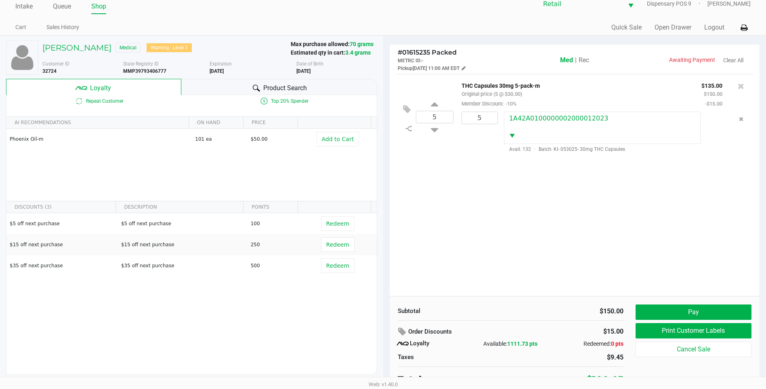
scroll to position [16, 0]
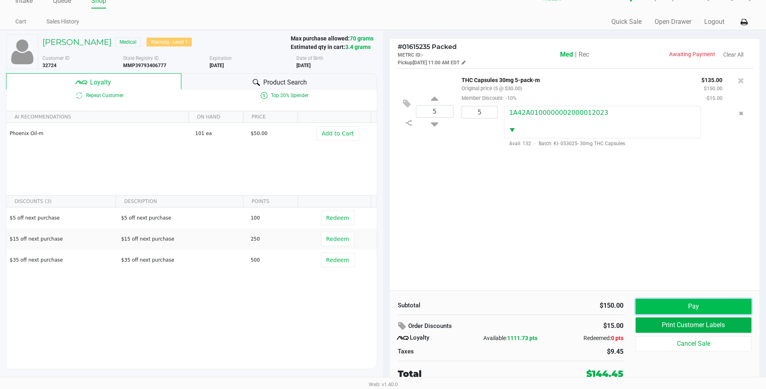
click at [710, 304] on button "Pay" at bounding box center [694, 305] width 116 height 15
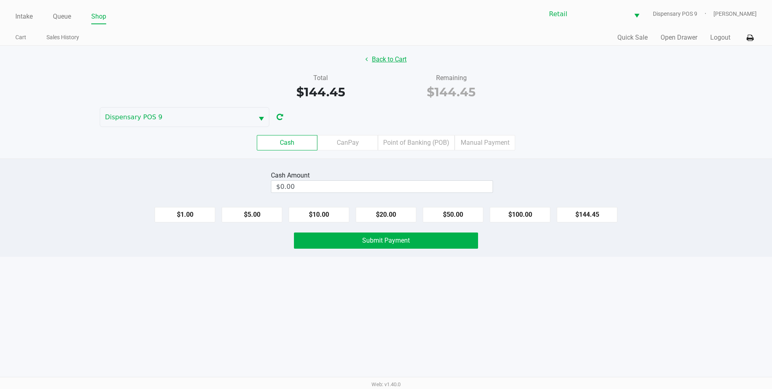
click at [385, 54] on button "Back to Cart" at bounding box center [386, 59] width 52 height 15
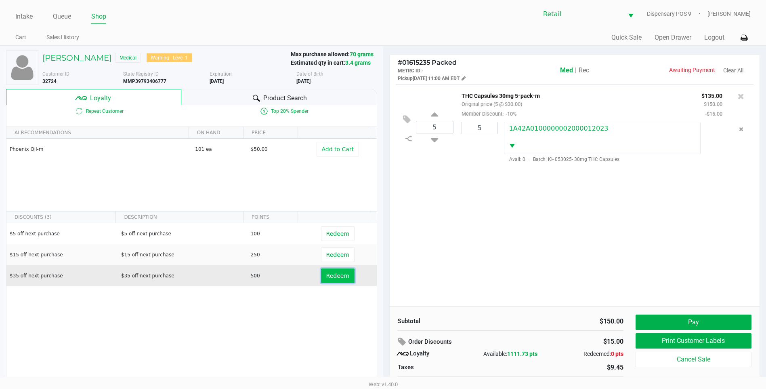
click at [326, 275] on span "Redeem" at bounding box center [337, 275] width 23 height 6
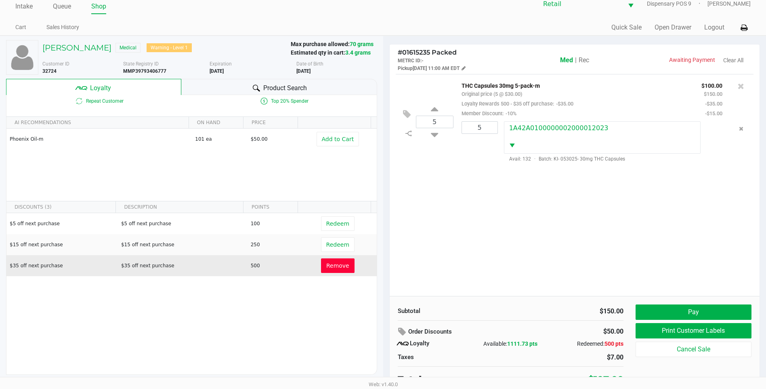
scroll to position [16, 0]
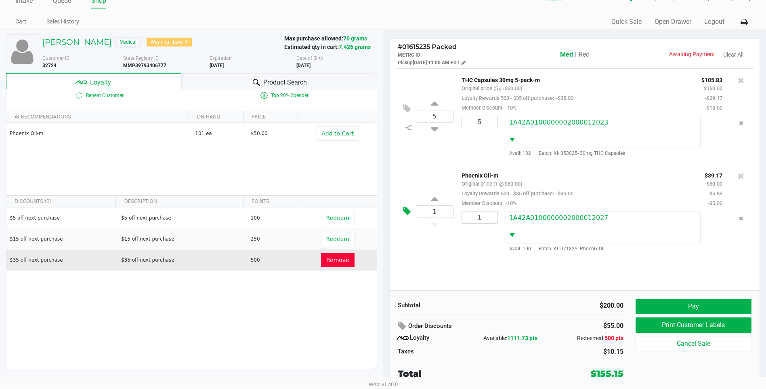
click at [405, 216] on icon at bounding box center [407, 210] width 8 height 9
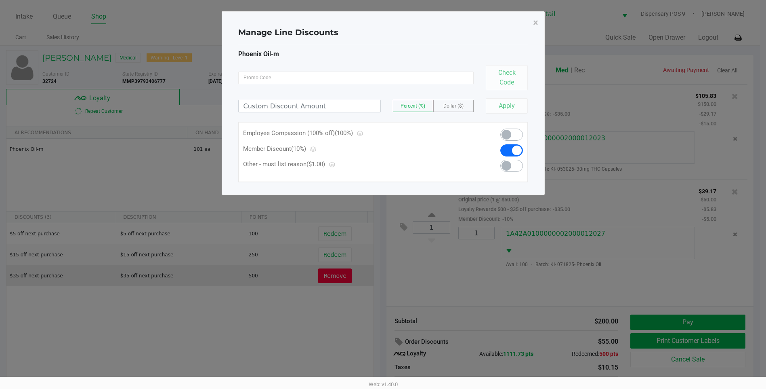
scroll to position [0, 0]
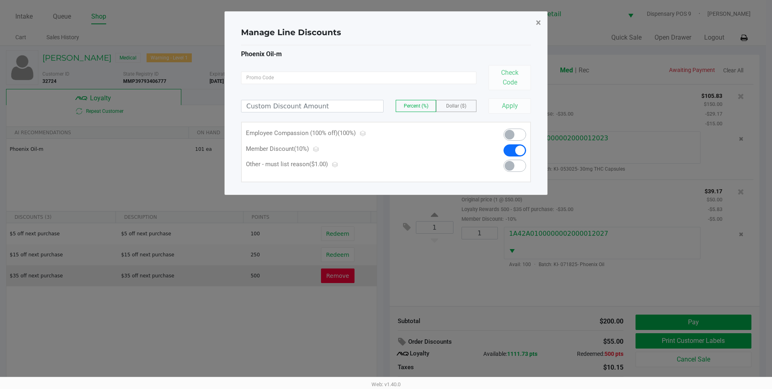
click at [538, 25] on span "×" at bounding box center [538, 22] width 5 height 11
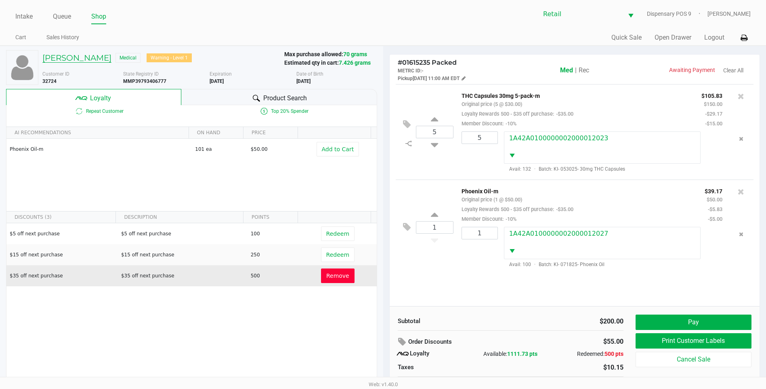
click at [79, 55] on h5 "Linda M Sparfven" at bounding box center [76, 58] width 69 height 10
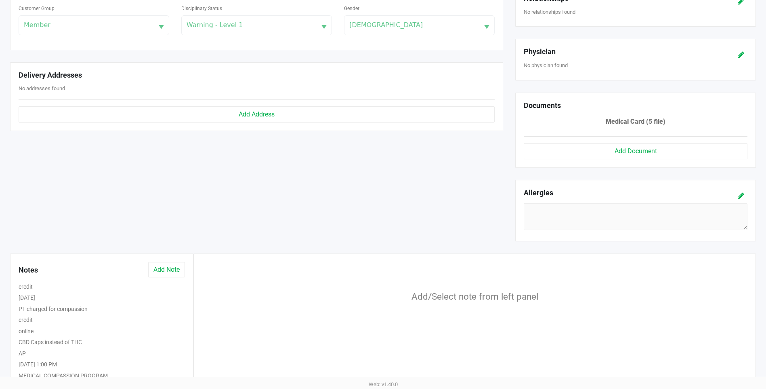
scroll to position [17, 0]
click at [94, 367] on button "MEDICAL COMPASSION PROGRAM" at bounding box center [63, 369] width 89 height 8
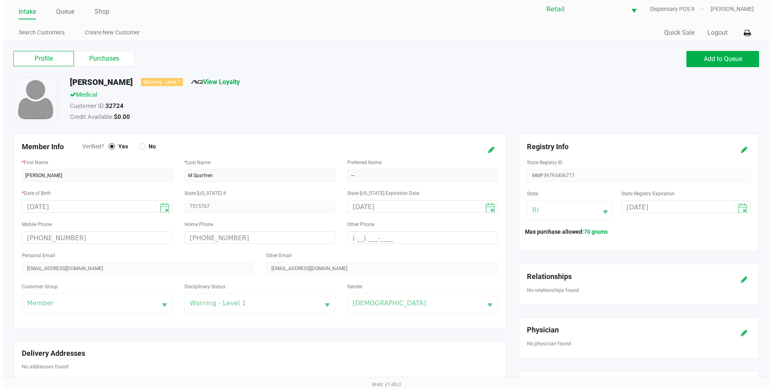
scroll to position [0, 0]
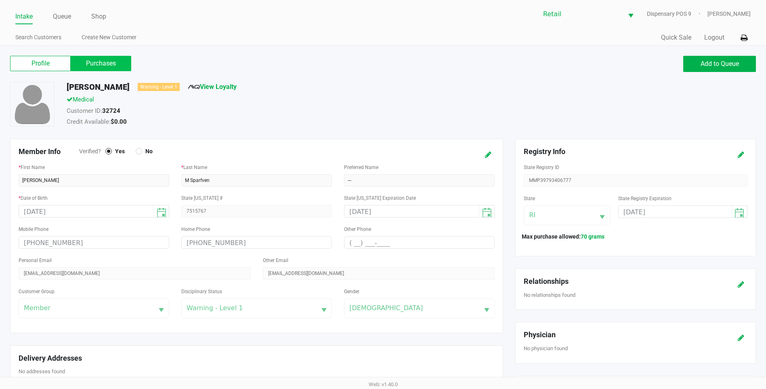
click at [95, 62] on label "Purchases" at bounding box center [101, 63] width 61 height 15
click at [0, 0] on 1 "Purchases" at bounding box center [0, 0] width 0 height 0
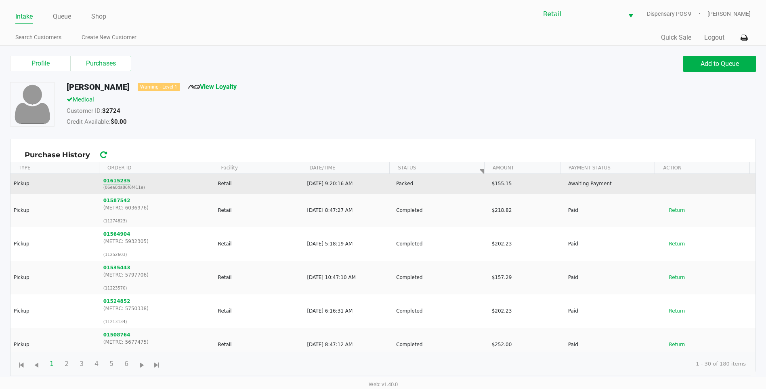
click at [121, 183] on button "01615235" at bounding box center [116, 180] width 27 height 7
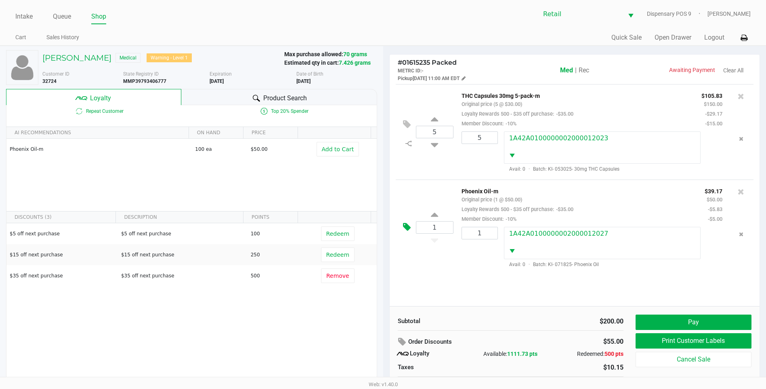
click at [410, 229] on icon at bounding box center [407, 226] width 8 height 9
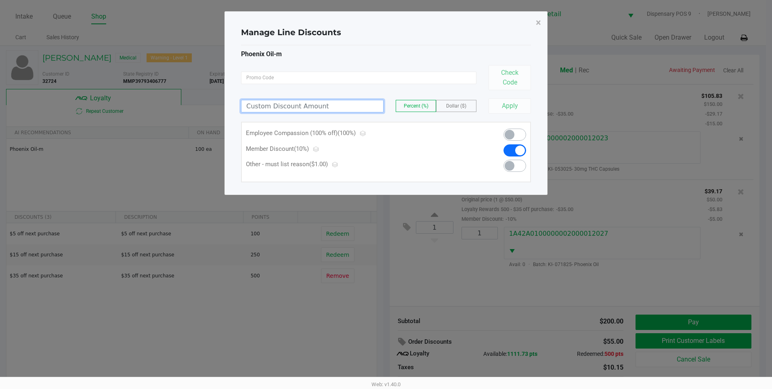
click at [348, 109] on input at bounding box center [313, 106] width 142 height 12
type input "100.00"
click at [490, 110] on button "Apply" at bounding box center [510, 105] width 42 height 15
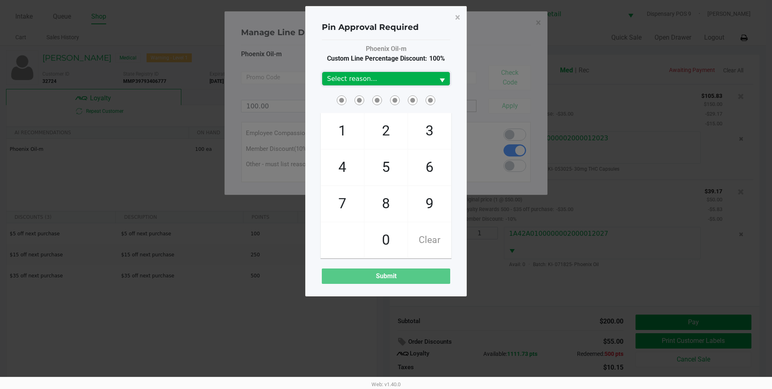
click at [439, 84] on span "Select" at bounding box center [442, 81] width 10 height 10
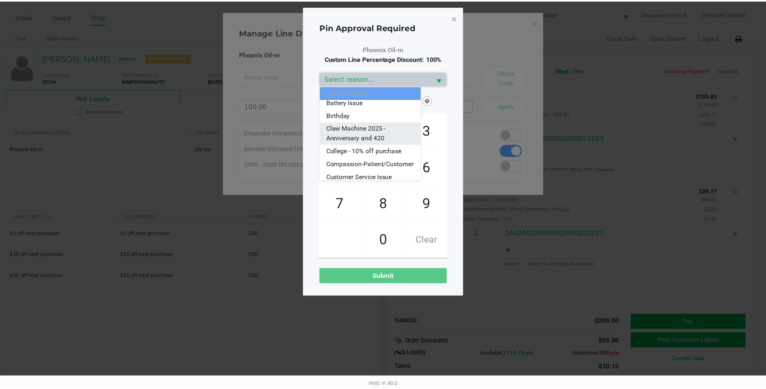
scroll to position [40, 0]
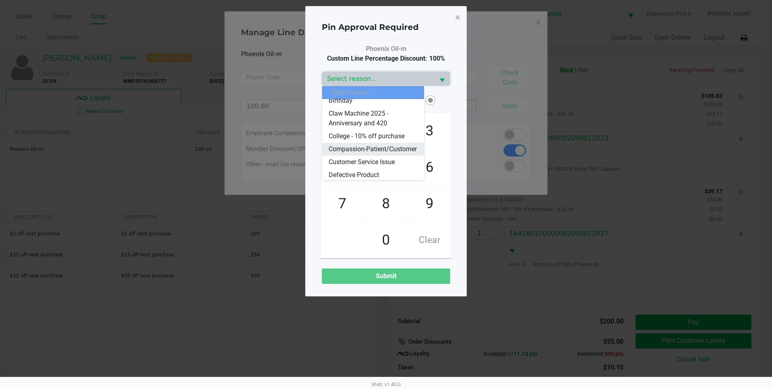
click at [370, 154] on span "Compassion-Patient/Customer" at bounding box center [373, 149] width 88 height 10
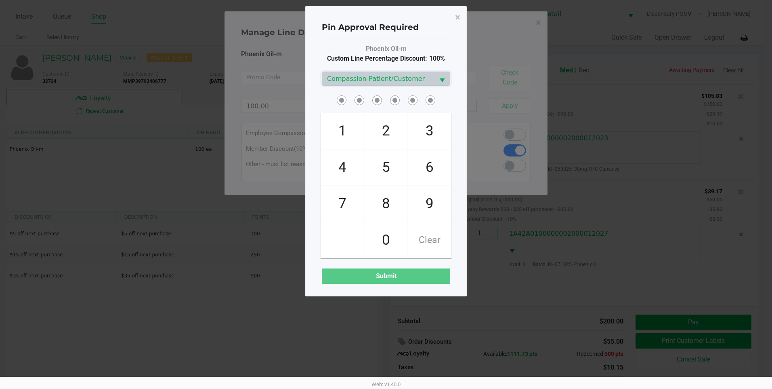
click at [347, 94] on span at bounding box center [347, 94] width 0 height 0
checkbox input "true"
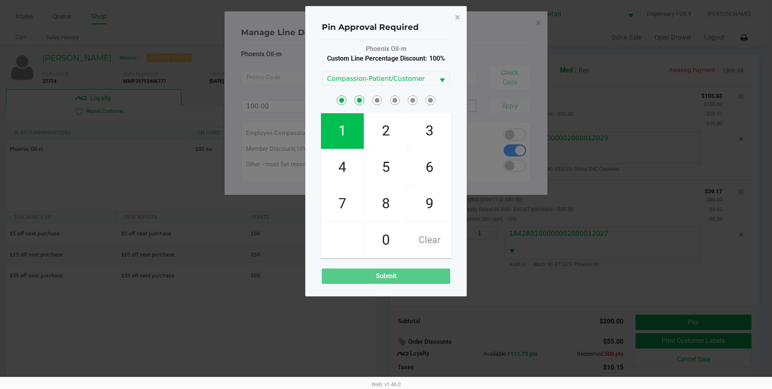
checkbox input "true"
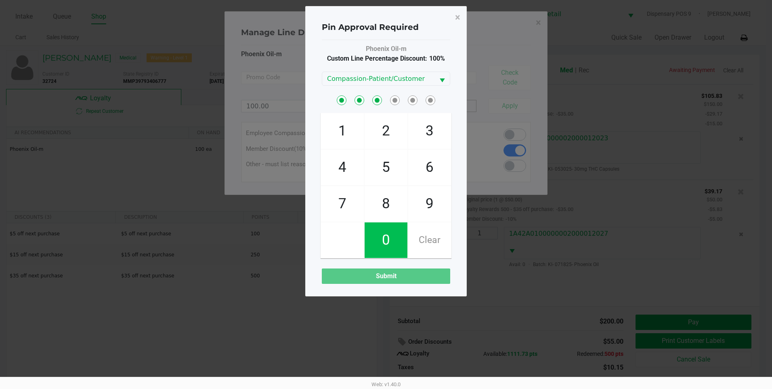
checkbox input "true"
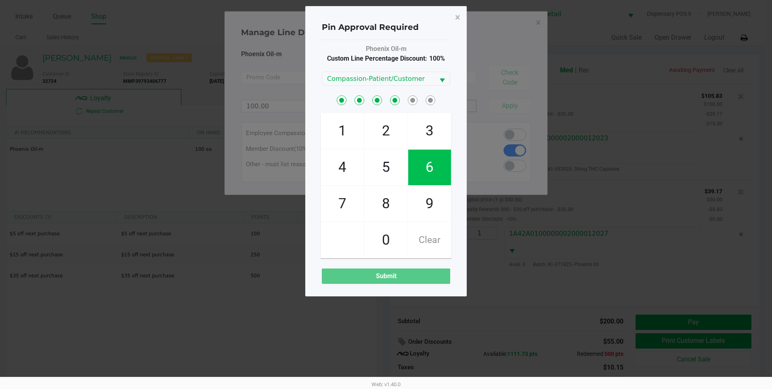
checkbox input "true"
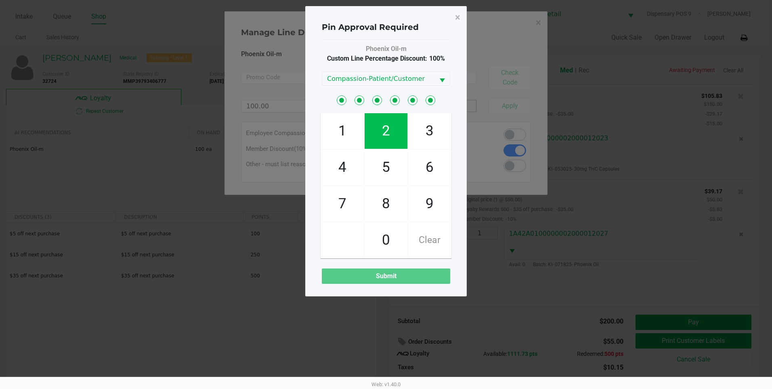
checkbox input "true"
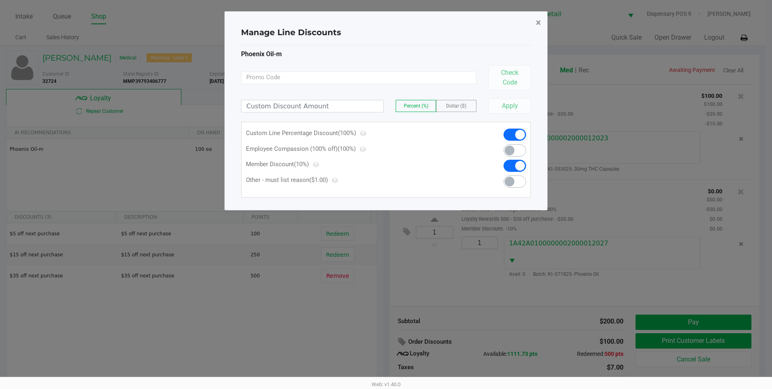
click at [541, 20] on span "×" at bounding box center [538, 22] width 5 height 11
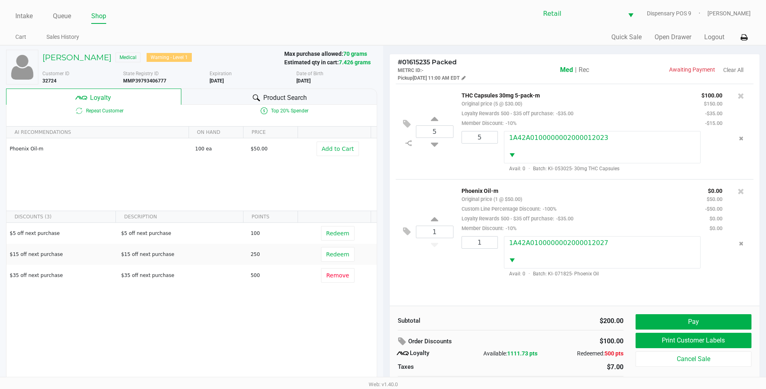
scroll to position [0, 0]
click at [432, 222] on icon at bounding box center [434, 221] width 7 height 10
type input "2"
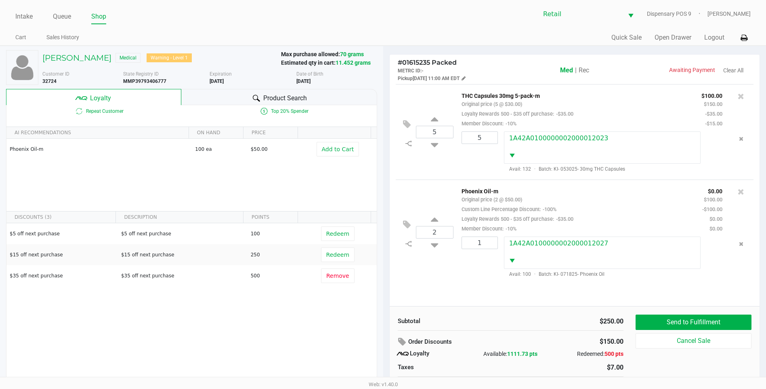
scroll to position [16, 0]
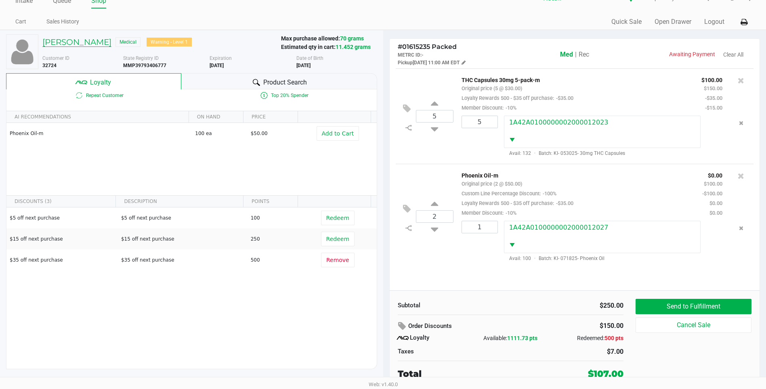
click at [70, 44] on h5 "Linda M Sparfven" at bounding box center [76, 42] width 69 height 10
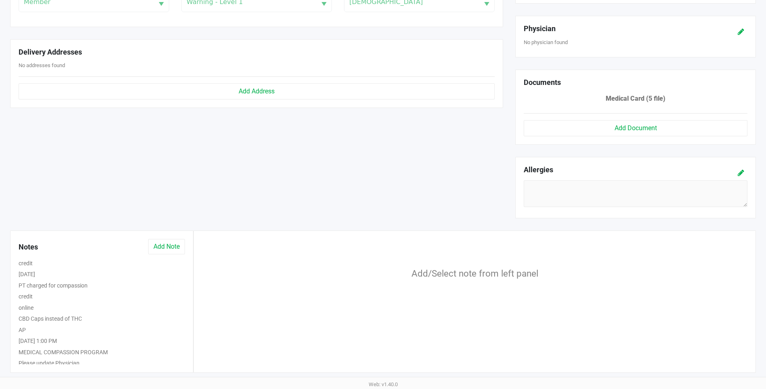
scroll to position [17, 0]
click at [78, 345] on button "MEDICAL COMPASSION PROGRAM" at bounding box center [63, 346] width 89 height 8
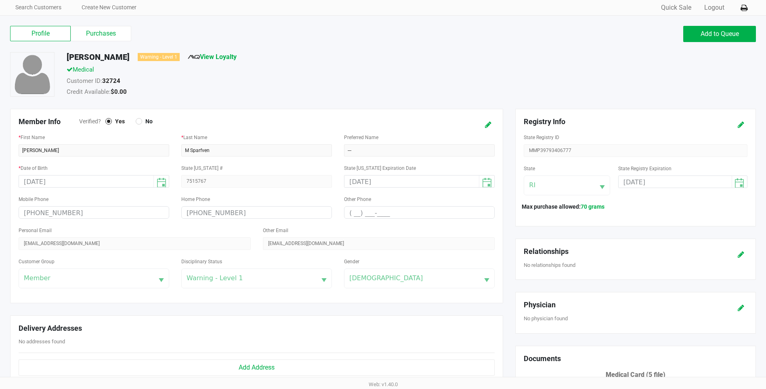
scroll to position [0, 0]
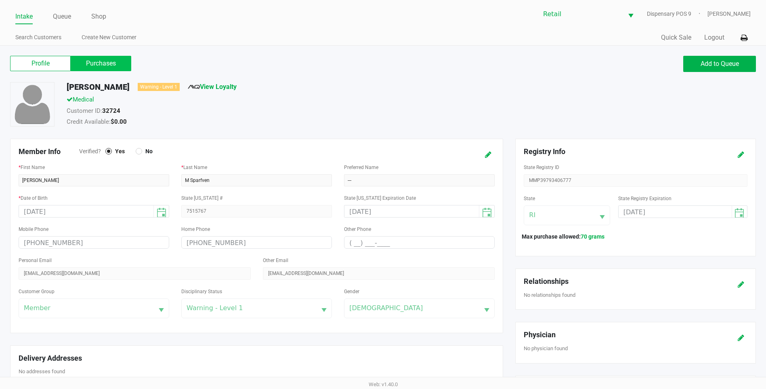
click at [111, 59] on label "Purchases" at bounding box center [101, 63] width 61 height 15
click at [0, 0] on 1 "Purchases" at bounding box center [0, 0] width 0 height 0
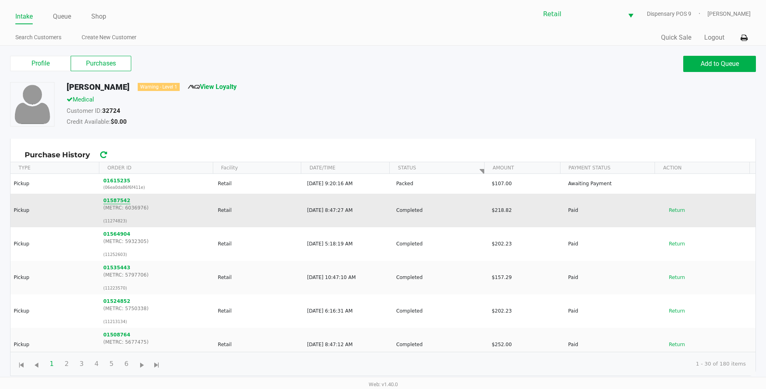
click at [120, 198] on button "01587542" at bounding box center [116, 200] width 27 height 7
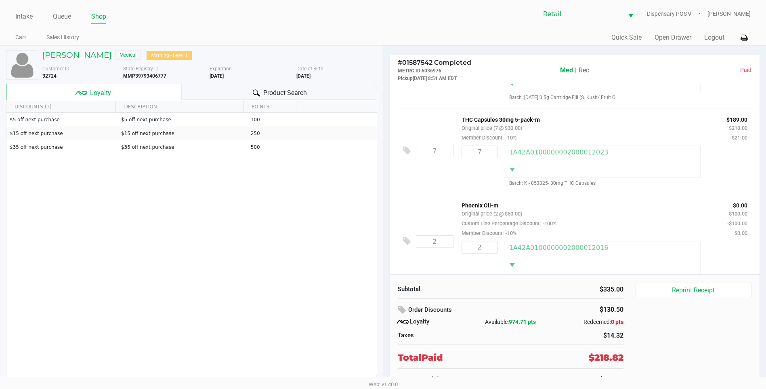
scroll to position [90, 0]
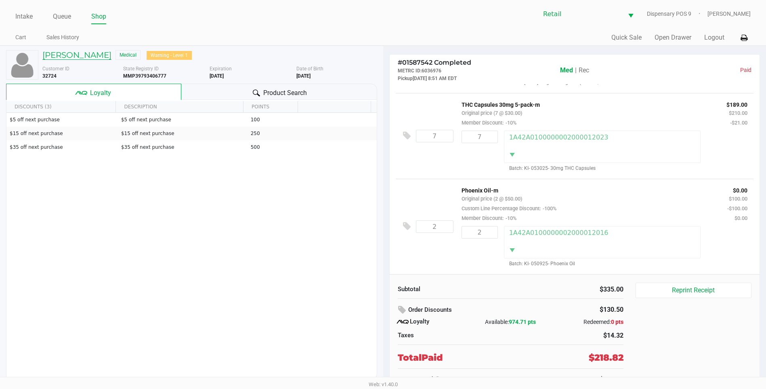
click at [92, 52] on h5 "Linda M Sparfven" at bounding box center [76, 55] width 69 height 10
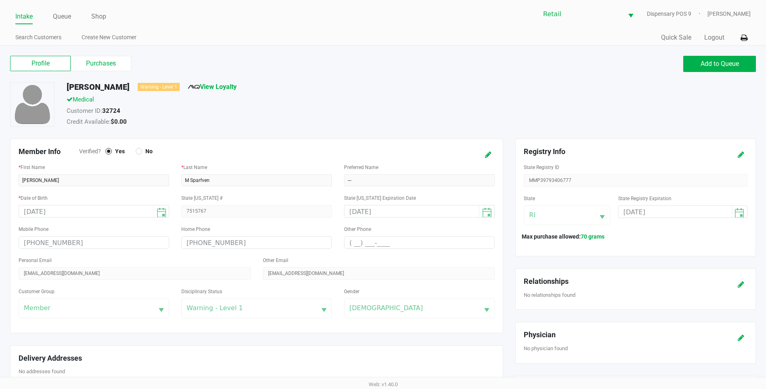
click at [103, 68] on label "Purchases" at bounding box center [101, 63] width 61 height 15
click at [0, 0] on 1 "Purchases" at bounding box center [0, 0] width 0 height 0
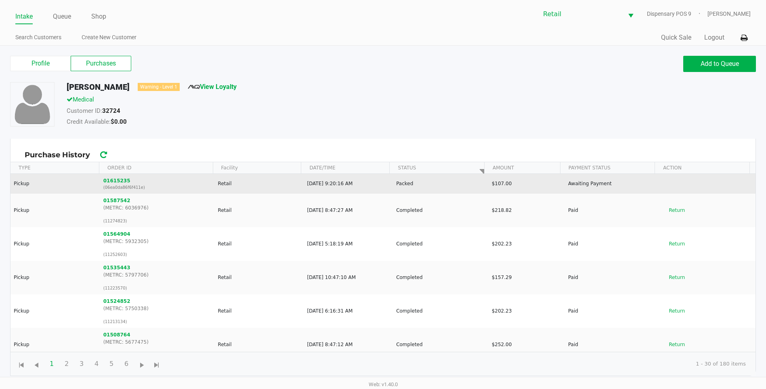
click at [125, 179] on td "01615235 (06ea0da86f6f411e)" at bounding box center [157, 184] width 115 height 20
click at [107, 183] on button "01615235" at bounding box center [116, 180] width 27 height 7
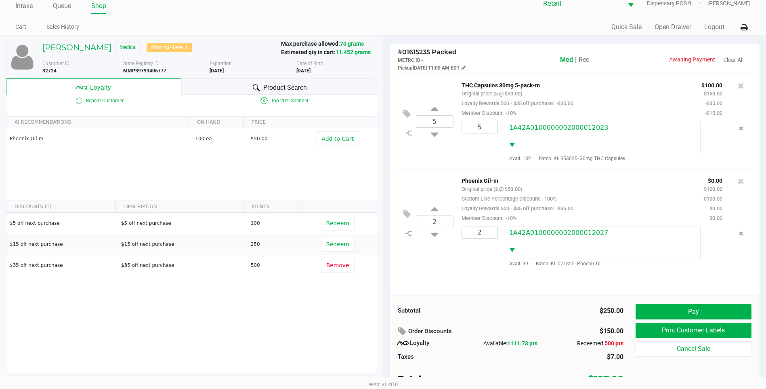
scroll to position [16, 0]
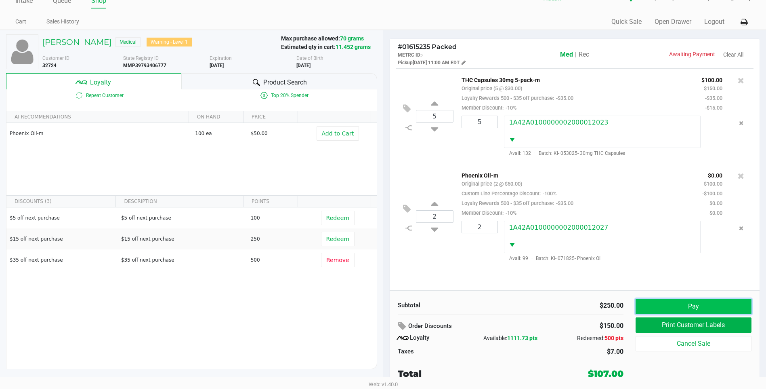
click at [683, 303] on button "Pay" at bounding box center [694, 305] width 116 height 15
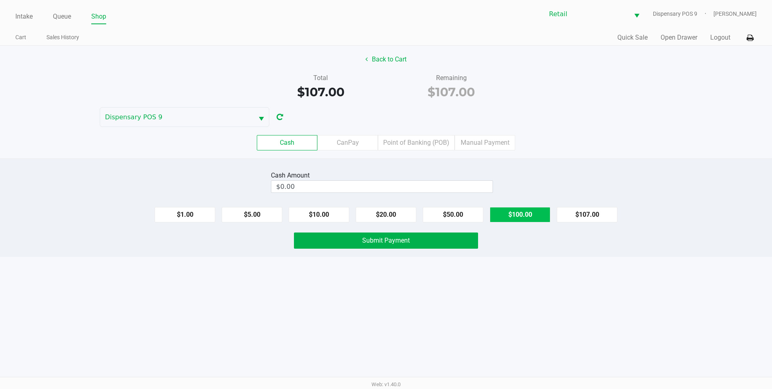
click at [526, 209] on button "$100.00" at bounding box center [520, 214] width 61 height 15
click at [394, 215] on button "$20.00" at bounding box center [386, 214] width 61 height 15
type input "$120.00"
click at [401, 242] on span "Submit Payment" at bounding box center [386, 240] width 48 height 8
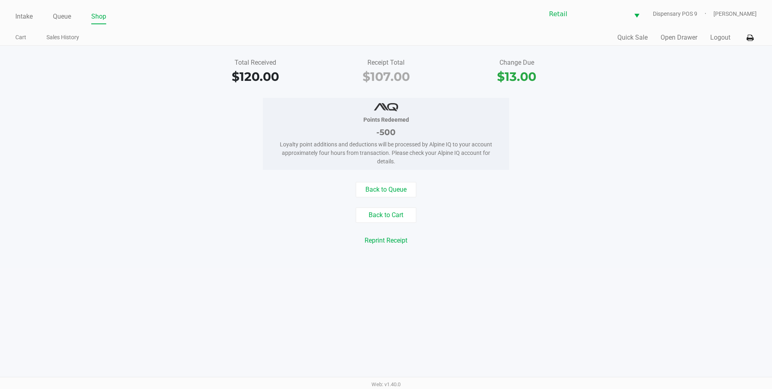
click at [16, 10] on div "Intake Queue Shop" at bounding box center [200, 16] width 371 height 15
click at [17, 14] on link "Intake" at bounding box center [23, 16] width 17 height 11
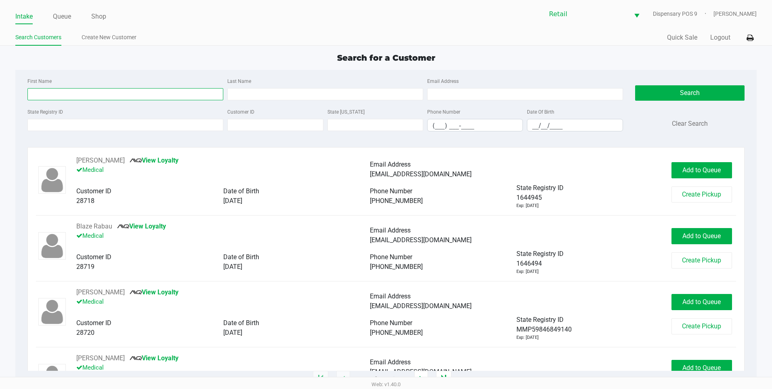
click at [155, 97] on input "First Name" at bounding box center [125, 94] width 196 height 12
type input "robert"
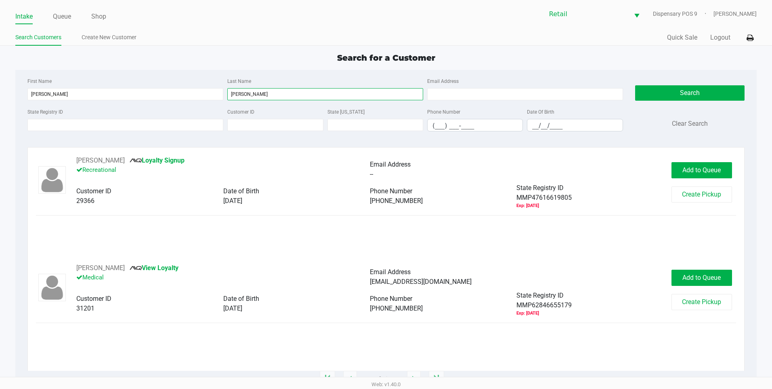
type input "crudale"
click at [150, 272] on div "Robert Crudale View Loyalty Medical" at bounding box center [223, 276] width 294 height 27
click at [153, 269] on link "View Loyalty" at bounding box center [154, 268] width 49 height 8
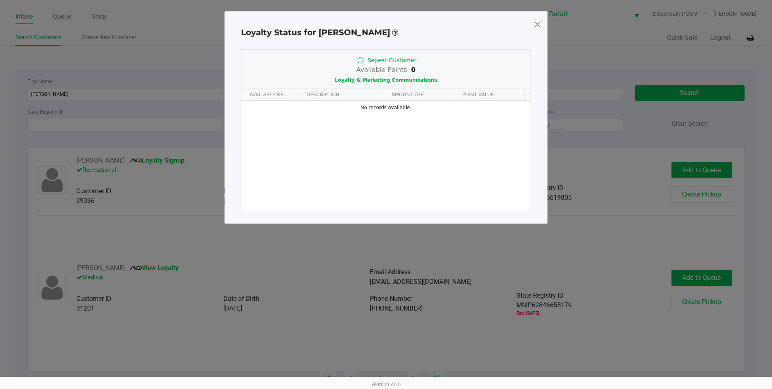
click at [538, 25] on span at bounding box center [537, 24] width 7 height 13
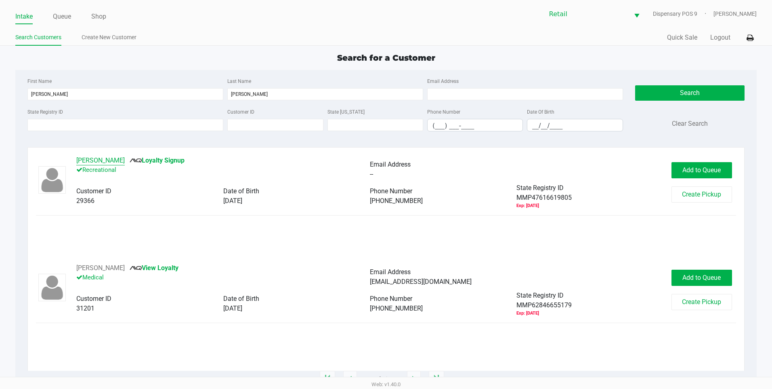
click at [113, 156] on button "Robert Crudale Jr" at bounding box center [100, 161] width 48 height 10
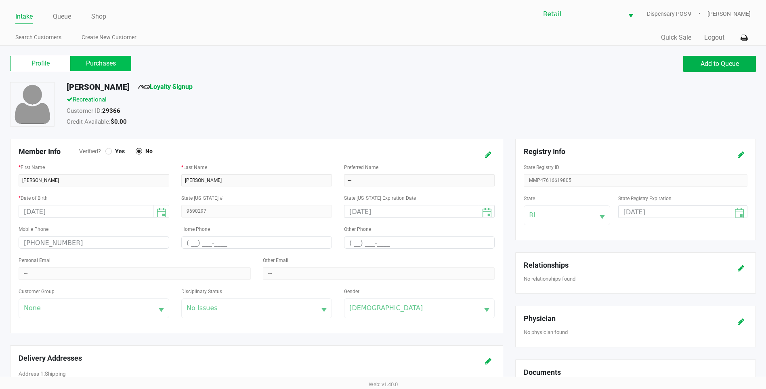
click at [95, 60] on label "Purchases" at bounding box center [101, 63] width 61 height 15
click at [0, 0] on 1 "Purchases" at bounding box center [0, 0] width 0 height 0
click at [31, 36] on link "Search Customers" at bounding box center [38, 37] width 46 height 10
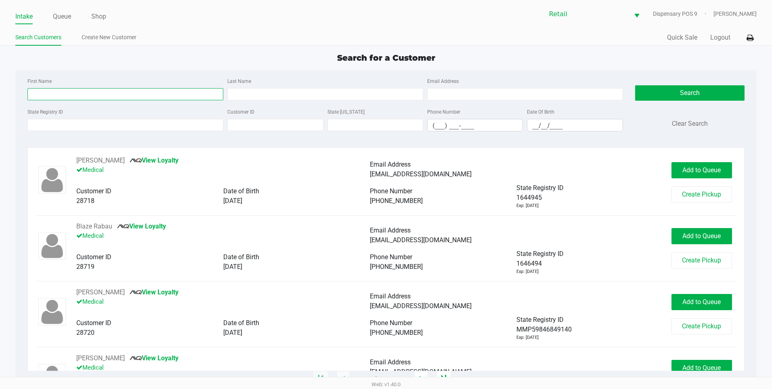
click at [62, 92] on input "First Name" at bounding box center [125, 94] width 196 height 12
type input "robert"
type input "crudale"
click at [719, 94] on button "Search" at bounding box center [689, 92] width 109 height 15
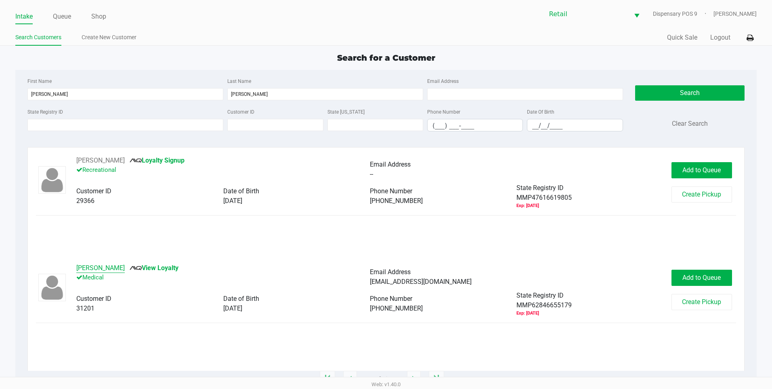
click at [88, 268] on button "Robert Crudale" at bounding box center [100, 268] width 48 height 10
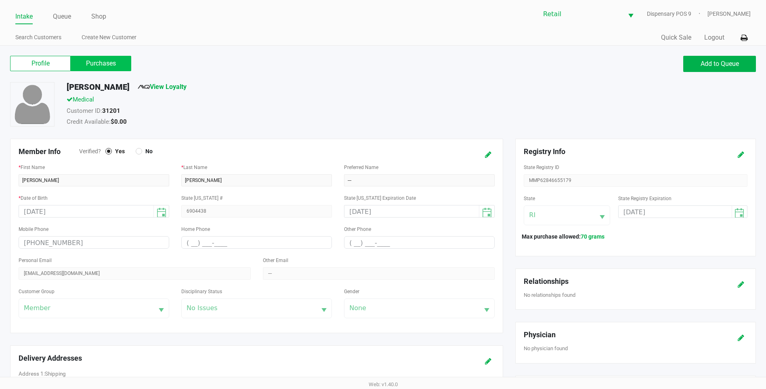
click at [107, 59] on label "Purchases" at bounding box center [101, 63] width 61 height 15
click at [0, 0] on 1 "Purchases" at bounding box center [0, 0] width 0 height 0
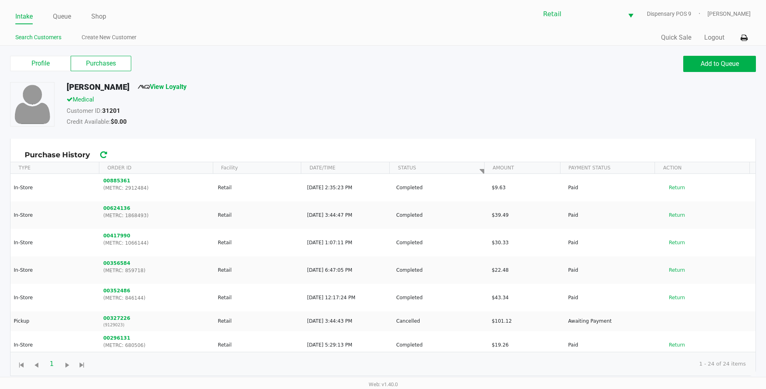
click at [22, 42] on li "Search Customers" at bounding box center [38, 39] width 46 height 14
click at [30, 38] on link "Search Customers" at bounding box center [38, 37] width 46 height 10
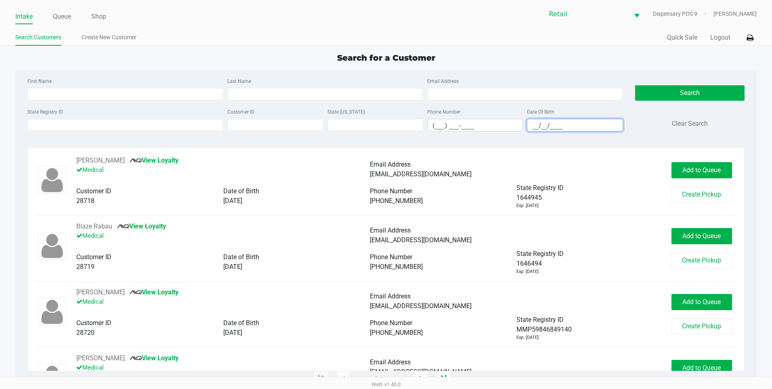
click at [530, 126] on input "__/__/____" at bounding box center [574, 125] width 95 height 13
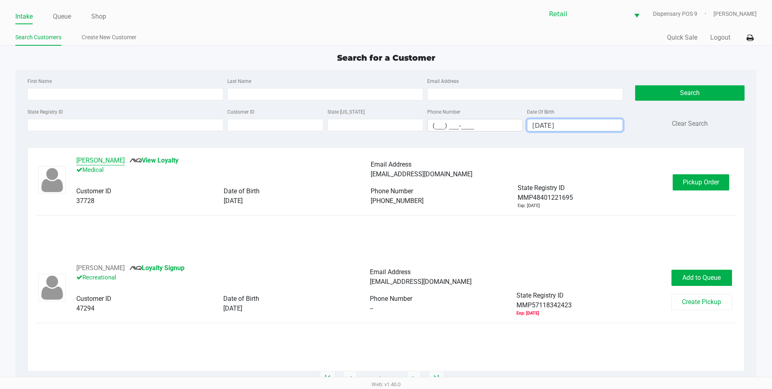
type input "06/04/1974"
click at [106, 160] on button "Rob Crudale" at bounding box center [100, 161] width 48 height 10
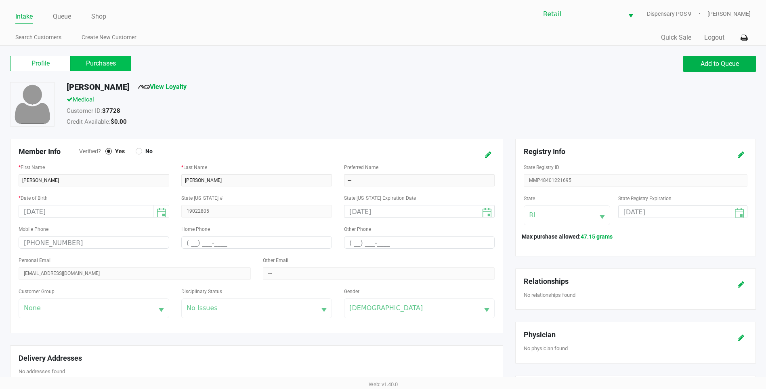
click at [109, 60] on label "Purchases" at bounding box center [101, 63] width 61 height 15
click at [0, 0] on 1 "Purchases" at bounding box center [0, 0] width 0 height 0
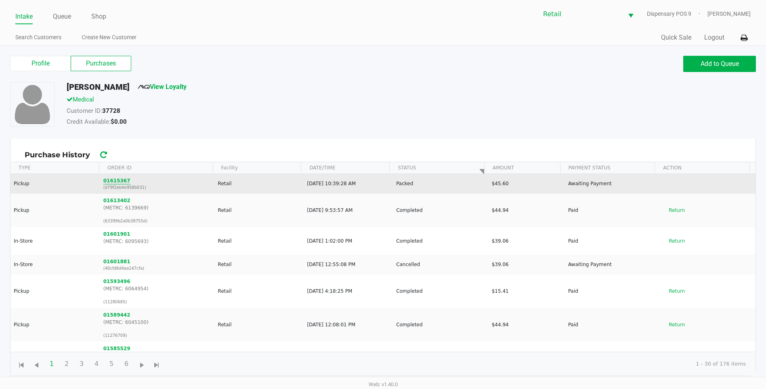
click at [122, 181] on button "01615367" at bounding box center [116, 180] width 27 height 7
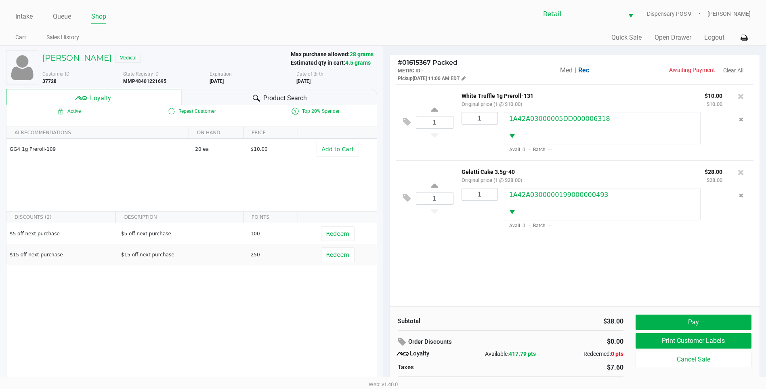
click at [565, 69] on span "Med" at bounding box center [566, 70] width 13 height 8
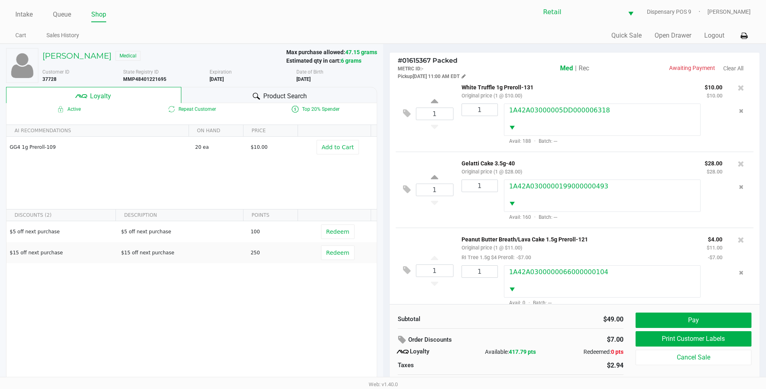
scroll to position [16, 0]
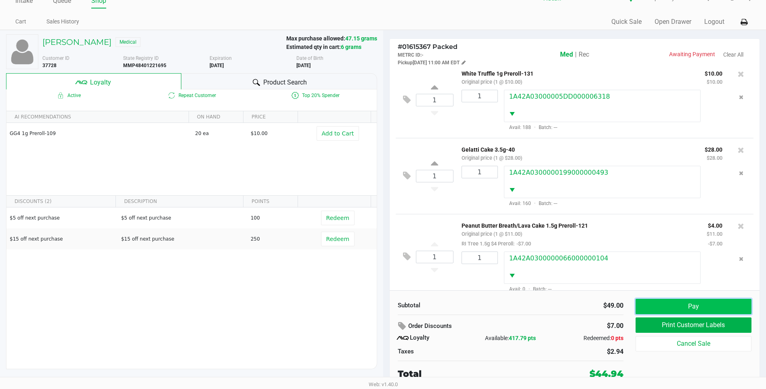
click at [707, 302] on button "Pay" at bounding box center [694, 305] width 116 height 15
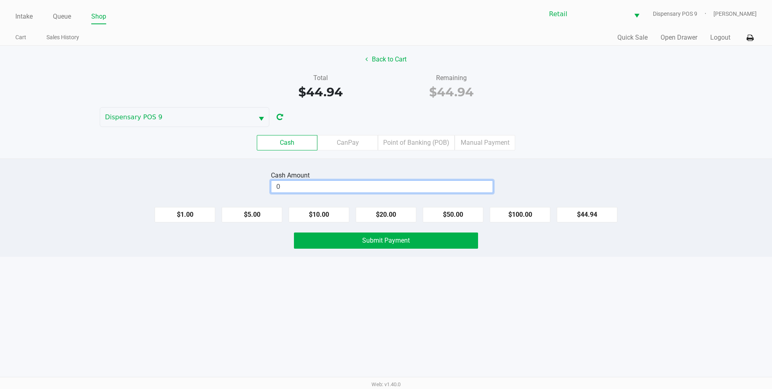
click at [412, 189] on input "0" at bounding box center [381, 187] width 221 height 12
type input "$47.00"
click at [404, 244] on button "Submit Payment" at bounding box center [386, 240] width 184 height 16
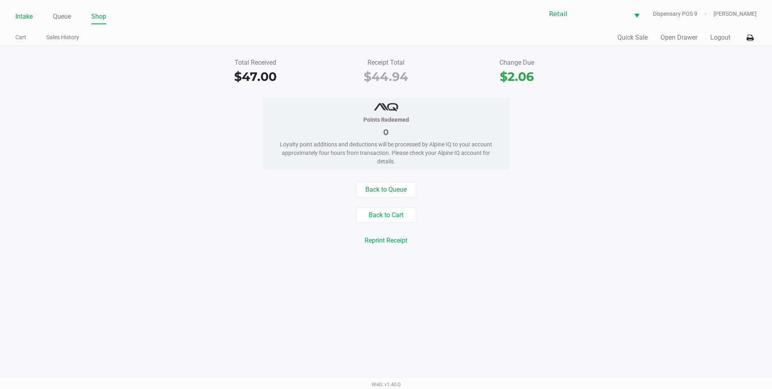
click at [25, 13] on link "Intake" at bounding box center [23, 16] width 17 height 11
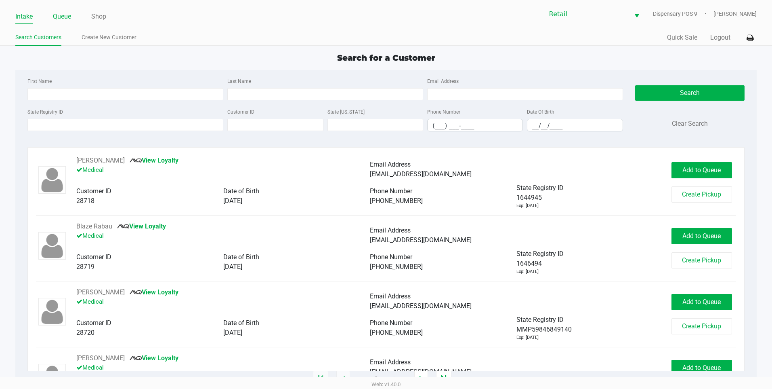
click at [59, 19] on link "Queue" at bounding box center [62, 16] width 18 height 11
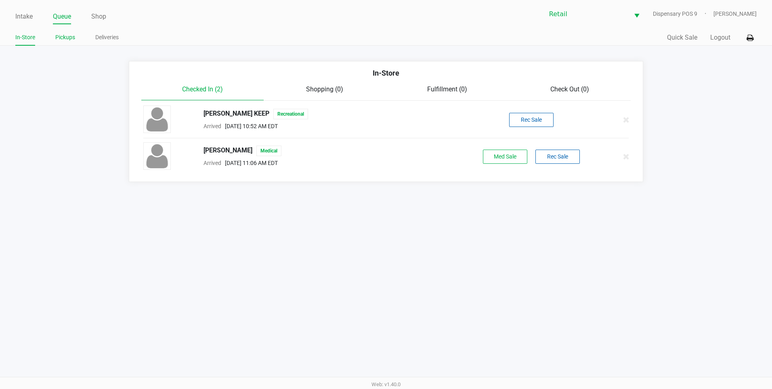
click at [65, 39] on link "Pickups" at bounding box center [65, 37] width 20 height 10
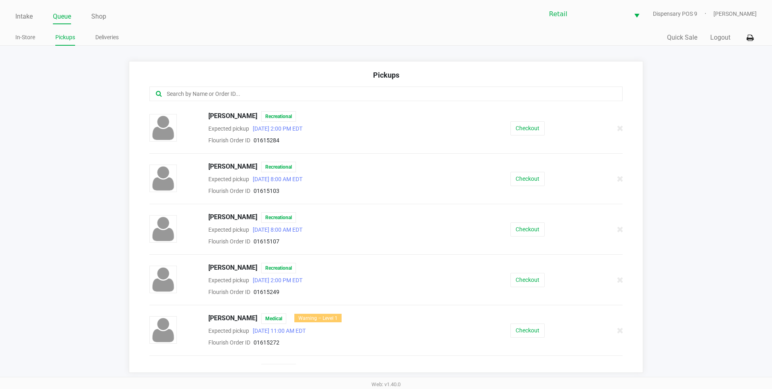
click at [215, 94] on input "text" at bounding box center [373, 93] width 415 height 9
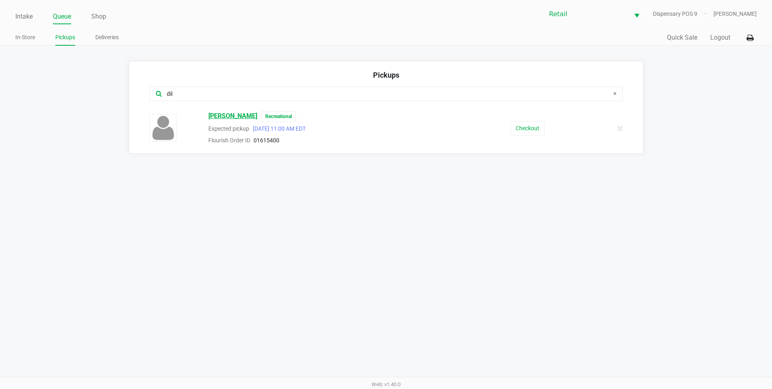
type input "dil"
click at [244, 111] on span "Raffaela Dillenback" at bounding box center [232, 116] width 49 height 11
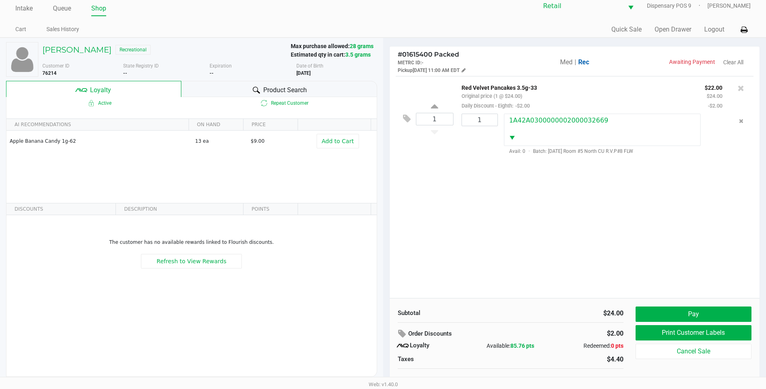
scroll to position [16, 0]
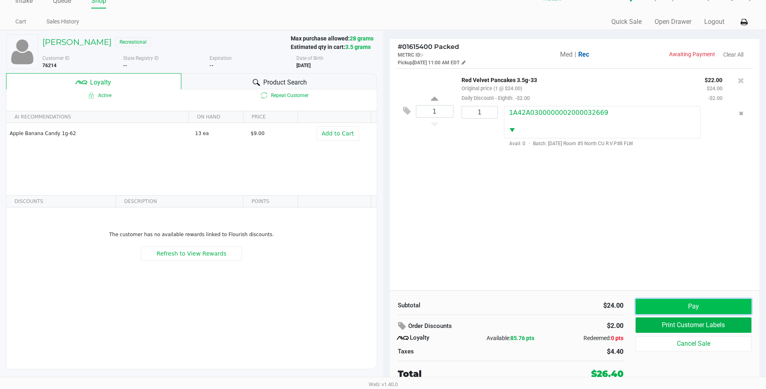
click at [715, 303] on button "Pay" at bounding box center [694, 305] width 116 height 15
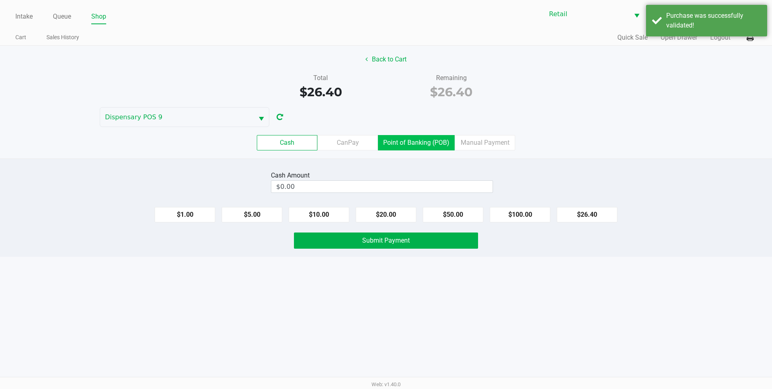
click at [421, 141] on label "Point of Banking (POB)" at bounding box center [416, 142] width 77 height 15
click at [0, 0] on 7 "Point of Banking (POB)" at bounding box center [0, 0] width 0 height 0
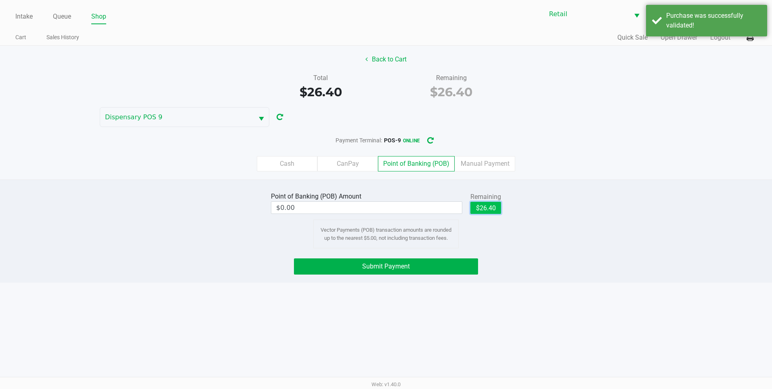
click at [490, 209] on button "$26.40" at bounding box center [486, 208] width 31 height 12
type input "$26.40"
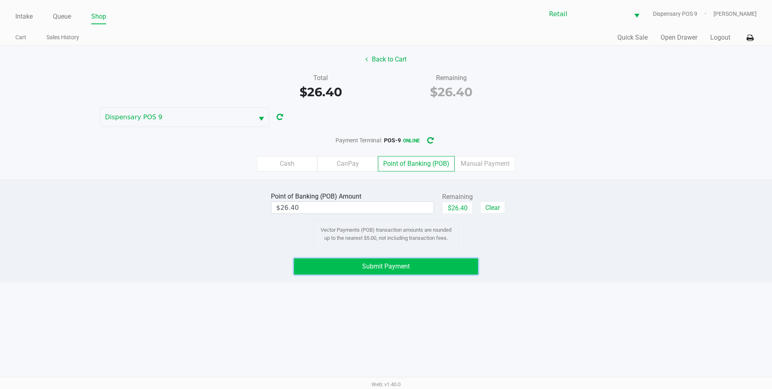
click at [445, 267] on button "Submit Payment" at bounding box center [386, 266] width 184 height 16
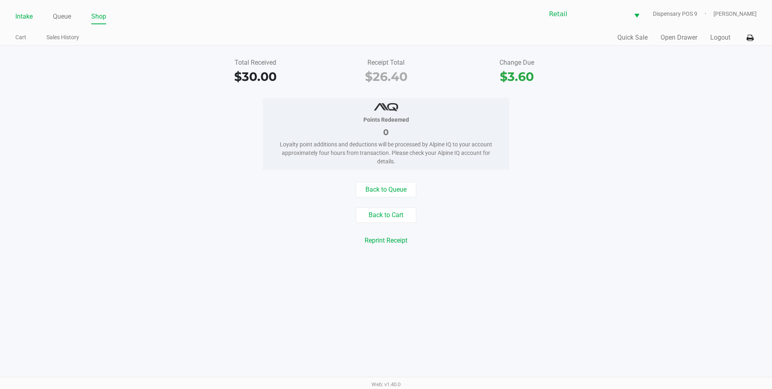
click at [27, 15] on link "Intake" at bounding box center [23, 16] width 17 height 11
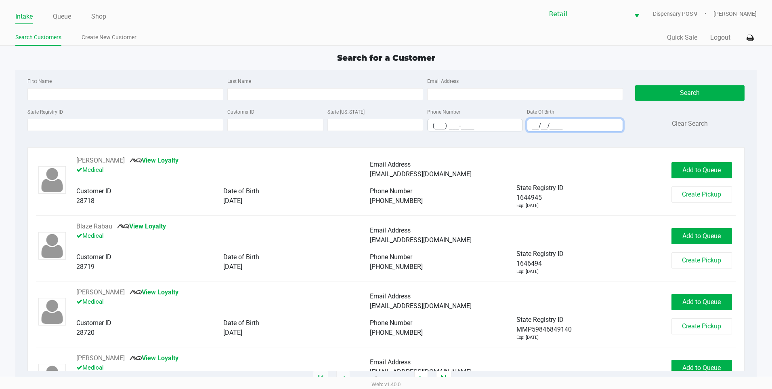
click at [534, 126] on input "__/__/____" at bounding box center [574, 125] width 95 height 13
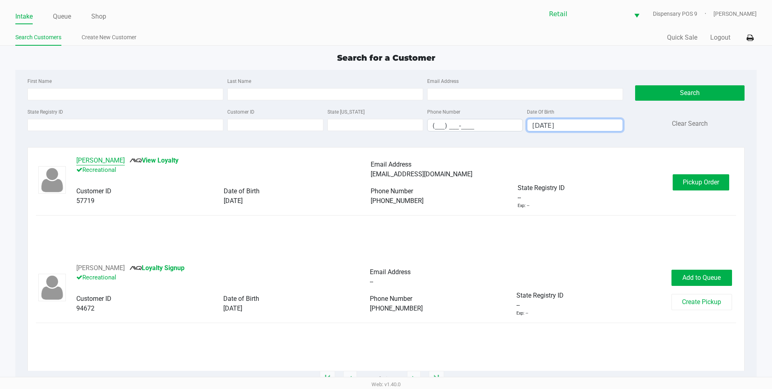
type input "03/14/1963"
click at [108, 158] on button "Darlene Meadows" at bounding box center [100, 161] width 48 height 10
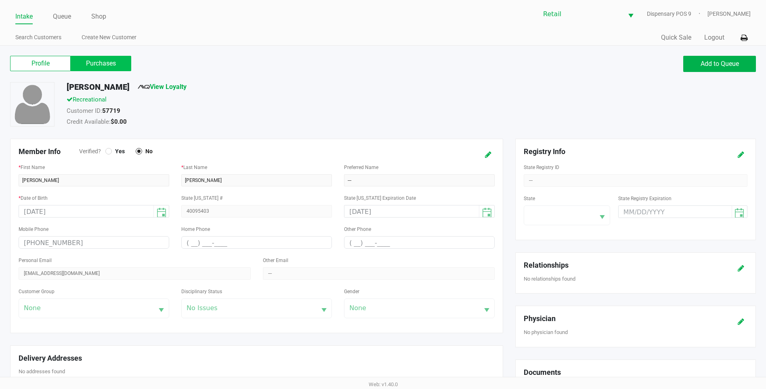
click at [111, 60] on label "Purchases" at bounding box center [101, 63] width 61 height 15
click at [0, 0] on 1 "Purchases" at bounding box center [0, 0] width 0 height 0
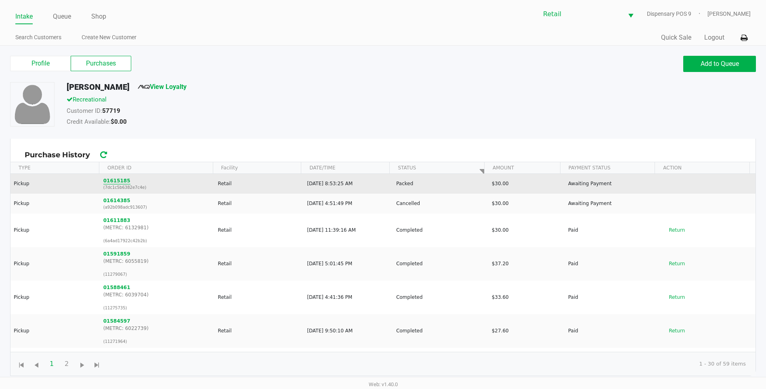
click at [106, 180] on button "01615185" at bounding box center [116, 180] width 27 height 7
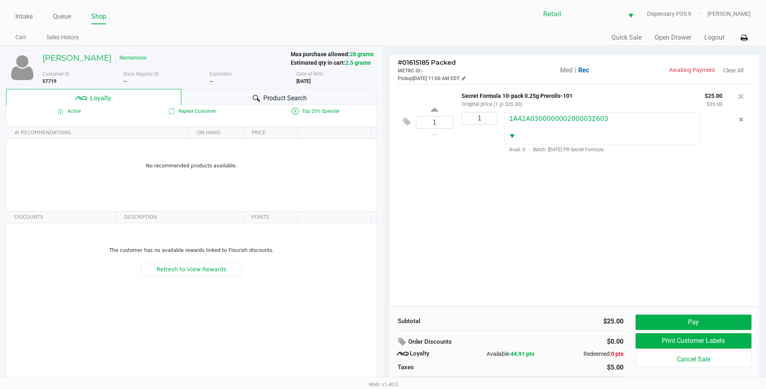
scroll to position [16, 0]
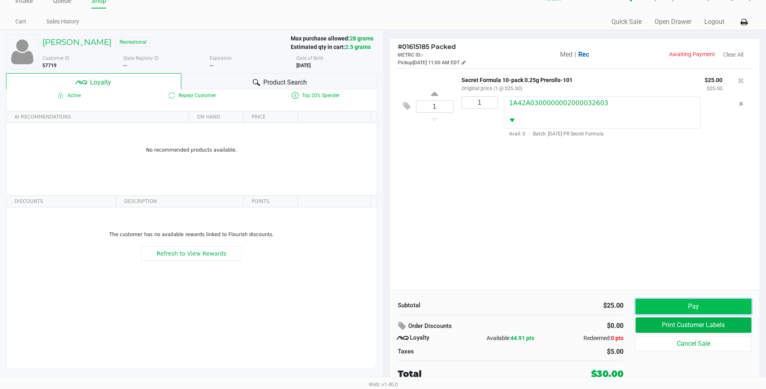
click at [721, 298] on button "Pay" at bounding box center [694, 305] width 116 height 15
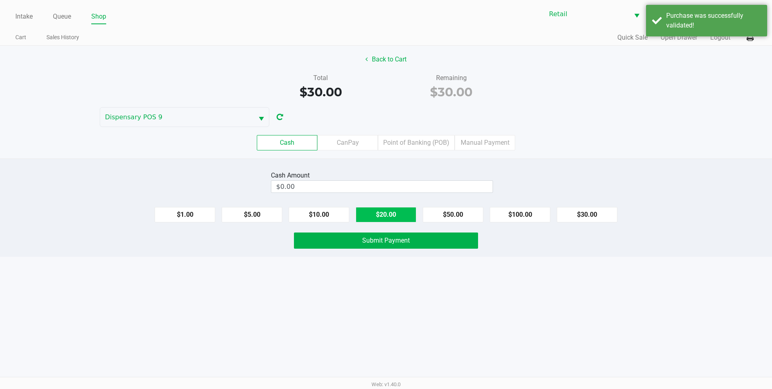
click at [397, 217] on button "$20.00" at bounding box center [386, 214] width 61 height 15
click at [396, 217] on button "$20.00" at bounding box center [386, 214] width 61 height 15
type input "$40.00"
click at [402, 244] on span "Submit Payment" at bounding box center [386, 240] width 48 height 8
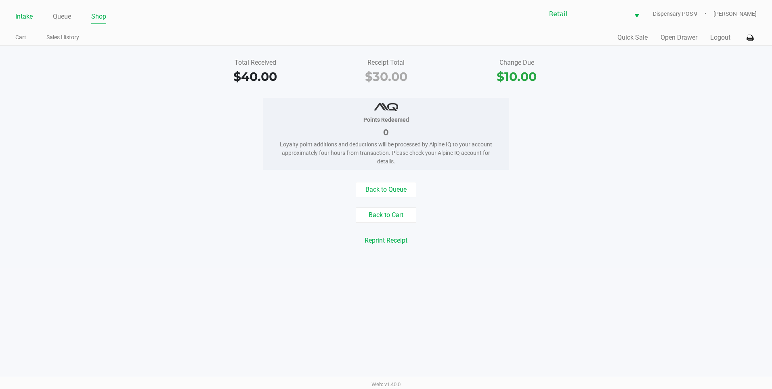
click at [20, 15] on link "Intake" at bounding box center [23, 16] width 17 height 11
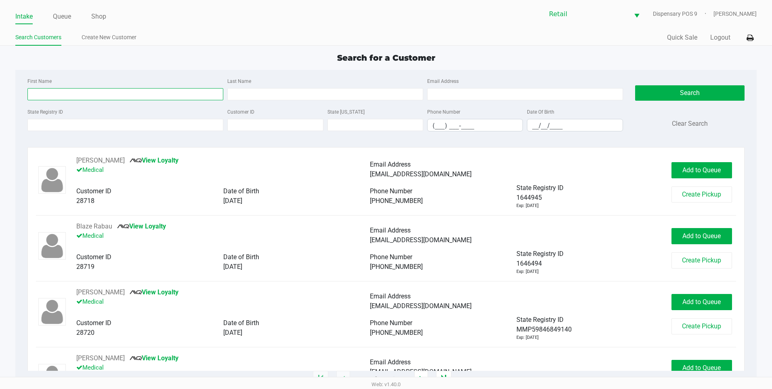
click at [101, 95] on input "First Name" at bounding box center [125, 94] width 196 height 12
type input "michael"
type input "cote"
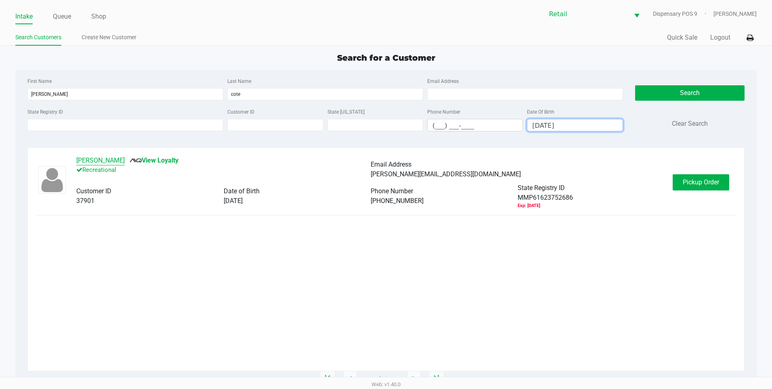
type input "04/09/1962"
click at [106, 160] on button "Michael Cote" at bounding box center [100, 161] width 48 height 10
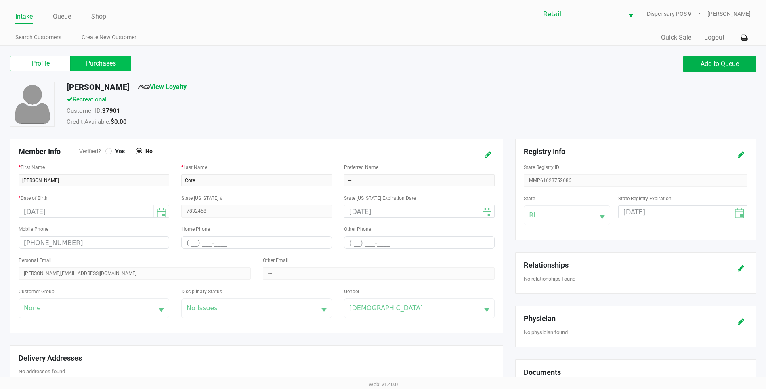
click at [91, 63] on label "Purchases" at bounding box center [101, 63] width 61 height 15
click at [0, 0] on 1 "Purchases" at bounding box center [0, 0] width 0 height 0
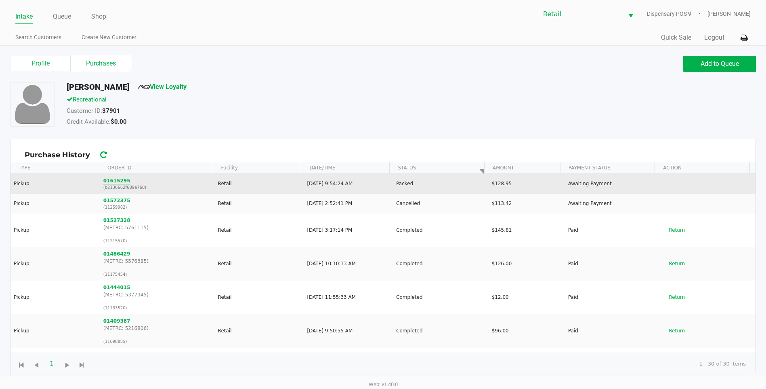
click at [117, 183] on button "01615295" at bounding box center [116, 180] width 27 height 7
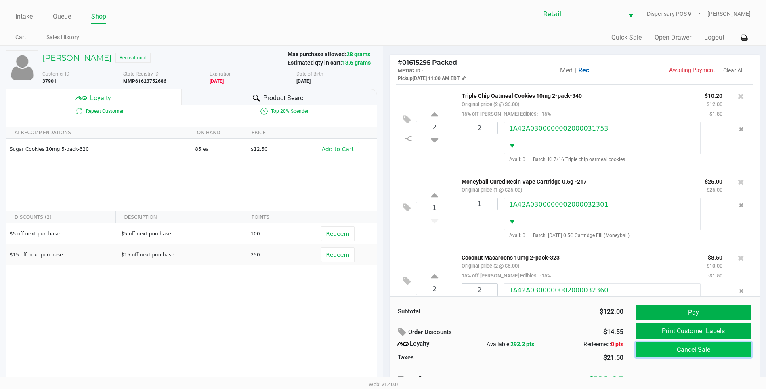
click at [697, 357] on button "Cancel Sale" at bounding box center [694, 349] width 116 height 15
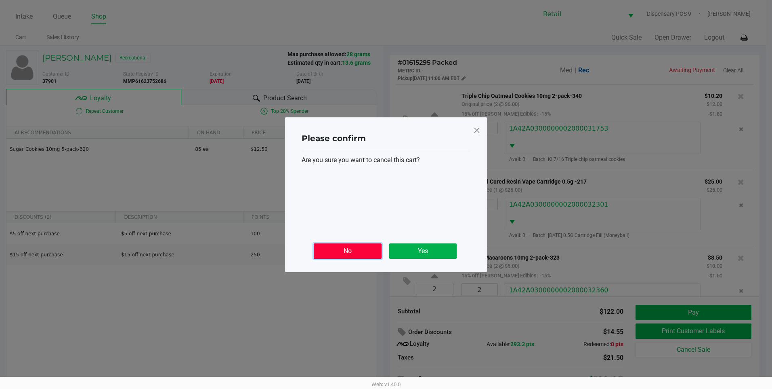
click at [325, 256] on button "No" at bounding box center [347, 250] width 67 height 15
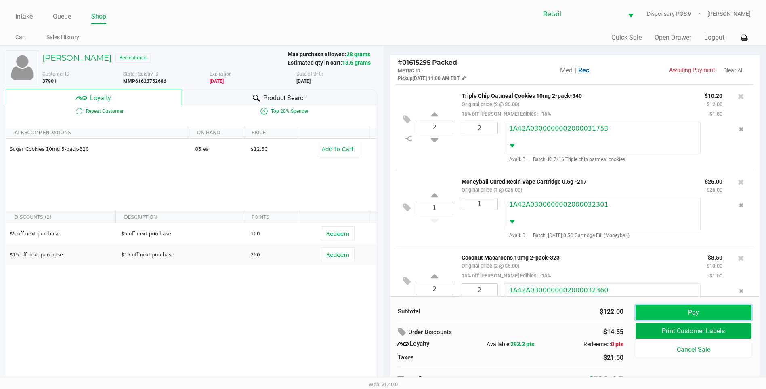
click at [690, 309] on button "Pay" at bounding box center [694, 312] width 116 height 15
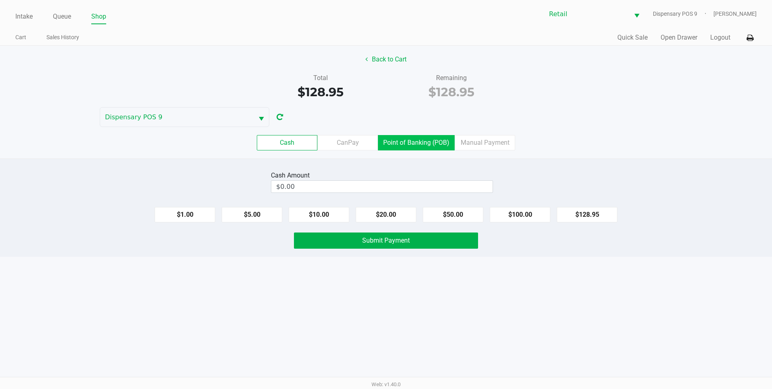
click at [447, 141] on label "Point of Banking (POB)" at bounding box center [416, 142] width 77 height 15
click at [0, 0] on 7 "Point of Banking (POB)" at bounding box center [0, 0] width 0 height 0
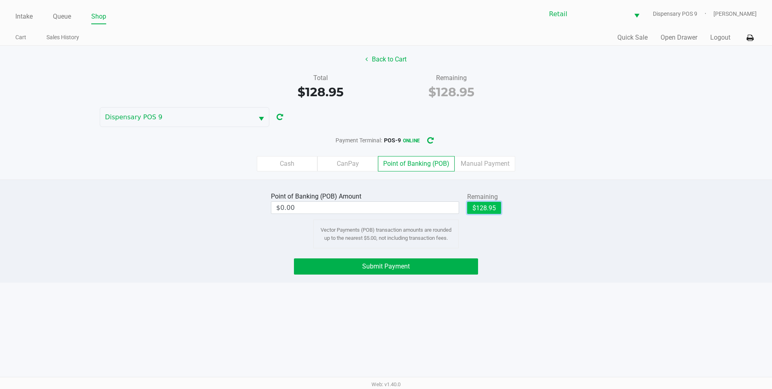
click at [494, 207] on button "$128.95" at bounding box center [484, 208] width 34 height 12
type input "$128.95"
click at [453, 266] on button "Submit Payment" at bounding box center [386, 266] width 184 height 16
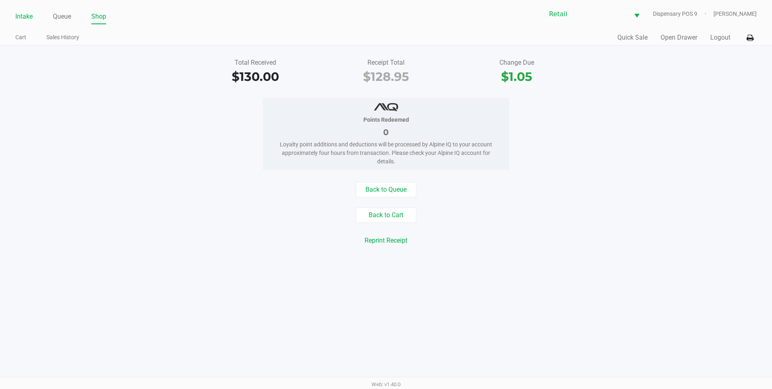
click at [25, 16] on link "Intake" at bounding box center [23, 16] width 17 height 11
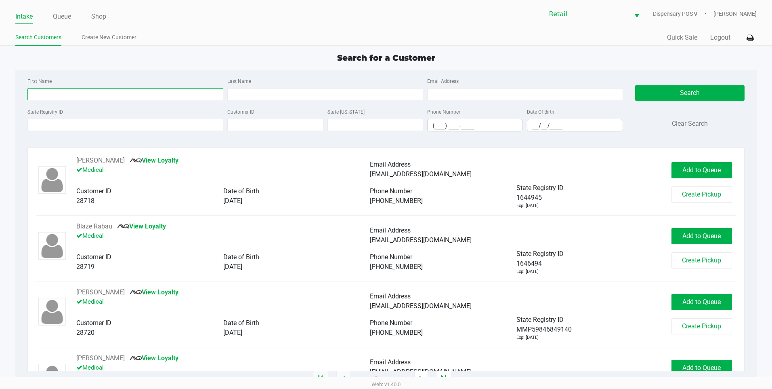
click at [74, 95] on input "First Name" at bounding box center [125, 94] width 196 height 12
type input "sheila"
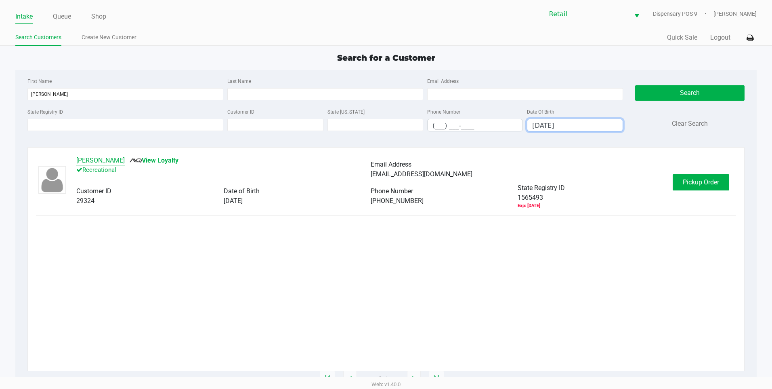
type input "03/06/1987"
click at [101, 159] on button "Sheila Melendez" at bounding box center [100, 161] width 48 height 10
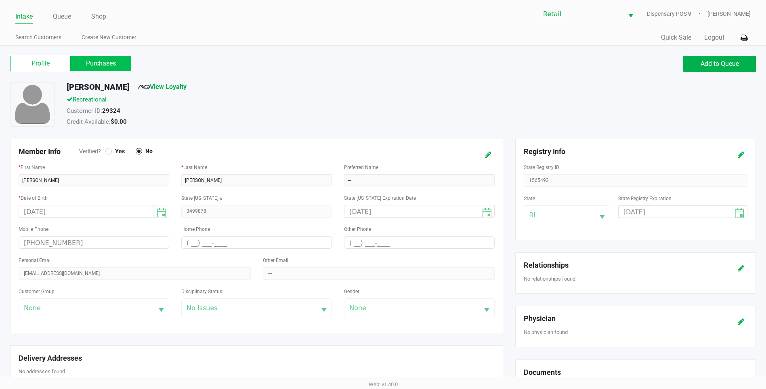
click at [101, 61] on label "Purchases" at bounding box center [101, 63] width 61 height 15
click at [0, 0] on 1 "Purchases" at bounding box center [0, 0] width 0 height 0
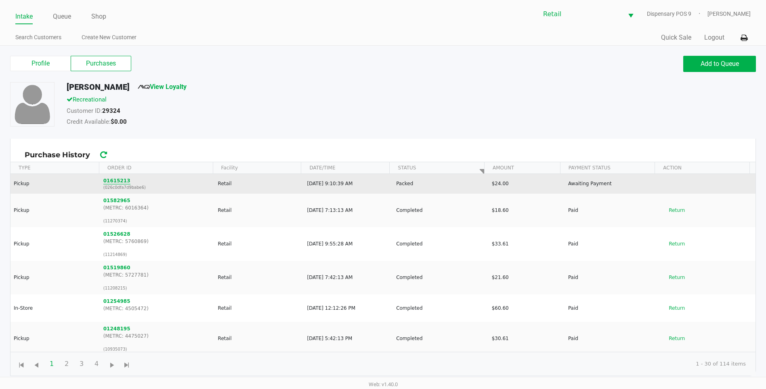
click at [114, 178] on button "01615213" at bounding box center [116, 180] width 27 height 7
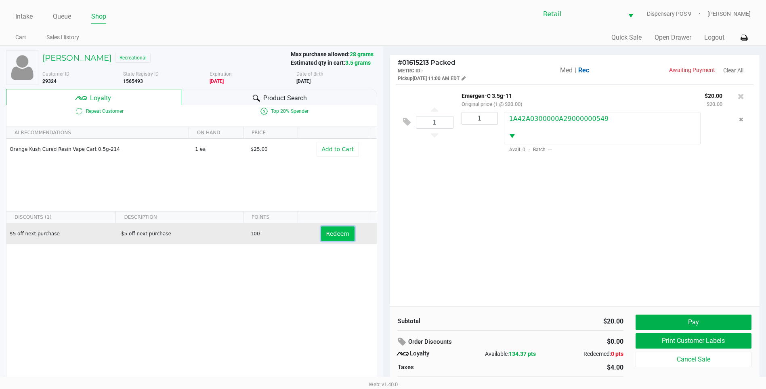
click at [335, 236] on span "Redeem" at bounding box center [337, 233] width 23 height 6
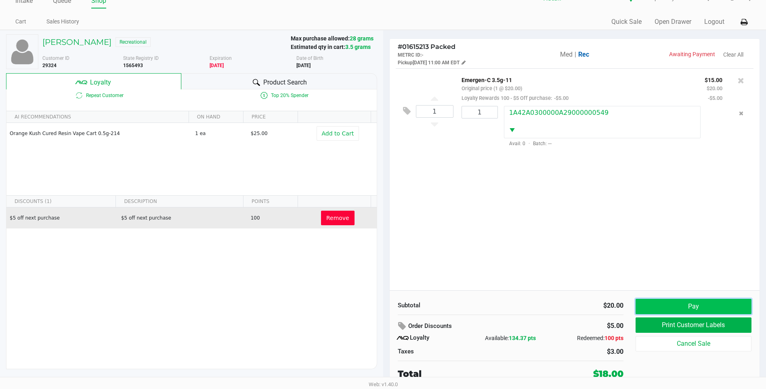
click at [707, 303] on button "Pay" at bounding box center [694, 305] width 116 height 15
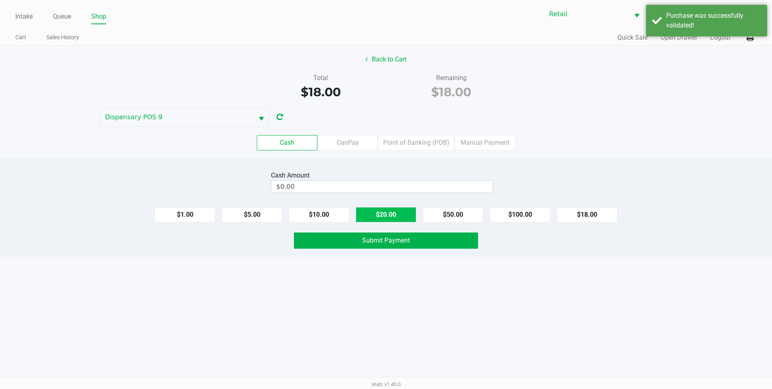
click at [373, 212] on button "$20.00" at bounding box center [386, 214] width 61 height 15
type input "$20.00"
click at [382, 237] on span "Submit Payment" at bounding box center [386, 240] width 48 height 8
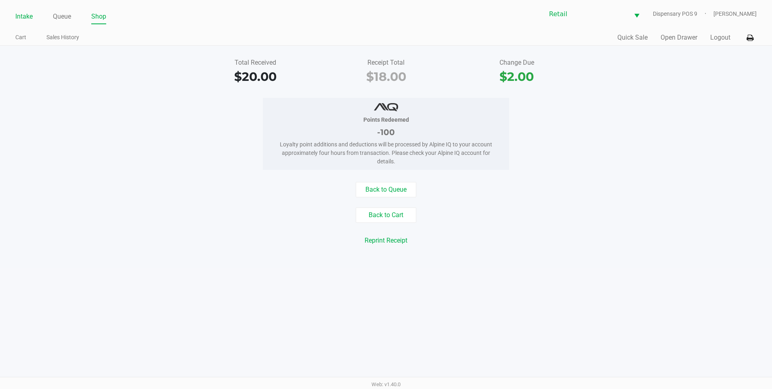
click at [20, 17] on link "Intake" at bounding box center [23, 16] width 17 height 11
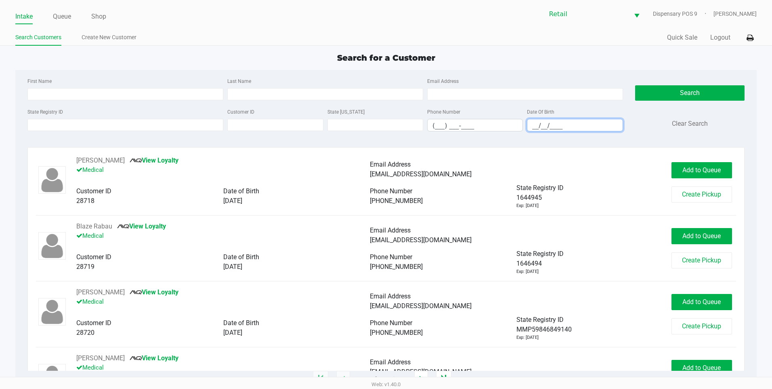
click at [529, 128] on input "__/__/____" at bounding box center [574, 125] width 95 height 13
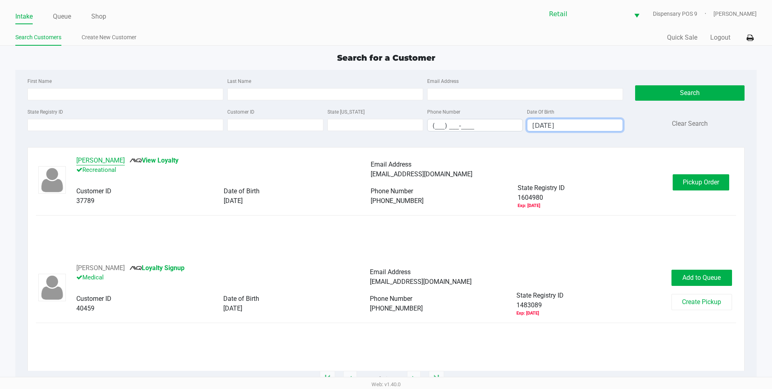
type input "09/18/1969"
click at [120, 158] on button "Leann Archibald" at bounding box center [100, 161] width 48 height 10
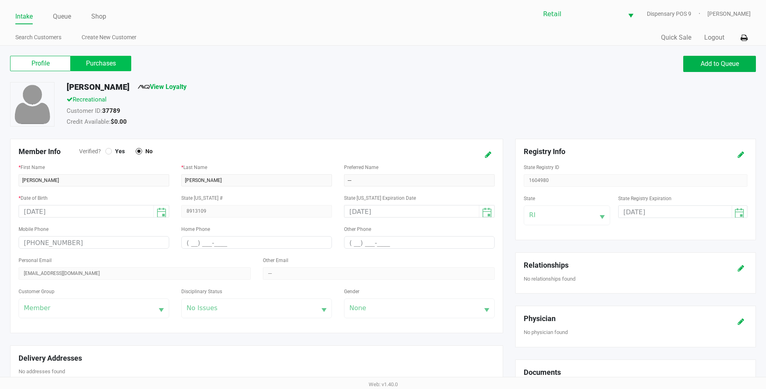
click at [102, 62] on label "Purchases" at bounding box center [101, 63] width 61 height 15
click at [0, 0] on 1 "Purchases" at bounding box center [0, 0] width 0 height 0
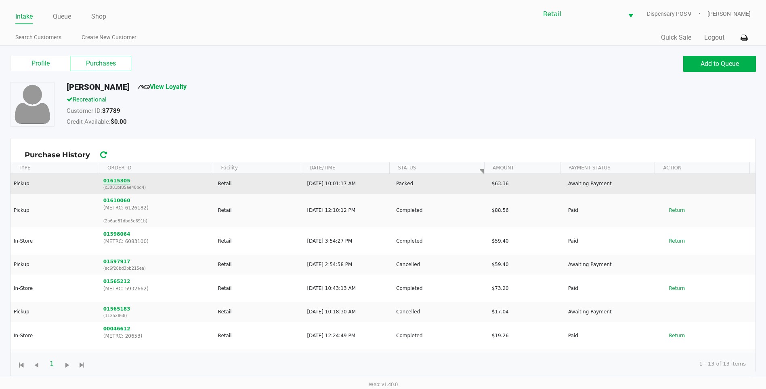
click at [105, 183] on button "01615305" at bounding box center [116, 180] width 27 height 7
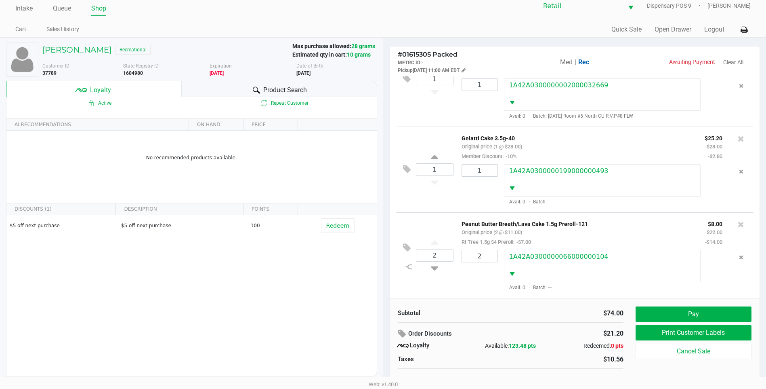
scroll to position [16, 0]
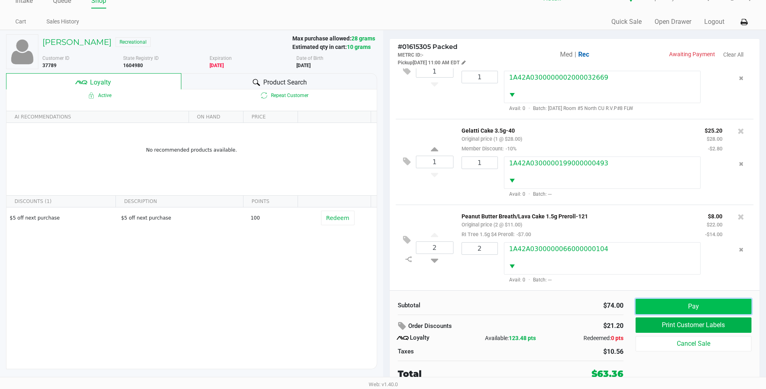
click at [728, 305] on button "Pay" at bounding box center [694, 305] width 116 height 15
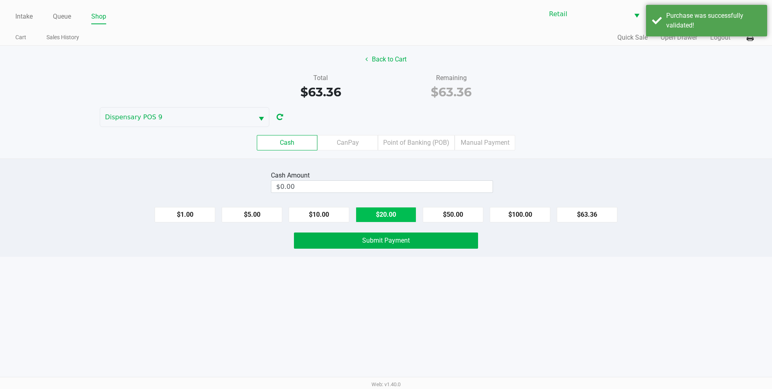
click at [386, 212] on button "$20.00" at bounding box center [386, 214] width 61 height 15
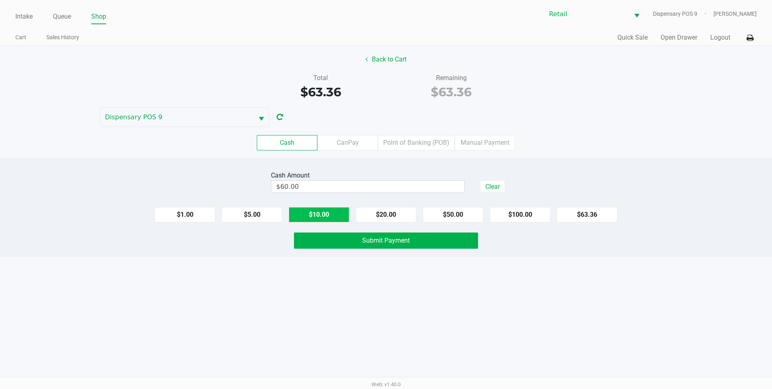
click at [336, 209] on button "$10.00" at bounding box center [319, 214] width 61 height 15
type input "$70.00"
click at [348, 244] on button "Submit Payment" at bounding box center [386, 240] width 184 height 16
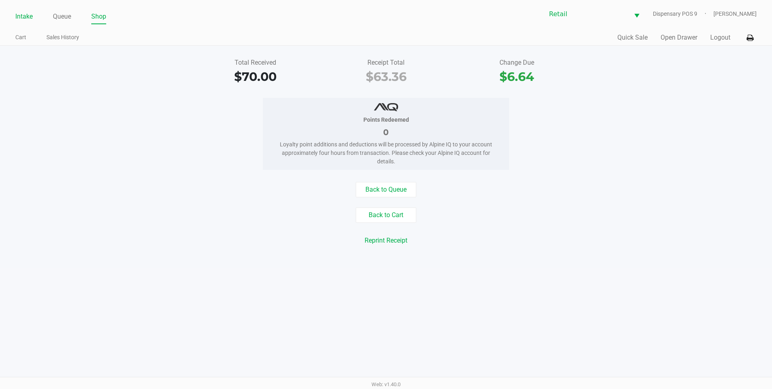
click at [25, 15] on link "Intake" at bounding box center [23, 16] width 17 height 11
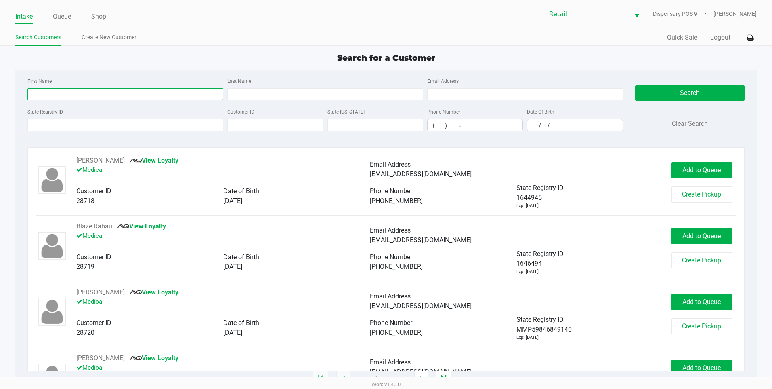
drag, startPoint x: 81, startPoint y: 99, endPoint x: 84, endPoint y: 91, distance: 8.9
click at [81, 98] on input "First Name" at bounding box center [125, 94] width 196 height 12
type input "Max"
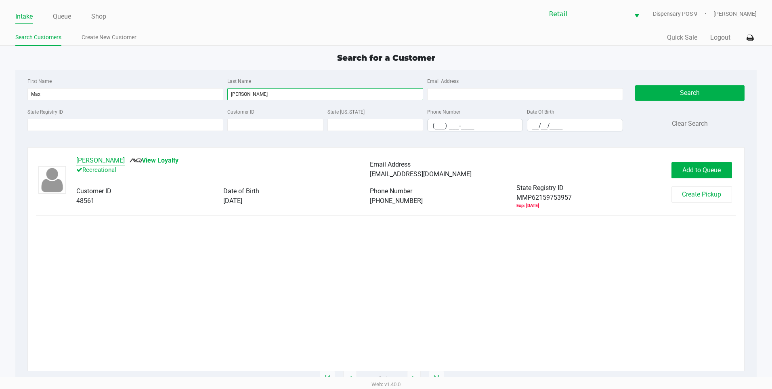
type input "Perelman"
click at [102, 160] on button "Max Perelman" at bounding box center [100, 161] width 48 height 10
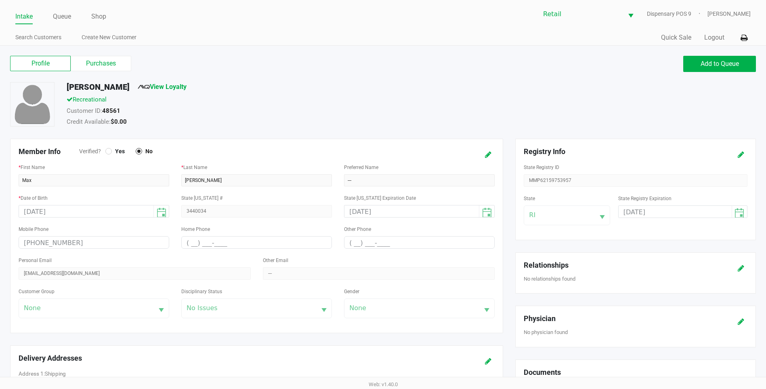
click at [103, 53] on div "Profile Purchases Add to Queue Max Perelman View Loyalty Recreational Customer …" at bounding box center [383, 355] width 766 height 618
click at [103, 63] on label "Purchases" at bounding box center [101, 63] width 61 height 15
click at [0, 0] on 1 "Purchases" at bounding box center [0, 0] width 0 height 0
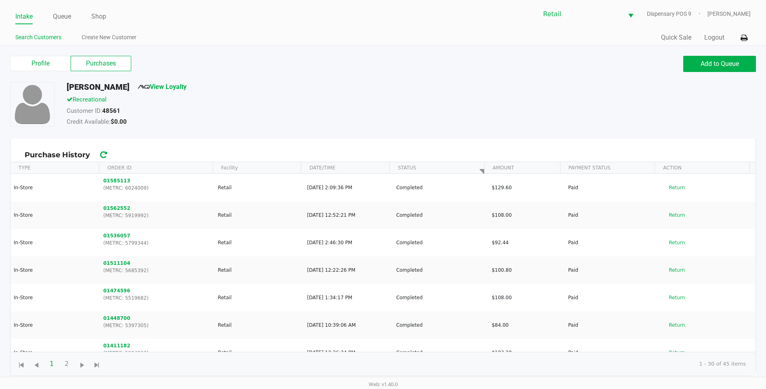
click at [29, 34] on link "Search Customers" at bounding box center [38, 37] width 46 height 10
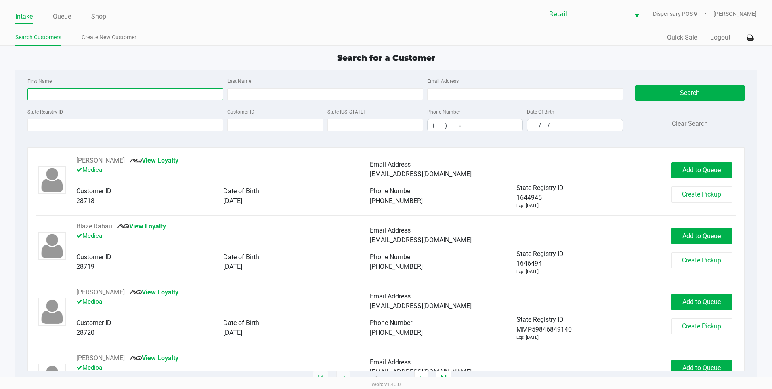
click at [82, 95] on input "First Name" at bounding box center [125, 94] width 196 height 12
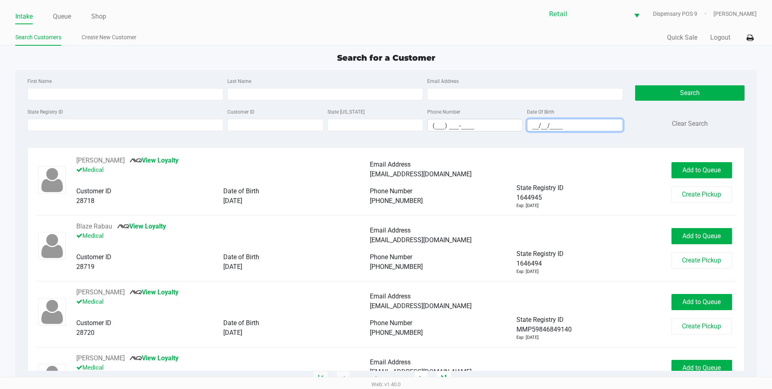
click at [535, 125] on input "__/__/____" at bounding box center [574, 125] width 95 height 13
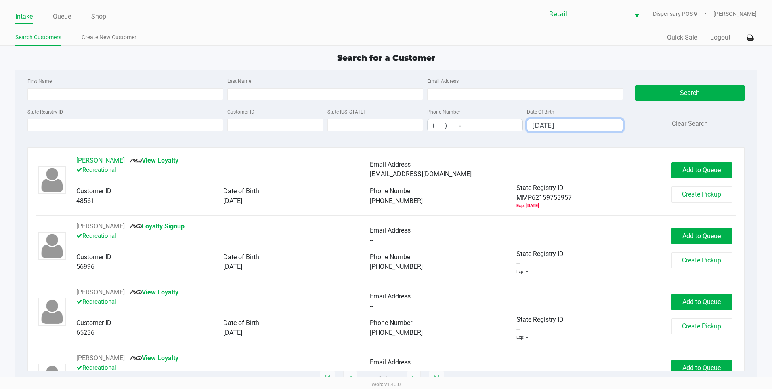
type input "10/09/1998"
click at [99, 163] on button "Max Perelman" at bounding box center [100, 161] width 48 height 10
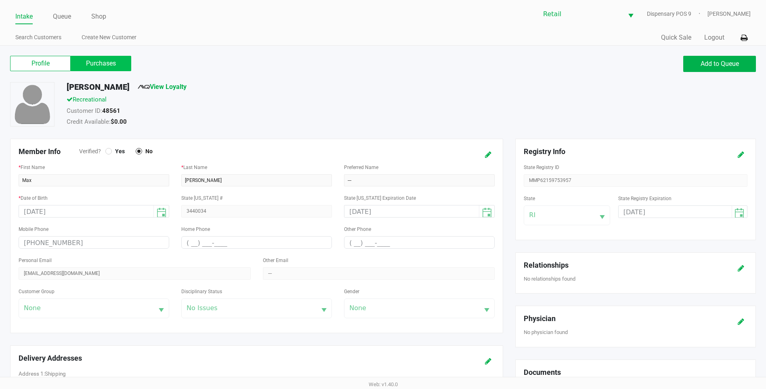
click at [101, 65] on label "Purchases" at bounding box center [101, 63] width 61 height 15
click at [0, 0] on 1 "Purchases" at bounding box center [0, 0] width 0 height 0
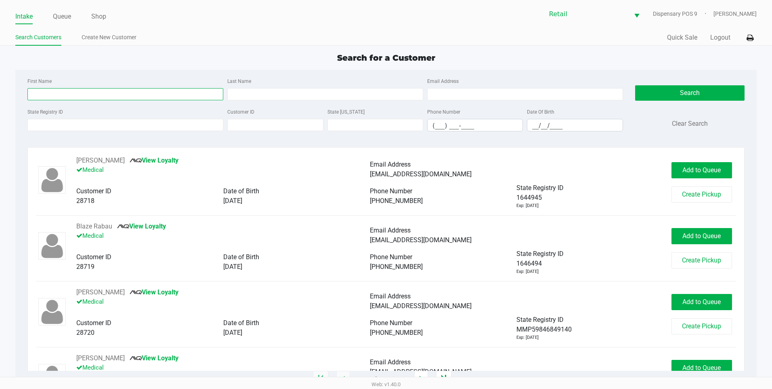
click at [62, 92] on input "First Name" at bounding box center [125, 94] width 196 height 12
type input "Max"
type input "Perelman"
type input "esteban"
click at [716, 90] on button "Search" at bounding box center [689, 92] width 109 height 15
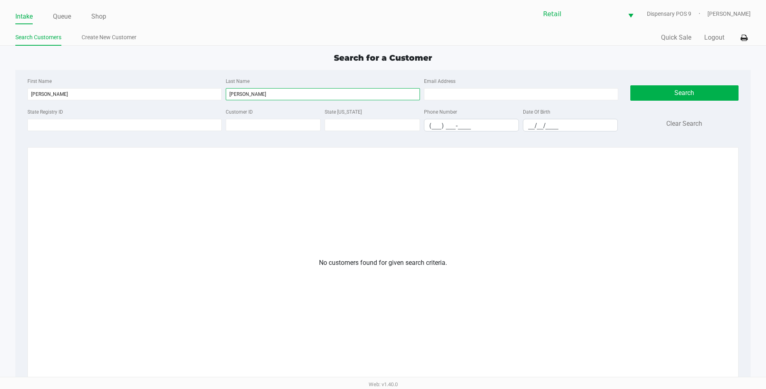
drag, startPoint x: 271, startPoint y: 95, endPoint x: -2, endPoint y: 67, distance: 273.7
click at [0, 67] on html "Intake Queue Shop Retail Dispensary POS 9 Della Newell Search Customers Create …" at bounding box center [383, 194] width 766 height 389
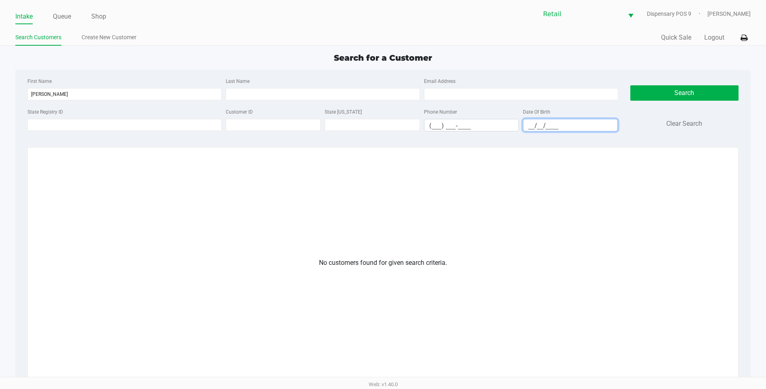
click at [529, 122] on input "__/__/____" at bounding box center [570, 125] width 94 height 13
type input "10/09/1998"
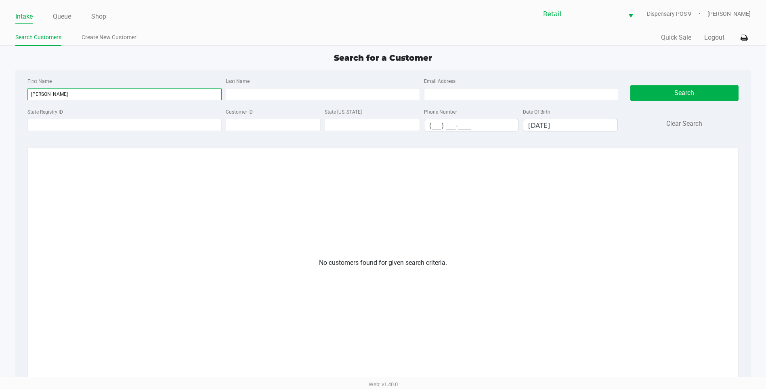
drag, startPoint x: 65, startPoint y: 96, endPoint x: 1, endPoint y: 59, distance: 74.1
click at [0, 59] on html "Intake Queue Shop Retail Dispensary POS 9 Della Newell Search Customers Create …" at bounding box center [383, 194] width 766 height 389
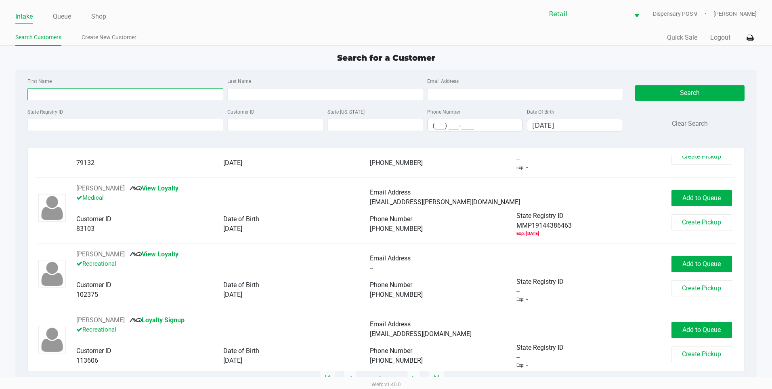
scroll to position [312, 0]
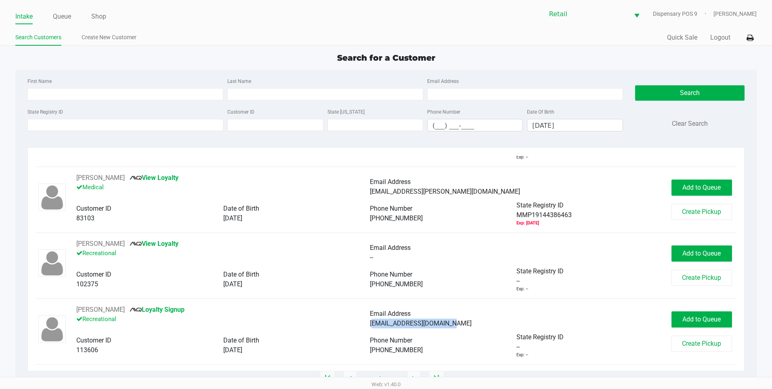
drag, startPoint x: 452, startPoint y: 326, endPoint x: 368, endPoint y: 324, distance: 84.0
click at [370, 324] on div "Maxperelman17@gmail.com" at bounding box center [517, 323] width 294 height 10
copy span "Maxperelman17@gmail.com"
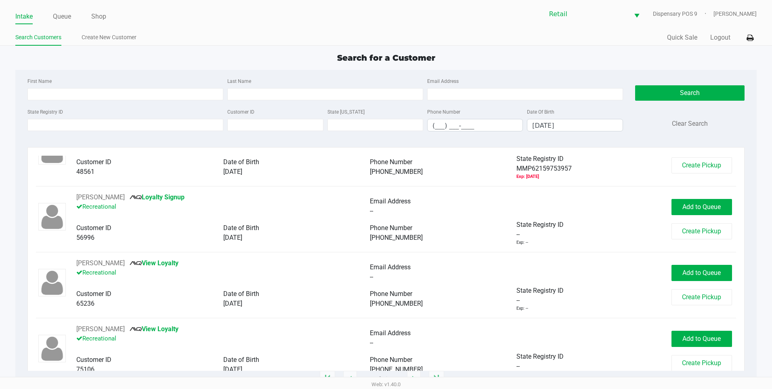
scroll to position [0, 0]
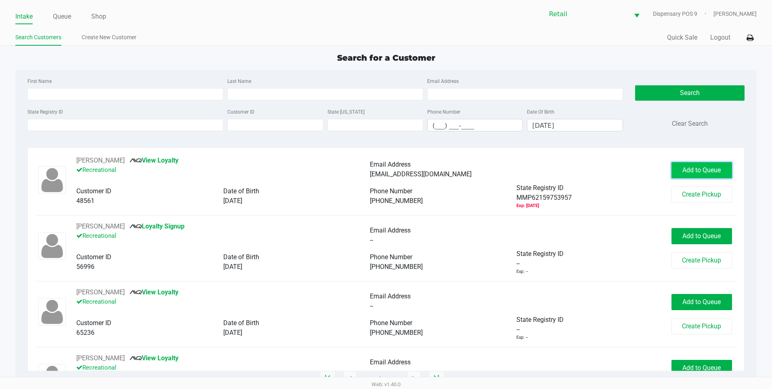
click at [693, 167] on span "Add to Queue" at bounding box center [702, 170] width 38 height 8
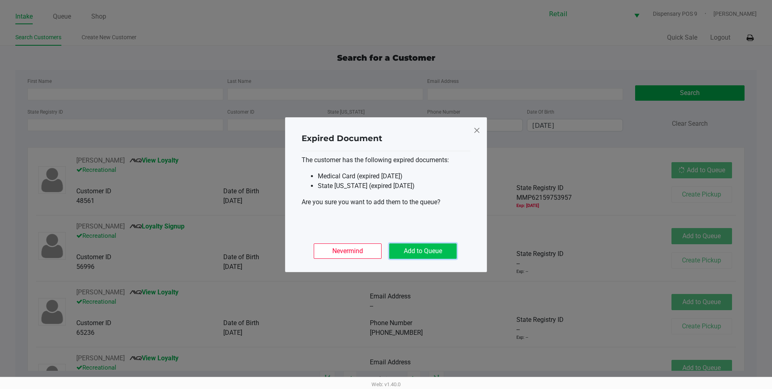
click at [403, 249] on button "Add to Queue" at bounding box center [422, 250] width 67 height 15
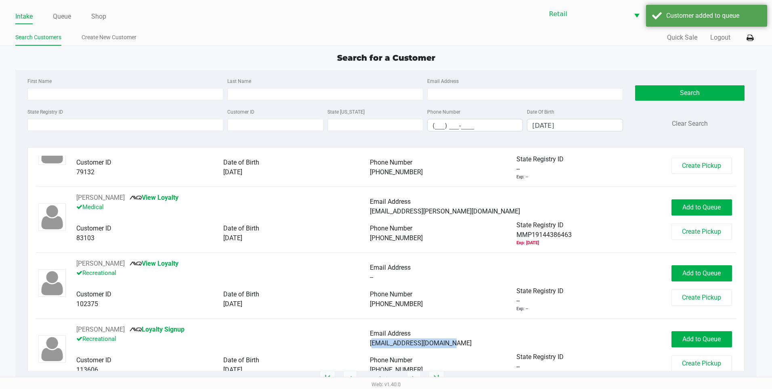
scroll to position [312, 0]
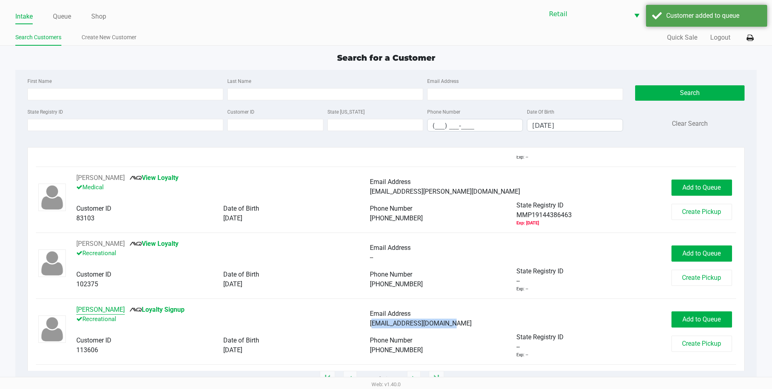
click at [80, 311] on button "Max P" at bounding box center [100, 310] width 48 height 10
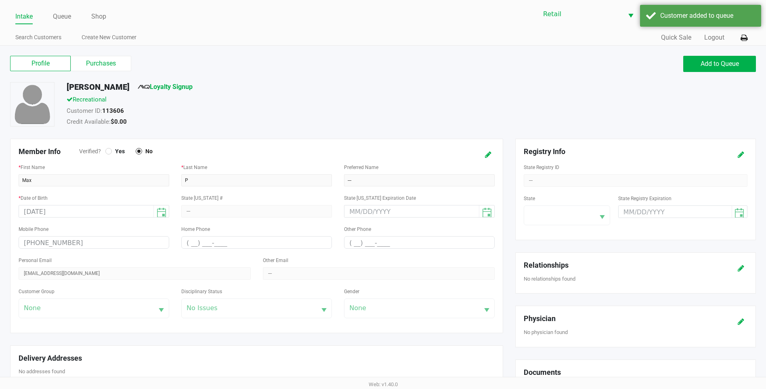
click at [111, 75] on div "Profile Purchases Add to Queue" at bounding box center [383, 68] width 758 height 28
click at [116, 61] on label "Purchases" at bounding box center [101, 63] width 61 height 15
click at [0, 0] on 1 "Purchases" at bounding box center [0, 0] width 0 height 0
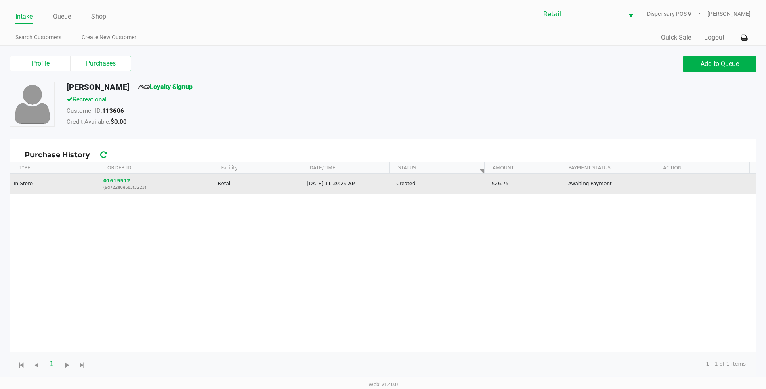
click at [117, 182] on button "01615512" at bounding box center [116, 180] width 27 height 7
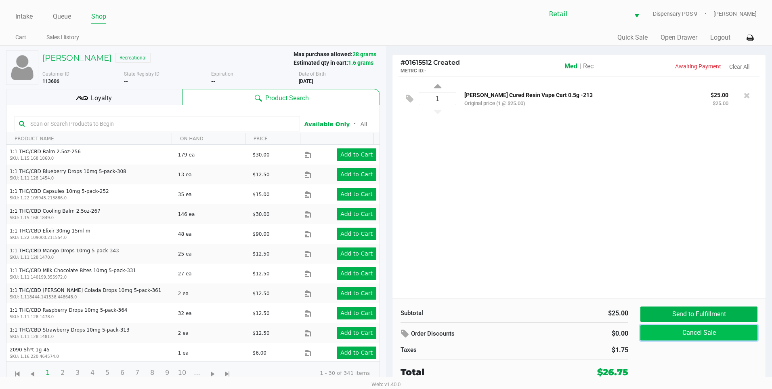
click at [707, 334] on button "Cancel Sale" at bounding box center [699, 332] width 117 height 15
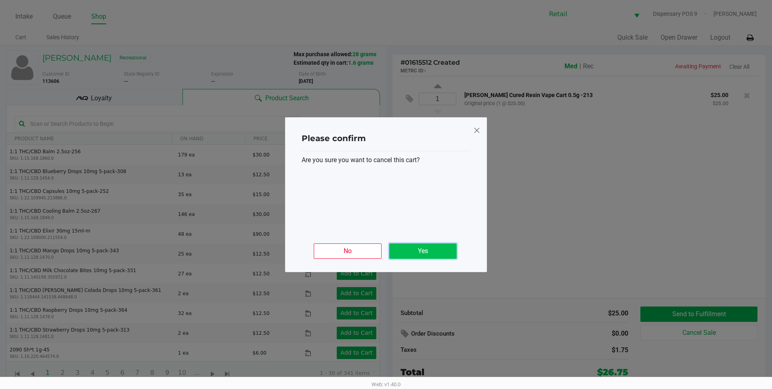
click at [427, 250] on button "Yes" at bounding box center [422, 250] width 67 height 15
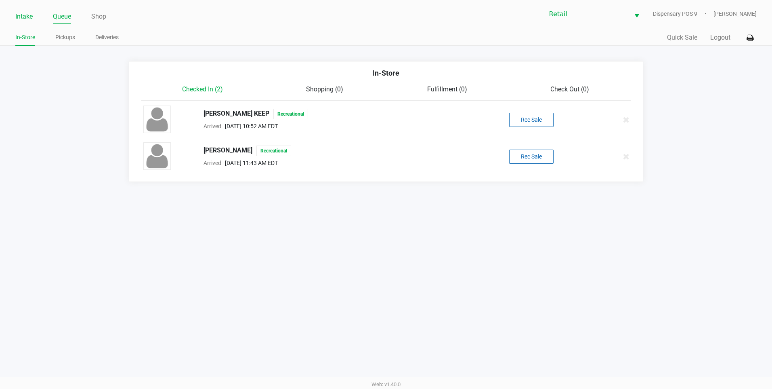
click at [28, 13] on link "Intake" at bounding box center [23, 16] width 17 height 11
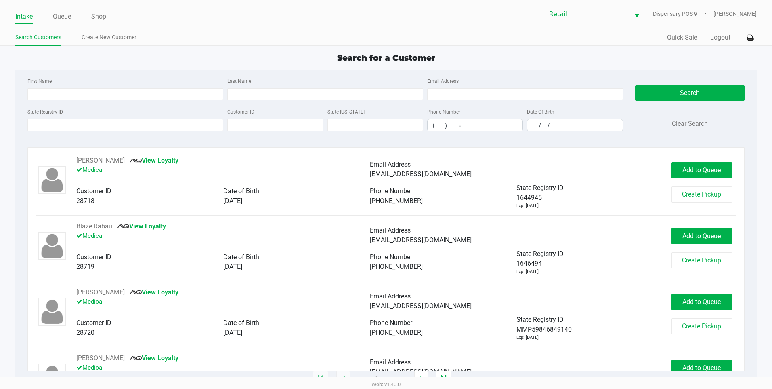
click at [527, 127] on div "Date Of Birth __/__/____" at bounding box center [575, 119] width 100 height 25
click at [533, 128] on input "__/__/____" at bounding box center [574, 125] width 95 height 13
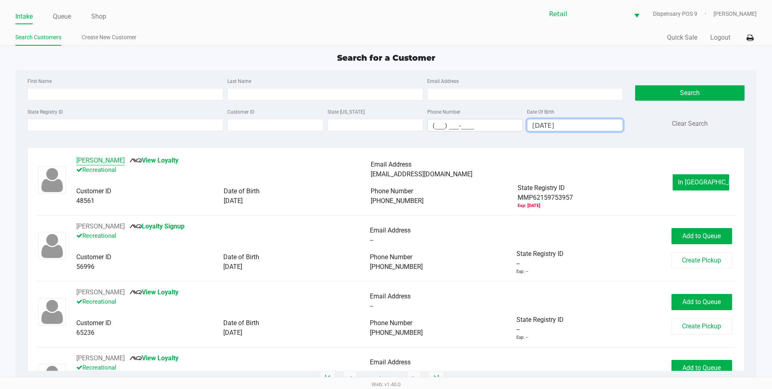
type input "10/09/1998"
click at [93, 163] on button "Max Perelman" at bounding box center [100, 161] width 48 height 10
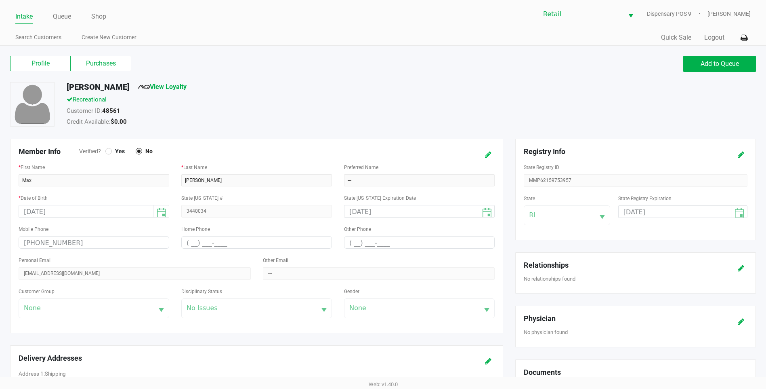
click at [488, 152] on icon at bounding box center [488, 155] width 6 height 6
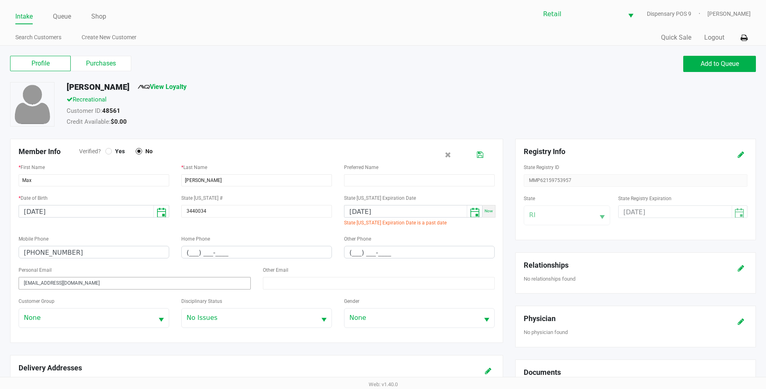
drag, startPoint x: 125, startPoint y: 280, endPoint x: 0, endPoint y: 233, distance: 133.2
click at [0, 233] on html "Intake Queue Shop Retail Dispensary POS 9 Della Newell Search Customers Create …" at bounding box center [383, 194] width 766 height 389
paste input "Maxperelman17@gmail.com"
type input "Maxperelman17@gmail.com"
click at [481, 155] on icon at bounding box center [480, 155] width 6 height 6
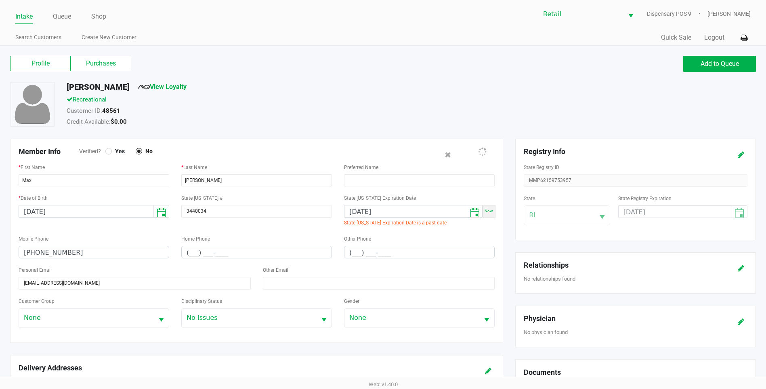
click at [25, 18] on link "Intake" at bounding box center [23, 16] width 17 height 11
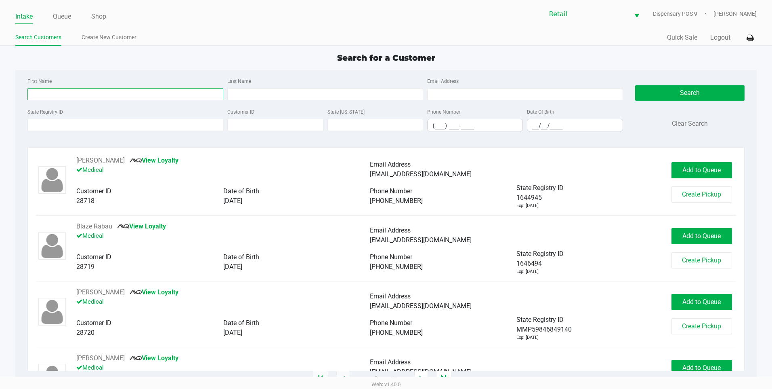
click at [105, 95] on input "First Name" at bounding box center [125, 94] width 196 height 12
type input "Max"
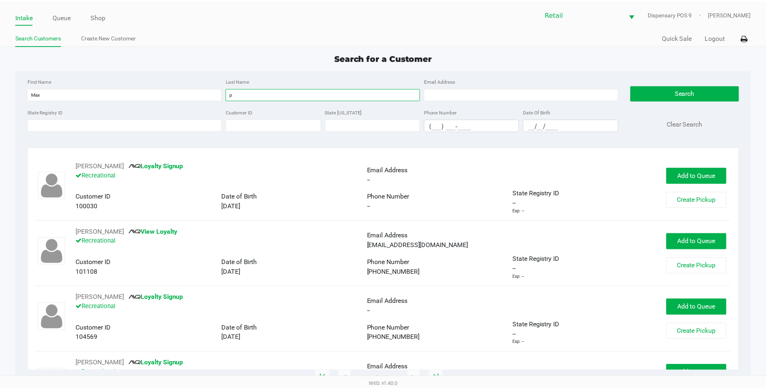
scroll to position [773, 0]
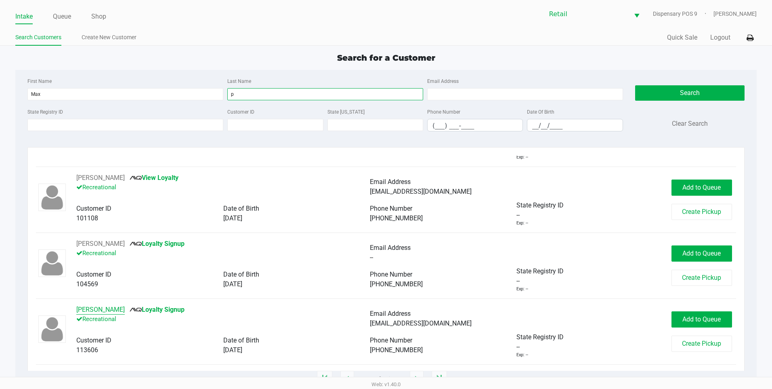
type input "p"
click at [83, 311] on button "Max P" at bounding box center [100, 310] width 48 height 10
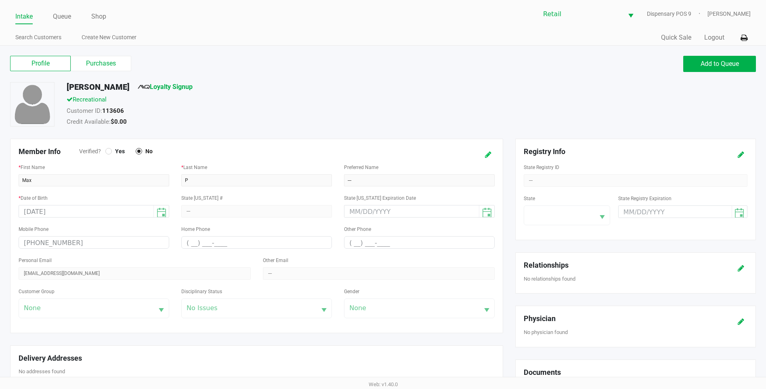
click at [488, 154] on icon at bounding box center [488, 155] width 6 height 6
drag, startPoint x: 103, startPoint y: 271, endPoint x: 0, endPoint y: 223, distance: 113.8
click at [0, 223] on html "Intake Queue Shop Retail Dispensary POS 9 Della Newell Search Customers Create …" at bounding box center [383, 194] width 766 height 389
click at [481, 153] on icon at bounding box center [480, 155] width 6 height 6
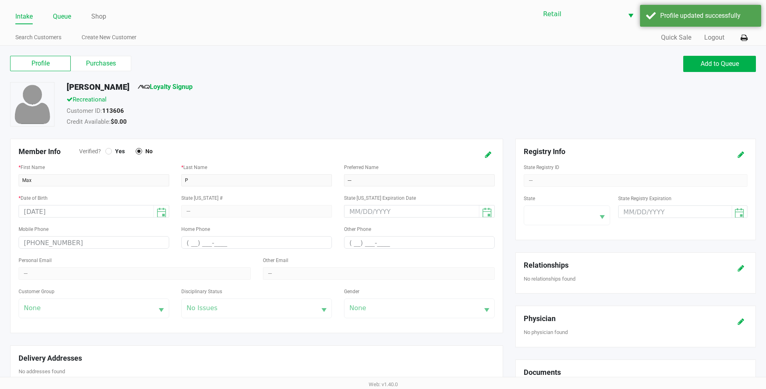
click at [56, 19] on link "Queue" at bounding box center [62, 16] width 18 height 11
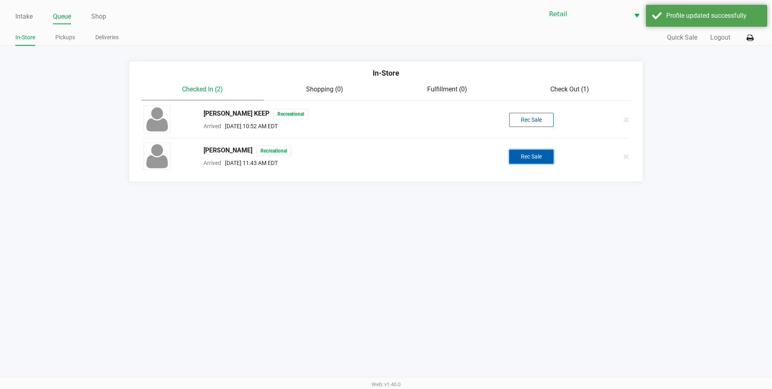
click at [531, 154] on button "Rec Sale" at bounding box center [531, 156] width 44 height 14
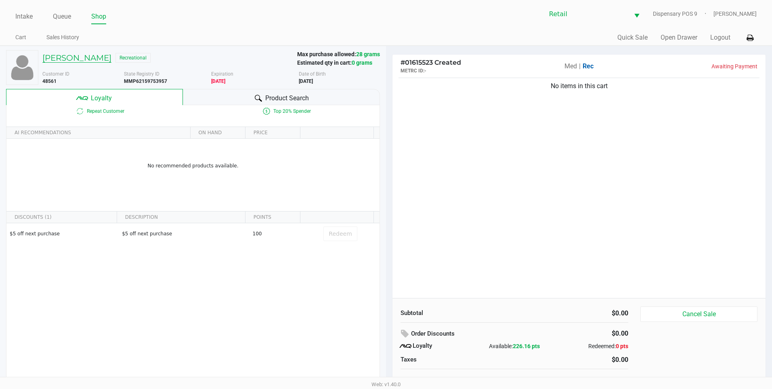
click at [67, 57] on h5 "Max Perelman" at bounding box center [76, 58] width 69 height 10
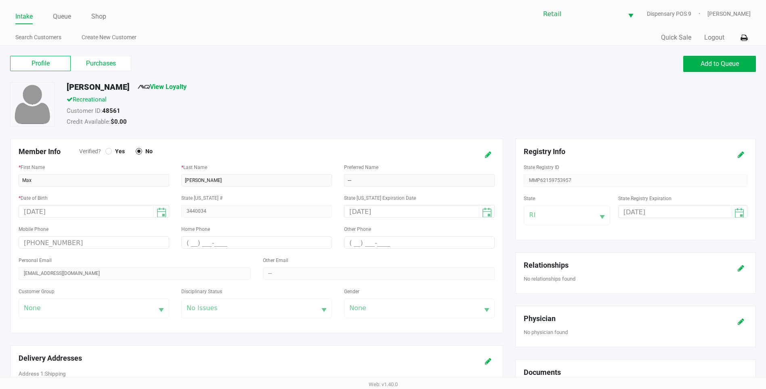
click at [486, 156] on icon at bounding box center [488, 155] width 6 height 6
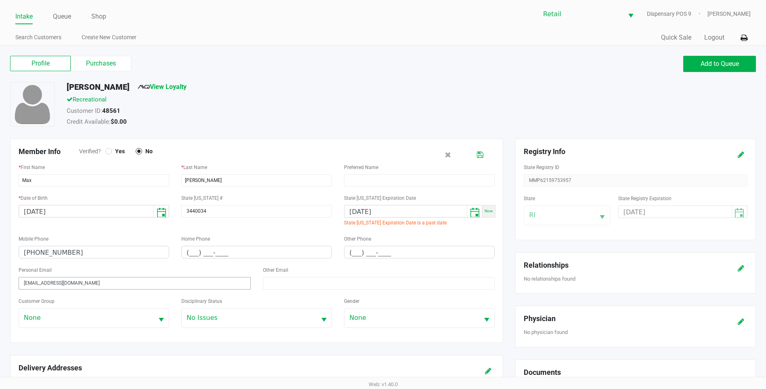
drag, startPoint x: 110, startPoint y: 280, endPoint x: -2, endPoint y: 242, distance: 118.4
click at [0, 242] on html "Intake Queue Shop Retail Dispensary POS 9 Della Newell Search Customers Create …" at bounding box center [383, 194] width 766 height 389
paste input "Maxperelman17@gmail.com"
type input "Maxperelman17@gmail.com"
click at [479, 152] on icon at bounding box center [480, 155] width 6 height 6
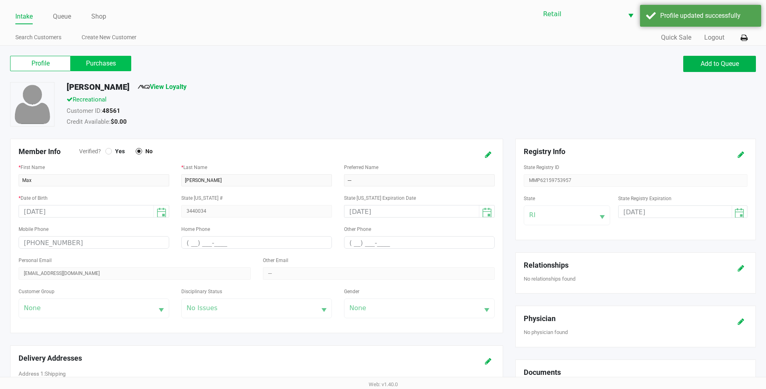
click at [88, 61] on label "Purchases" at bounding box center [101, 63] width 61 height 15
click at [0, 0] on 1 "Purchases" at bounding box center [0, 0] width 0 height 0
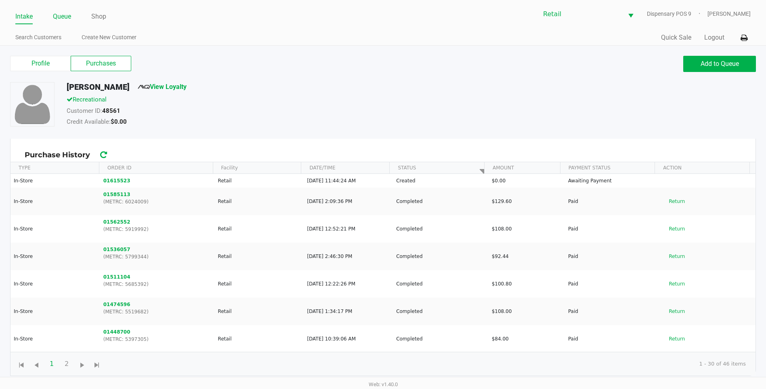
click at [57, 17] on link "Queue" at bounding box center [62, 16] width 18 height 11
drag, startPoint x: 714, startPoint y: 63, endPoint x: 566, endPoint y: 50, distance: 148.7
click at [708, 64] on span "Add to Queue" at bounding box center [720, 64] width 38 height 8
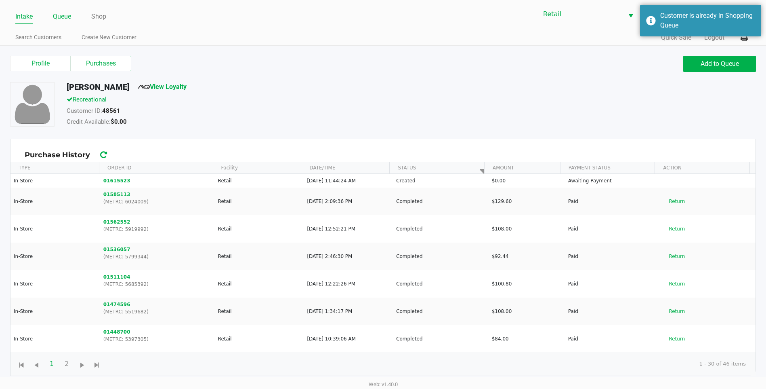
click at [65, 14] on link "Queue" at bounding box center [62, 16] width 18 height 11
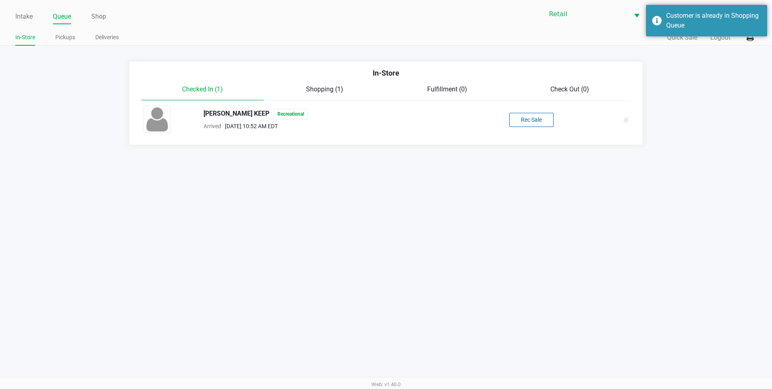
click at [317, 86] on span "Shopping (1)" at bounding box center [324, 89] width 37 height 8
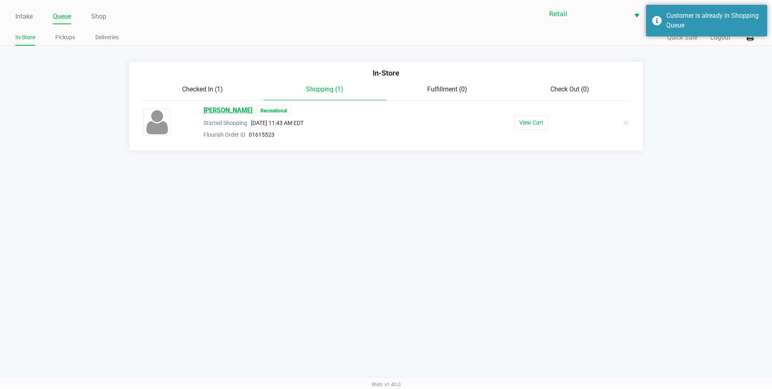
click at [224, 107] on span "Max Perelman" at bounding box center [228, 110] width 49 height 11
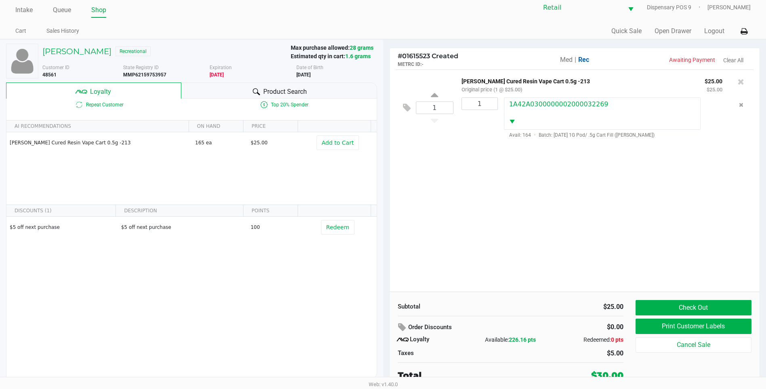
scroll to position [8, 0]
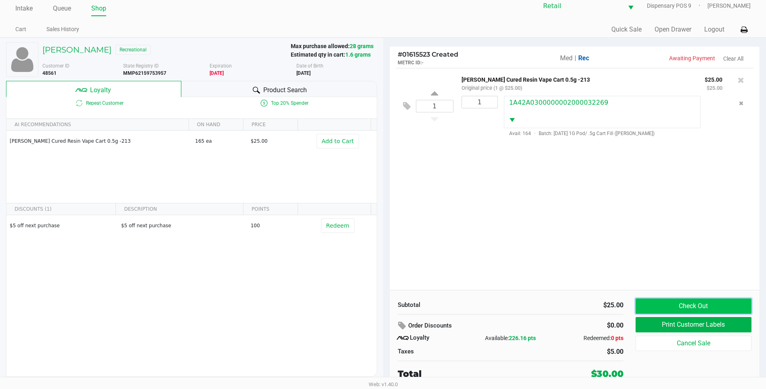
click at [686, 303] on button "Check Out" at bounding box center [694, 305] width 116 height 15
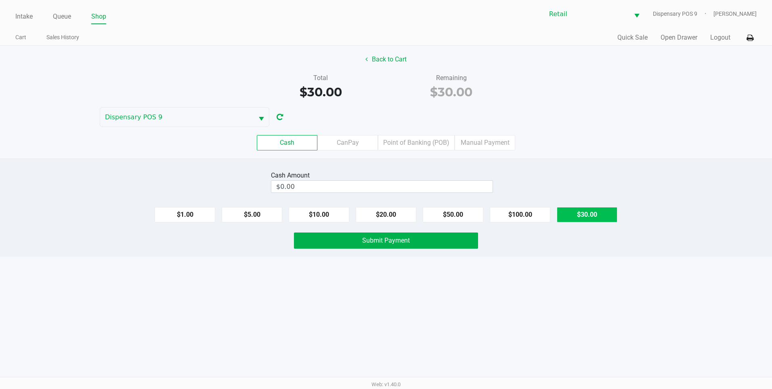
click at [605, 217] on button "$30.00" at bounding box center [587, 214] width 61 height 15
type input "$30.00"
click at [444, 244] on button "Submit Payment" at bounding box center [386, 240] width 184 height 16
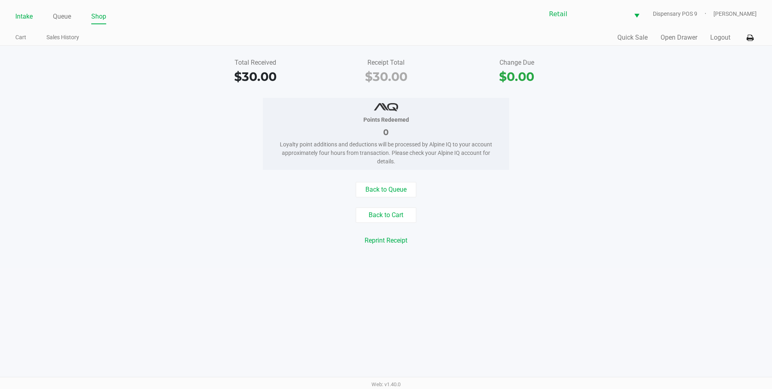
click at [28, 19] on link "Intake" at bounding box center [23, 16] width 17 height 11
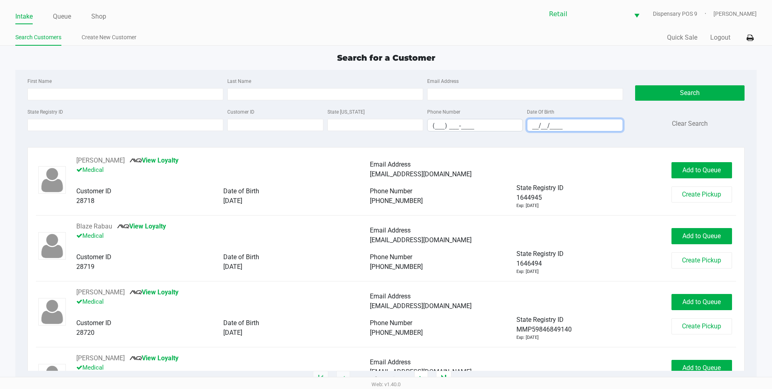
click at [532, 126] on input "__/__/____" at bounding box center [574, 125] width 95 height 13
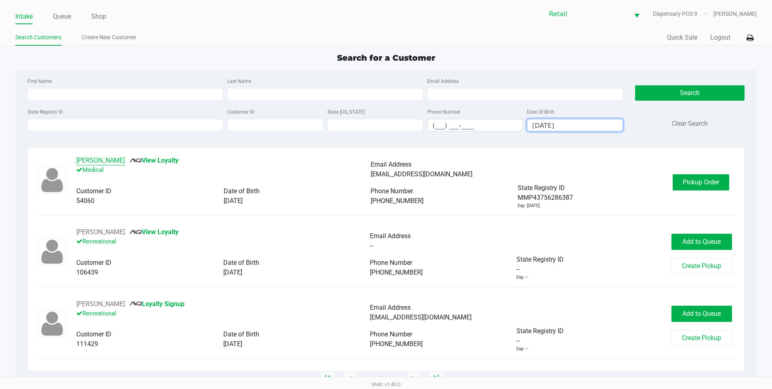
type input "09/12/1982"
click at [88, 159] on button "Luis Perez" at bounding box center [100, 161] width 48 height 10
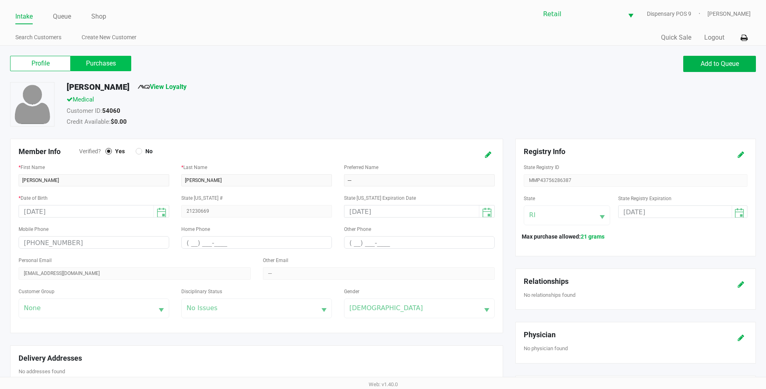
click at [93, 59] on label "Purchases" at bounding box center [101, 63] width 61 height 15
click at [0, 0] on 1 "Purchases" at bounding box center [0, 0] width 0 height 0
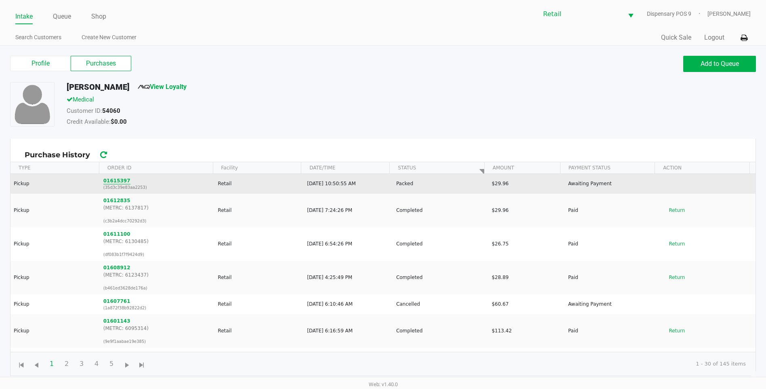
click at [115, 183] on button "01615397" at bounding box center [116, 180] width 27 height 7
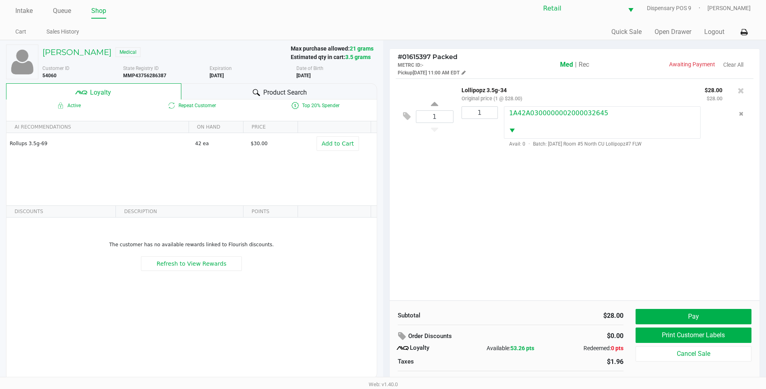
scroll to position [16, 0]
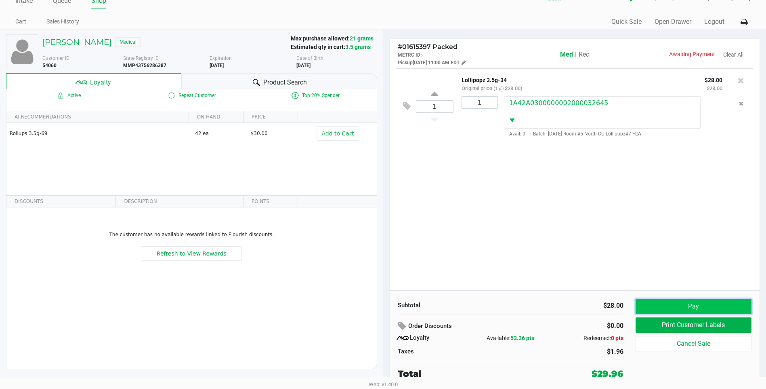
click at [708, 299] on button "Pay" at bounding box center [694, 305] width 116 height 15
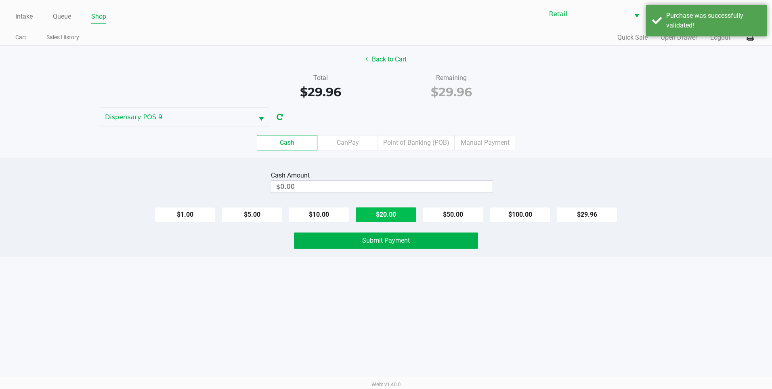
click at [373, 216] on button "$20.00" at bounding box center [386, 214] width 61 height 15
click at [329, 211] on button "$10.00" at bounding box center [319, 214] width 61 height 15
type input "$30.00"
click at [338, 241] on button "Submit Payment" at bounding box center [386, 240] width 184 height 16
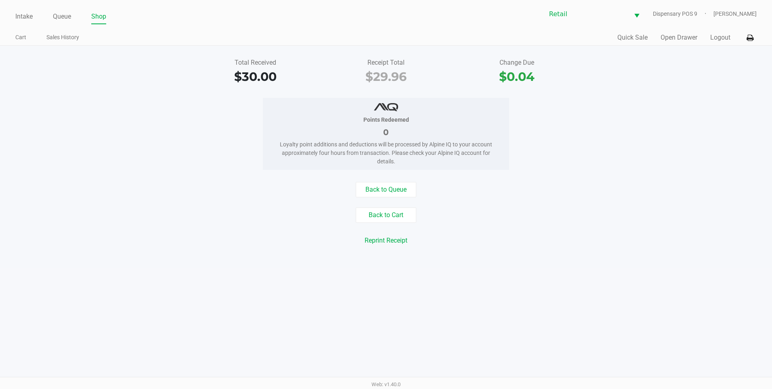
click at [451, 342] on div "Intake Queue Shop Retail Dispensary POS 9 Della Newell Cart Sales History Quick…" at bounding box center [386, 194] width 772 height 389
click at [29, 18] on link "Intake" at bounding box center [23, 16] width 17 height 11
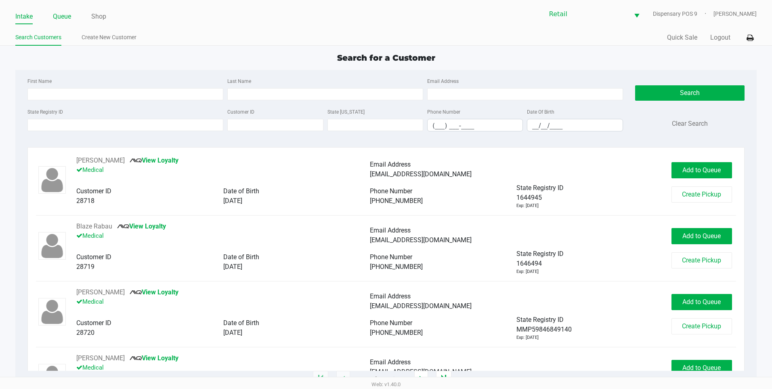
click at [68, 15] on link "Queue" at bounding box center [62, 16] width 18 height 11
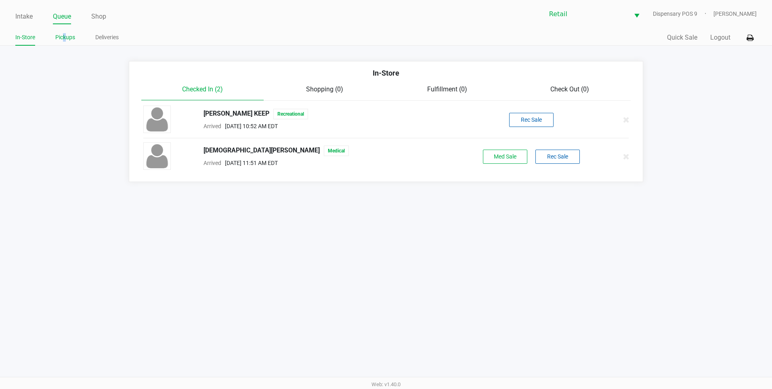
click at [65, 34] on link "Pickups" at bounding box center [65, 37] width 20 height 10
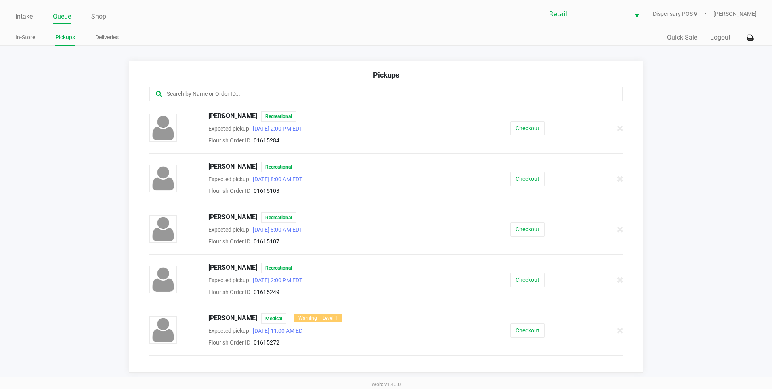
drag, startPoint x: 65, startPoint y: 34, endPoint x: 183, endPoint y: 94, distance: 132.4
click at [183, 94] on input "text" at bounding box center [373, 93] width 415 height 9
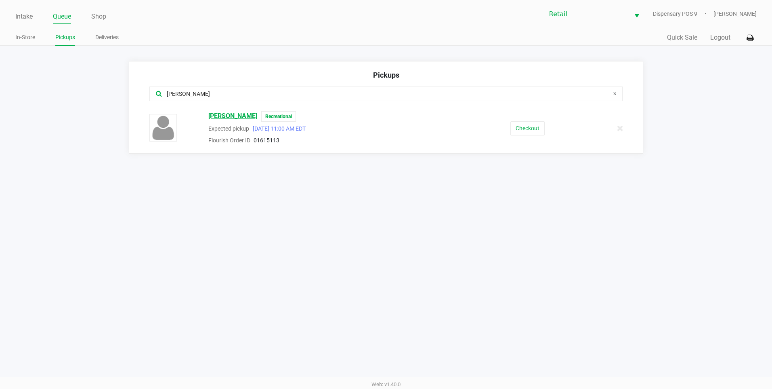
type input "bost"
click at [225, 120] on span "Kyle Bostrom" at bounding box center [232, 116] width 49 height 11
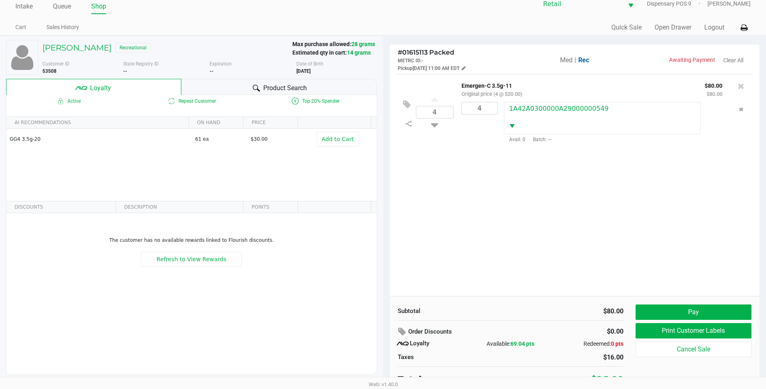
scroll to position [16, 0]
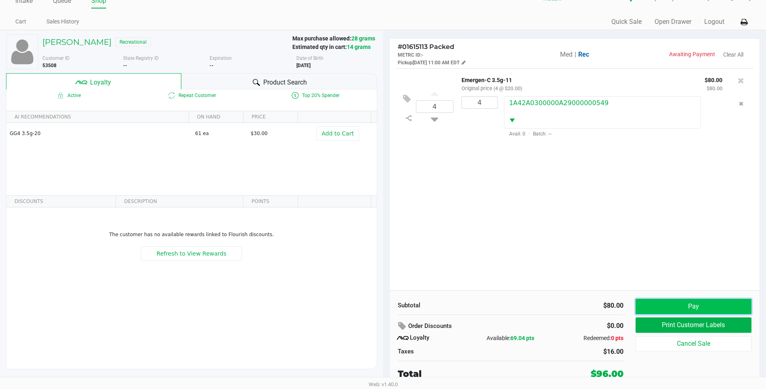
click at [705, 307] on button "Pay" at bounding box center [694, 305] width 116 height 15
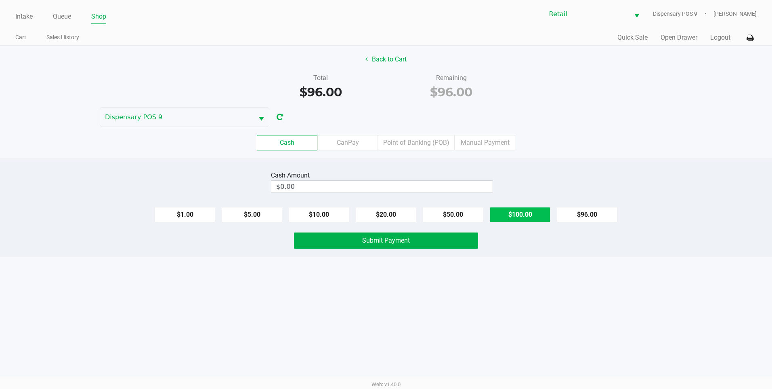
click at [507, 216] on button "$100.00" at bounding box center [520, 214] width 61 height 15
type input "$100.00"
click at [461, 247] on button "Submit Payment" at bounding box center [386, 240] width 184 height 16
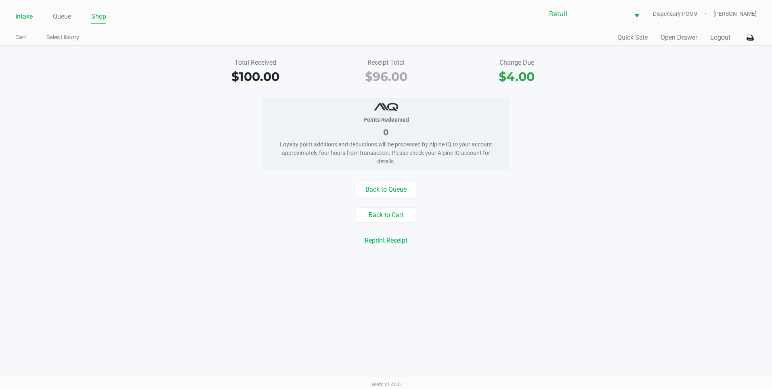
click at [26, 14] on link "Intake" at bounding box center [23, 16] width 17 height 11
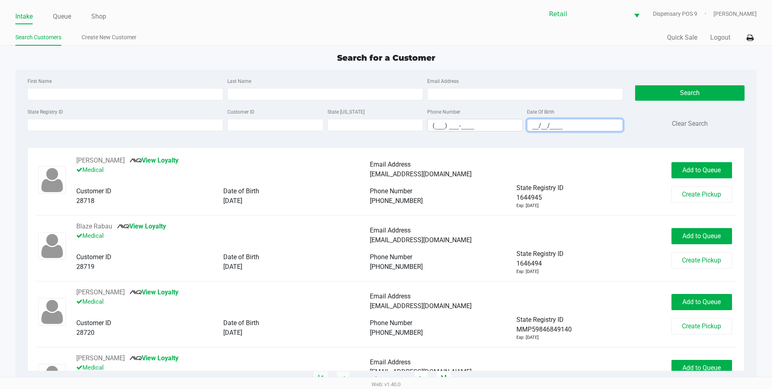
click at [529, 124] on input "__/__/____" at bounding box center [574, 125] width 95 height 13
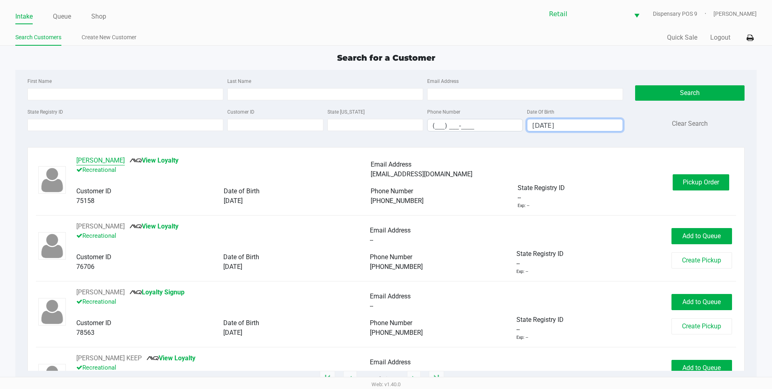
type input "06/19/1976"
click at [113, 157] on button "Heather Cameron" at bounding box center [100, 161] width 48 height 10
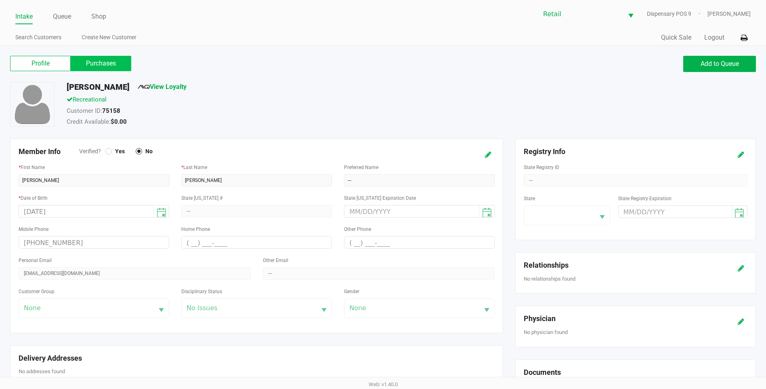
click at [96, 67] on label "Purchases" at bounding box center [101, 63] width 61 height 15
click at [0, 0] on 1 "Purchases" at bounding box center [0, 0] width 0 height 0
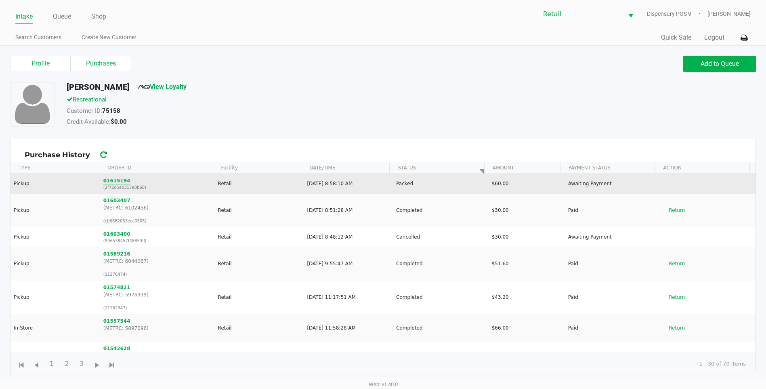
click at [115, 179] on button "01615194" at bounding box center [116, 180] width 27 height 7
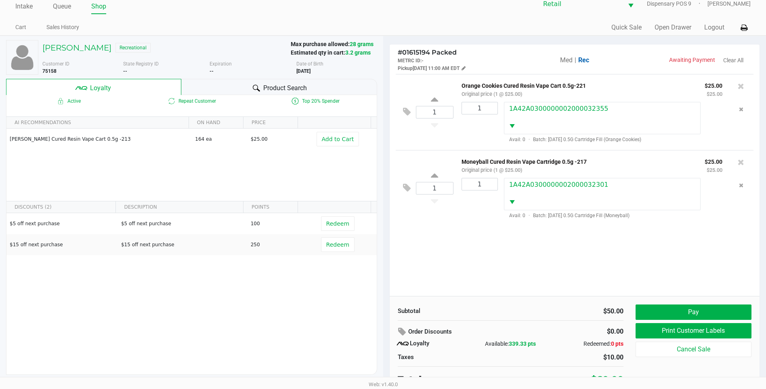
scroll to position [16, 0]
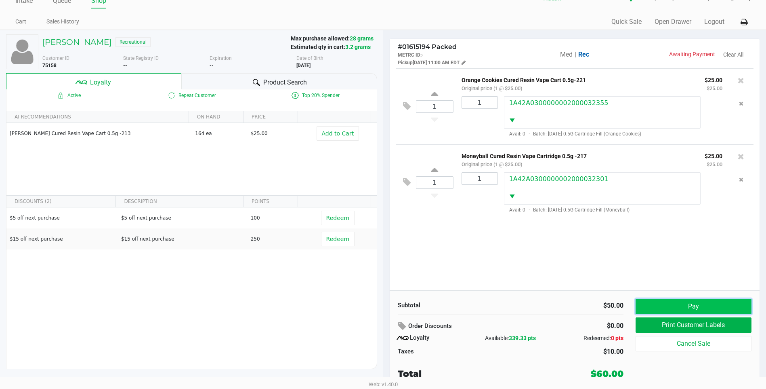
click at [719, 307] on button "Pay" at bounding box center [694, 305] width 116 height 15
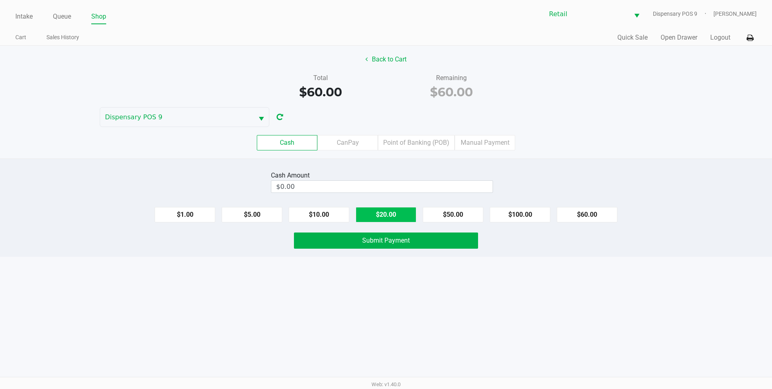
click at [396, 209] on button "$20.00" at bounding box center [386, 214] width 61 height 15
type input "$60.00"
click at [397, 245] on button "Submit Payment" at bounding box center [386, 240] width 184 height 16
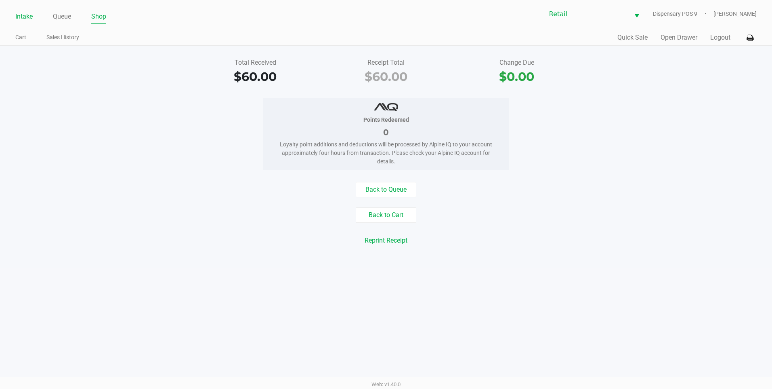
click at [19, 16] on link "Intake" at bounding box center [23, 16] width 17 height 11
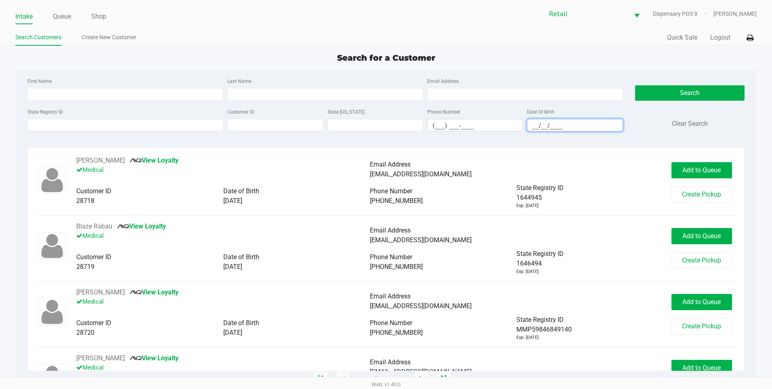
click at [532, 128] on input "__/__/____" at bounding box center [574, 125] width 95 height 13
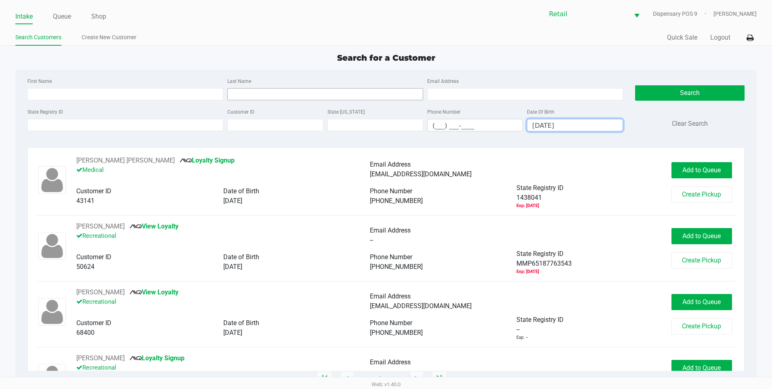
type input "02/10/1988"
click at [283, 96] on input "Last Name" at bounding box center [325, 94] width 196 height 12
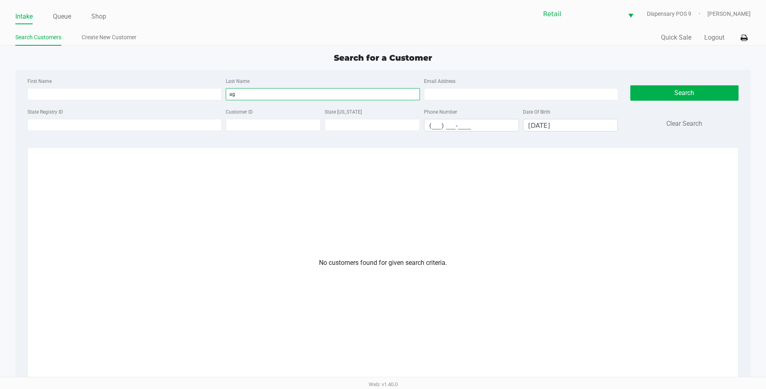
type input "a"
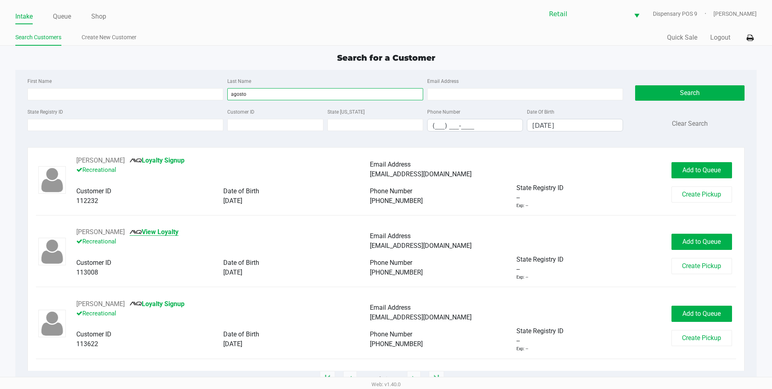
type input "agosto"
click at [156, 228] on link "View Loyalty" at bounding box center [154, 232] width 49 height 8
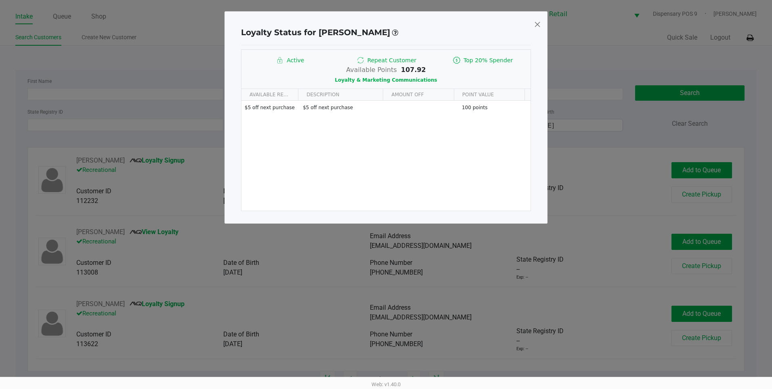
click at [538, 25] on span at bounding box center [537, 24] width 7 height 13
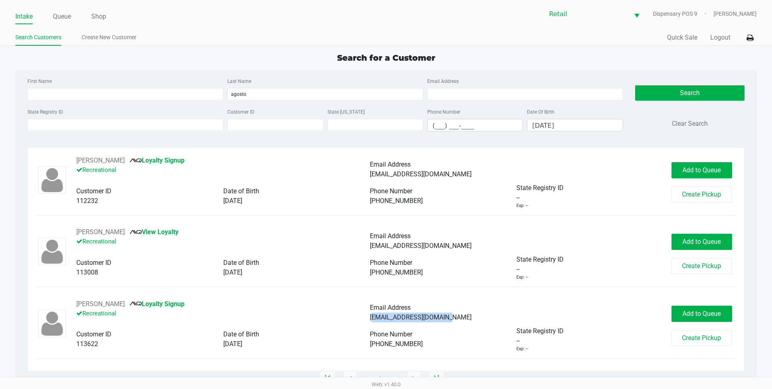
drag, startPoint x: 447, startPoint y: 319, endPoint x: 371, endPoint y: 318, distance: 75.5
click at [371, 318] on span "Augustaeve89@gmail.com" at bounding box center [421, 317] width 102 height 8
copy span "Augustaeve89@gmail.com"
click at [704, 244] on span "Add to Queue" at bounding box center [702, 241] width 38 height 8
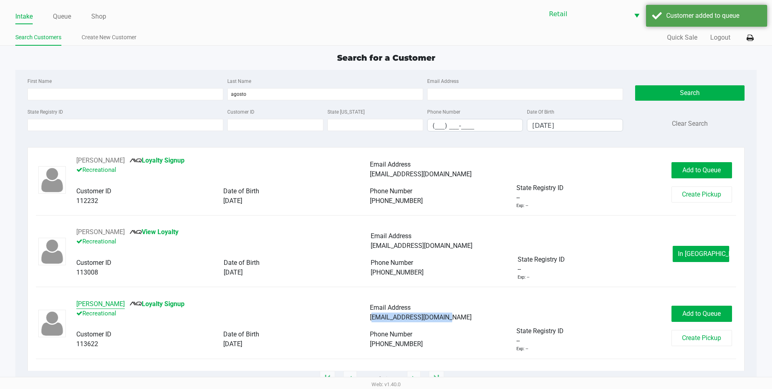
click at [92, 299] on button "Evelyz Agosto" at bounding box center [100, 304] width 48 height 10
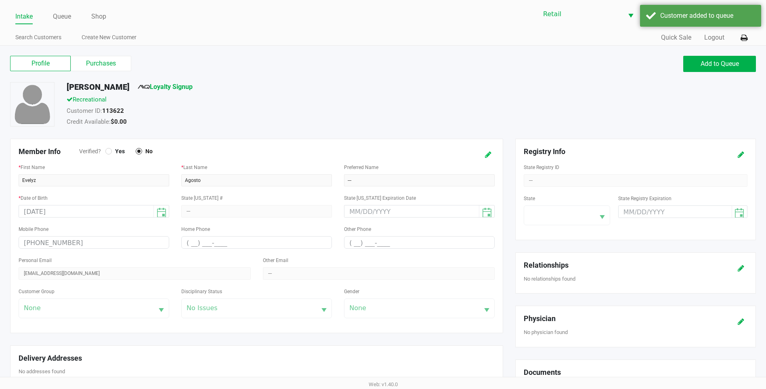
click at [490, 155] on icon at bounding box center [488, 155] width 6 height 6
drag, startPoint x: 96, startPoint y: 275, endPoint x: 0, endPoint y: 275, distance: 96.1
click at [0, 275] on html "Intake Queue Shop Retail Dispensary POS 9 Della Newell Search Customers Create …" at bounding box center [383, 194] width 766 height 389
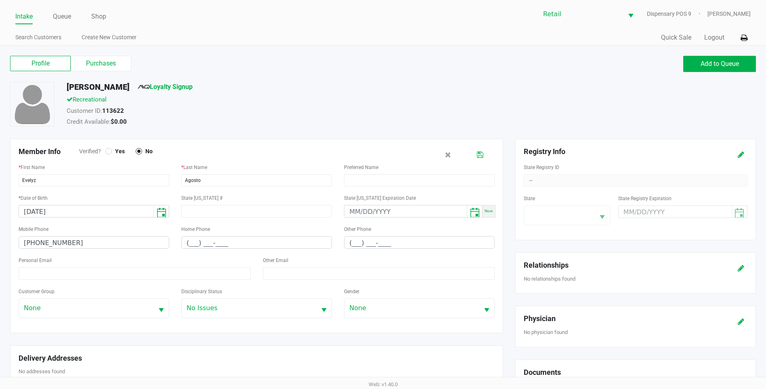
click at [481, 160] on button at bounding box center [480, 154] width 13 height 15
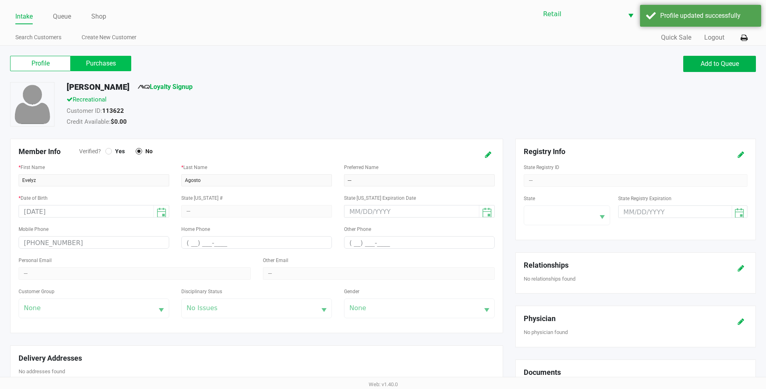
click at [120, 62] on label "Purchases" at bounding box center [101, 63] width 61 height 15
click at [0, 0] on 1 "Purchases" at bounding box center [0, 0] width 0 height 0
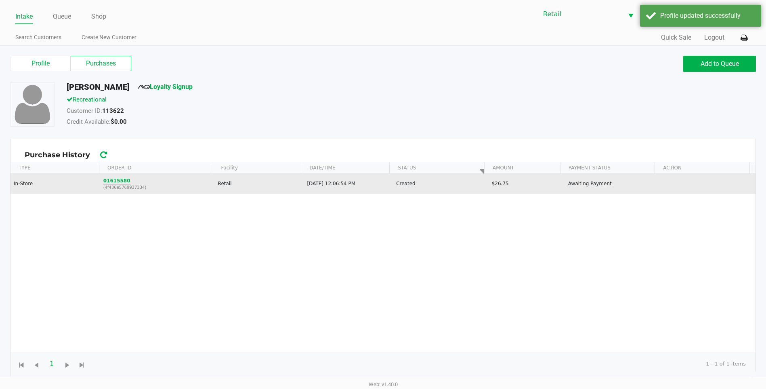
click at [110, 179] on button "01615580" at bounding box center [116, 180] width 27 height 7
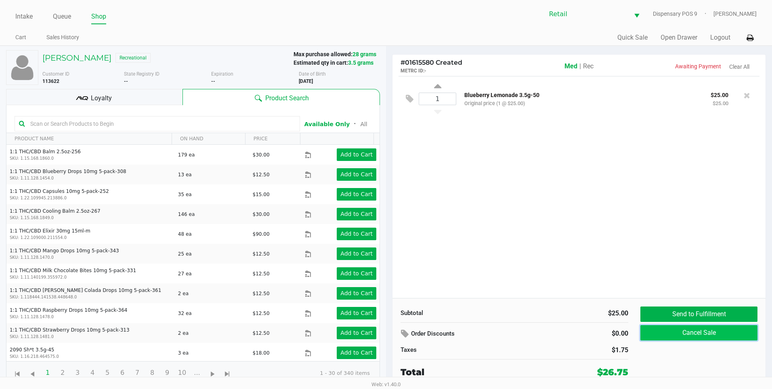
click at [714, 336] on button "Cancel Sale" at bounding box center [699, 332] width 117 height 15
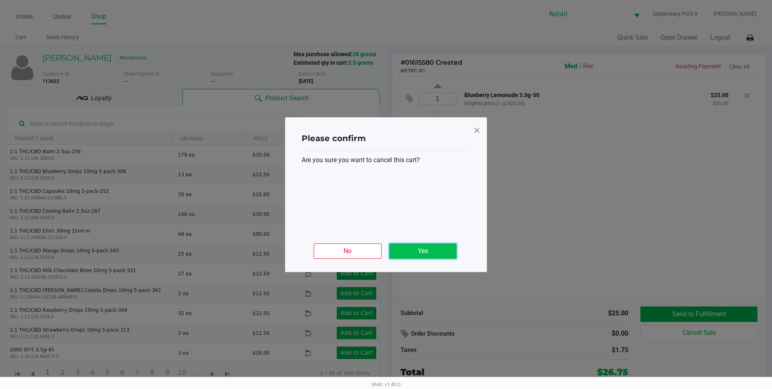
click at [447, 250] on button "Yes" at bounding box center [422, 250] width 67 height 15
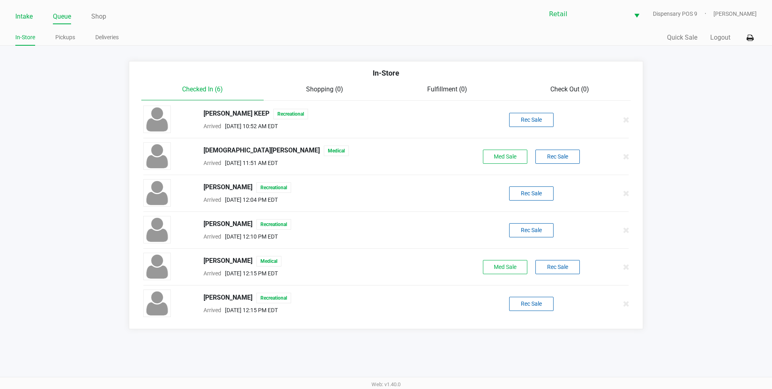
click at [19, 16] on link "Intake" at bounding box center [23, 16] width 17 height 11
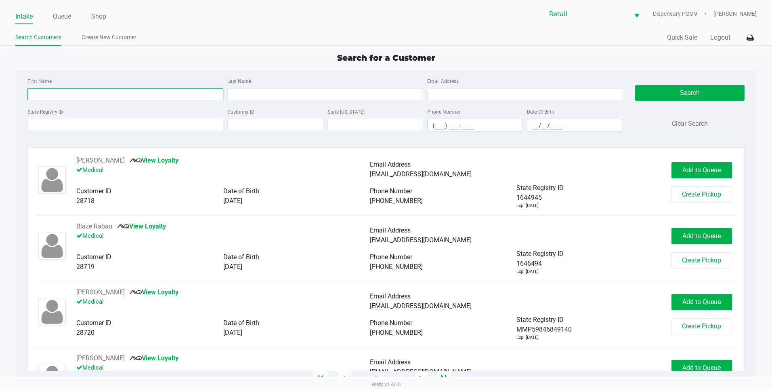
click at [96, 92] on input "First Name" at bounding box center [125, 94] width 196 height 12
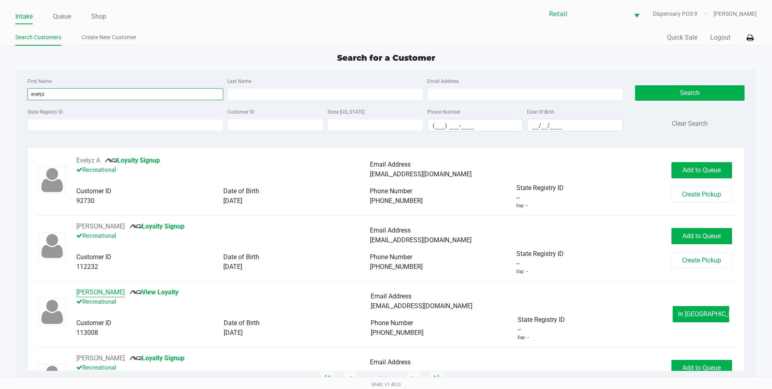
type input "evelyz"
click at [104, 291] on button "Evelyz Agosto" at bounding box center [100, 292] width 48 height 10
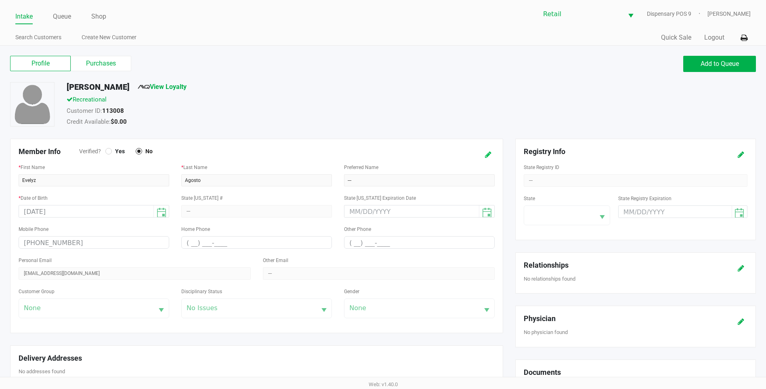
click at [493, 154] on button at bounding box center [488, 154] width 13 height 15
drag, startPoint x: 103, startPoint y: 272, endPoint x: -2, endPoint y: 242, distance: 108.9
click at [0, 242] on html "Intake Queue Shop Retail Dispensary POS 9 Della Newell Search Customers Create …" at bounding box center [383, 194] width 766 height 389
paste input "Augustaeve89@gmail.com"
type input "Augustaeve89@gmail.com"
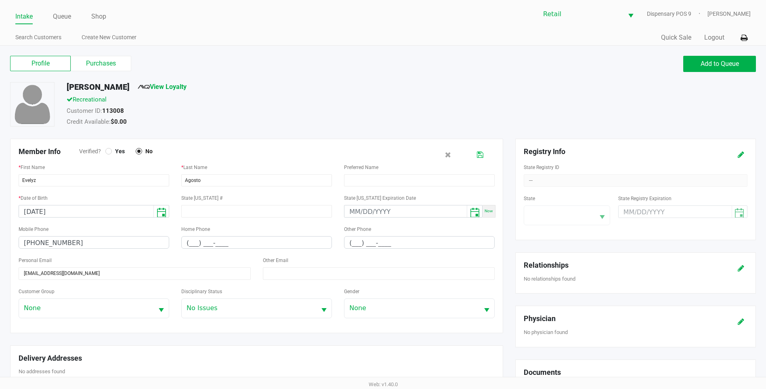
click at [480, 155] on icon at bounding box center [480, 155] width 6 height 6
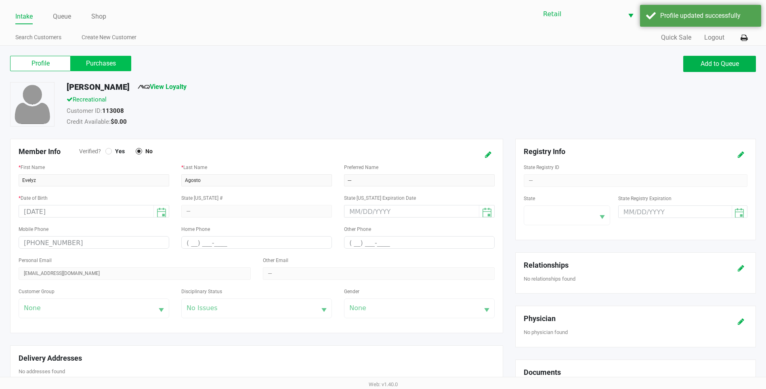
click at [110, 56] on label "Purchases" at bounding box center [101, 63] width 61 height 15
click at [0, 0] on 1 "Purchases" at bounding box center [0, 0] width 0 height 0
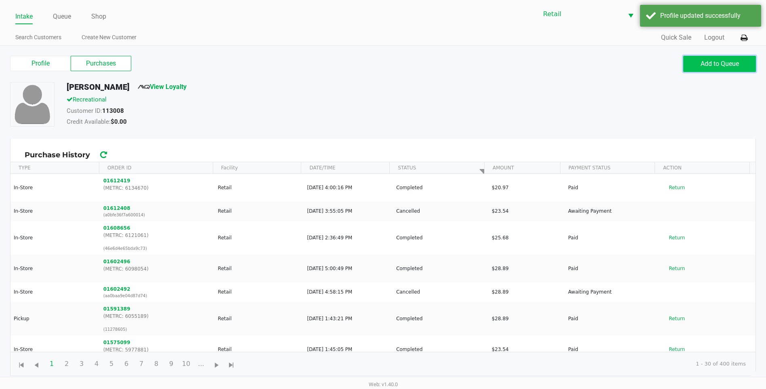
click at [717, 62] on span "Add to Queue" at bounding box center [720, 64] width 38 height 8
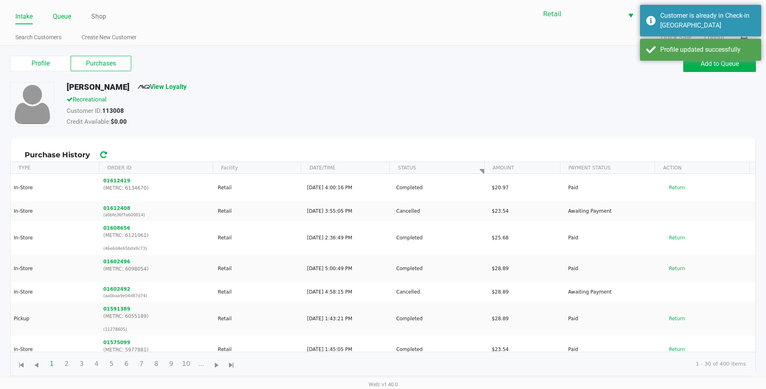
click at [57, 14] on link "Queue" at bounding box center [62, 16] width 18 height 11
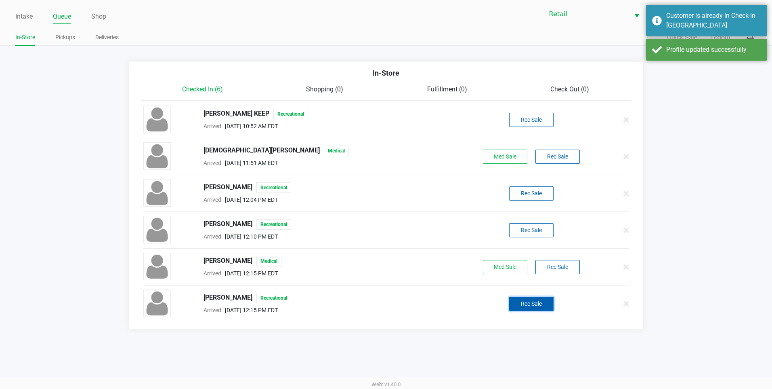
click at [542, 298] on button "Rec Sale" at bounding box center [531, 303] width 44 height 14
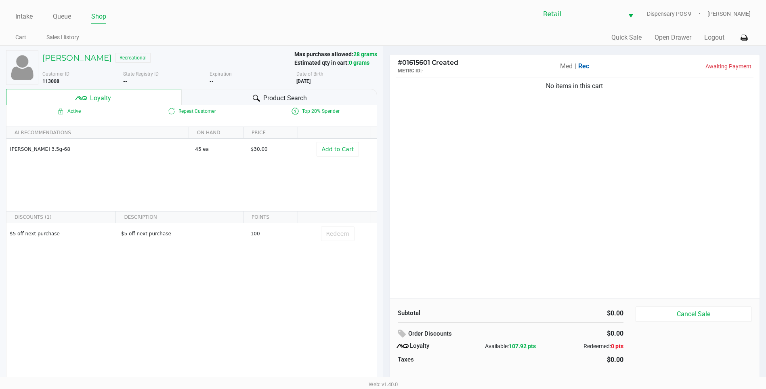
click at [563, 66] on span "Med" at bounding box center [566, 66] width 13 height 8
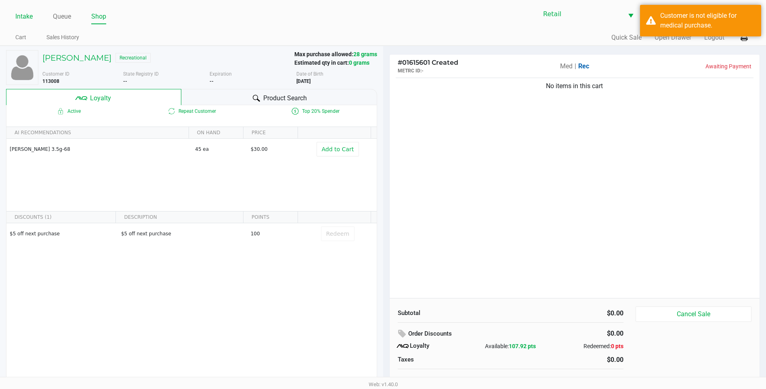
click at [23, 16] on link "Intake" at bounding box center [23, 16] width 17 height 11
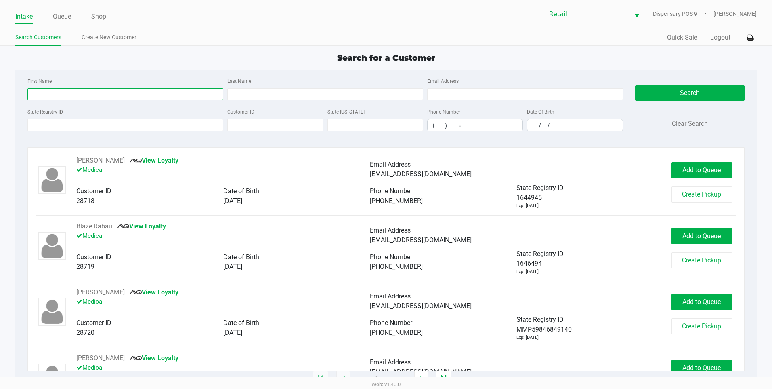
click at [142, 92] on input "First Name" at bounding box center [125, 94] width 196 height 12
type input "evelyz"
click at [525, 124] on div "Date Of Birth __/__/____" at bounding box center [575, 119] width 100 height 25
click at [527, 124] on kendo-maskedtextbox "__/__/____" at bounding box center [575, 125] width 96 height 13
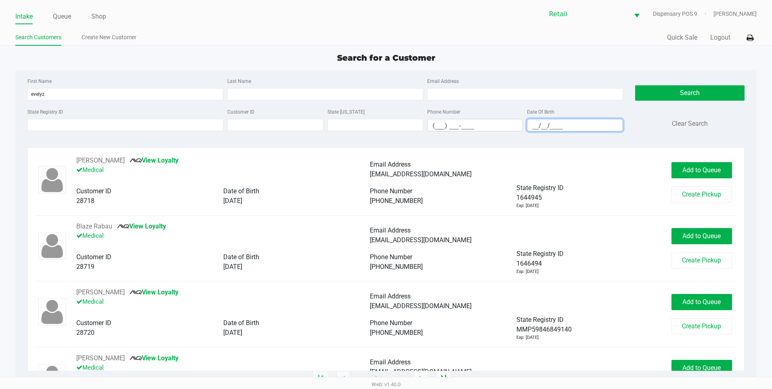
click at [532, 125] on input "__/__/____" at bounding box center [574, 125] width 95 height 13
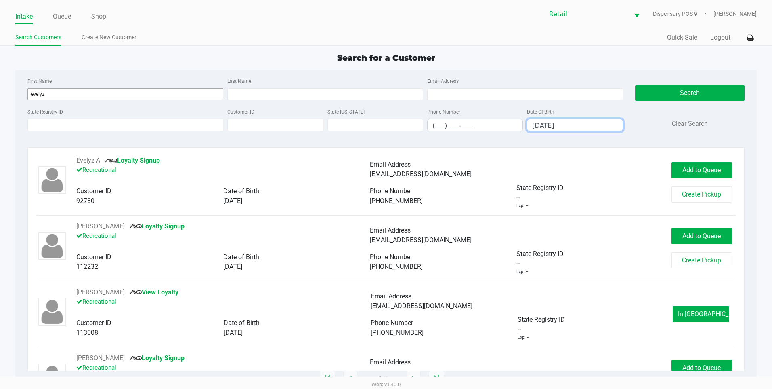
type input "02/10/1988"
drag, startPoint x: 53, startPoint y: 91, endPoint x: 0, endPoint y: 84, distance: 53.1
click at [0, 87] on html "Intake Queue Shop Retail Dispensary POS 9 Della Newell Search Customers Create …" at bounding box center [386, 194] width 772 height 389
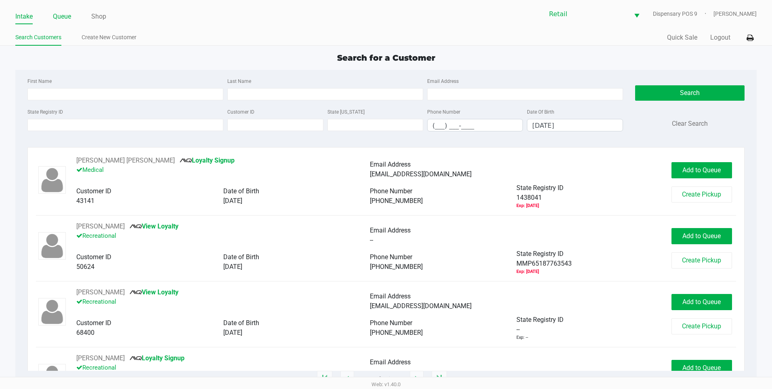
click at [65, 17] on link "Queue" at bounding box center [62, 16] width 18 height 11
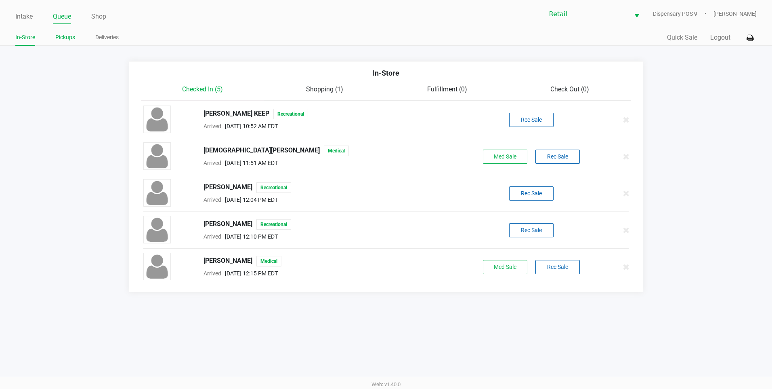
click at [66, 34] on link "Pickups" at bounding box center [65, 37] width 20 height 10
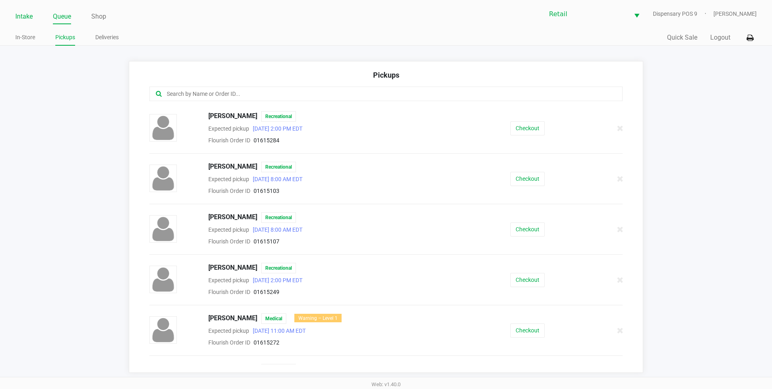
click at [25, 12] on link "Intake" at bounding box center [23, 16] width 17 height 11
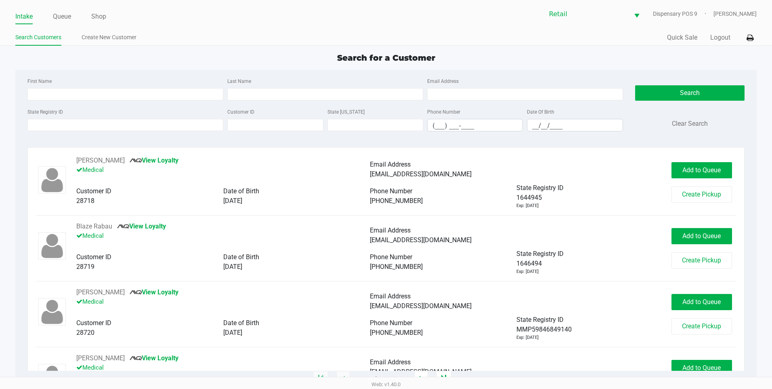
click at [527, 125] on div "Date Of Birth __/__/____" at bounding box center [575, 119] width 100 height 25
click at [529, 125] on input "__/__/____" at bounding box center [574, 125] width 95 height 13
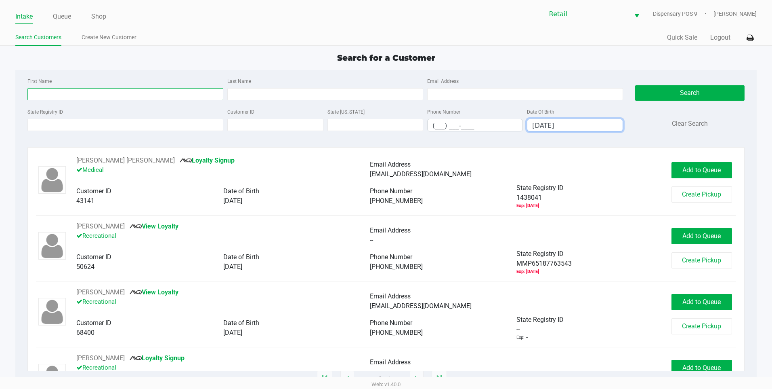
drag, startPoint x: 174, startPoint y: 98, endPoint x: 183, endPoint y: 97, distance: 9.3
click at [174, 98] on input "First Name" at bounding box center [125, 94] width 196 height 12
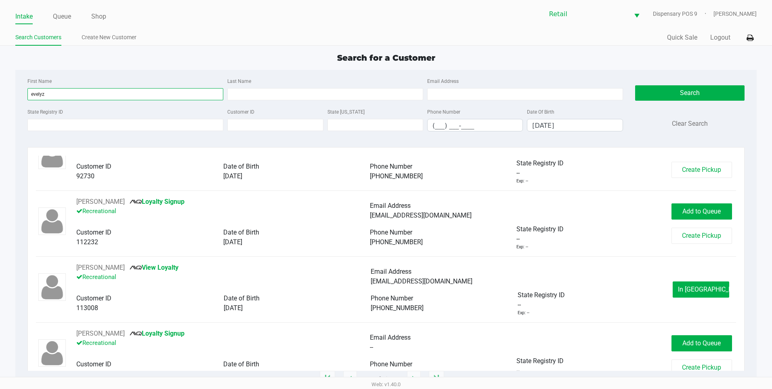
scroll to position [48, 0]
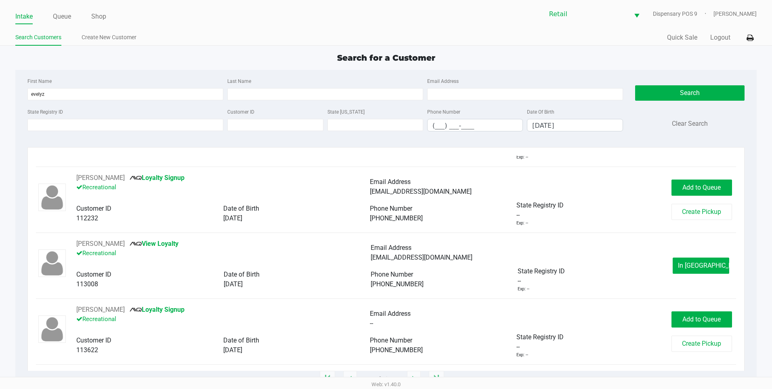
click at [439, 374] on div at bounding box center [436, 378] width 15 height 16
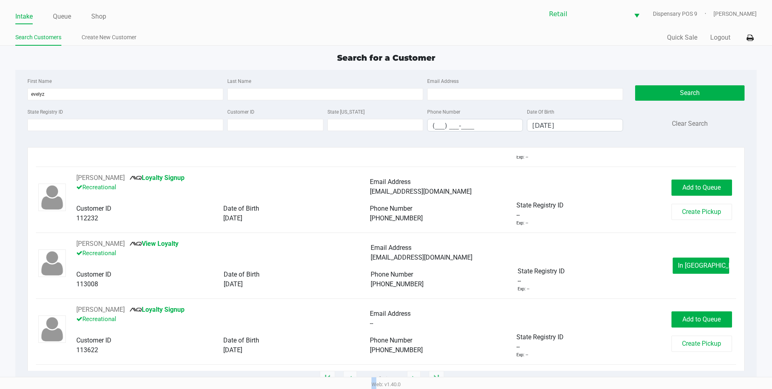
click at [439, 374] on div at bounding box center [436, 378] width 15 height 16
click at [418, 153] on div "Evelyz A Loyalty Signup Recreational Email Address Augustaeve89@bmail.com Custo…" at bounding box center [385, 263] width 717 height 232
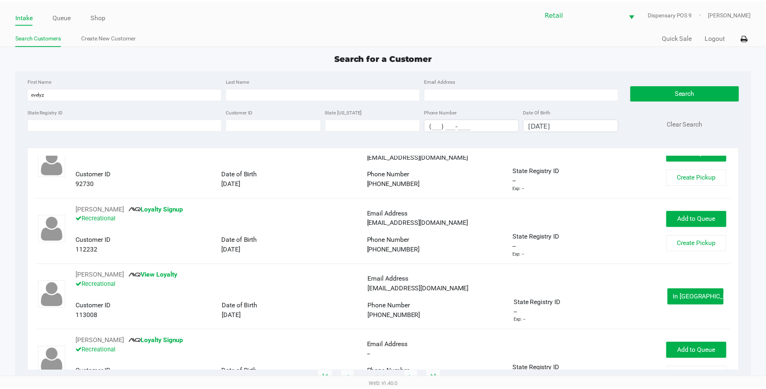
scroll to position [0, 0]
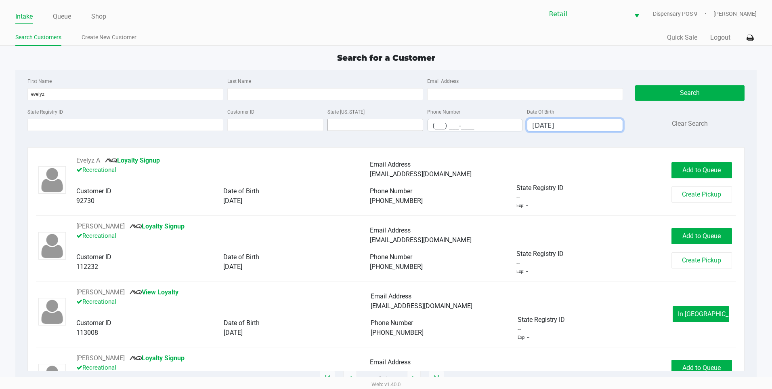
drag, startPoint x: 574, startPoint y: 129, endPoint x: 353, endPoint y: 122, distance: 221.5
click at [353, 122] on div "State Registry ID Customer ID State ID Phone Number (___) ___-____ Date Of Birt…" at bounding box center [325, 122] width 600 height 31
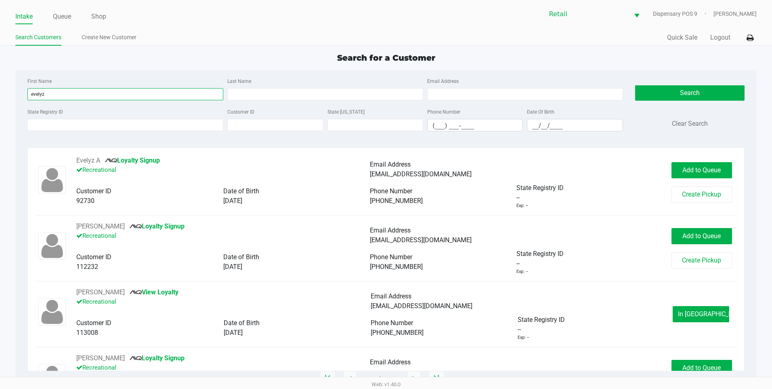
drag, startPoint x: 92, startPoint y: 92, endPoint x: 0, endPoint y: 79, distance: 92.6
click at [0, 83] on html "Intake Queue Shop Retail Dispensary POS 9 Della Newell Search Customers Create …" at bounding box center [386, 194] width 772 height 389
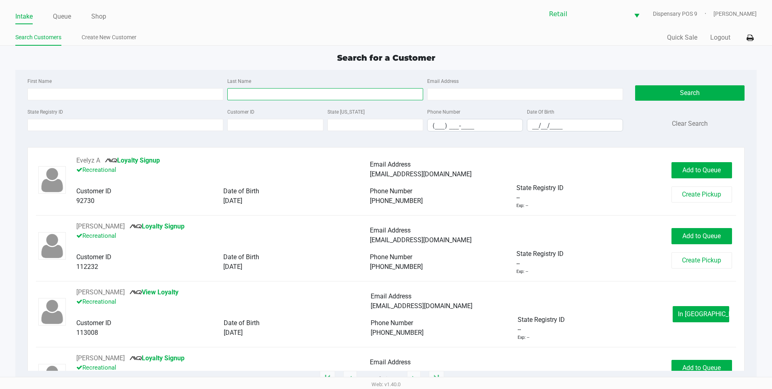
drag, startPoint x: 295, startPoint y: 90, endPoint x: 184, endPoint y: 68, distance: 113.4
click at [296, 91] on input "Last Name" at bounding box center [325, 94] width 196 height 12
click at [69, 21] on link "Queue" at bounding box center [62, 16] width 18 height 11
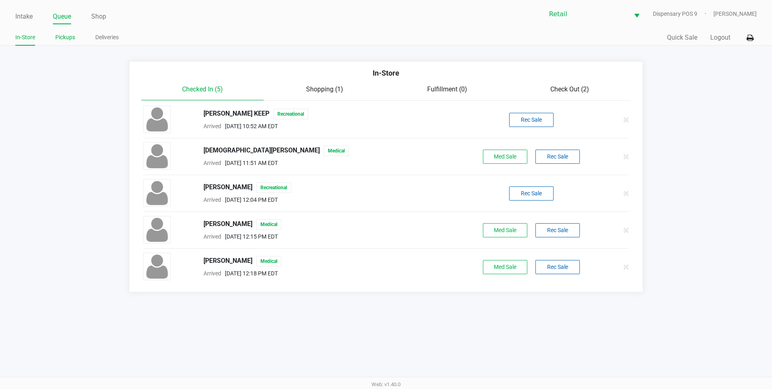
click at [62, 38] on link "Pickups" at bounding box center [65, 37] width 20 height 10
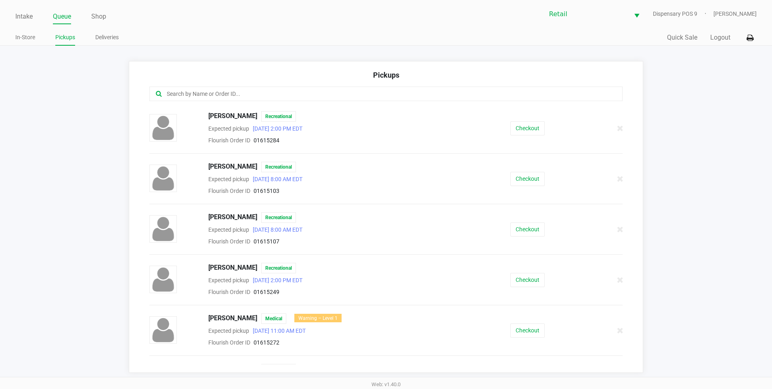
click at [269, 97] on input "text" at bounding box center [373, 93] width 415 height 9
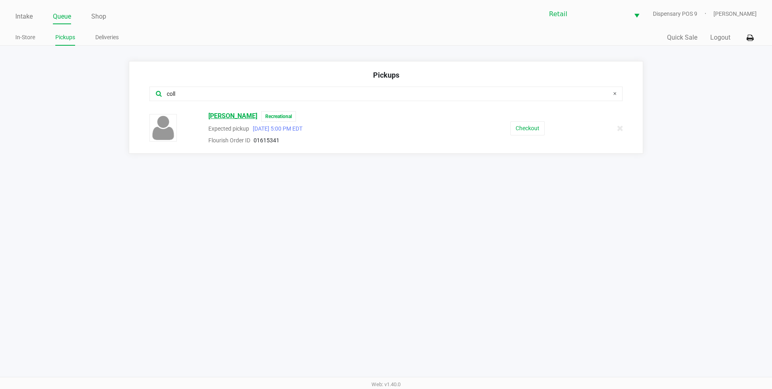
click at [228, 115] on span "Uberlando Collado" at bounding box center [232, 116] width 49 height 11
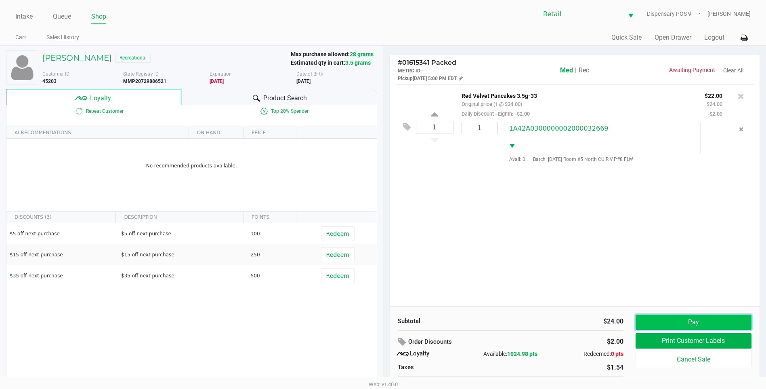
click at [698, 324] on button "Pay" at bounding box center [694, 321] width 116 height 15
click at [690, 321] on button "Pay" at bounding box center [694, 321] width 116 height 15
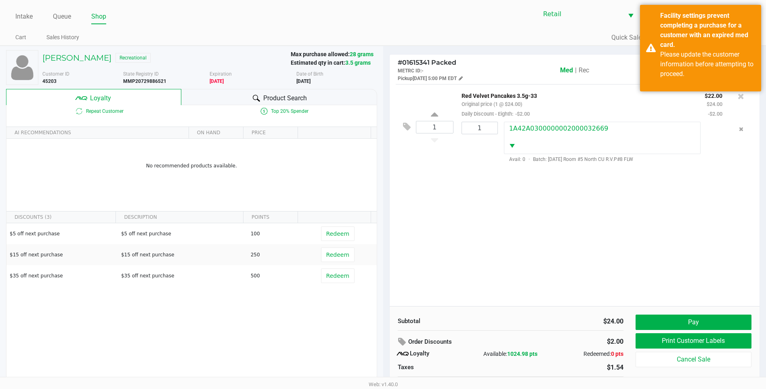
click at [637, 255] on div "1 Red Velvet Pancakes 3.5g-33 Original price (1 @ $24.00) Daily Discount - Eigh…" at bounding box center [575, 195] width 370 height 222
click at [623, 250] on div "1 Red Velvet Pancakes 3.5g-33 Original price (1 @ $24.00) Daily Discount - Eigh…" at bounding box center [575, 195] width 370 height 222
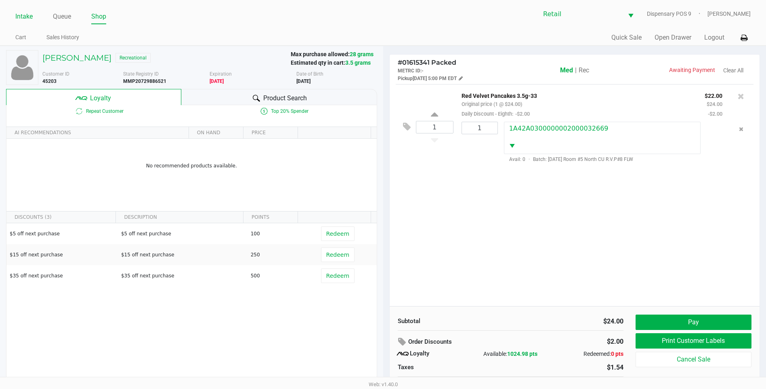
click at [24, 18] on link "Intake" at bounding box center [23, 16] width 17 height 11
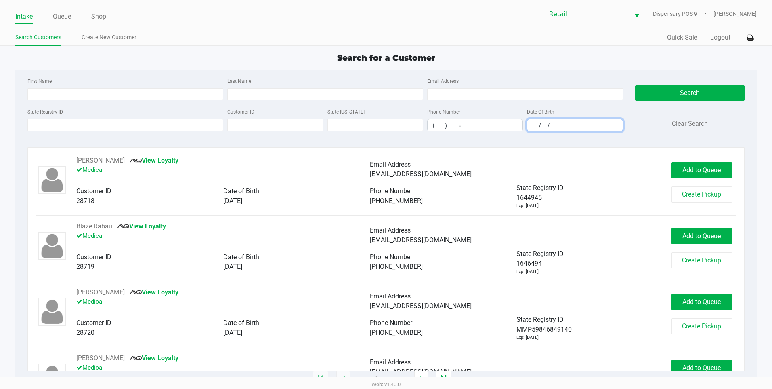
click at [536, 127] on input "__/__/____" at bounding box center [574, 125] width 95 height 13
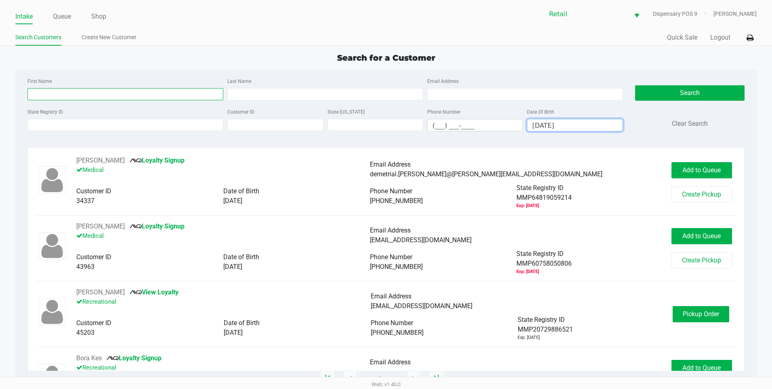
click at [88, 98] on input "First Name" at bounding box center [125, 94] width 196 height 12
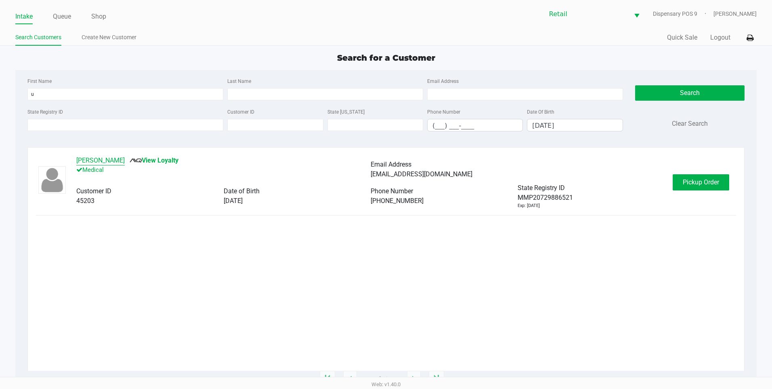
click at [114, 161] on button "Uberlando Collado" at bounding box center [100, 161] width 48 height 10
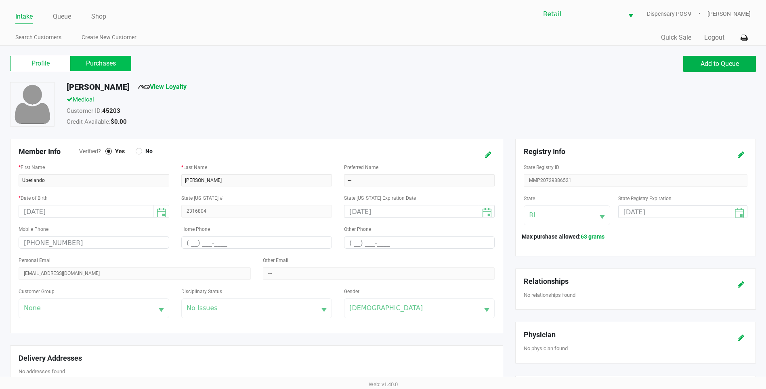
click at [111, 59] on label "Purchases" at bounding box center [101, 63] width 61 height 15
click at [0, 0] on 1 "Purchases" at bounding box center [0, 0] width 0 height 0
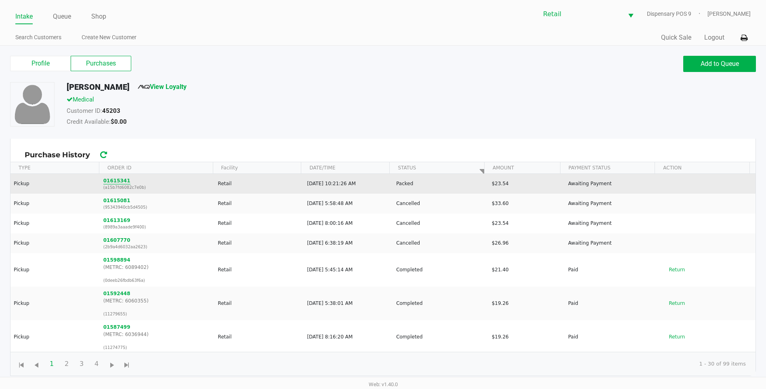
click at [107, 179] on button "01615341" at bounding box center [116, 180] width 27 height 7
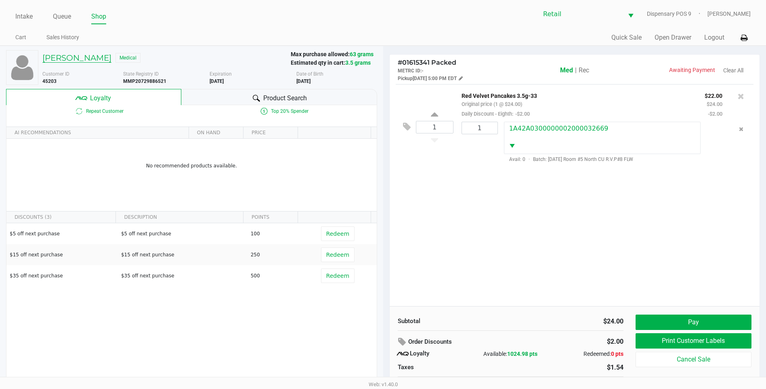
click at [90, 59] on h5 "Uberlando Collado" at bounding box center [76, 58] width 69 height 10
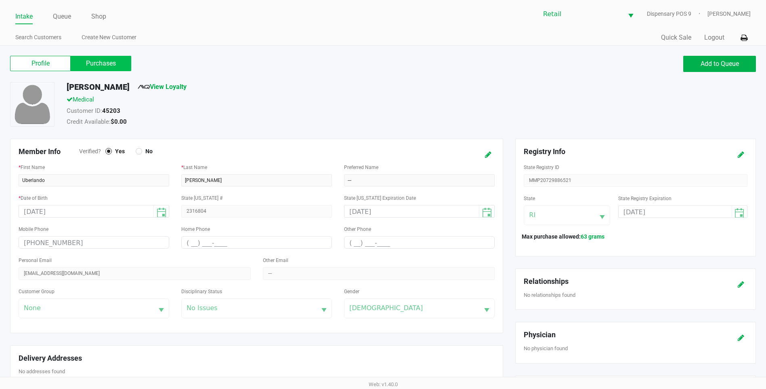
click at [107, 66] on label "Purchases" at bounding box center [101, 63] width 61 height 15
click at [0, 0] on 1 "Purchases" at bounding box center [0, 0] width 0 height 0
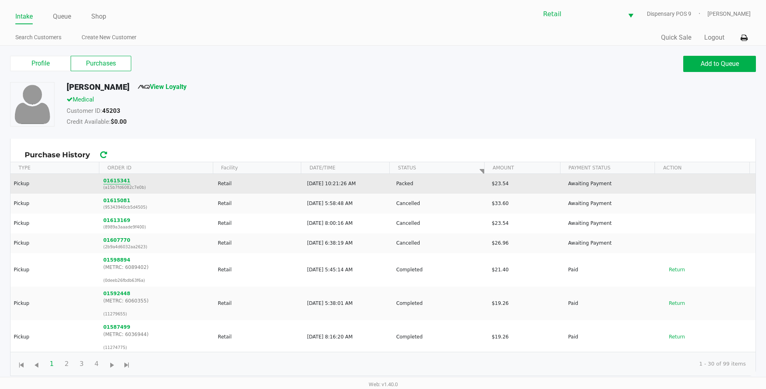
click at [122, 183] on button "01615341" at bounding box center [116, 180] width 27 height 7
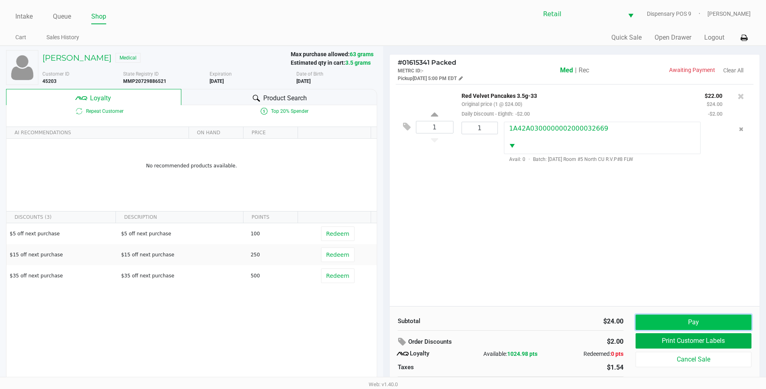
click at [724, 315] on button "Pay" at bounding box center [694, 321] width 116 height 15
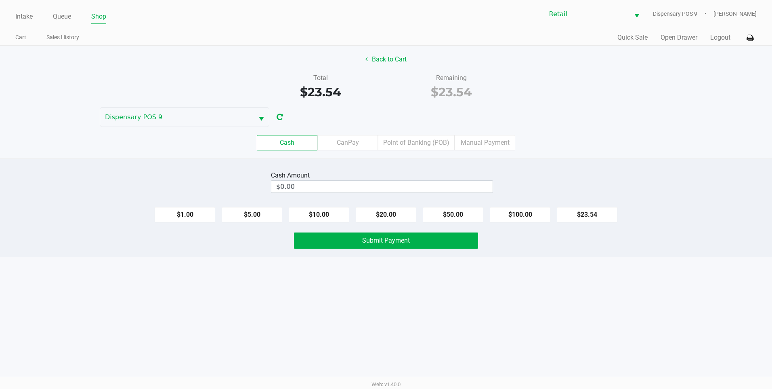
click at [435, 151] on div "Cash CanPay Point of Banking (POB) Manual Payment" at bounding box center [386, 143] width 784 height 32
click at [436, 147] on label "Point of Banking (POB)" at bounding box center [416, 142] width 77 height 15
click at [0, 0] on 7 "Point of Banking (POB)" at bounding box center [0, 0] width 0 height 0
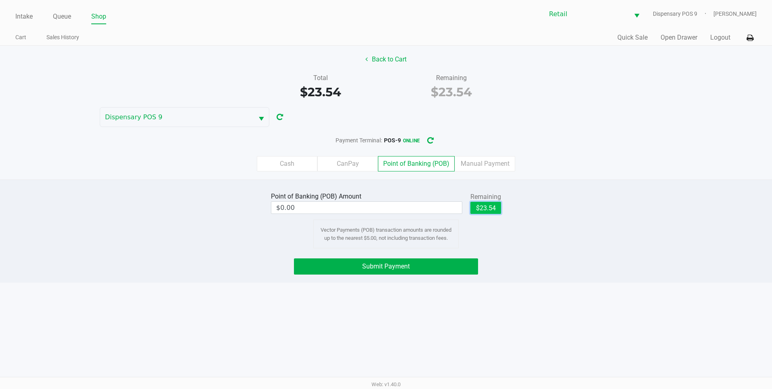
click at [489, 211] on button "$23.54" at bounding box center [486, 208] width 31 height 12
click at [466, 267] on button "Submit Payment" at bounding box center [386, 266] width 184 height 16
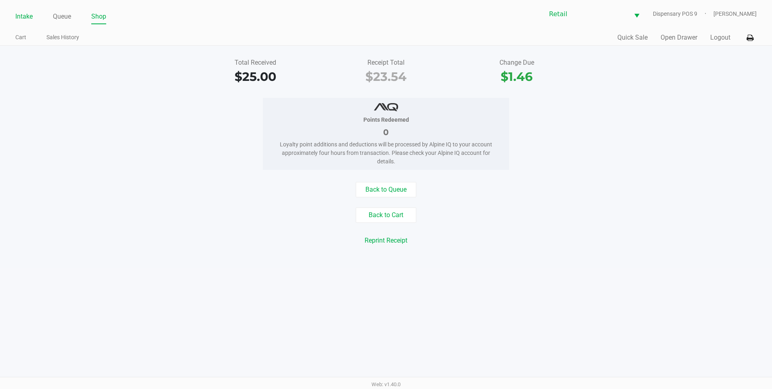
click at [25, 14] on link "Intake" at bounding box center [23, 16] width 17 height 11
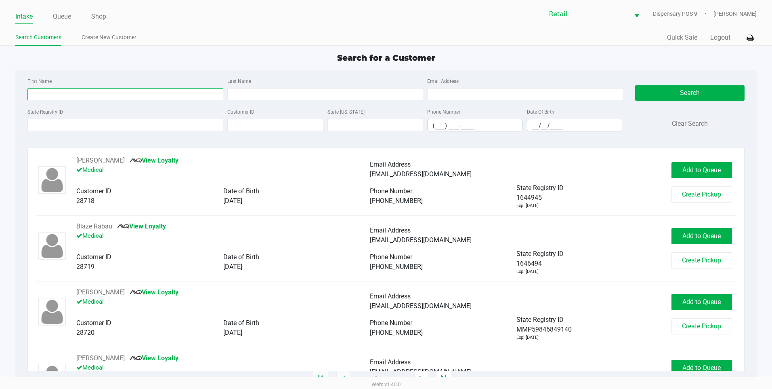
drag, startPoint x: 85, startPoint y: 98, endPoint x: 90, endPoint y: 95, distance: 5.6
click at [85, 98] on input "First Name" at bounding box center [125, 94] width 196 height 12
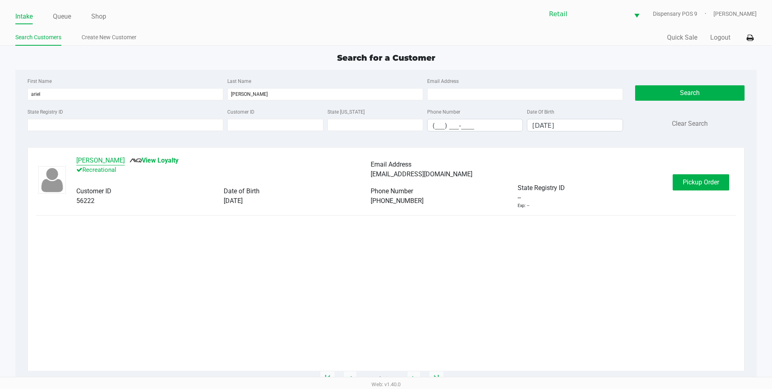
click at [101, 161] on button "Ariel Reyes" at bounding box center [100, 161] width 48 height 10
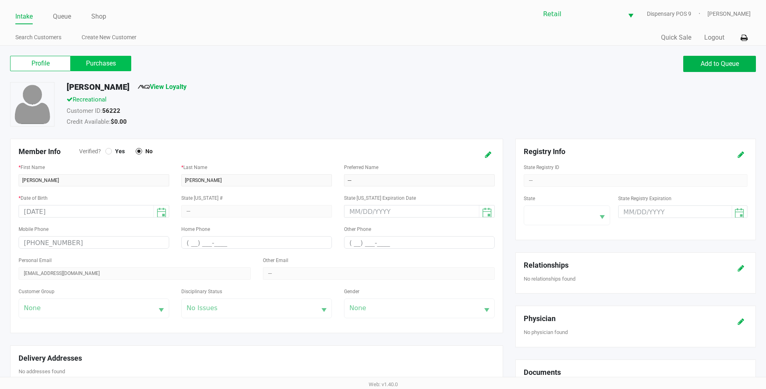
click at [98, 65] on label "Purchases" at bounding box center [101, 63] width 61 height 15
click at [0, 0] on 1 "Purchases" at bounding box center [0, 0] width 0 height 0
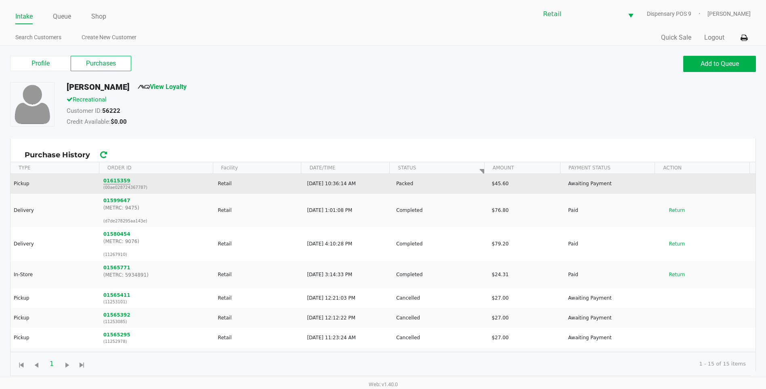
click at [121, 182] on button "01615359" at bounding box center [116, 180] width 27 height 7
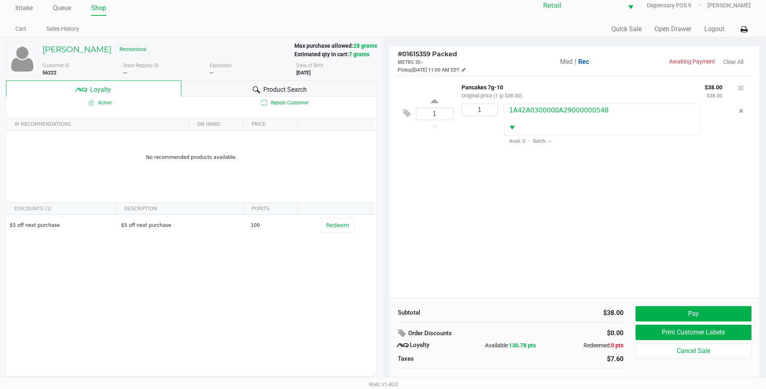
scroll to position [16, 0]
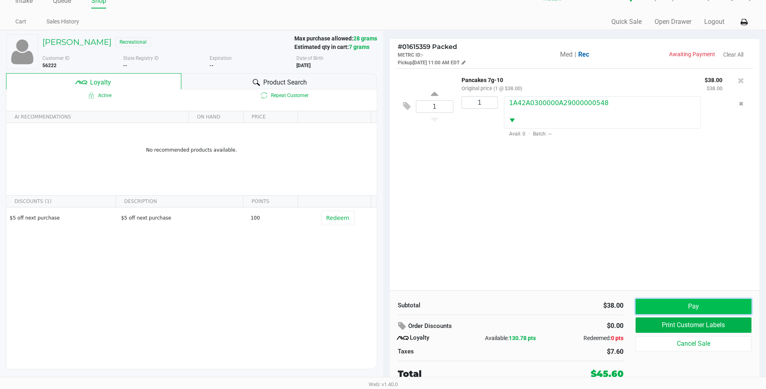
click at [712, 303] on button "Pay" at bounding box center [694, 305] width 116 height 15
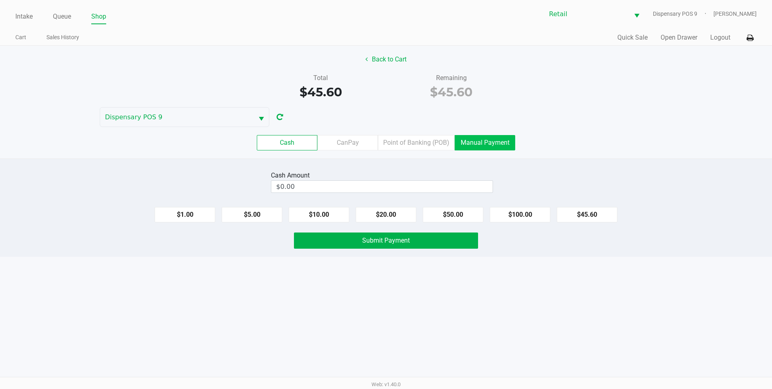
click at [499, 138] on label "Manual Payment" at bounding box center [485, 142] width 61 height 15
click at [0, 0] on 8 "Manual Payment" at bounding box center [0, 0] width 0 height 0
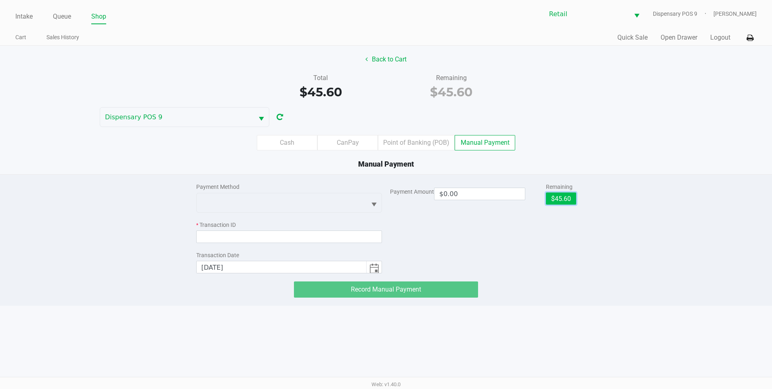
click at [570, 197] on button "$45.60" at bounding box center [561, 198] width 30 height 12
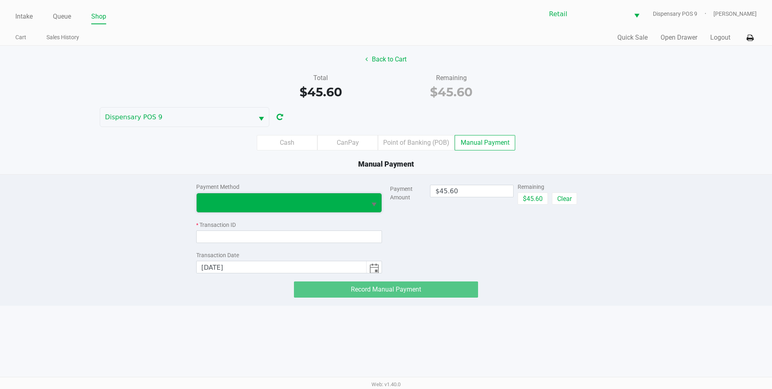
click at [357, 204] on span at bounding box center [282, 203] width 160 height 10
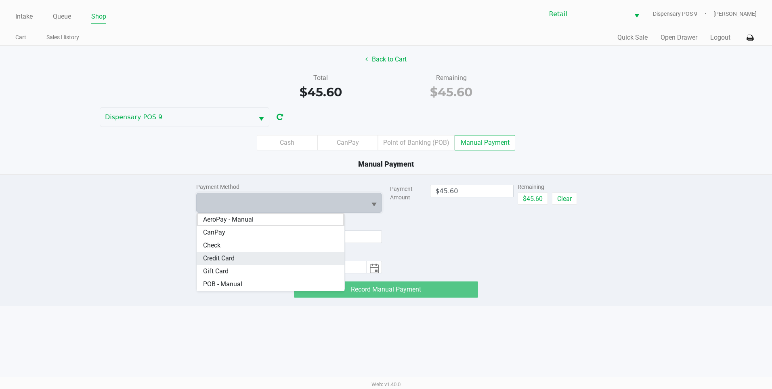
click at [217, 256] on span "Credit Card" at bounding box center [219, 258] width 32 height 10
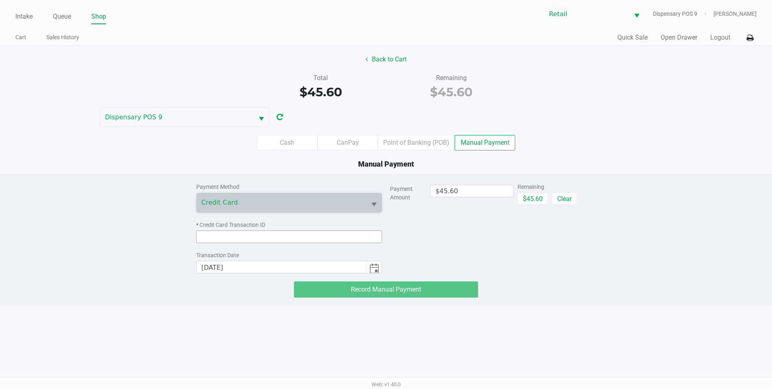
click at [222, 237] on input at bounding box center [289, 236] width 186 height 13
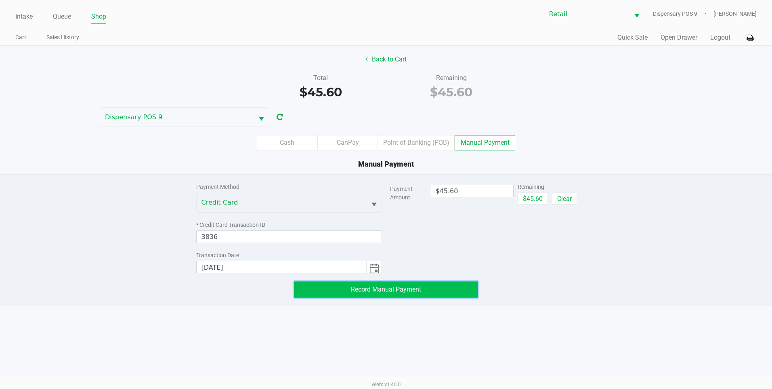
click at [388, 290] on span "Record Manual Payment" at bounding box center [386, 289] width 70 height 8
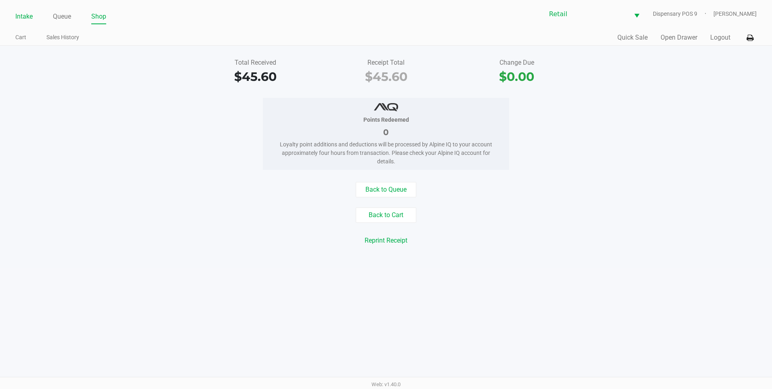
click at [23, 17] on link "Intake" at bounding box center [23, 16] width 17 height 11
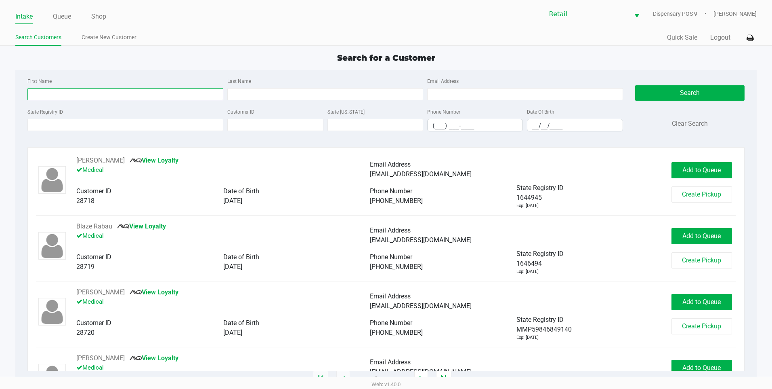
drag, startPoint x: 107, startPoint y: 92, endPoint x: 113, endPoint y: 93, distance: 5.3
click at [107, 92] on input "First Name" at bounding box center [125, 94] width 196 height 12
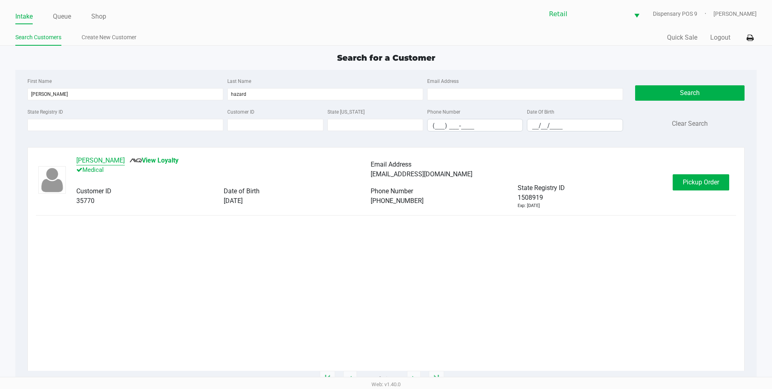
click at [105, 160] on button "Lashawna Hazard" at bounding box center [100, 161] width 48 height 10
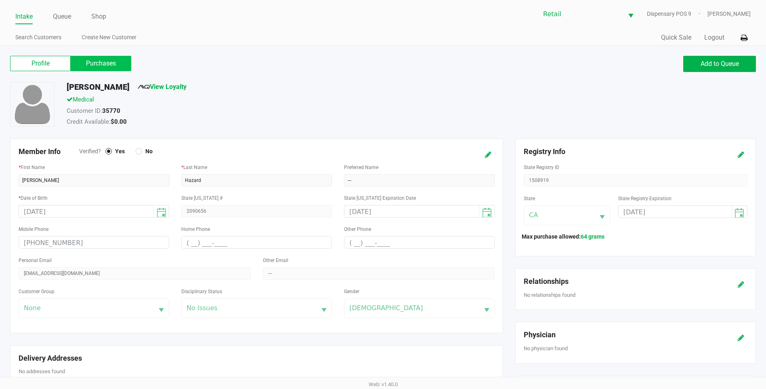
click at [102, 59] on label "Purchases" at bounding box center [101, 63] width 61 height 15
click at [0, 0] on 1 "Purchases" at bounding box center [0, 0] width 0 height 0
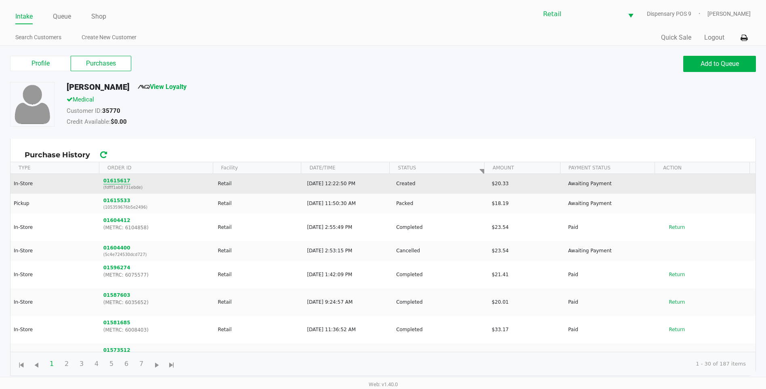
click at [120, 181] on button "01615617" at bounding box center [116, 180] width 27 height 7
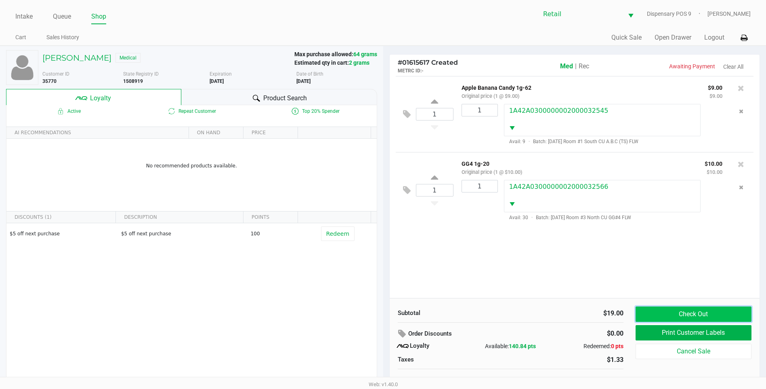
click at [690, 309] on button "Check Out" at bounding box center [694, 313] width 116 height 15
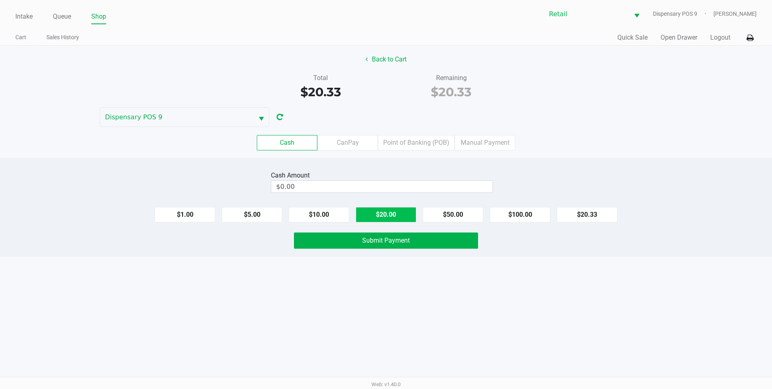
click at [381, 213] on button "$20.00" at bounding box center [386, 214] width 61 height 15
click at [195, 215] on button "$1.00" at bounding box center [185, 214] width 61 height 15
click at [378, 237] on span "Submit Payment" at bounding box center [386, 240] width 48 height 8
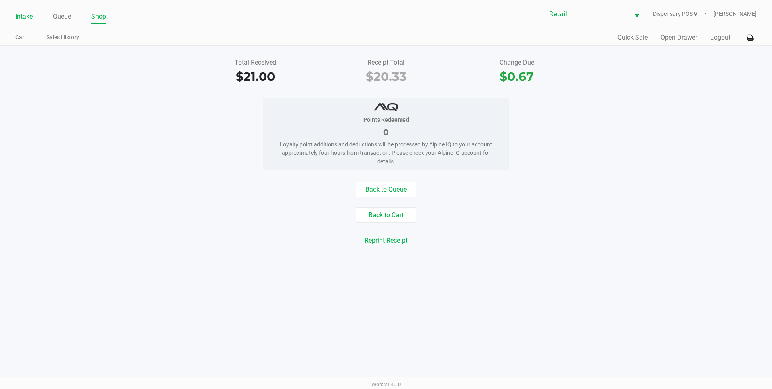
click at [23, 21] on link "Intake" at bounding box center [23, 16] width 17 height 11
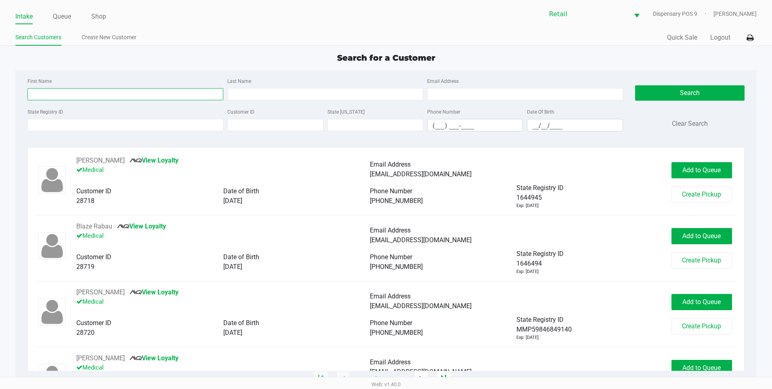
click at [74, 95] on input "First Name" at bounding box center [125, 94] width 196 height 12
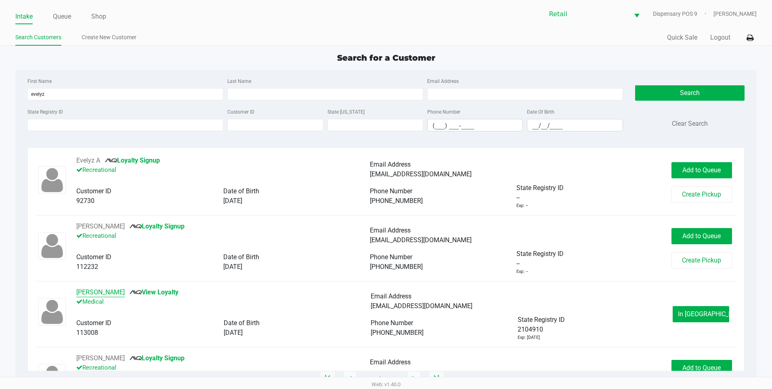
click at [96, 289] on button "Evelyz Agosto" at bounding box center [100, 292] width 48 height 10
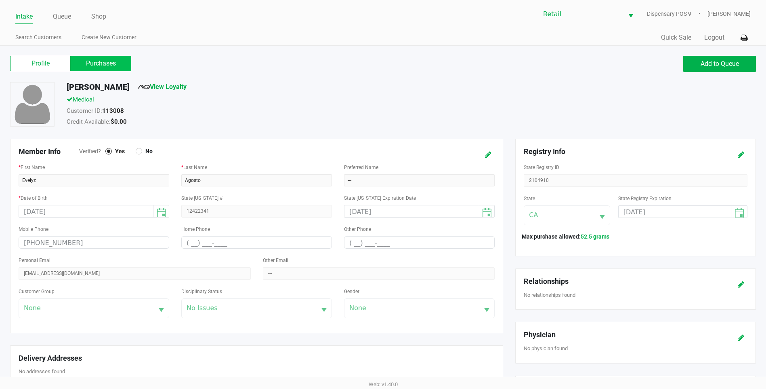
click at [92, 61] on label "Purchases" at bounding box center [101, 63] width 61 height 15
click at [0, 0] on 1 "Purchases" at bounding box center [0, 0] width 0 height 0
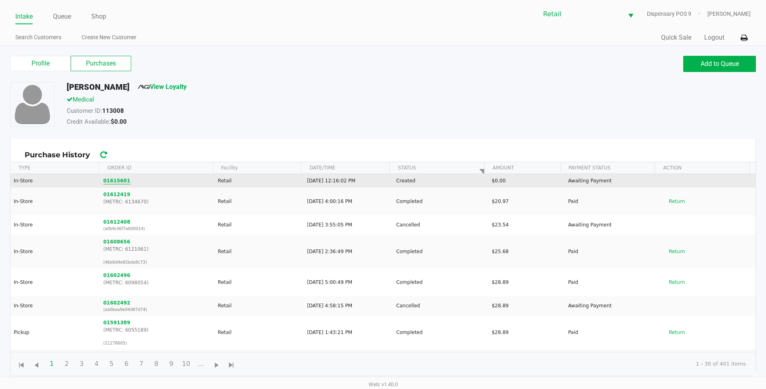
click at [116, 183] on button "01615601" at bounding box center [116, 180] width 27 height 7
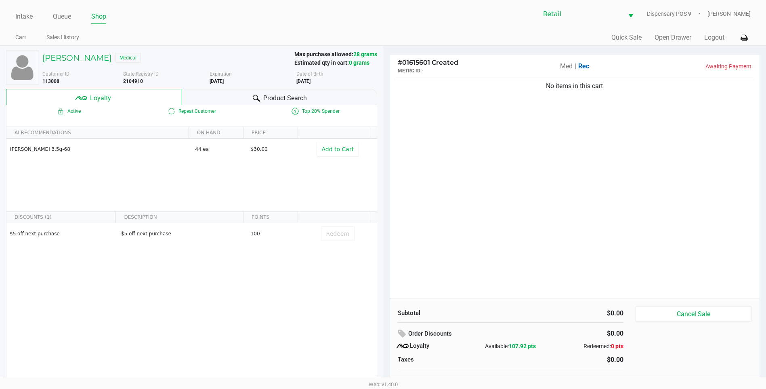
click at [567, 68] on span "Med" at bounding box center [566, 66] width 13 height 8
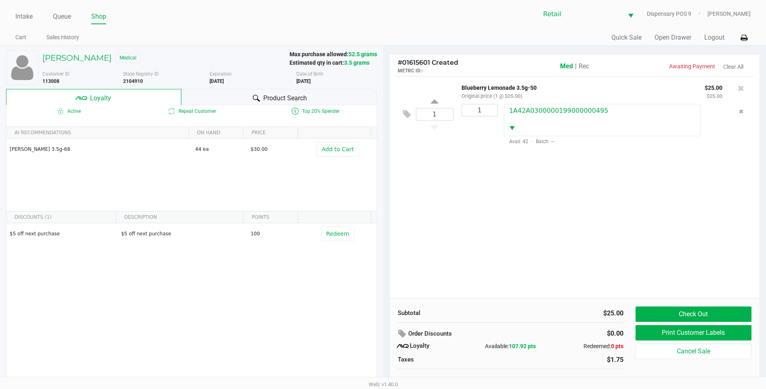
scroll to position [8, 0]
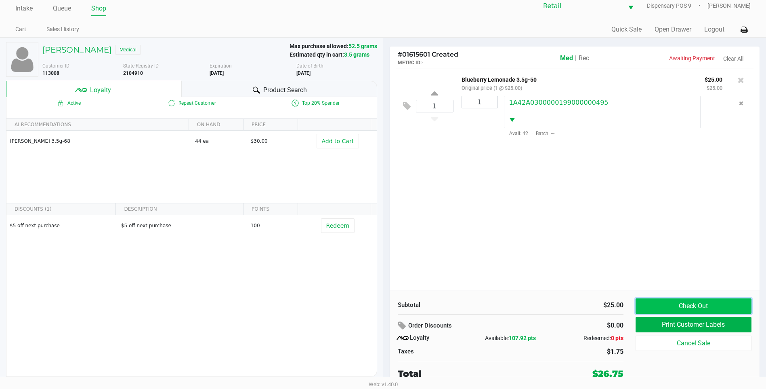
click at [708, 306] on button "Check Out" at bounding box center [694, 305] width 116 height 15
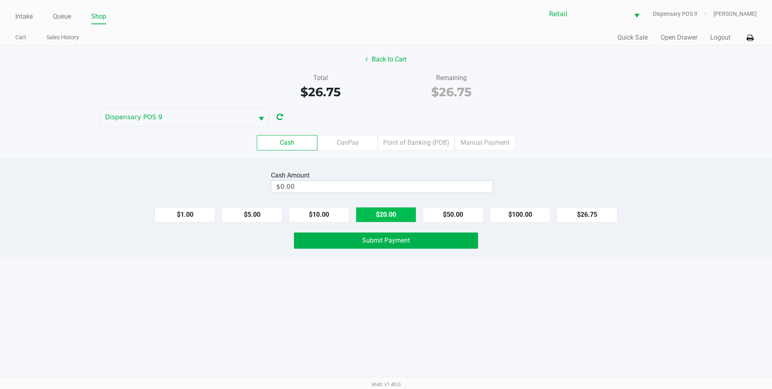
click at [393, 212] on button "$20.00" at bounding box center [386, 214] width 61 height 15
click at [395, 242] on span "Submit Payment" at bounding box center [386, 240] width 48 height 8
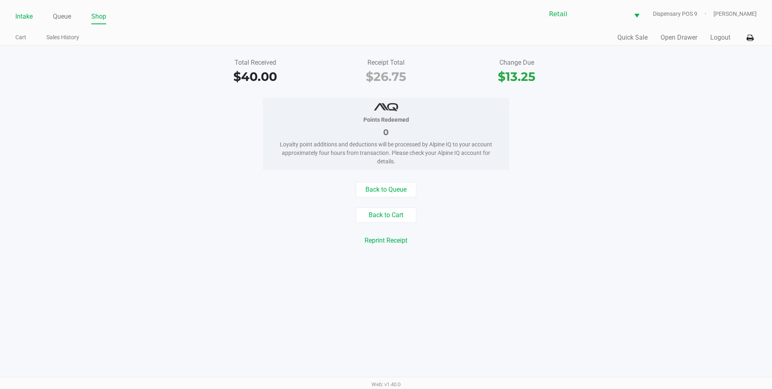
click at [25, 20] on link "Intake" at bounding box center [23, 16] width 17 height 11
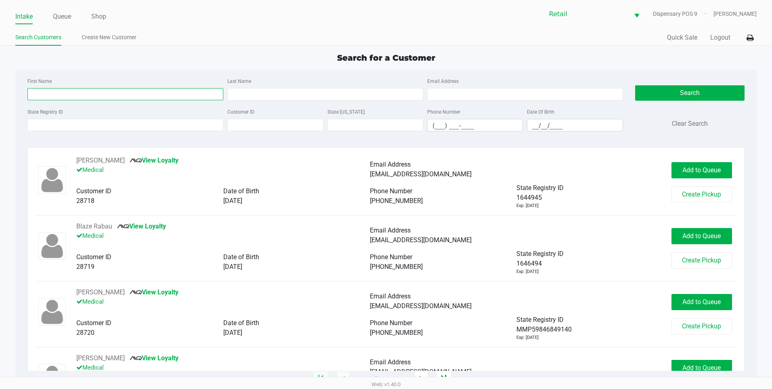
click at [108, 96] on input "First Name" at bounding box center [125, 94] width 196 height 12
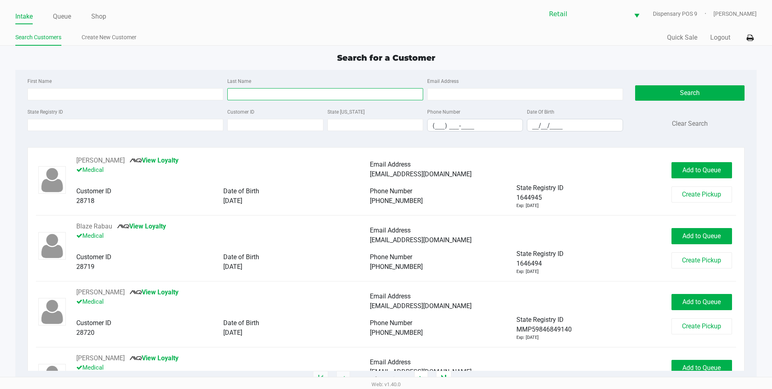
click at [351, 96] on input "Last Name" at bounding box center [325, 94] width 196 height 12
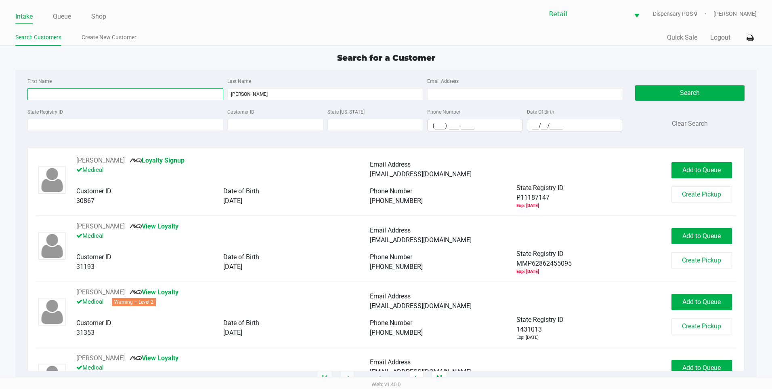
click at [57, 93] on input "First Name" at bounding box center [125, 94] width 196 height 12
click at [699, 90] on button "Search" at bounding box center [689, 92] width 109 height 15
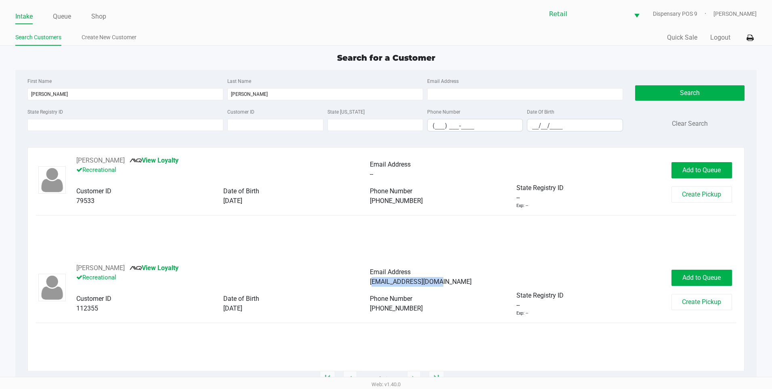
drag, startPoint x: 446, startPoint y: 280, endPoint x: 372, endPoint y: 284, distance: 74.0
click at [372, 284] on div "Jccamp175@Gmail.com" at bounding box center [517, 282] width 294 height 10
copy span "Jccamp175@Gmail.com"
click at [159, 265] on link "View Loyalty" at bounding box center [154, 268] width 49 height 8
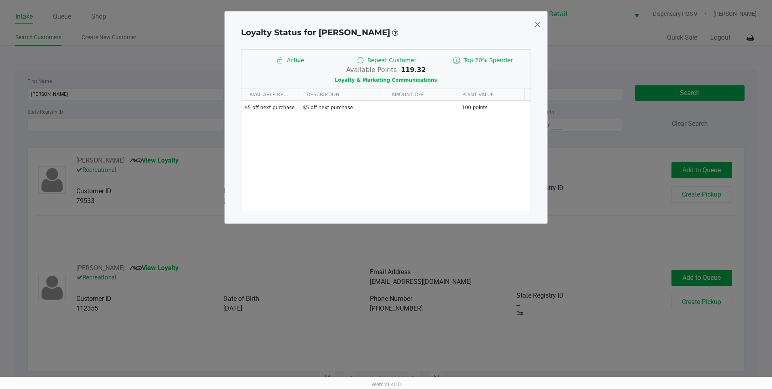
click at [539, 19] on span at bounding box center [537, 24] width 7 height 13
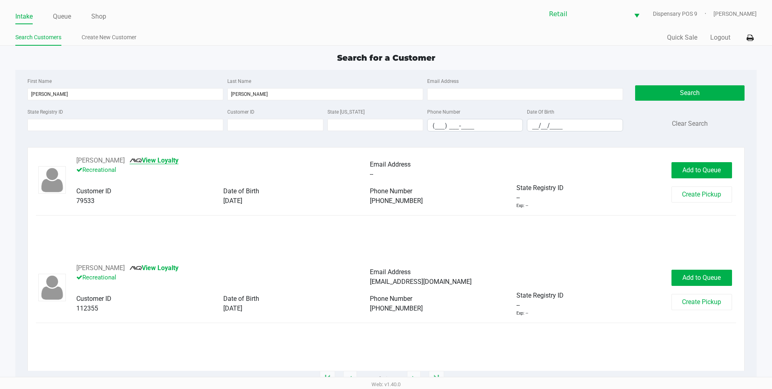
click at [158, 162] on link "View Loyalty" at bounding box center [154, 160] width 49 height 8
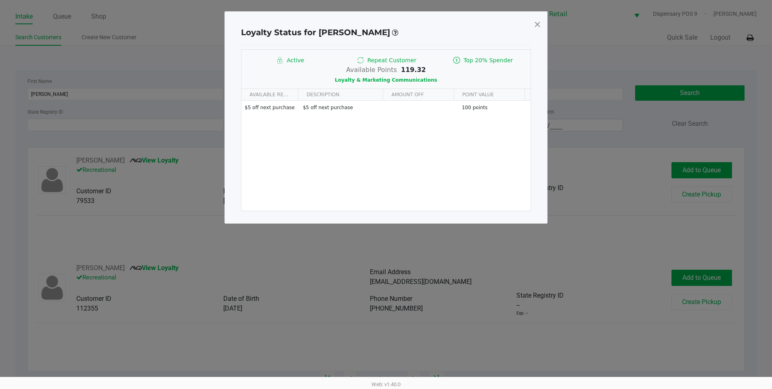
click at [541, 23] on span at bounding box center [537, 24] width 7 height 13
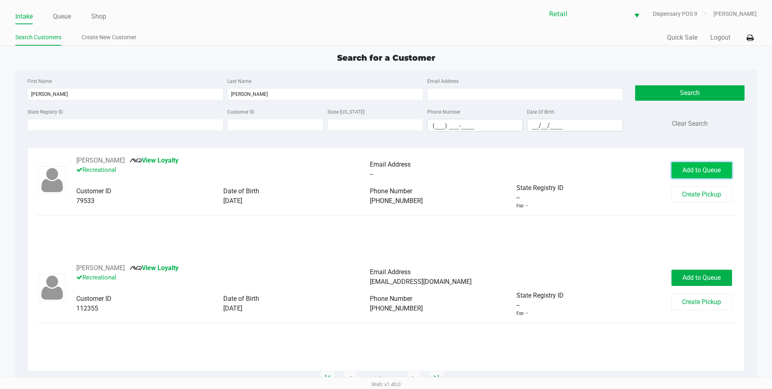
click at [729, 172] on button "Add to Queue" at bounding box center [702, 170] width 61 height 16
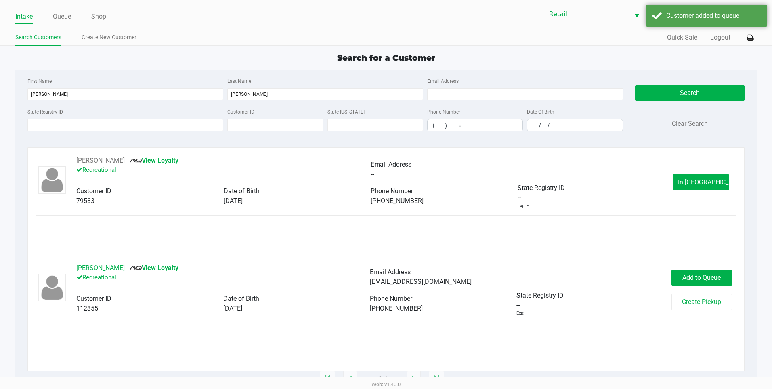
click at [108, 266] on button "Joseph Carvalho" at bounding box center [100, 268] width 48 height 10
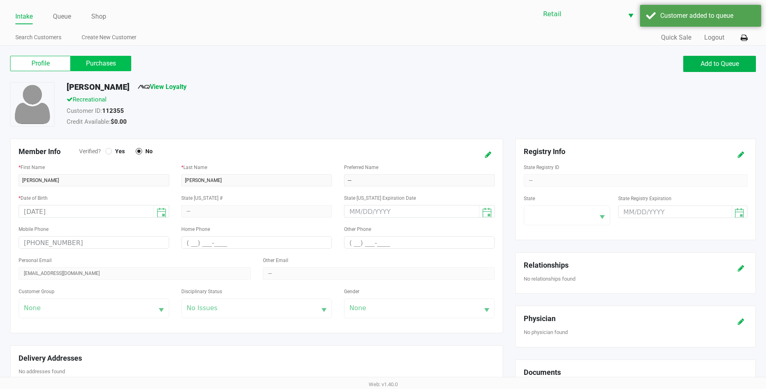
click at [100, 66] on label "Purchases" at bounding box center [101, 63] width 61 height 15
click at [0, 0] on 1 "Purchases" at bounding box center [0, 0] width 0 height 0
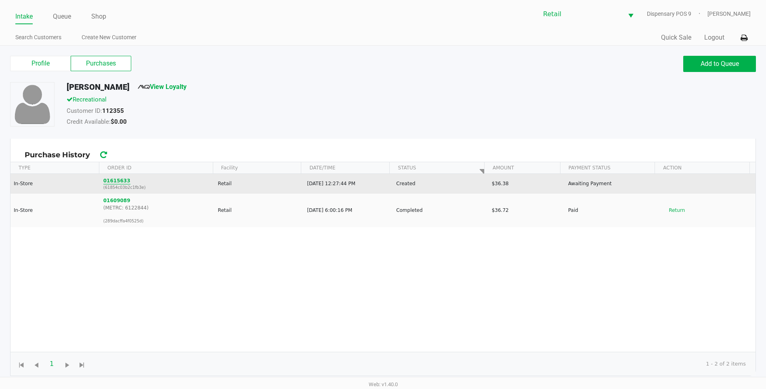
click at [118, 180] on button "01615633" at bounding box center [116, 180] width 27 height 7
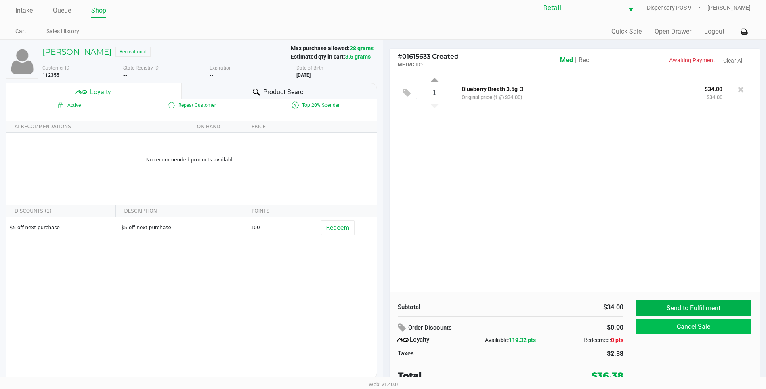
scroll to position [8, 0]
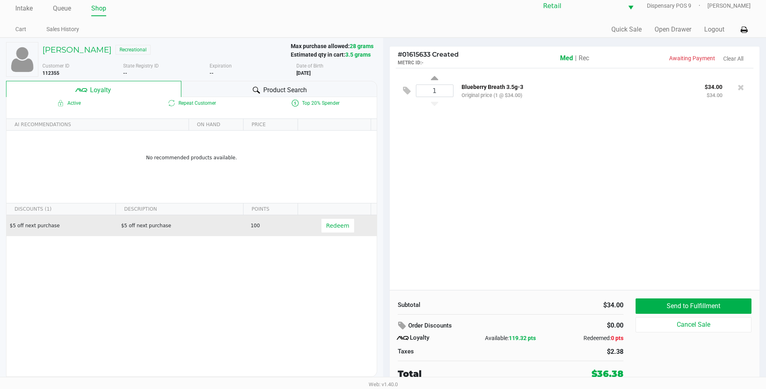
click at [348, 223] on span "Redeem" at bounding box center [340, 225] width 38 height 15
click at [341, 225] on span "Redeem" at bounding box center [337, 225] width 23 height 6
click at [589, 57] on span "Rec" at bounding box center [584, 58] width 11 height 8
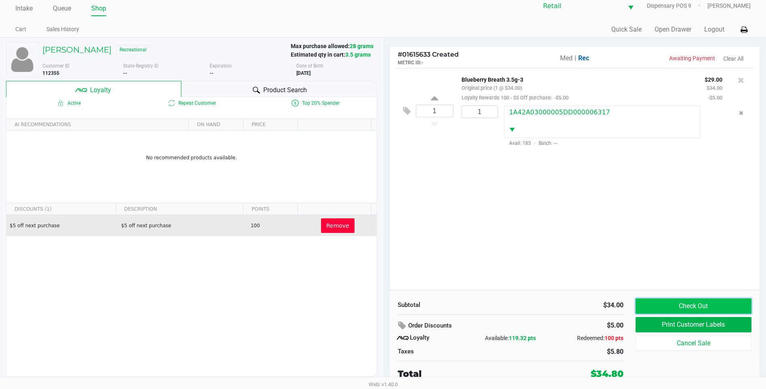
click at [671, 305] on button "Check Out" at bounding box center [694, 305] width 116 height 15
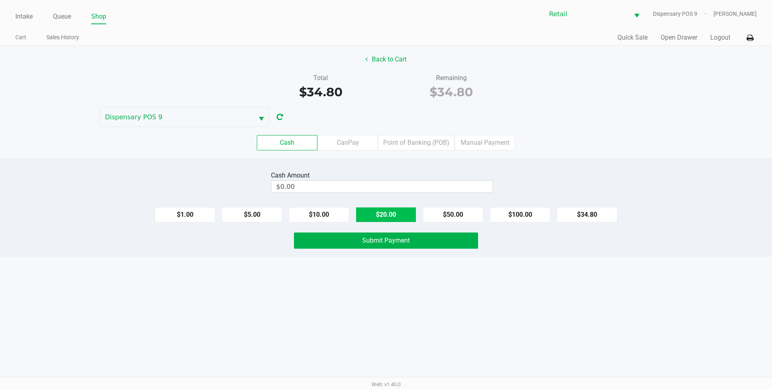
click at [400, 215] on button "$20.00" at bounding box center [386, 214] width 61 height 15
click at [402, 244] on button "Submit Payment" at bounding box center [386, 240] width 184 height 16
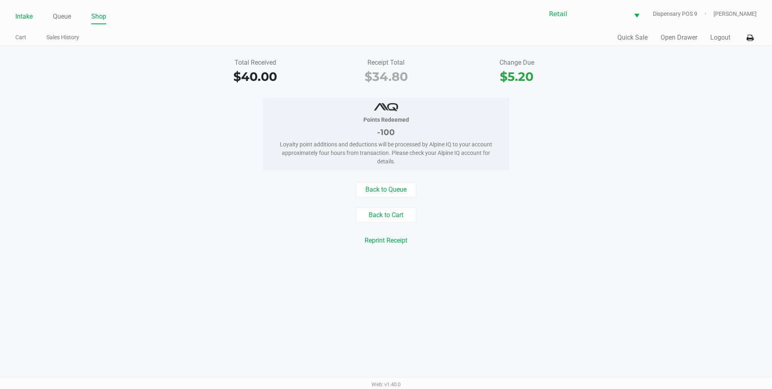
click at [27, 17] on link "Intake" at bounding box center [23, 16] width 17 height 11
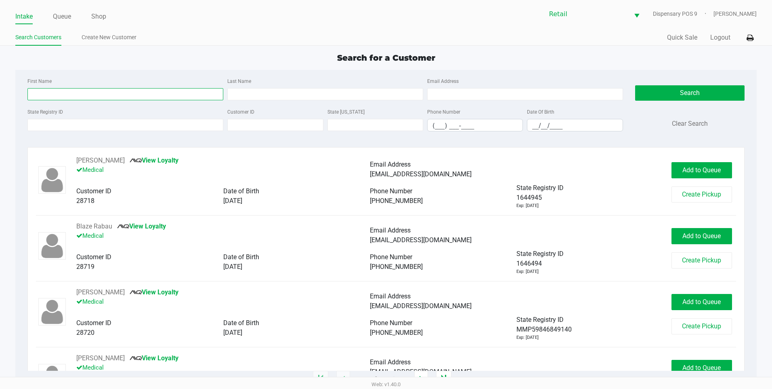
click at [160, 93] on input "First Name" at bounding box center [125, 94] width 196 height 12
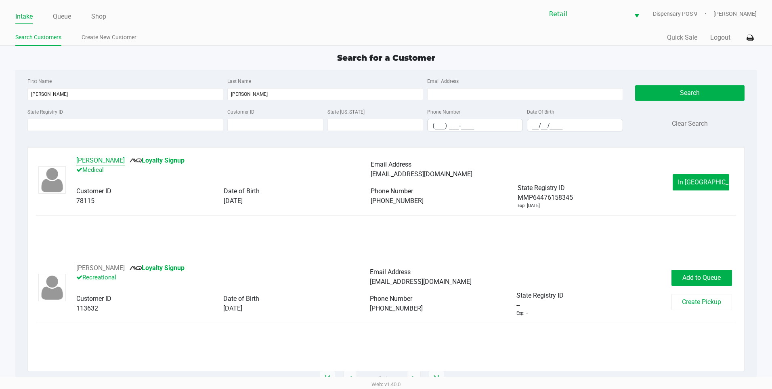
click at [84, 158] on button "Lori Reid" at bounding box center [100, 161] width 48 height 10
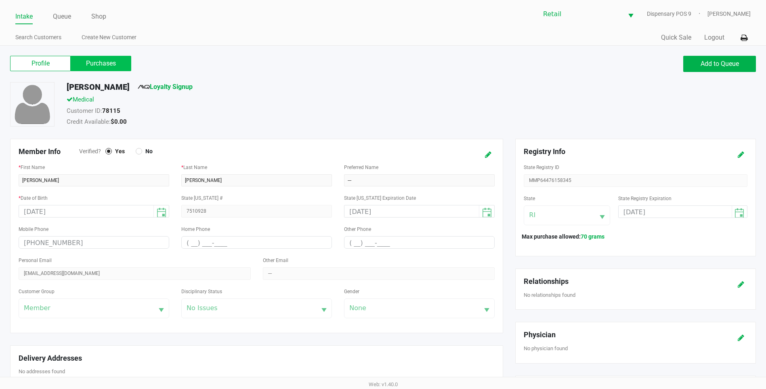
click at [102, 65] on label "Purchases" at bounding box center [101, 63] width 61 height 15
click at [0, 0] on 1 "Purchases" at bounding box center [0, 0] width 0 height 0
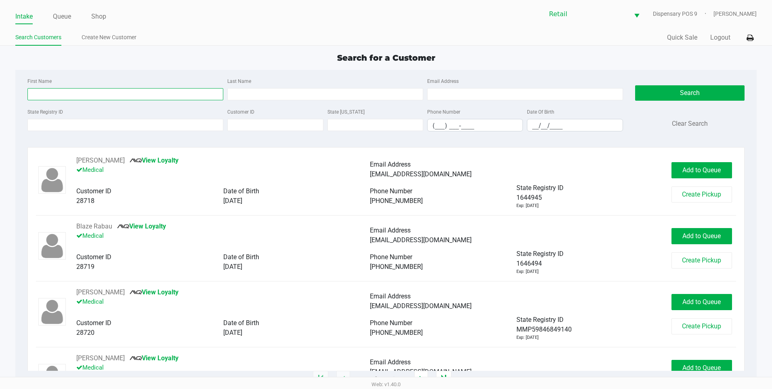
click at [89, 92] on input "First Name" at bounding box center [125, 94] width 196 height 12
click at [706, 98] on button "Search" at bounding box center [689, 92] width 109 height 15
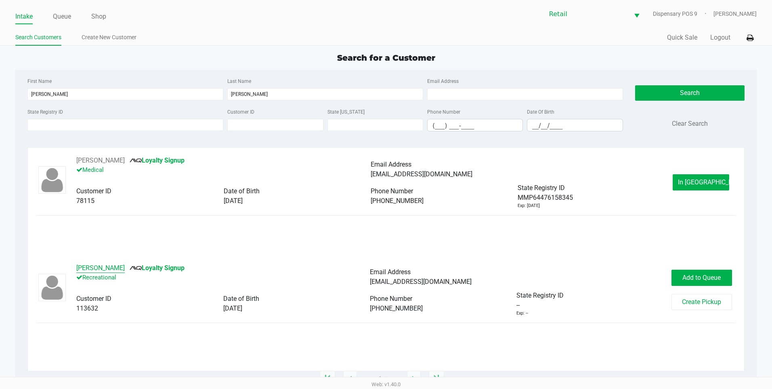
click at [95, 268] on button "Lori Reid" at bounding box center [100, 268] width 48 height 10
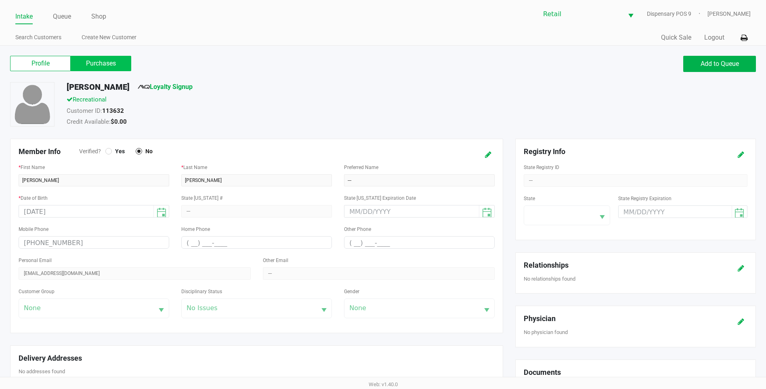
click at [105, 59] on label "Purchases" at bounding box center [101, 63] width 61 height 15
click at [0, 0] on 1 "Purchases" at bounding box center [0, 0] width 0 height 0
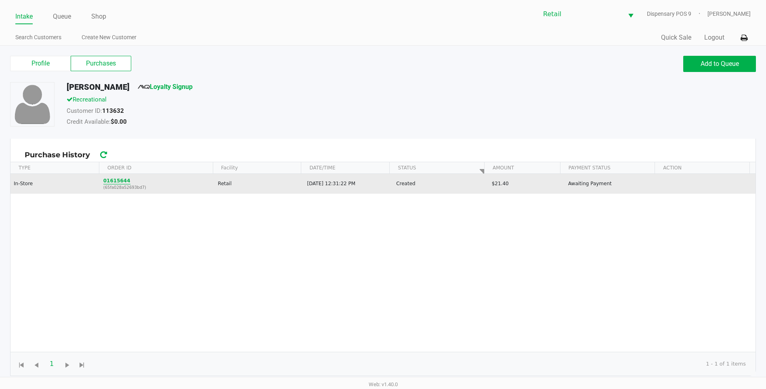
click at [118, 179] on button "01615644" at bounding box center [116, 180] width 27 height 7
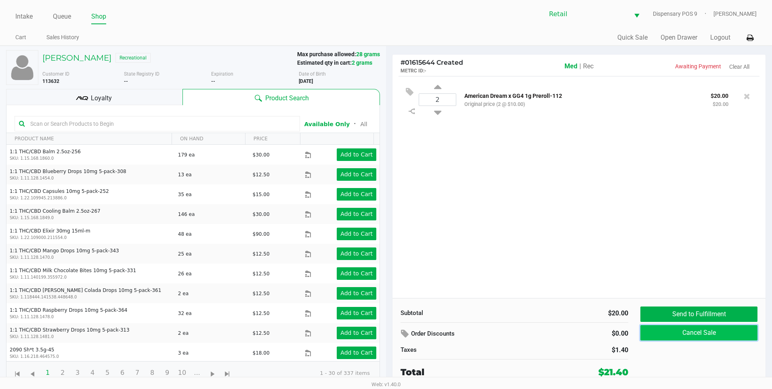
click at [726, 326] on button "Cancel Sale" at bounding box center [699, 332] width 117 height 15
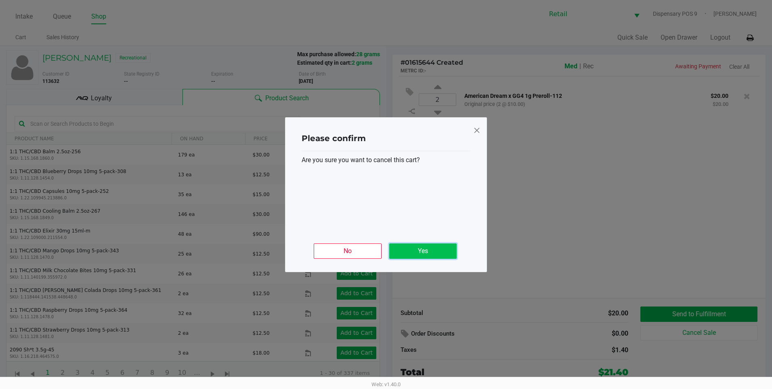
click at [444, 251] on button "Yes" at bounding box center [422, 250] width 67 height 15
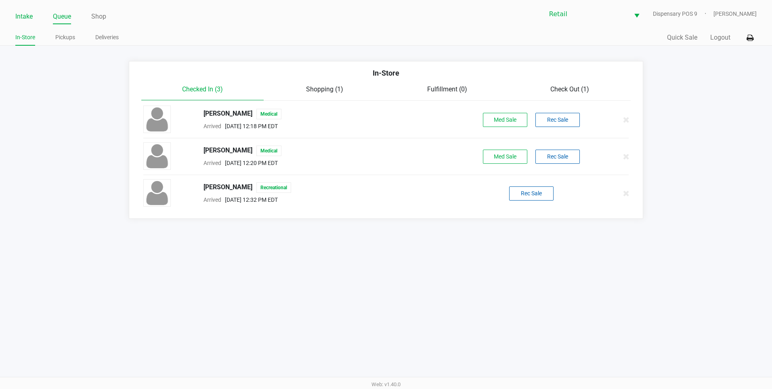
click at [19, 14] on link "Intake" at bounding box center [23, 16] width 17 height 11
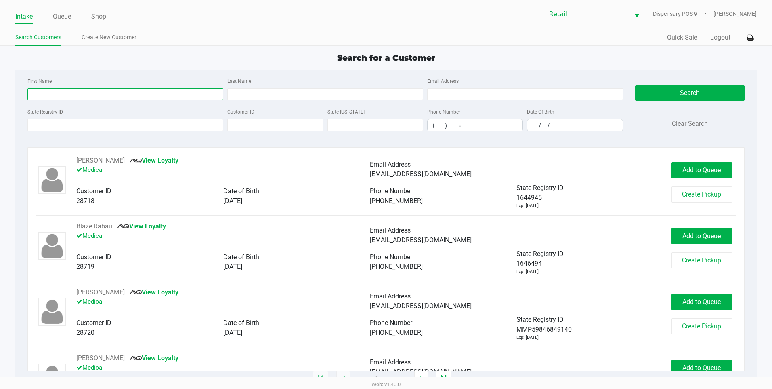
click at [61, 92] on input "First Name" at bounding box center [125, 94] width 196 height 12
click at [672, 91] on button "Search" at bounding box center [689, 92] width 109 height 15
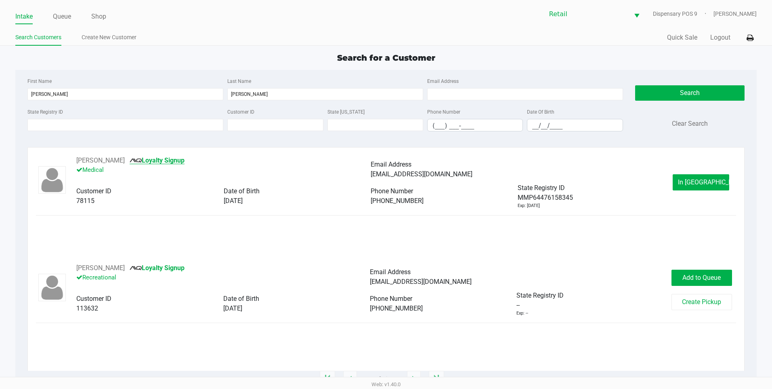
click at [141, 162] on link "Loyalty Signup" at bounding box center [157, 160] width 55 height 8
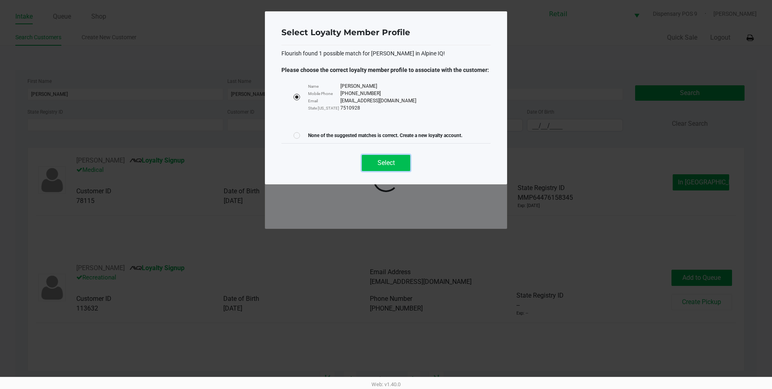
click at [398, 162] on button "Select" at bounding box center [386, 163] width 48 height 16
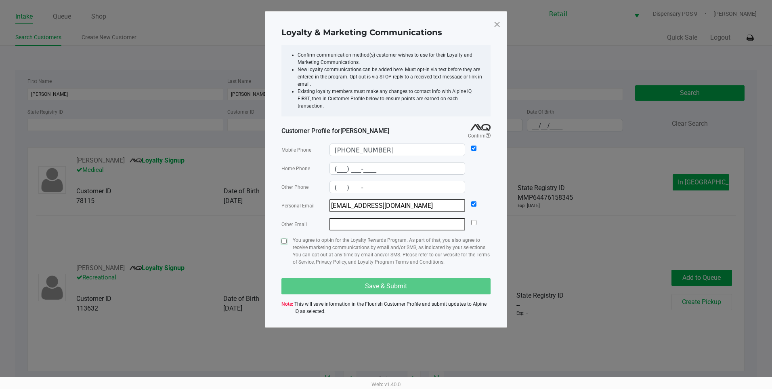
click at [284, 238] on input "checkbox" at bounding box center [284, 240] width 5 height 5
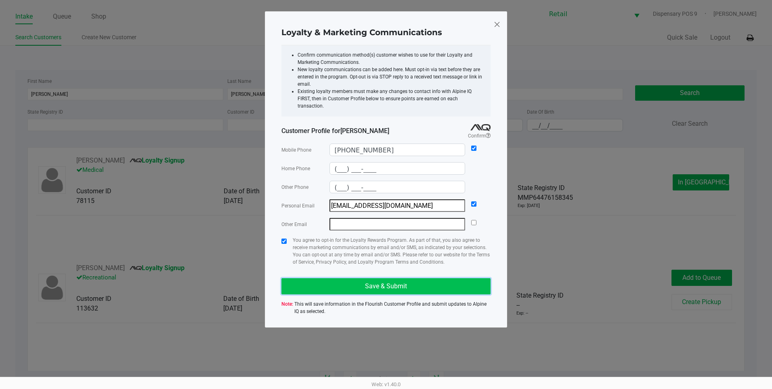
click at [341, 281] on button "Save & Submit" at bounding box center [386, 286] width 209 height 16
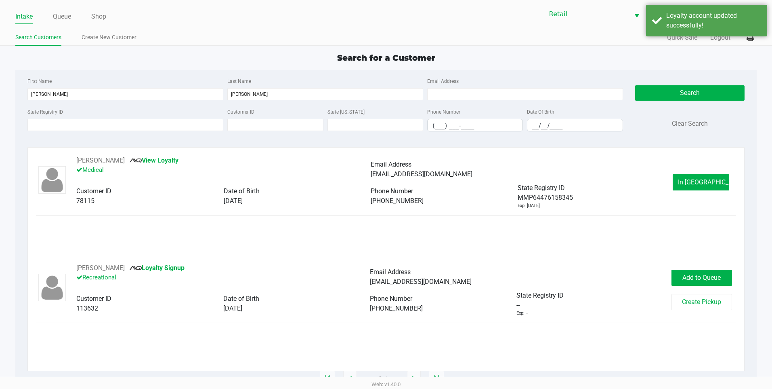
click at [709, 172] on div "Lori Reid View Loyalty Medical Email Address lorireid3@yahoo.com Customer ID 78…" at bounding box center [386, 182] width 700 height 53
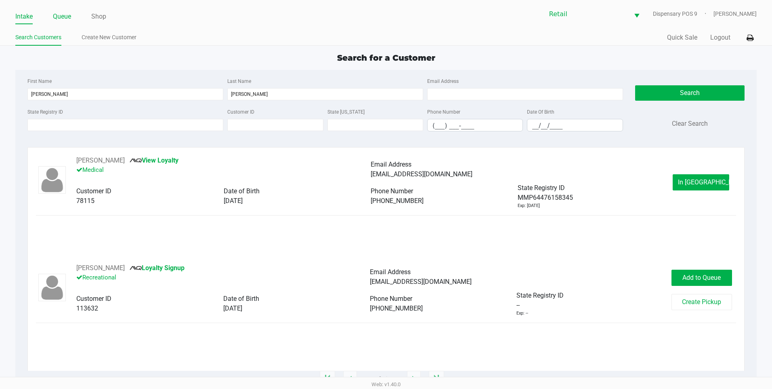
click at [66, 17] on link "Queue" at bounding box center [62, 16] width 18 height 11
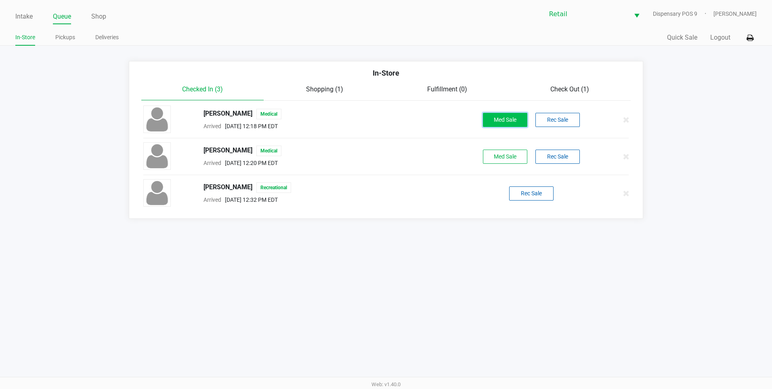
click at [509, 118] on button "Med Sale" at bounding box center [505, 120] width 44 height 14
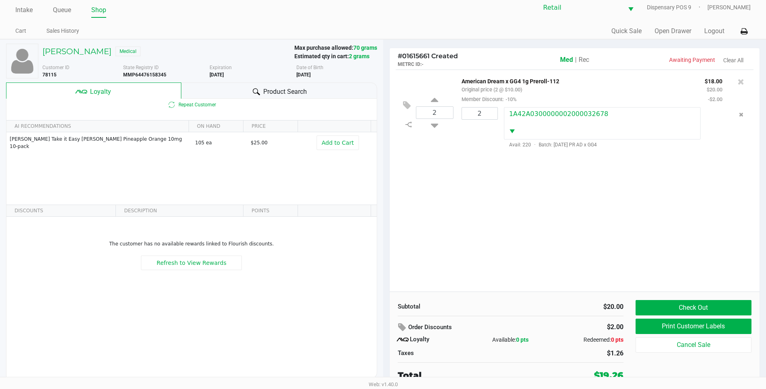
scroll to position [8, 0]
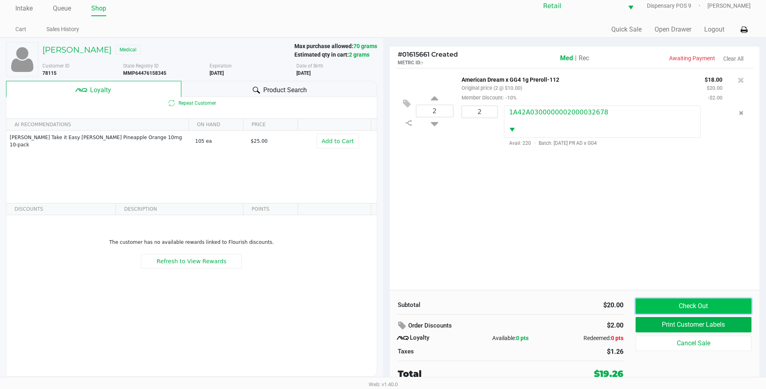
click at [700, 303] on button "Check Out" at bounding box center [694, 305] width 116 height 15
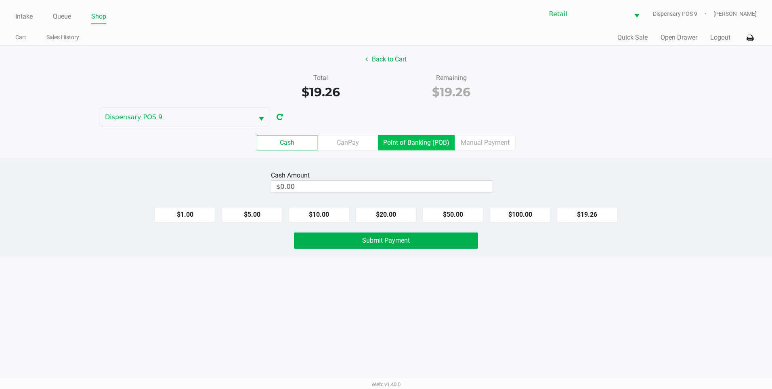
click at [422, 143] on label "Point of Banking (POB)" at bounding box center [416, 142] width 77 height 15
click at [0, 0] on 7 "Point of Banking (POB)" at bounding box center [0, 0] width 0 height 0
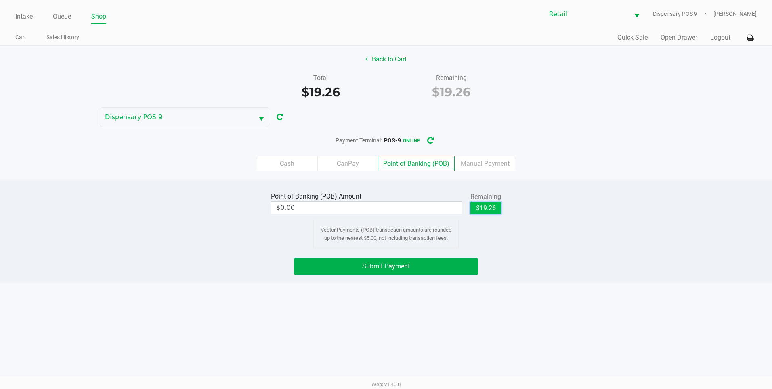
click at [498, 204] on button "$19.26" at bounding box center [486, 208] width 31 height 12
click at [458, 262] on button "Submit Payment" at bounding box center [386, 266] width 184 height 16
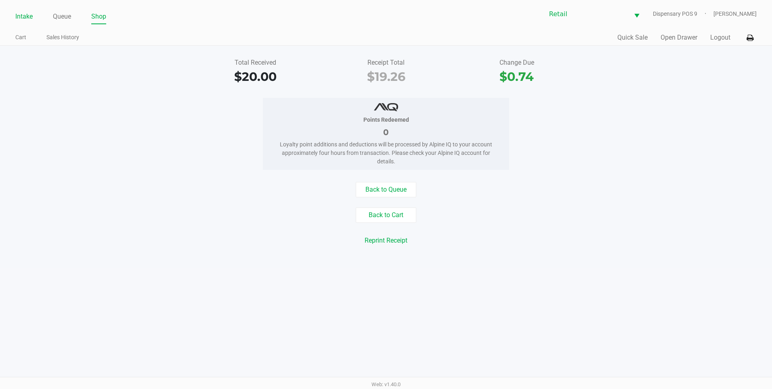
click at [25, 18] on link "Intake" at bounding box center [23, 16] width 17 height 11
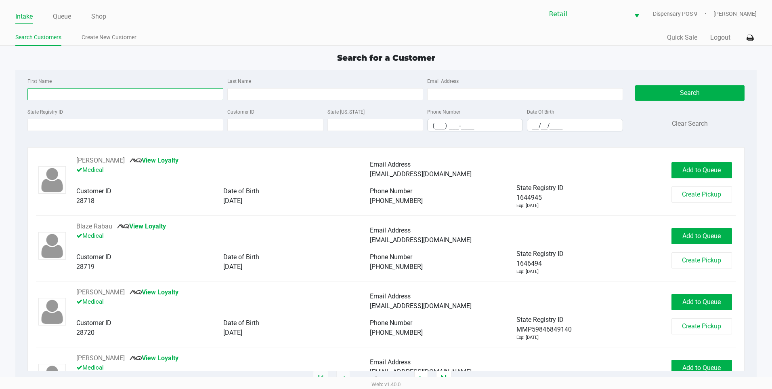
click at [100, 98] on input "First Name" at bounding box center [125, 94] width 196 height 12
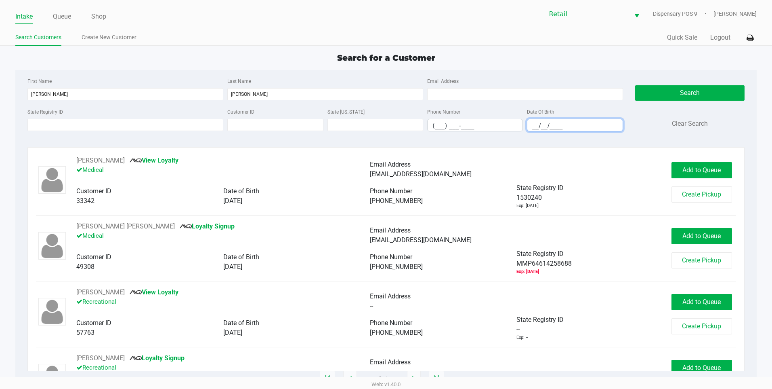
click at [533, 124] on input "__/__/____" at bounding box center [574, 125] width 95 height 13
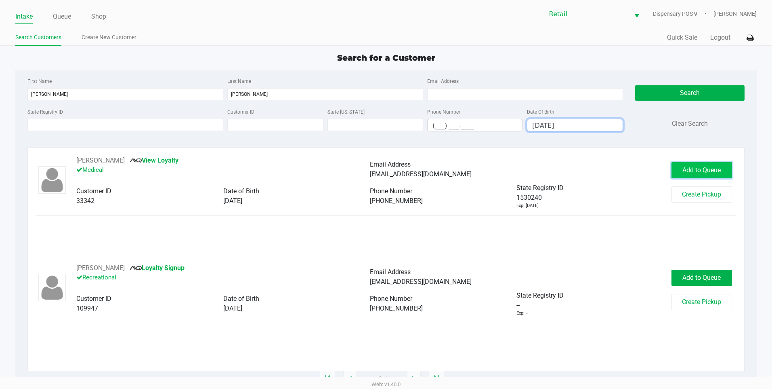
click at [687, 166] on span "Add to Queue" at bounding box center [702, 170] width 38 height 8
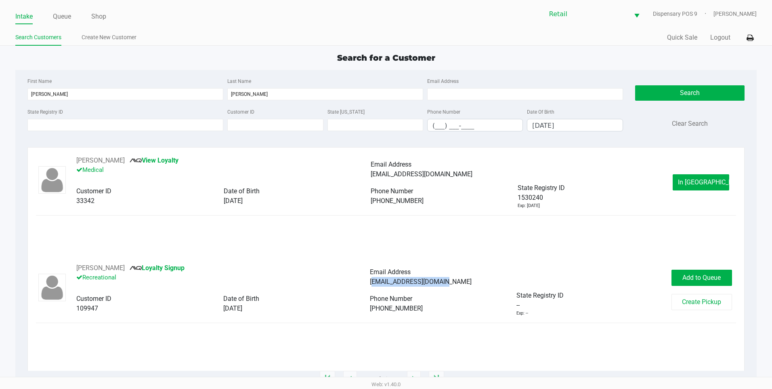
drag, startPoint x: 448, startPoint y: 285, endPoint x: 371, endPoint y: 284, distance: 77.6
click at [371, 284] on div "Iammaine24s@gmail.com" at bounding box center [517, 282] width 294 height 10
copy span "Iammaine24s@gmail.com"
click at [95, 269] on button "Michael Williams" at bounding box center [100, 268] width 48 height 10
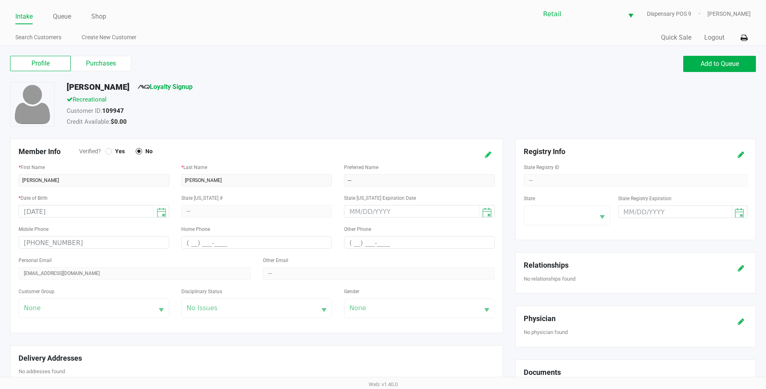
click at [485, 157] on button at bounding box center [488, 154] width 13 height 15
drag, startPoint x: 129, startPoint y: 273, endPoint x: -2, endPoint y: 254, distance: 132.2
click at [0, 254] on html "Intake Queue Shop Retail Dispensary POS 9 Della Newell Search Customers Create …" at bounding box center [383, 194] width 766 height 389
click at [479, 154] on icon at bounding box center [480, 155] width 6 height 6
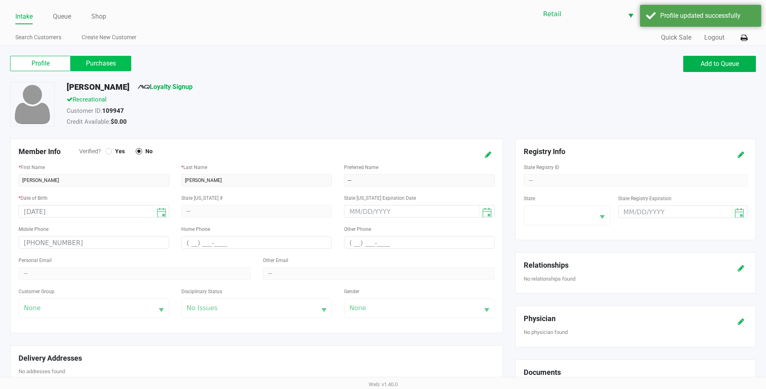
click at [108, 70] on label "Purchases" at bounding box center [101, 63] width 61 height 15
click at [0, 0] on 1 "Purchases" at bounding box center [0, 0] width 0 height 0
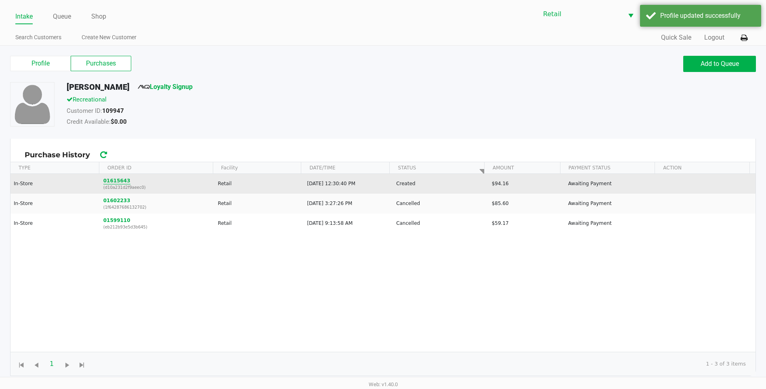
click at [116, 181] on button "01615643" at bounding box center [116, 180] width 27 height 7
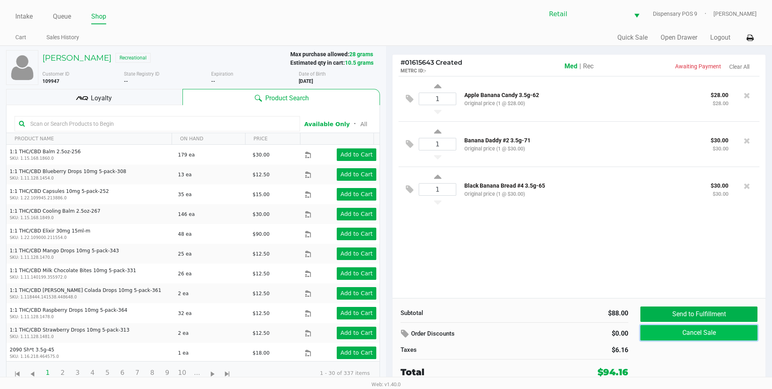
click at [690, 336] on button "Cancel Sale" at bounding box center [699, 332] width 117 height 15
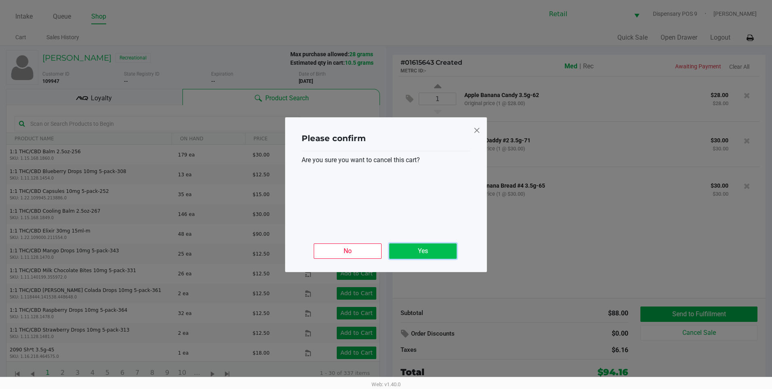
drag, startPoint x: 432, startPoint y: 247, endPoint x: 431, endPoint y: 251, distance: 4.1
click at [431, 251] on button "Yes" at bounding box center [422, 250] width 67 height 15
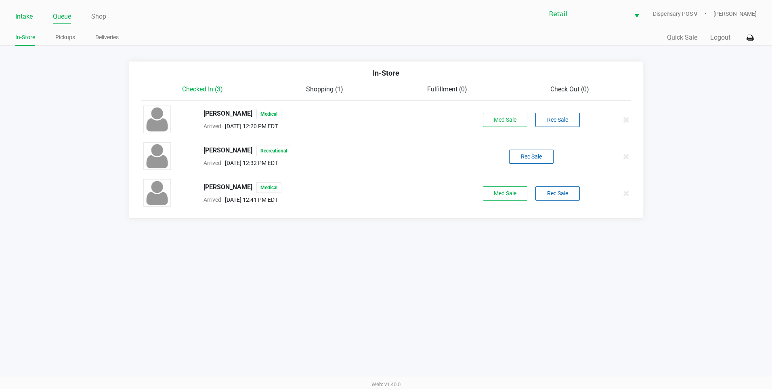
click at [27, 16] on link "Intake" at bounding box center [23, 16] width 17 height 11
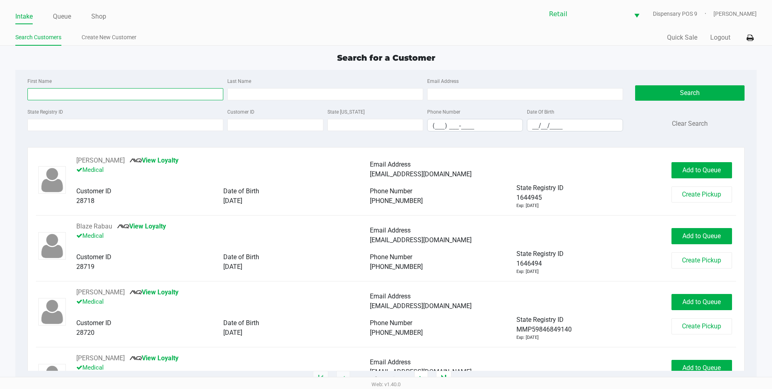
click at [55, 93] on input "First Name" at bounding box center [125, 94] width 196 height 12
click at [674, 93] on button "Search" at bounding box center [689, 92] width 109 height 15
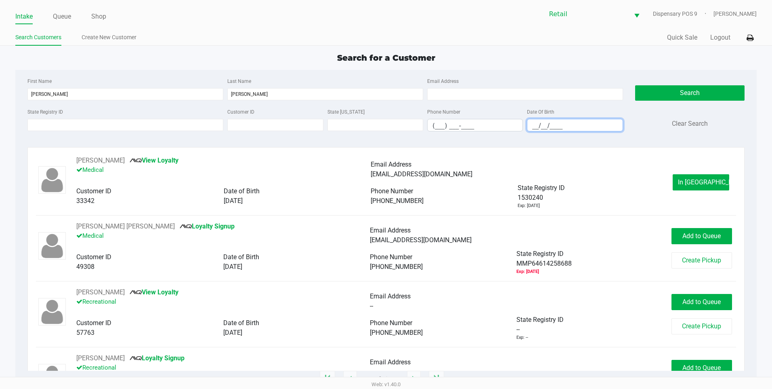
click at [534, 122] on input "__/__/____" at bounding box center [574, 125] width 95 height 13
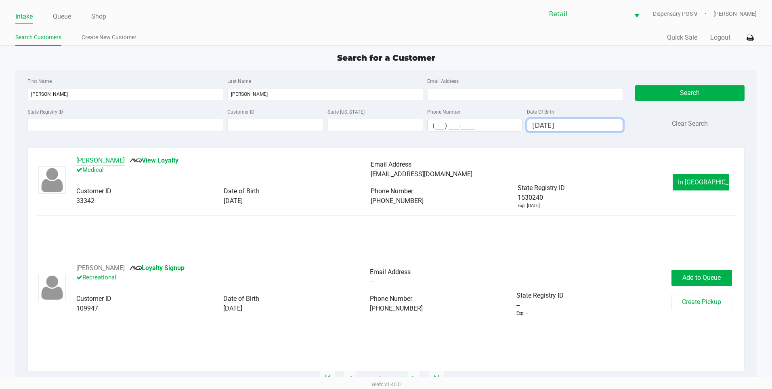
click at [107, 164] on button "Michael Williams" at bounding box center [100, 161] width 48 height 10
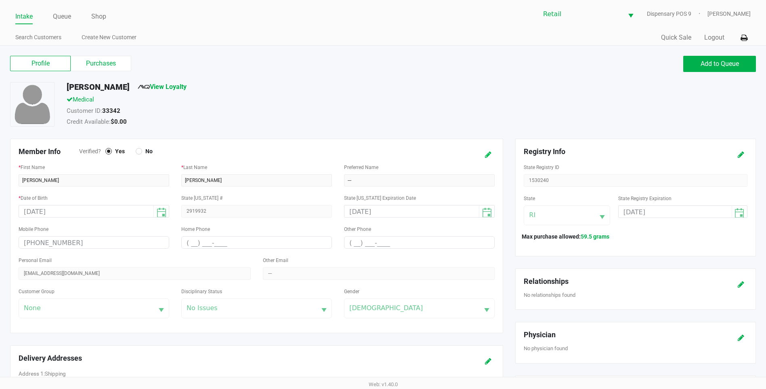
click at [485, 154] on icon at bounding box center [488, 155] width 6 height 6
drag, startPoint x: 102, startPoint y: 274, endPoint x: 0, endPoint y: 234, distance: 109.7
click at [0, 234] on html "Intake Queue Shop Retail Dispensary POS 9 Della Newell Search Customers Create …" at bounding box center [383, 194] width 766 height 389
paste input "Iammaine24s@gmail.com"
click at [478, 154] on icon at bounding box center [480, 155] width 6 height 6
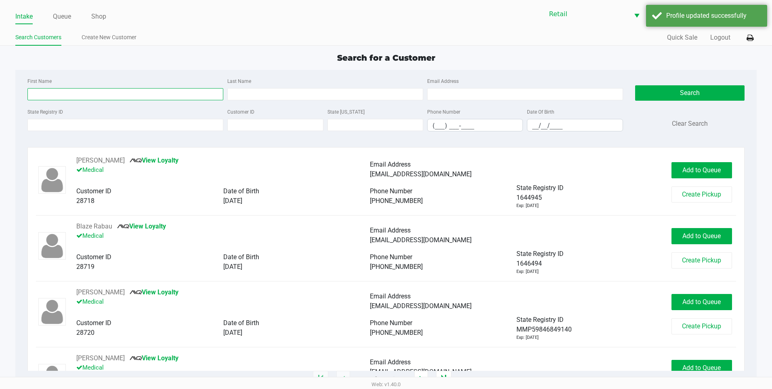
click at [109, 88] on input "First Name" at bounding box center [125, 94] width 196 height 12
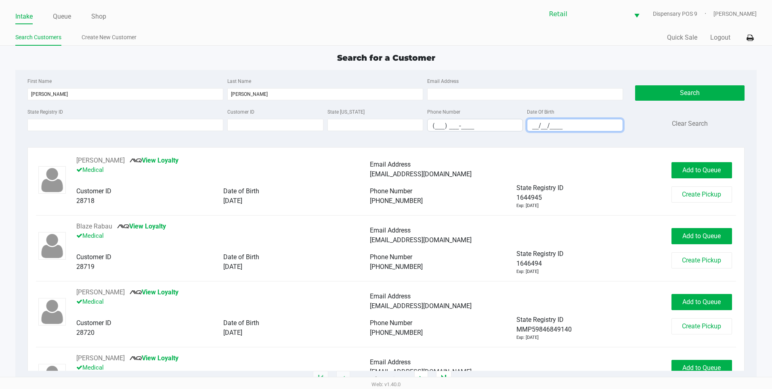
click at [530, 126] on input "__/__/____" at bounding box center [574, 125] width 95 height 13
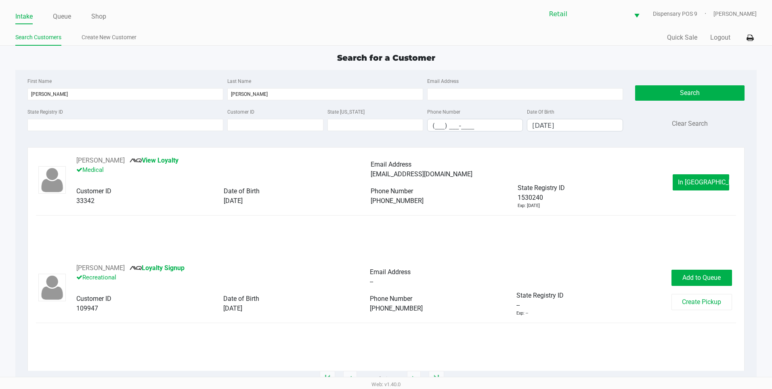
drag, startPoint x: 414, startPoint y: 308, endPoint x: 371, endPoint y: 310, distance: 42.9
click at [371, 310] on span "(401) 408-3752" at bounding box center [396, 308] width 53 height 8
click at [95, 264] on button "Michael Williams" at bounding box center [100, 268] width 48 height 10
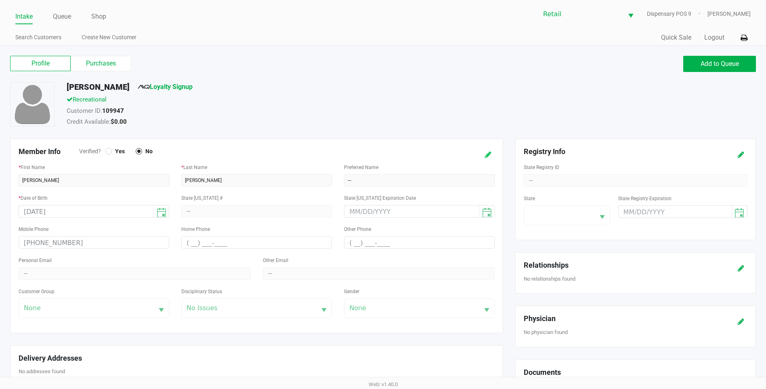
click at [490, 149] on button at bounding box center [488, 154] width 13 height 15
drag, startPoint x: 96, startPoint y: 244, endPoint x: 0, endPoint y: 244, distance: 95.7
click at [0, 244] on html "Intake Queue Shop Retail Dispensary POS 9 Della Newell Search Customers Create …" at bounding box center [383, 194] width 766 height 389
click at [480, 155] on icon at bounding box center [480, 155] width 6 height 6
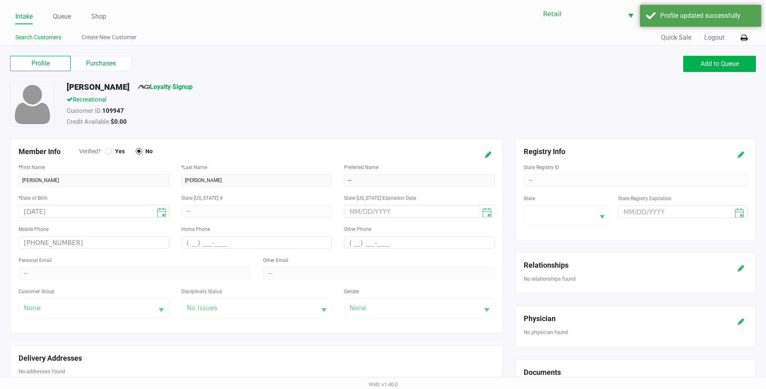
click at [28, 42] on link "Search Customers" at bounding box center [38, 37] width 46 height 10
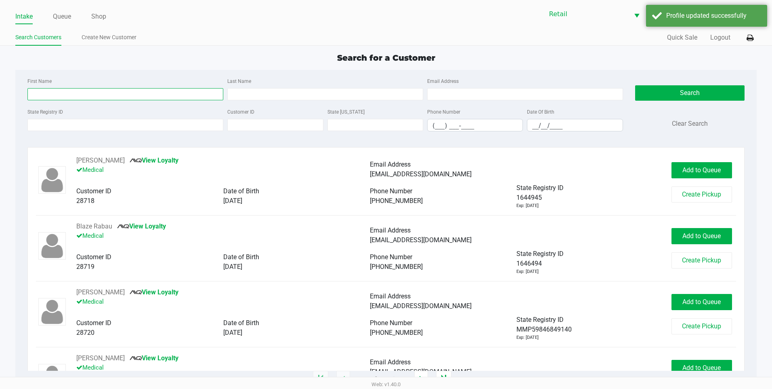
click at [47, 92] on input "First Name" at bounding box center [125, 94] width 196 height 12
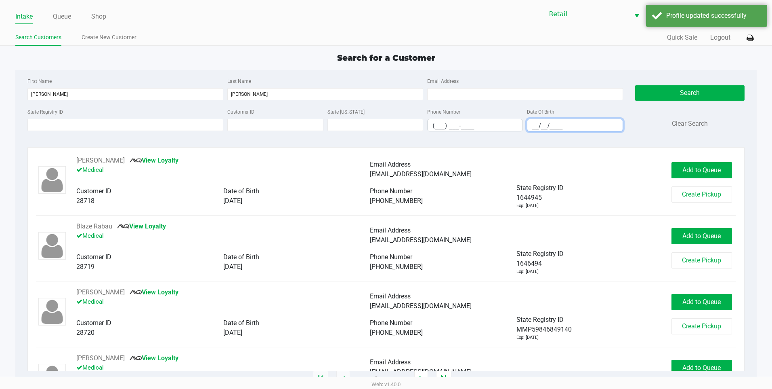
click at [533, 126] on input "__/__/____" at bounding box center [574, 125] width 95 height 13
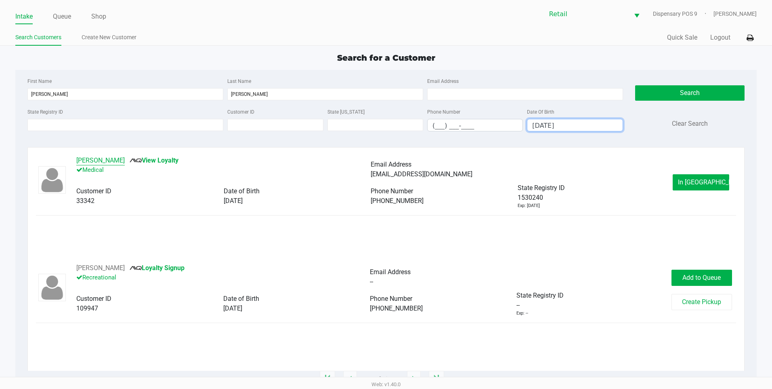
click at [95, 156] on button "Michael Williams" at bounding box center [100, 161] width 48 height 10
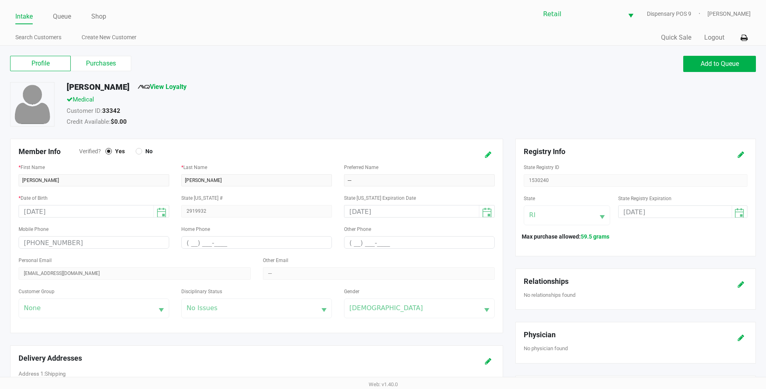
click at [488, 156] on icon at bounding box center [488, 155] width 6 height 6
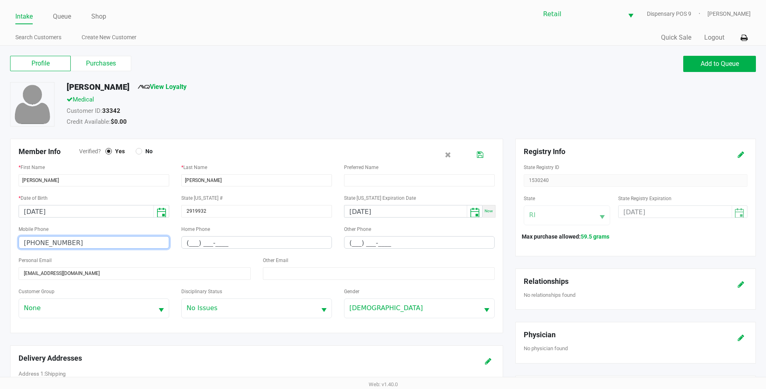
click at [136, 243] on input "(401) 212-9045" at bounding box center [94, 242] width 150 height 13
drag, startPoint x: 136, startPoint y: 242, endPoint x: -2, endPoint y: 237, distance: 137.4
click at [0, 237] on html "Intake Queue Shop Retail Dispensary POS 9 Della Newell Search Customers Create …" at bounding box center [383, 194] width 766 height 389
paste input "401) 408-3752"
click at [479, 153] on icon at bounding box center [480, 155] width 6 height 6
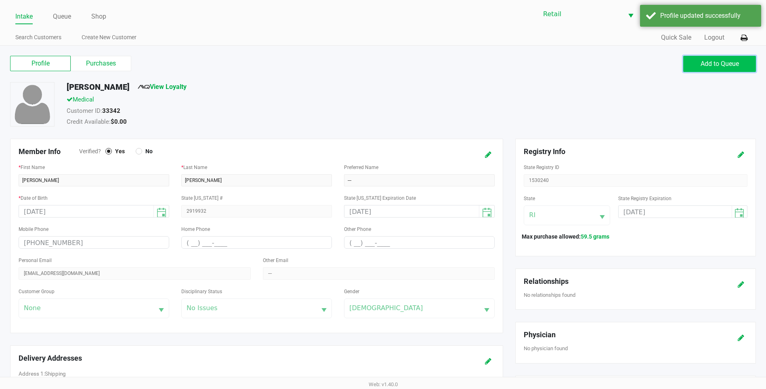
click at [701, 66] on span "Add to Queue" at bounding box center [720, 64] width 38 height 8
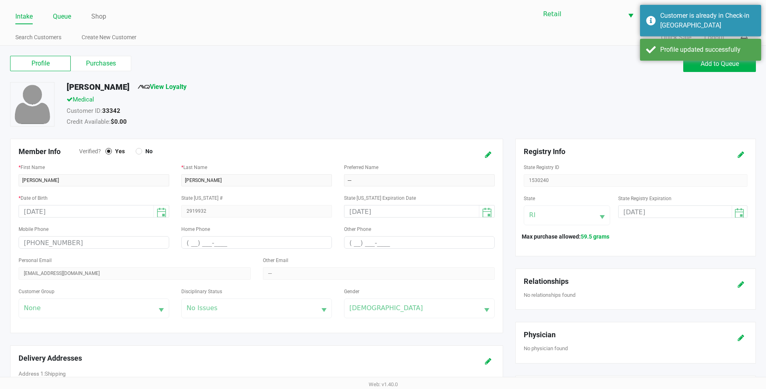
click at [63, 21] on link "Queue" at bounding box center [62, 16] width 18 height 11
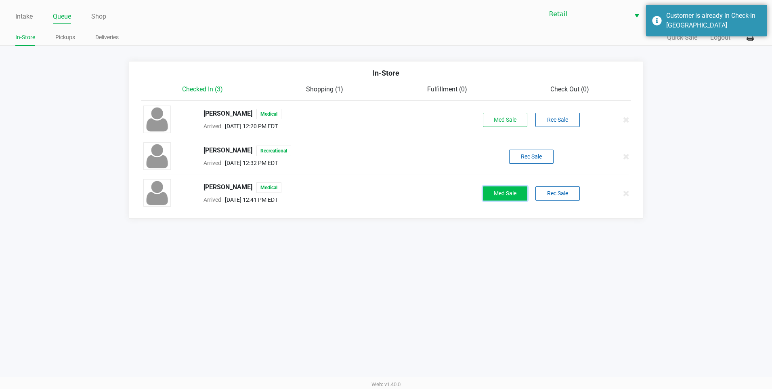
click at [491, 199] on button "Med Sale" at bounding box center [505, 193] width 44 height 14
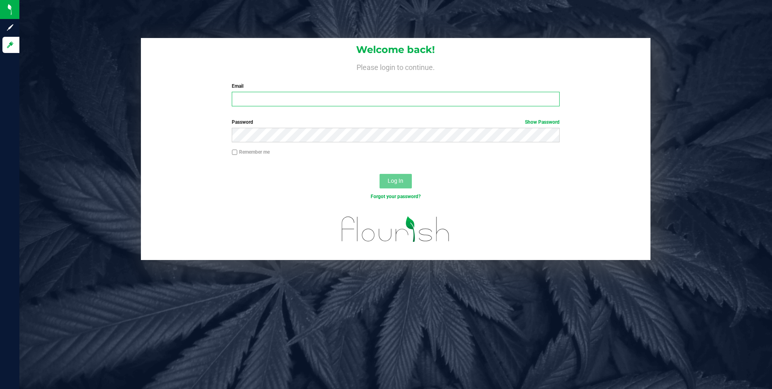
type input "[EMAIL_ADDRESS][DOMAIN_NAME]"
click at [395, 180] on span "Log In" at bounding box center [396, 180] width 16 height 6
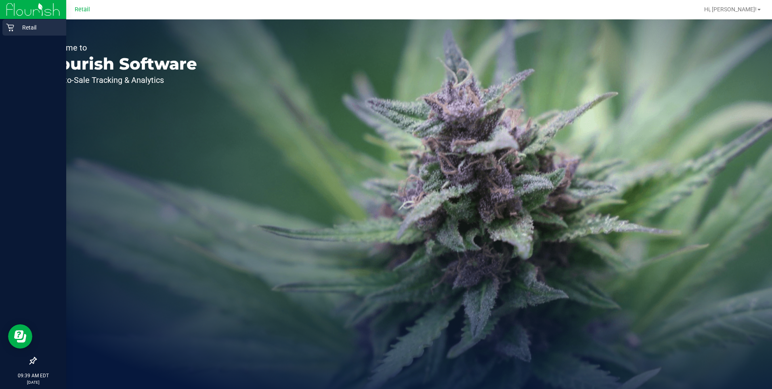
click at [8, 32] on div "Retail" at bounding box center [34, 27] width 64 height 16
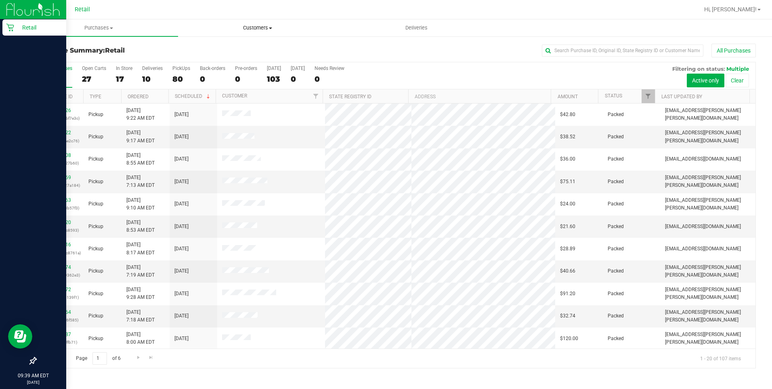
click at [264, 27] on span "Customers" at bounding box center [258, 27] width 158 height 7
click at [203, 48] on span "All customers" at bounding box center [207, 48] width 58 height 7
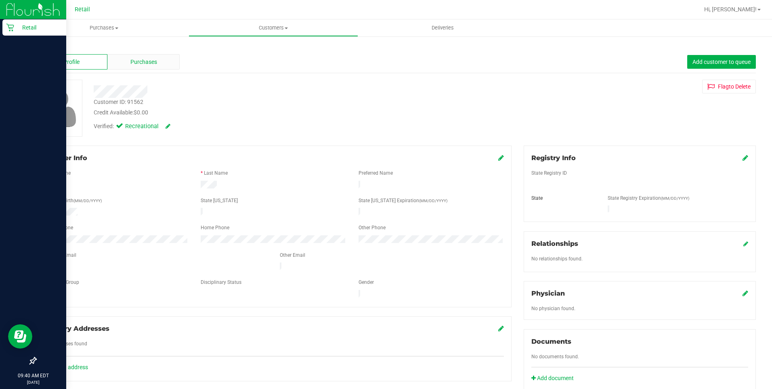
click at [135, 66] on div "Purchases" at bounding box center [143, 61] width 72 height 15
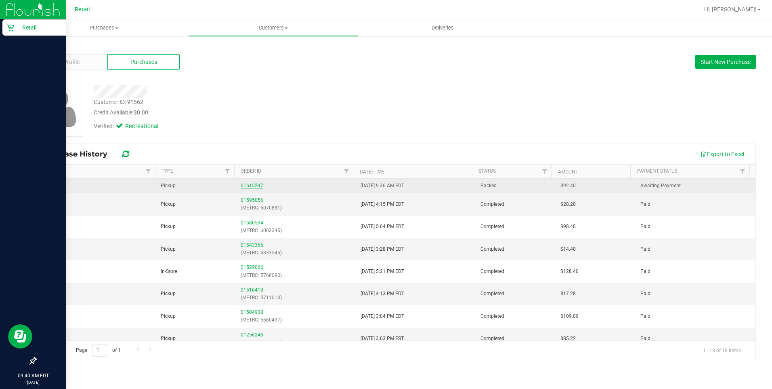
click at [254, 184] on link "01615247" at bounding box center [252, 186] width 23 height 6
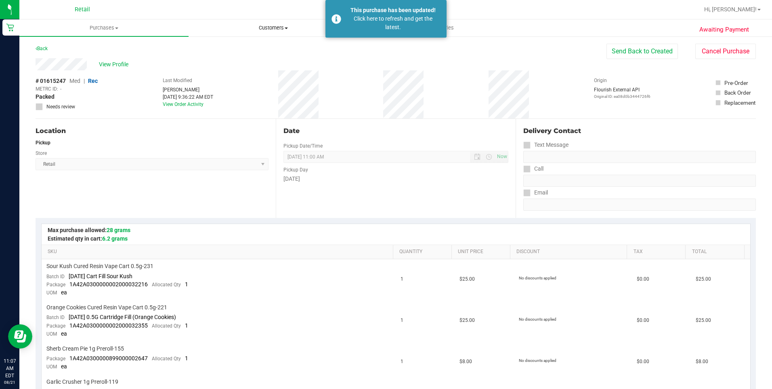
click at [280, 24] on span "Customers" at bounding box center [273, 27] width 168 height 7
click at [250, 46] on li "All customers" at bounding box center [273, 49] width 169 height 10
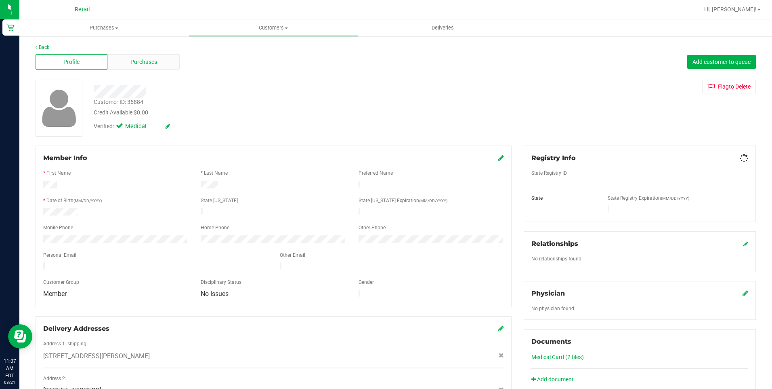
click at [156, 61] on span "Purchases" at bounding box center [143, 62] width 27 height 8
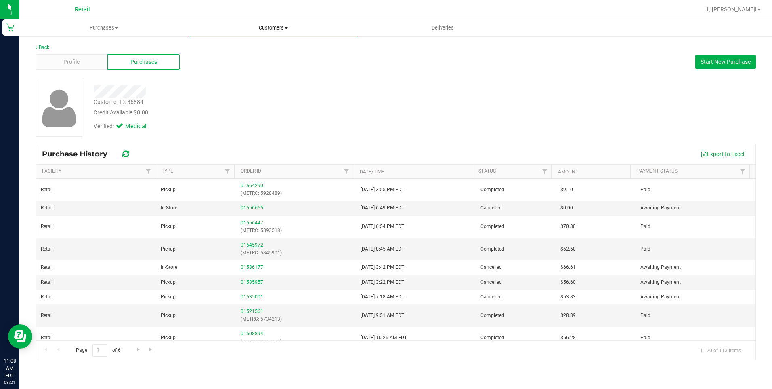
click at [265, 30] on span "Customers" at bounding box center [273, 27] width 168 height 7
click at [237, 49] on span "All customers" at bounding box center [218, 48] width 58 height 7
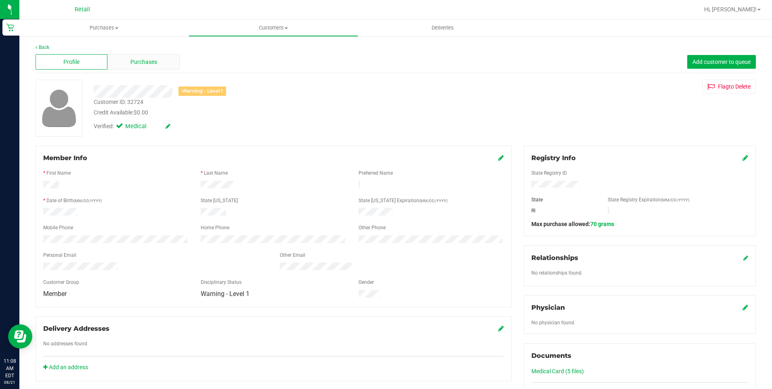
click at [144, 58] on span "Purchases" at bounding box center [143, 62] width 27 height 8
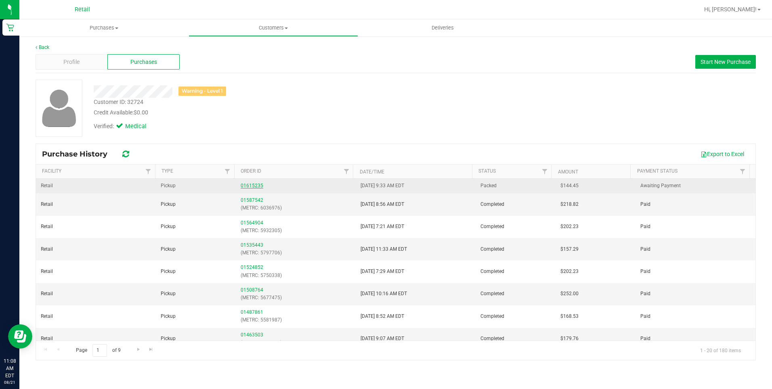
click at [249, 184] on link "01615235" at bounding box center [252, 186] width 23 height 6
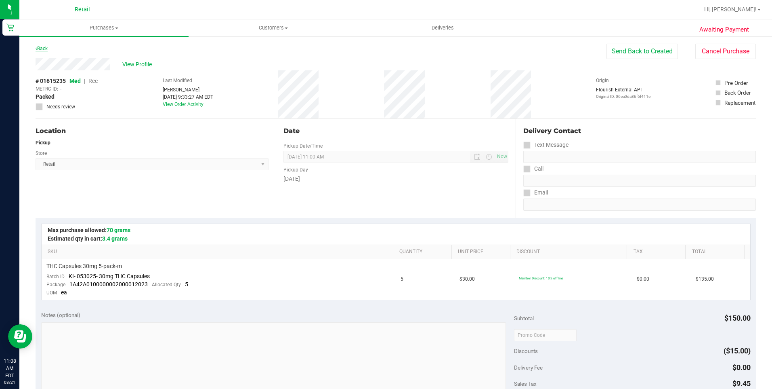
click at [38, 48] on link "Back" at bounding box center [42, 49] width 12 height 6
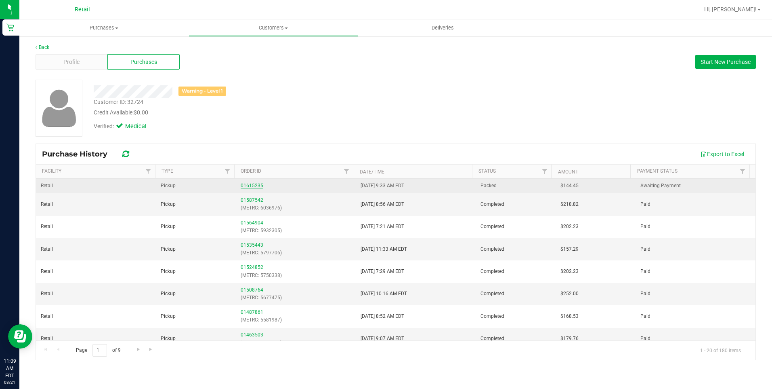
click at [254, 187] on link "01615235" at bounding box center [252, 186] width 23 height 6
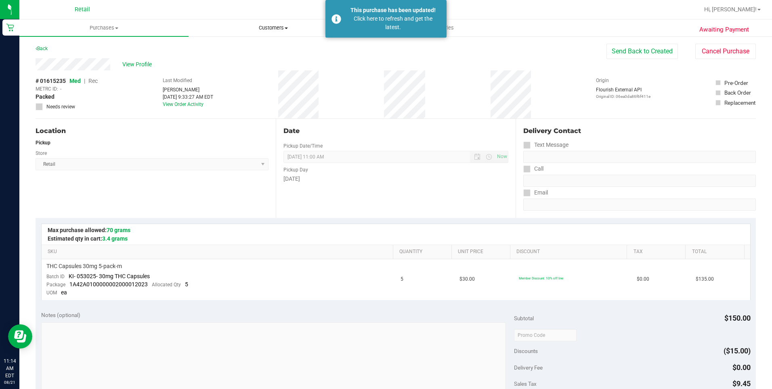
click at [277, 27] on span "Customers" at bounding box center [273, 27] width 168 height 7
click at [219, 46] on span "All customers" at bounding box center [218, 48] width 58 height 7
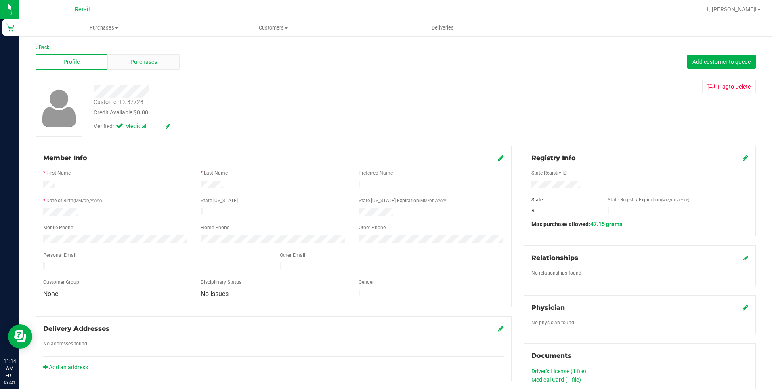
click at [152, 63] on span "Purchases" at bounding box center [143, 62] width 27 height 8
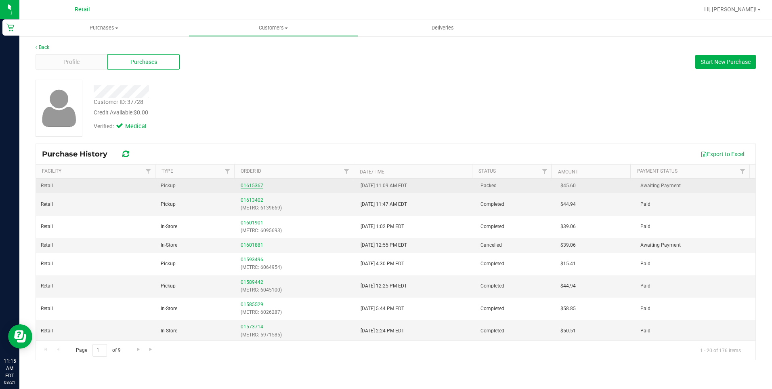
click at [257, 186] on link "01615367" at bounding box center [252, 186] width 23 height 6
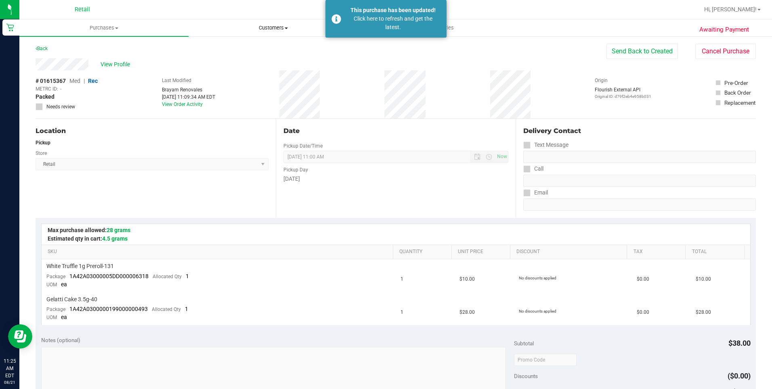
click at [275, 23] on uib-tab-heading "Customers All customers Add a new customer All physicians" at bounding box center [273, 28] width 168 height 16
click at [259, 46] on li "All customers" at bounding box center [273, 49] width 169 height 10
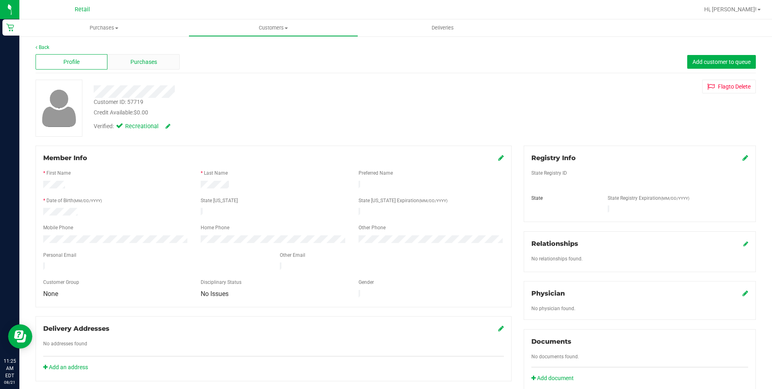
click at [143, 55] on div "Purchases" at bounding box center [143, 61] width 72 height 15
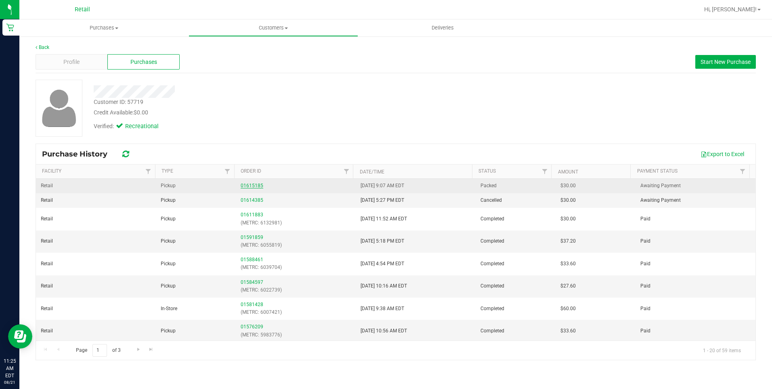
click at [245, 186] on link "01615185" at bounding box center [252, 186] width 23 height 6
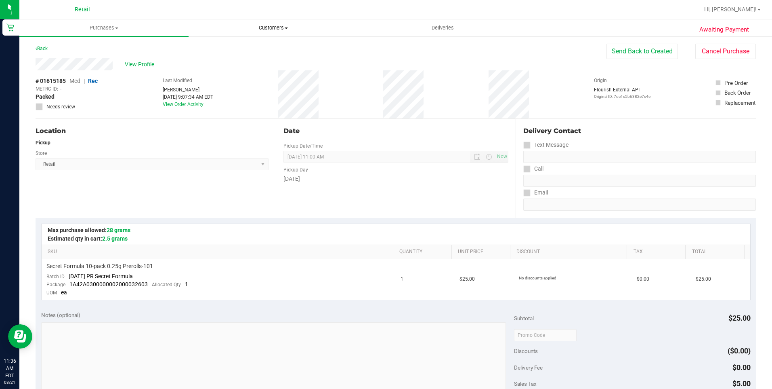
click at [275, 28] on span "Customers" at bounding box center [273, 27] width 168 height 7
click at [259, 51] on li "All customers" at bounding box center [273, 49] width 169 height 10
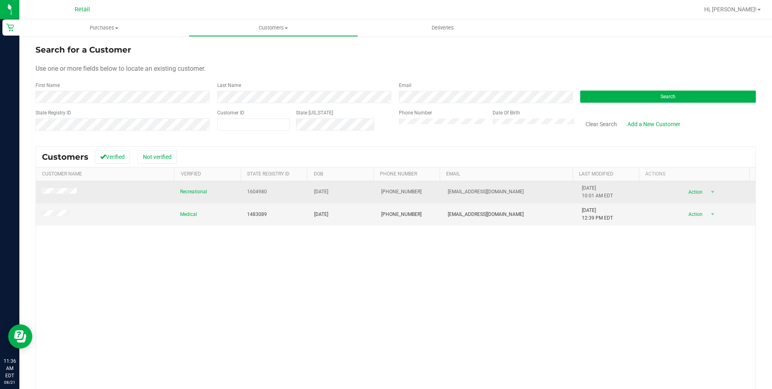
click at [60, 188] on span at bounding box center [60, 192] width 38 height 8
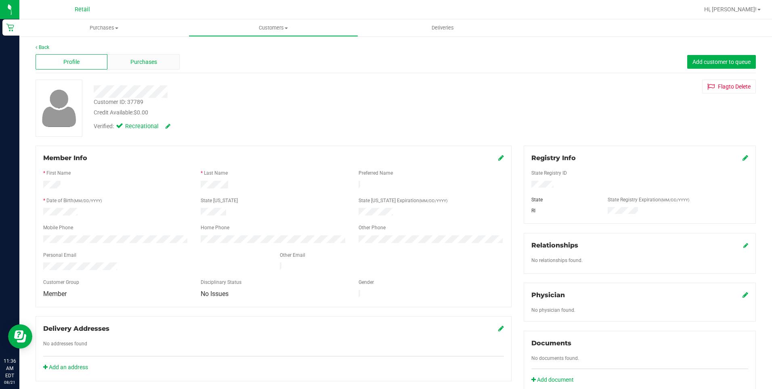
click at [144, 58] on span "Purchases" at bounding box center [143, 62] width 27 height 8
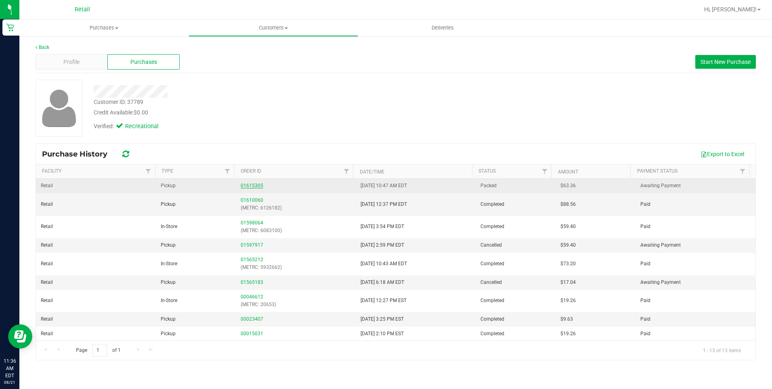
click at [258, 186] on link "01615305" at bounding box center [252, 186] width 23 height 6
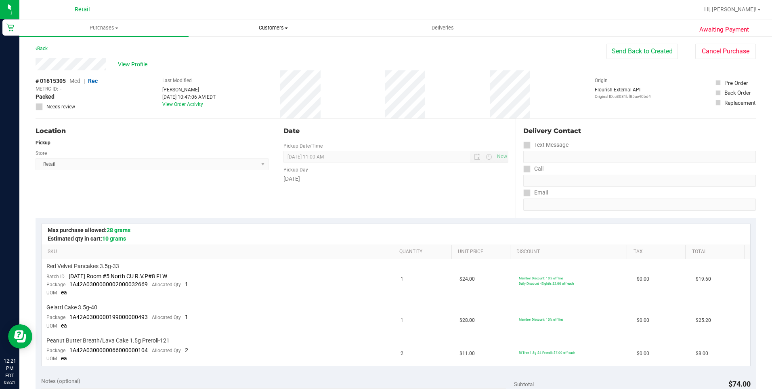
click at [259, 21] on uib-tab-heading "Customers All customers Add a new customer All physicians" at bounding box center [273, 28] width 168 height 16
click at [222, 45] on span "All customers" at bounding box center [218, 48] width 58 height 7
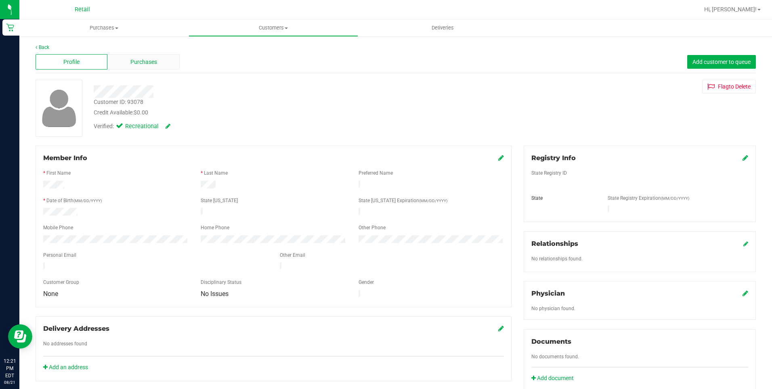
click at [160, 66] on div "Purchases" at bounding box center [143, 61] width 72 height 15
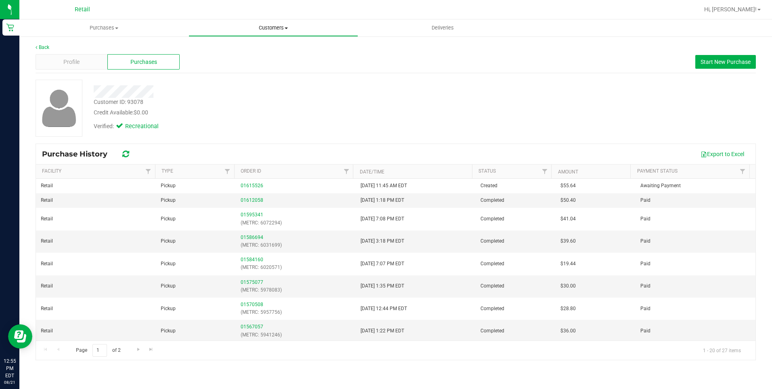
click at [261, 26] on span "Customers" at bounding box center [273, 27] width 168 height 7
click at [239, 47] on span "All customers" at bounding box center [218, 48] width 58 height 7
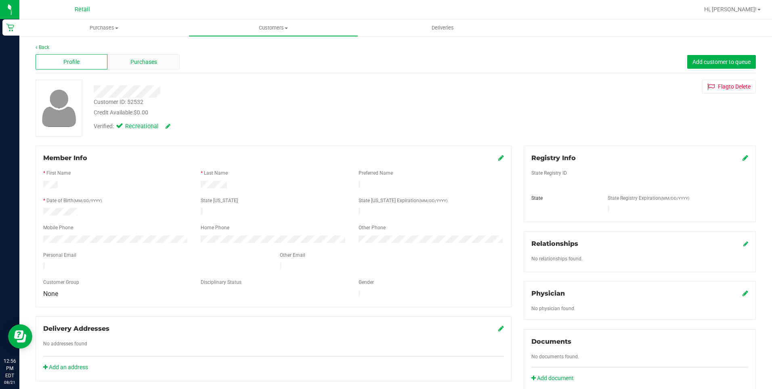
click at [154, 63] on span "Purchases" at bounding box center [143, 62] width 27 height 8
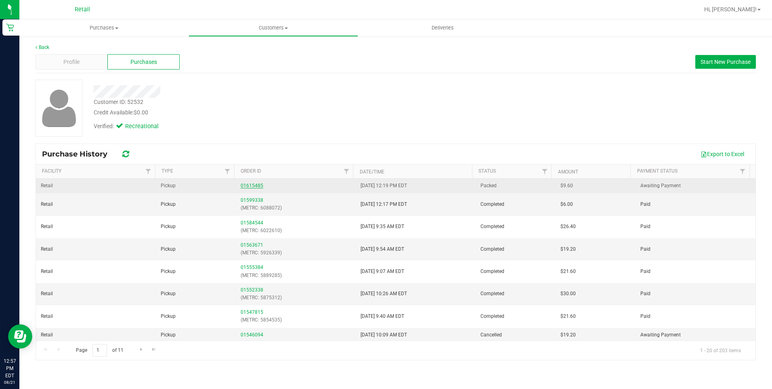
click at [247, 183] on link "01615485" at bounding box center [252, 186] width 23 height 6
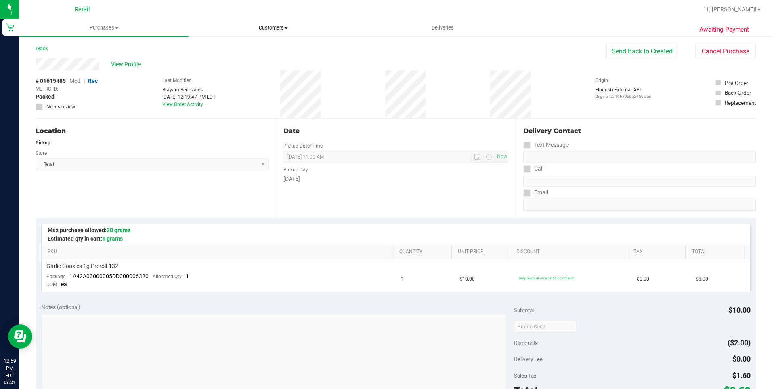
click at [288, 27] on span "Customers" at bounding box center [273, 27] width 168 height 7
click at [212, 48] on span "All customers" at bounding box center [218, 48] width 58 height 7
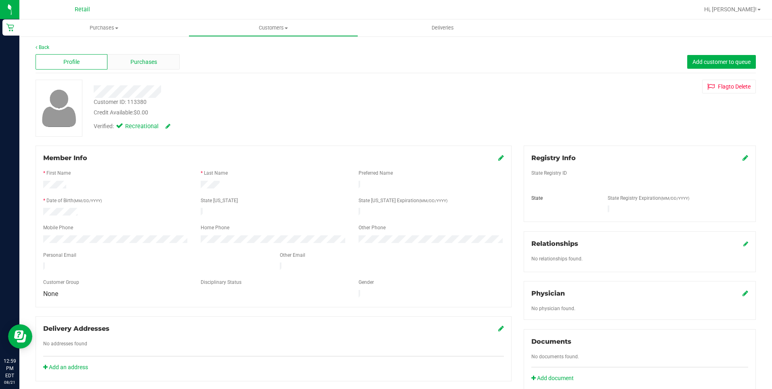
click at [168, 62] on div "Purchases" at bounding box center [143, 61] width 72 height 15
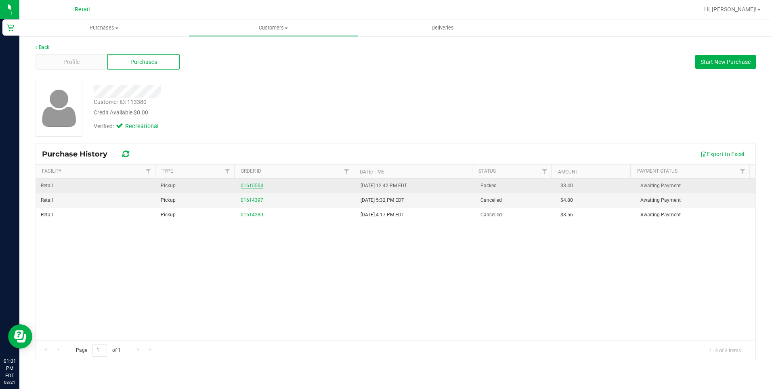
click at [258, 184] on link "01615554" at bounding box center [252, 186] width 23 height 6
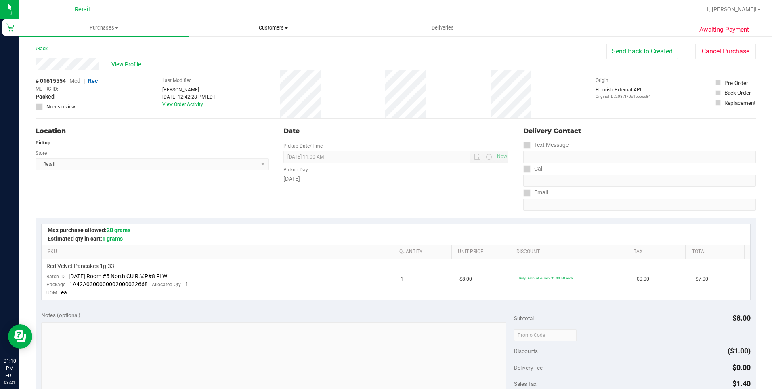
click at [279, 25] on span "Customers" at bounding box center [273, 27] width 168 height 7
click at [237, 46] on span "All customers" at bounding box center [218, 48] width 58 height 7
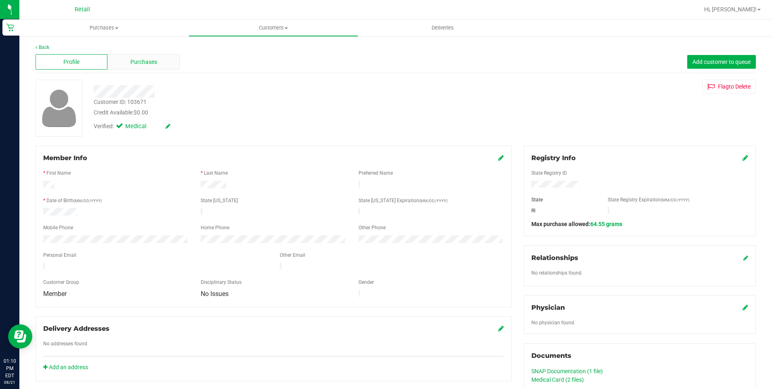
click at [139, 60] on span "Purchases" at bounding box center [143, 62] width 27 height 8
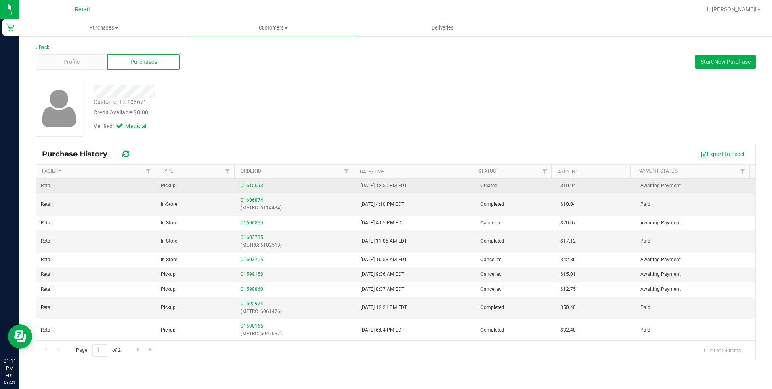
click at [259, 183] on link "01615693" at bounding box center [252, 186] width 23 height 6
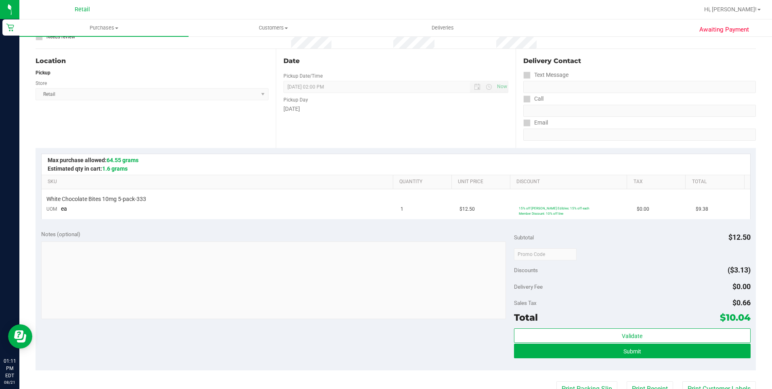
scroll to position [81, 0]
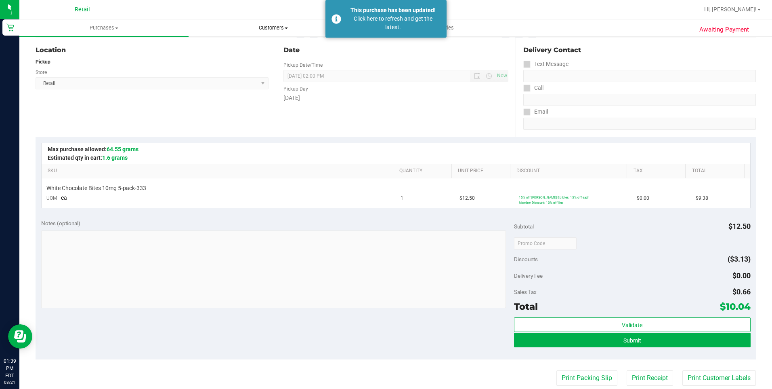
click at [270, 28] on span "Customers" at bounding box center [273, 27] width 168 height 7
click at [226, 47] on span "All customers" at bounding box center [218, 48] width 58 height 7
